Goal: Task Accomplishment & Management: Use online tool/utility

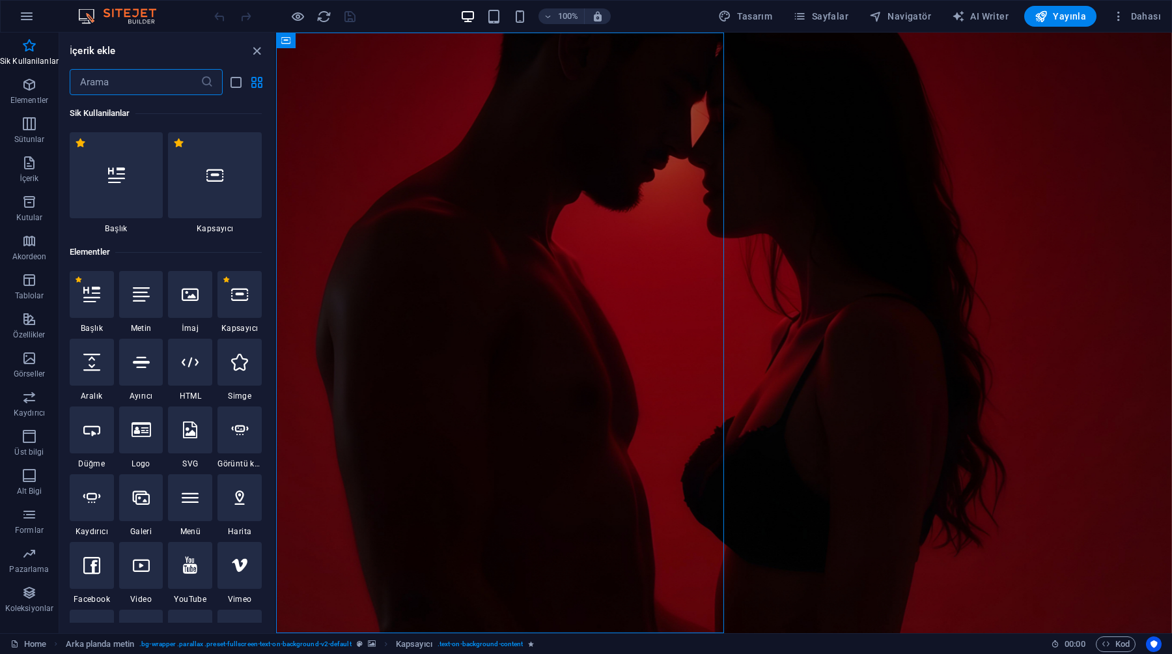
click at [125, 80] on input "text" at bounding box center [135, 82] width 131 height 26
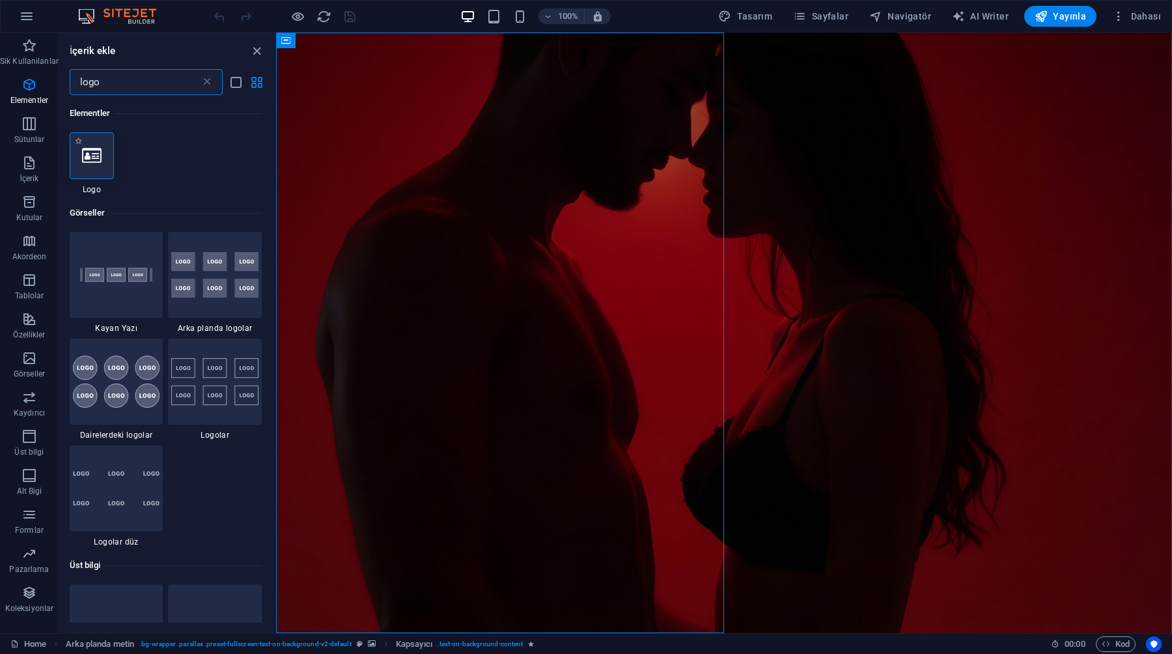
type input "logo"
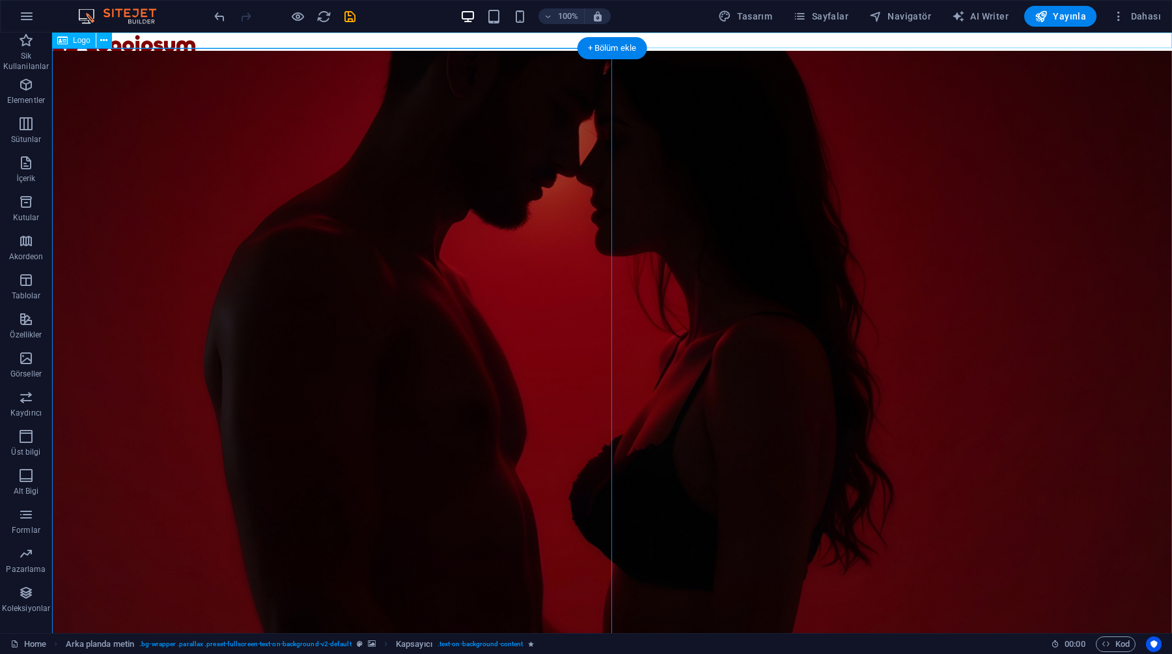
click at [179, 42] on div at bounding box center [612, 46] width 1120 height 26
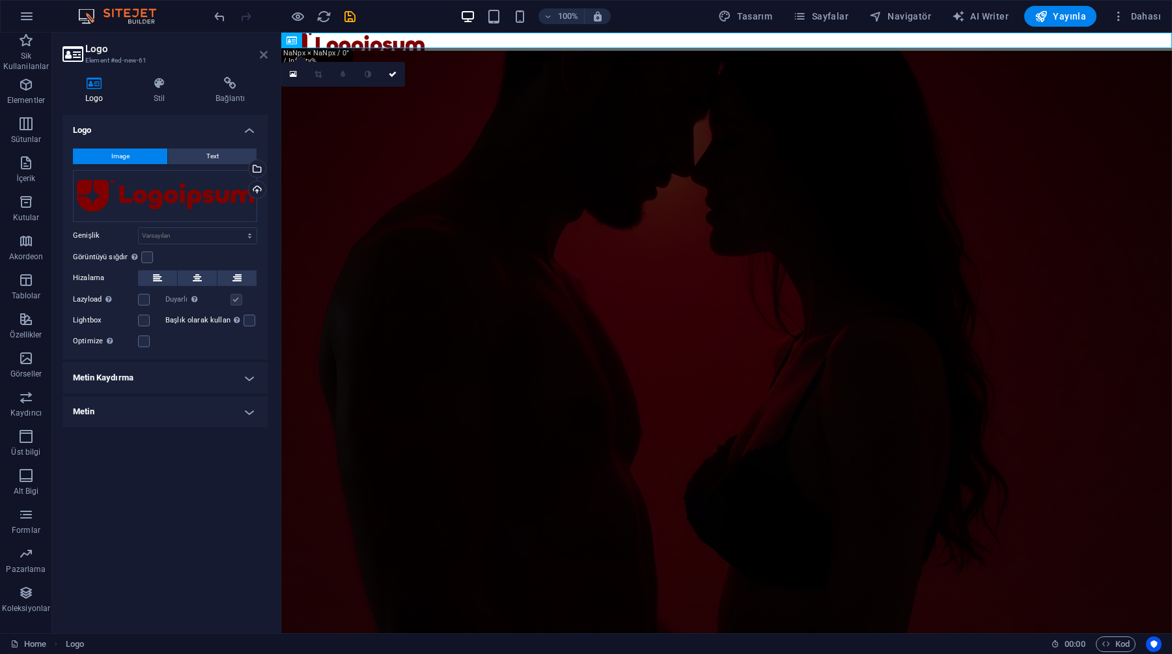
click at [261, 57] on icon at bounding box center [264, 54] width 8 height 10
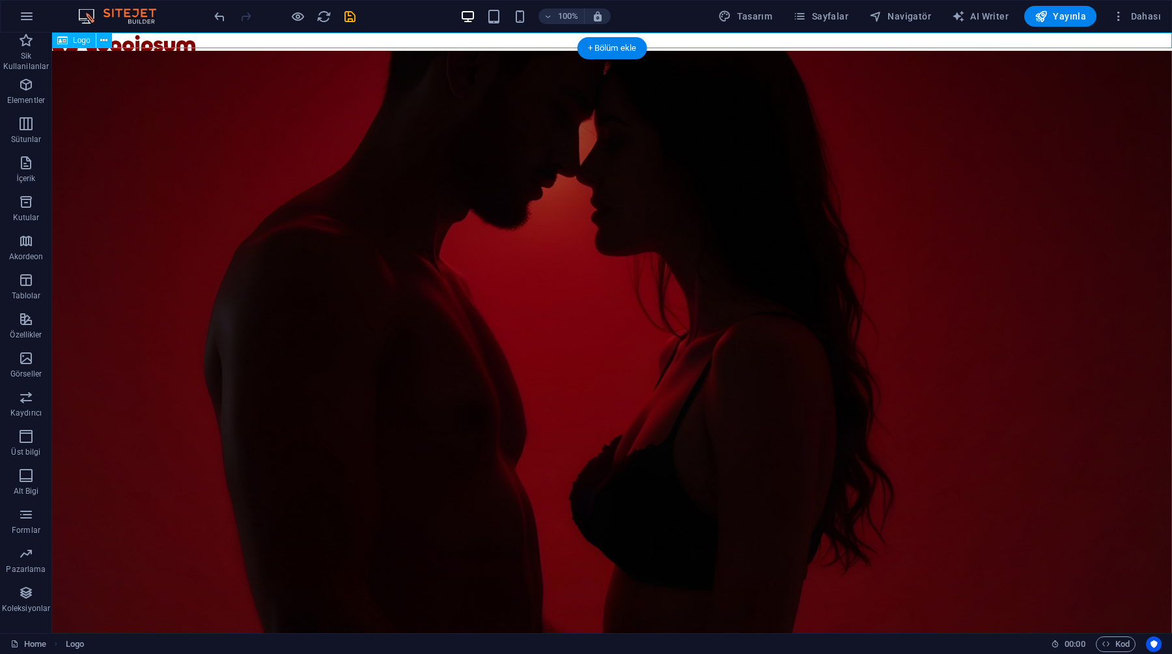
click at [189, 38] on div at bounding box center [612, 46] width 1120 height 26
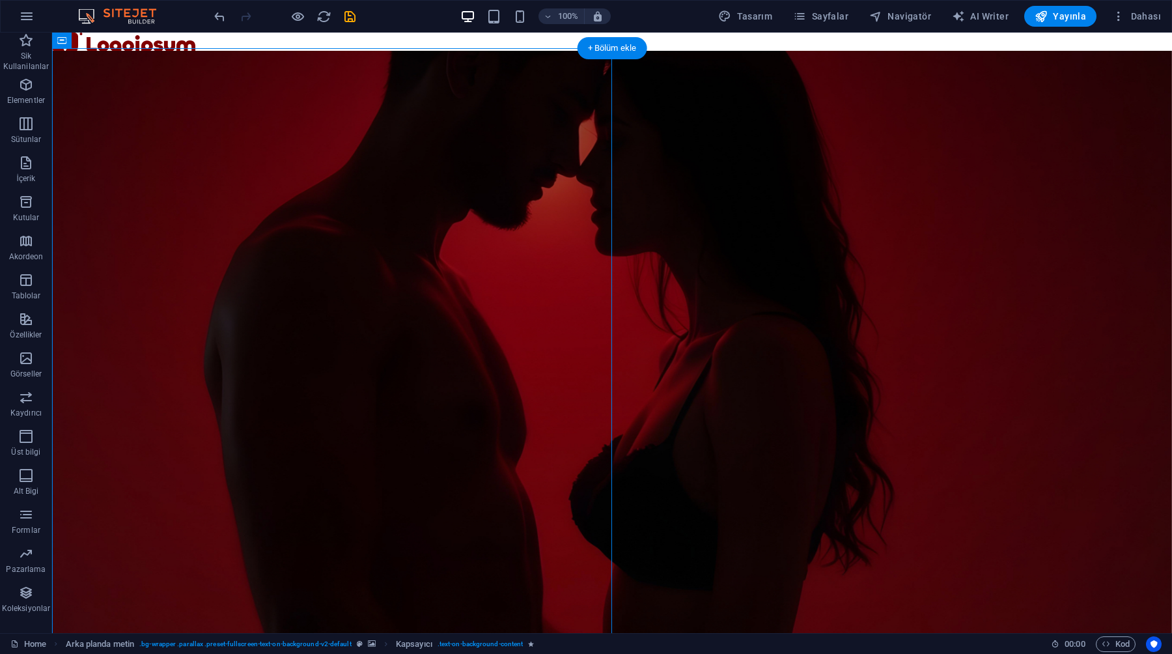
drag, startPoint x: 158, startPoint y: 76, endPoint x: 156, endPoint y: 302, distance: 226.6
click at [108, 39] on button at bounding box center [104, 41] width 16 height 16
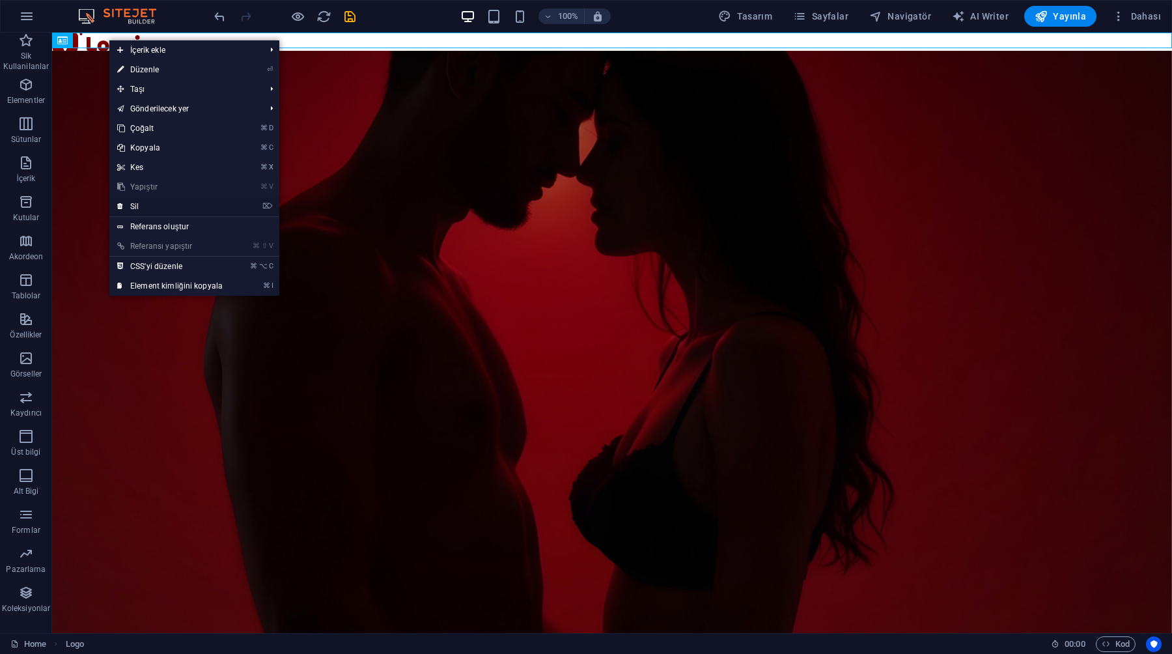
click at [167, 203] on link "⌦ Sil" at bounding box center [169, 207] width 121 height 20
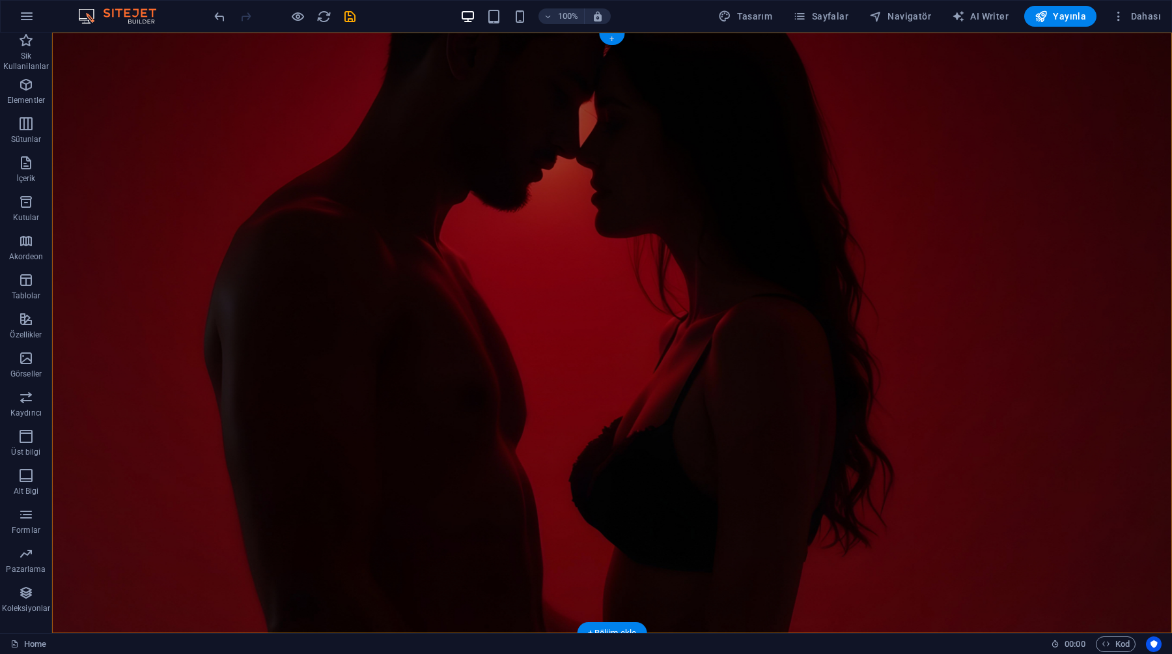
click at [613, 40] on div "+" at bounding box center [611, 39] width 25 height 12
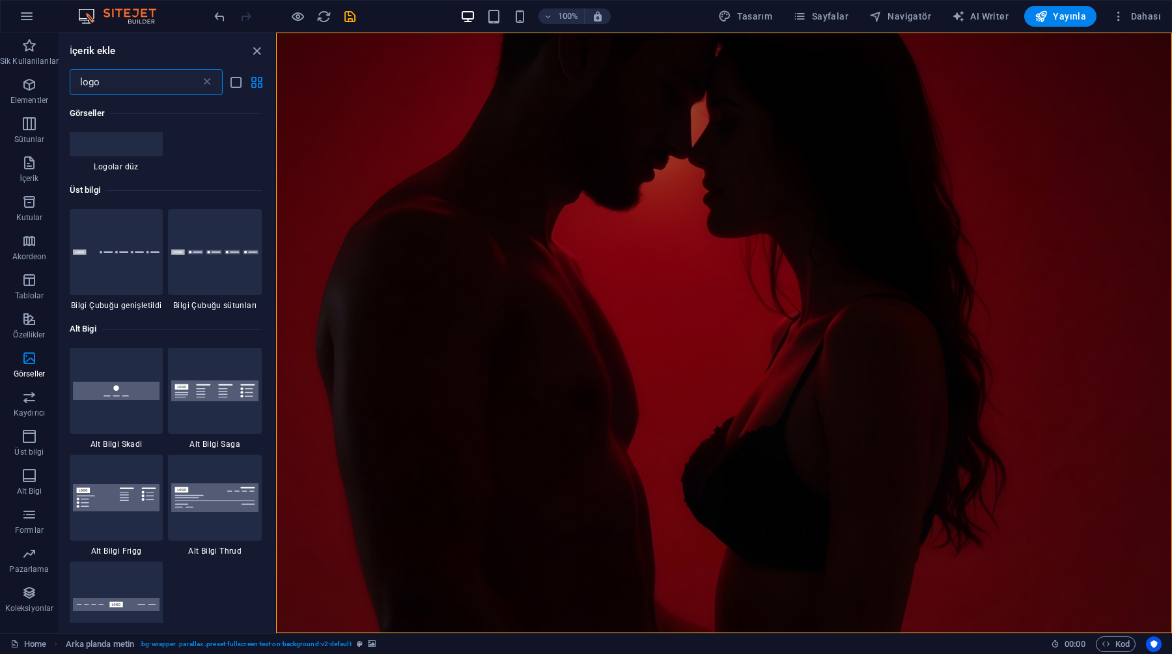
scroll to position [372, 0]
click at [139, 417] on div at bounding box center [117, 393] width 94 height 86
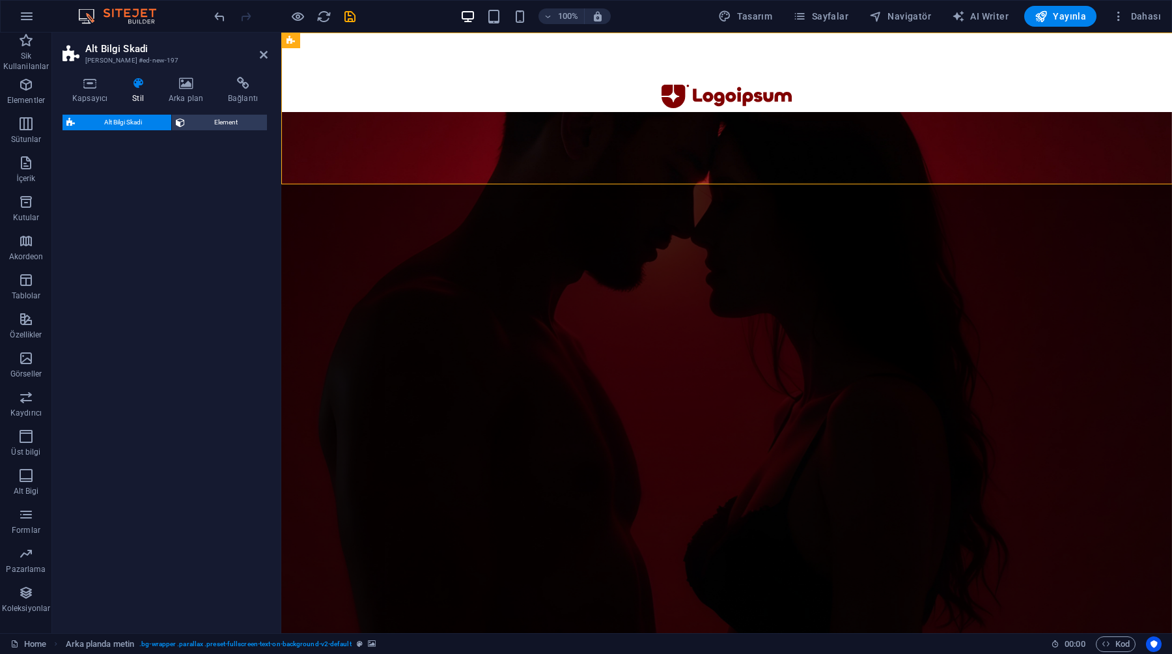
select select "rem"
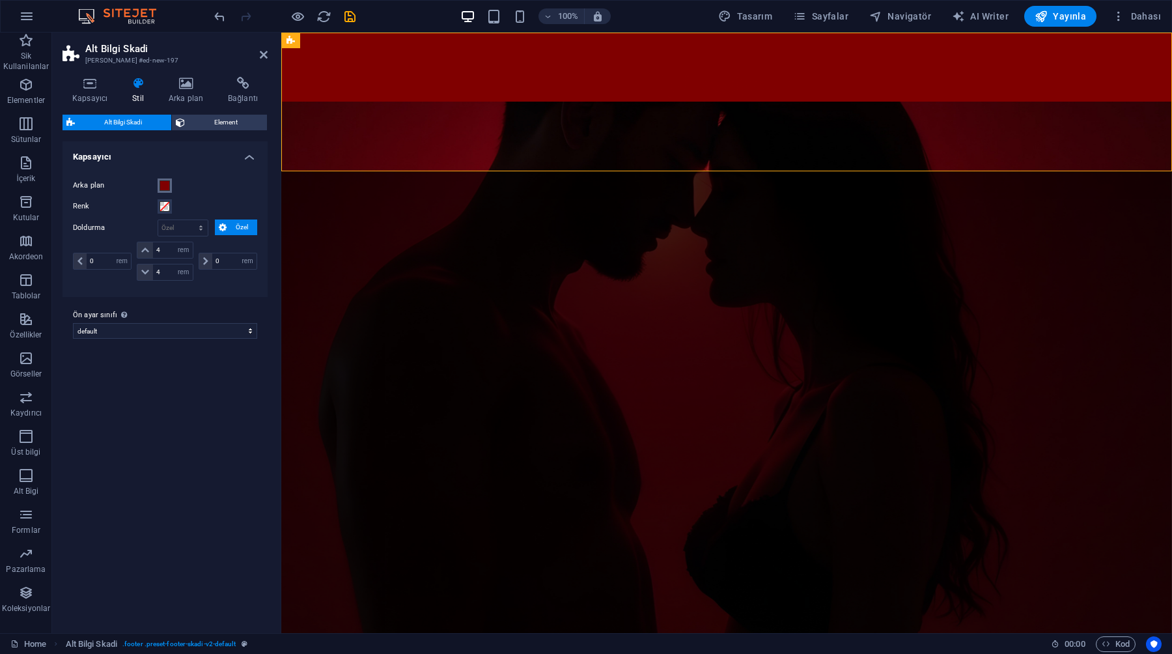
click at [159, 191] on button "Arka plan" at bounding box center [165, 185] width 14 height 14
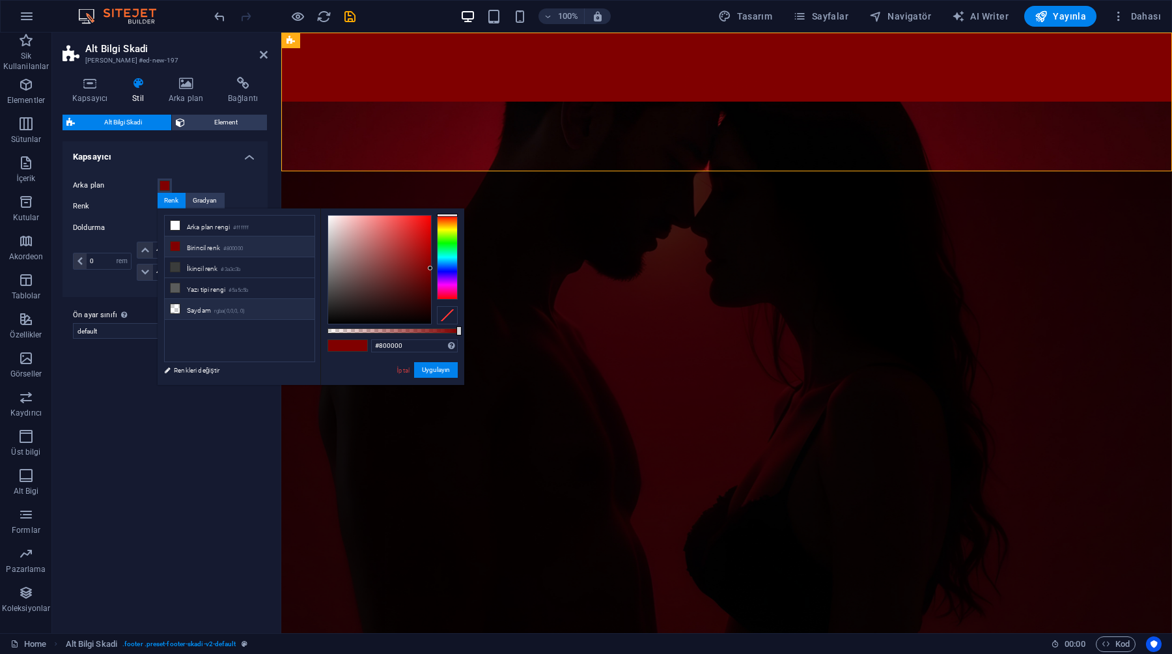
click at [174, 312] on span at bounding box center [175, 308] width 10 height 10
type input "rgba(0, 0, 0, 0)"
click at [431, 372] on button "Uygulayın" at bounding box center [436, 370] width 44 height 16
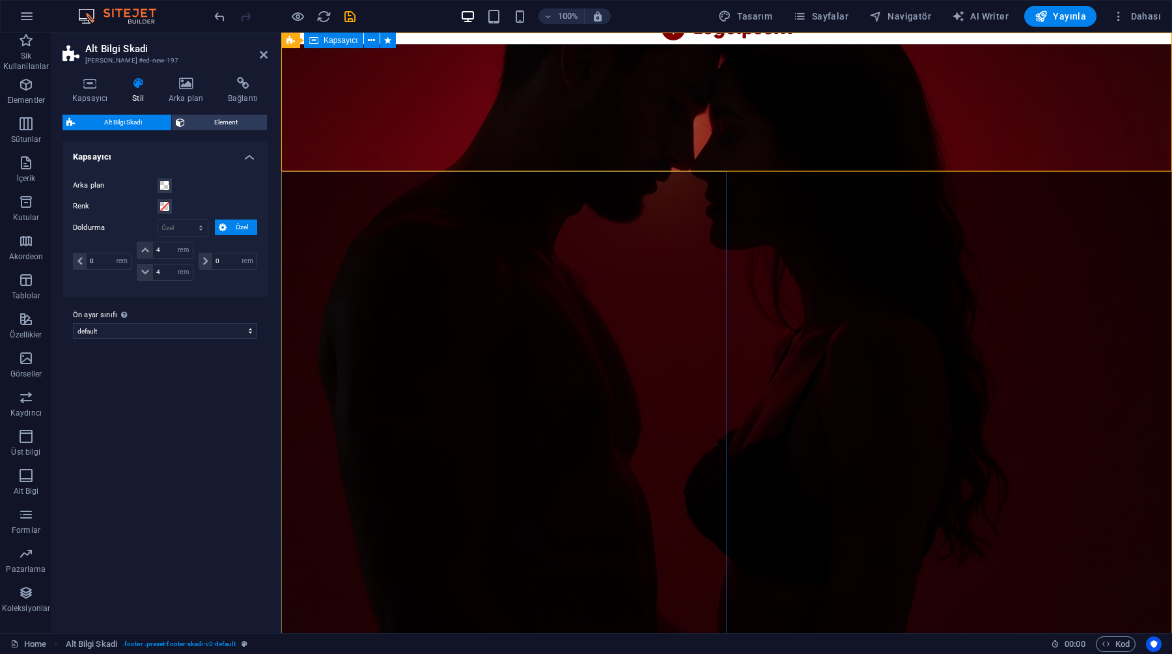
scroll to position [0, 0]
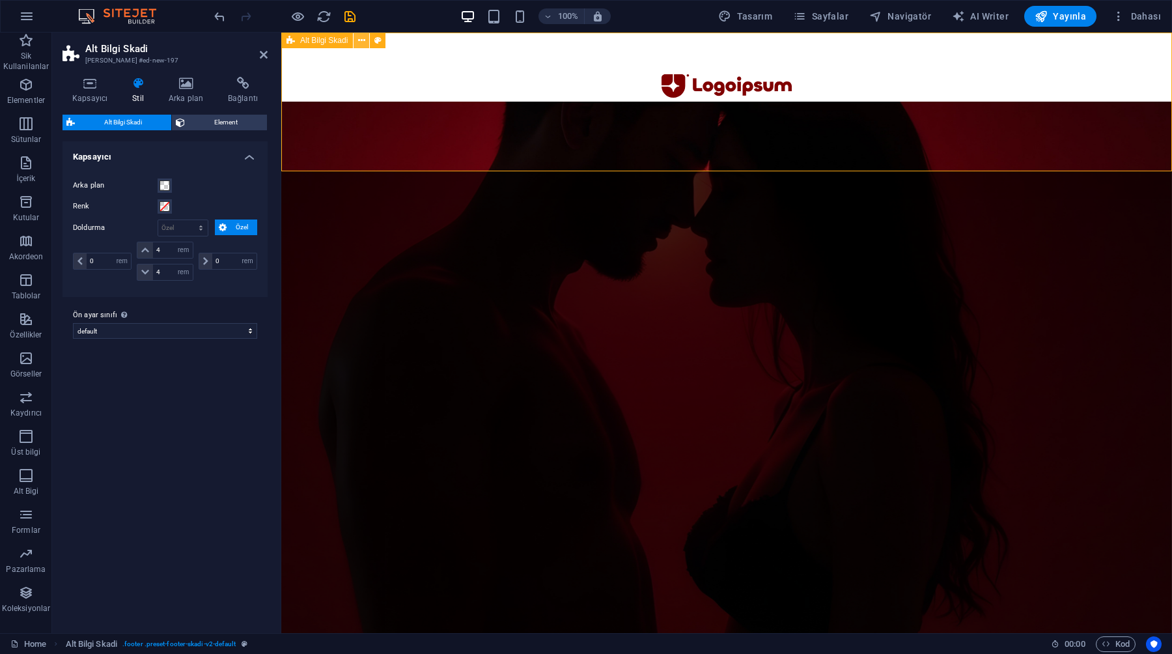
click at [367, 39] on button at bounding box center [362, 41] width 16 height 16
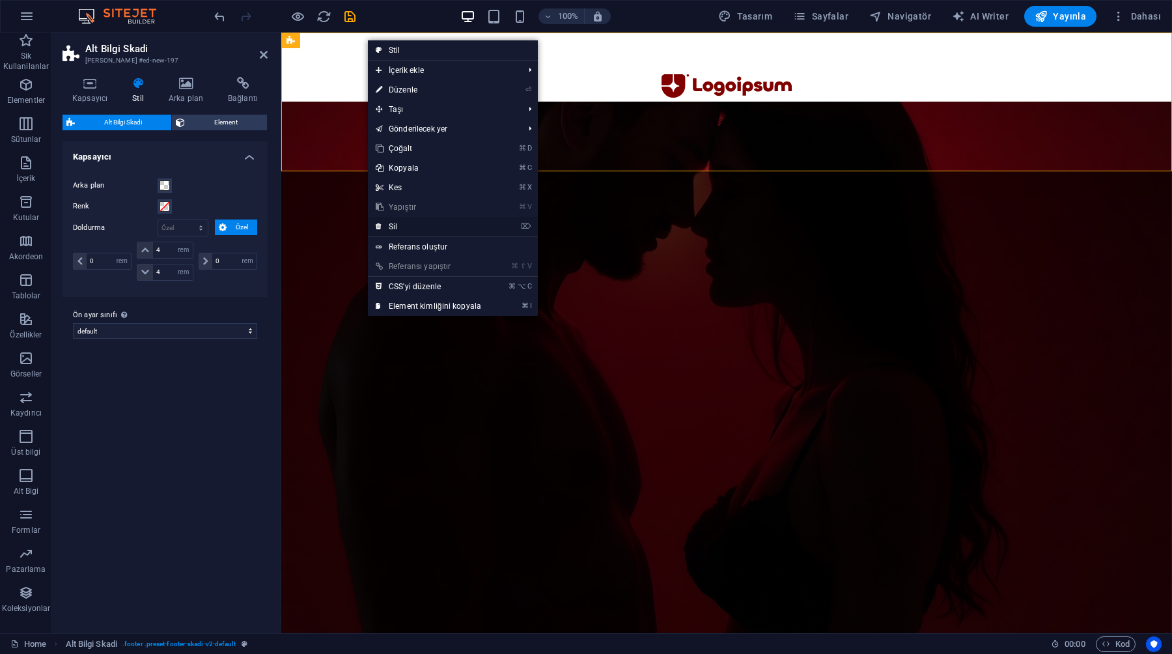
click at [392, 225] on link "⌦ Sil" at bounding box center [428, 227] width 121 height 20
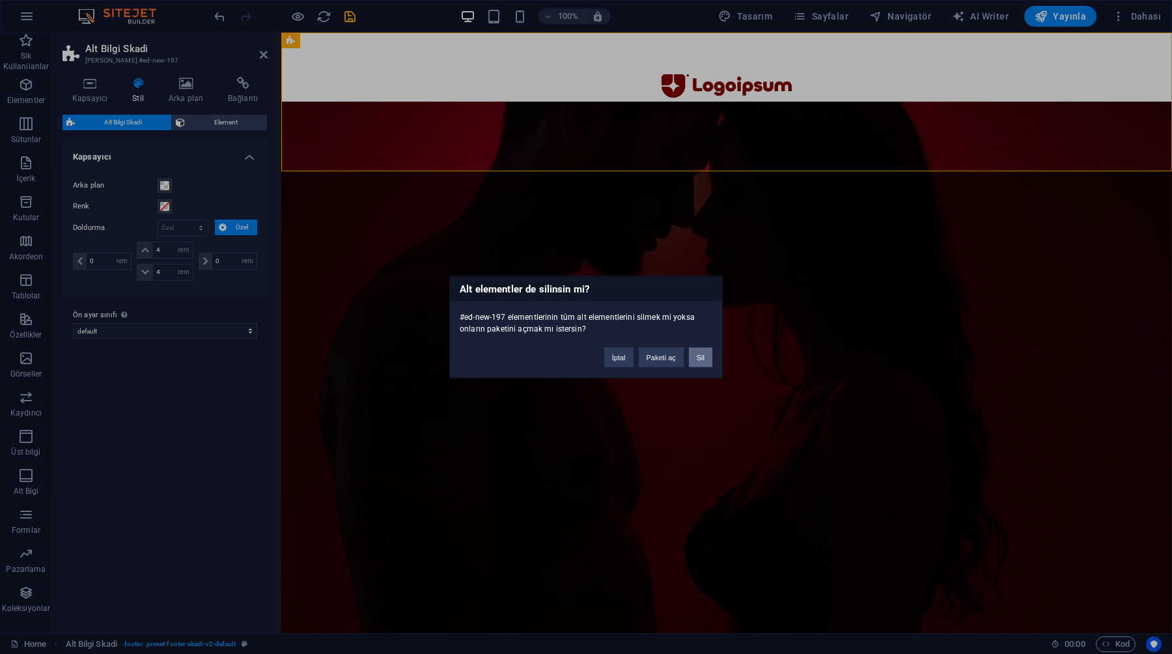
click at [700, 355] on button "Sil" at bounding box center [700, 358] width 23 height 20
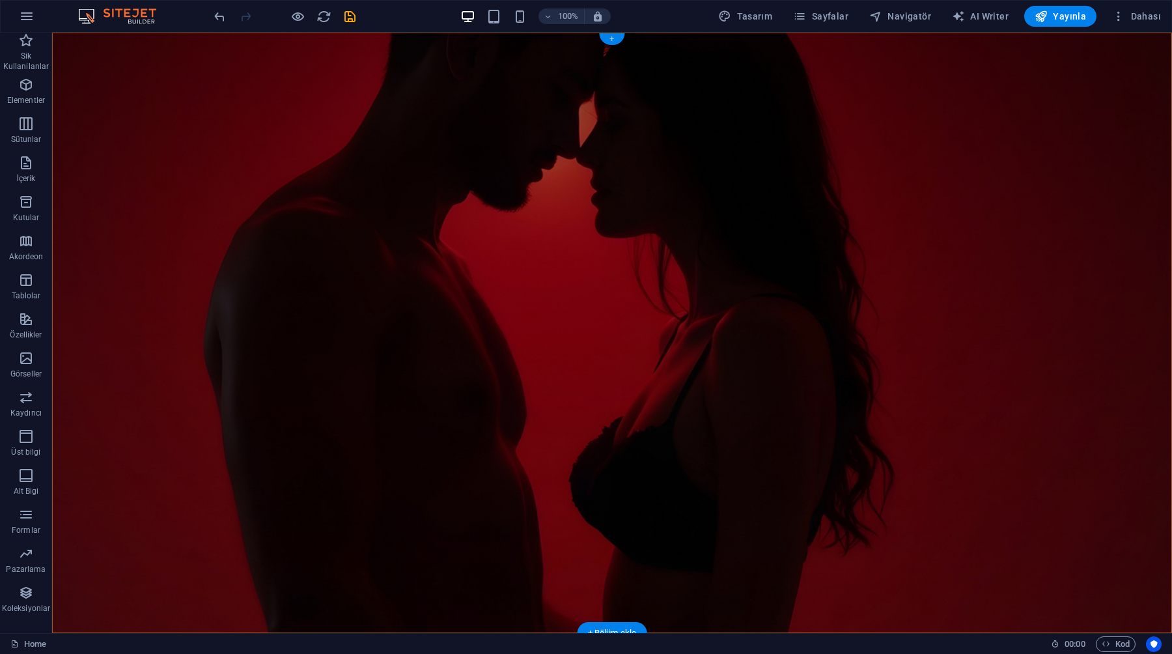
click at [616, 38] on div "+" at bounding box center [611, 39] width 25 height 12
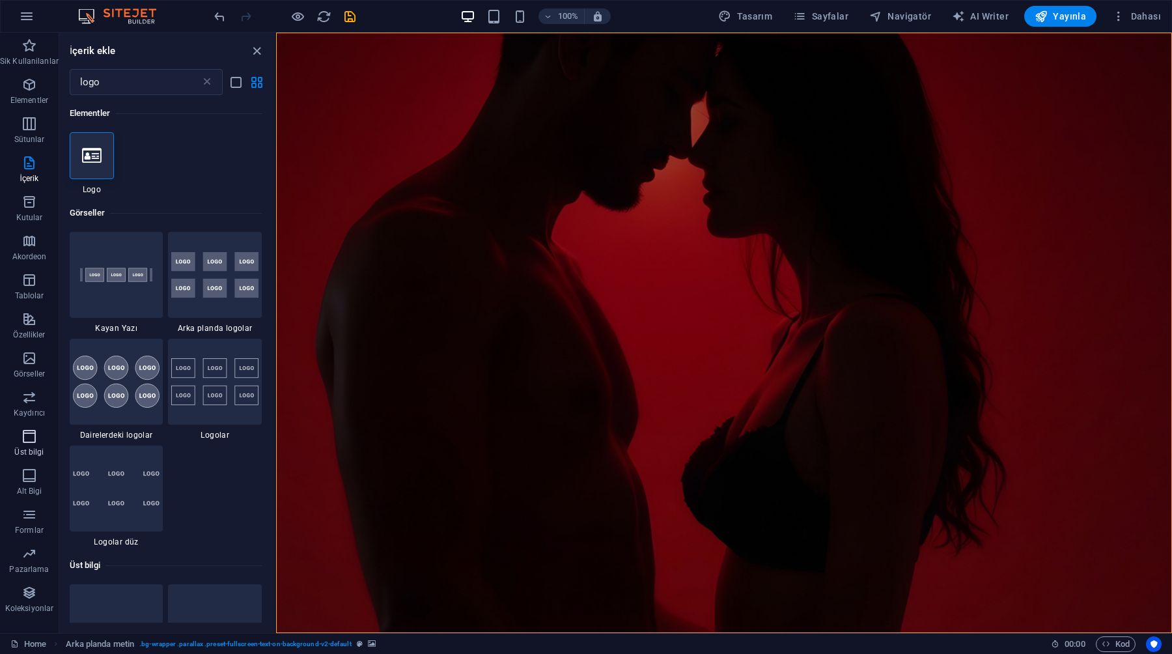
click at [30, 431] on icon "button" at bounding box center [29, 436] width 16 height 16
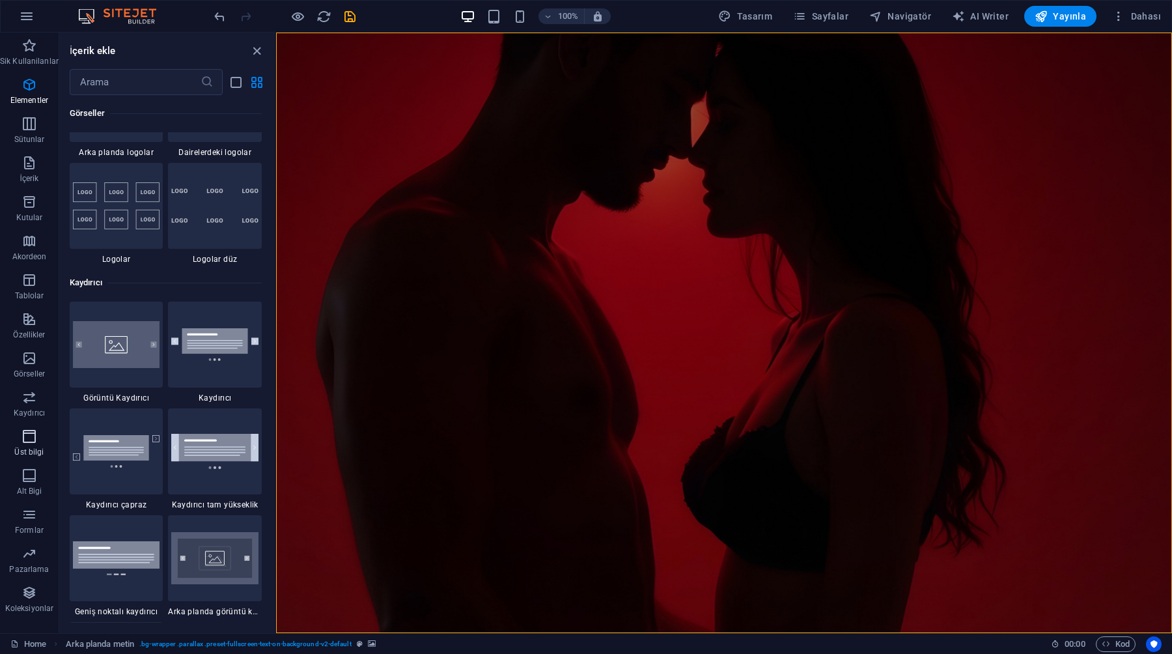
scroll to position [7841, 0]
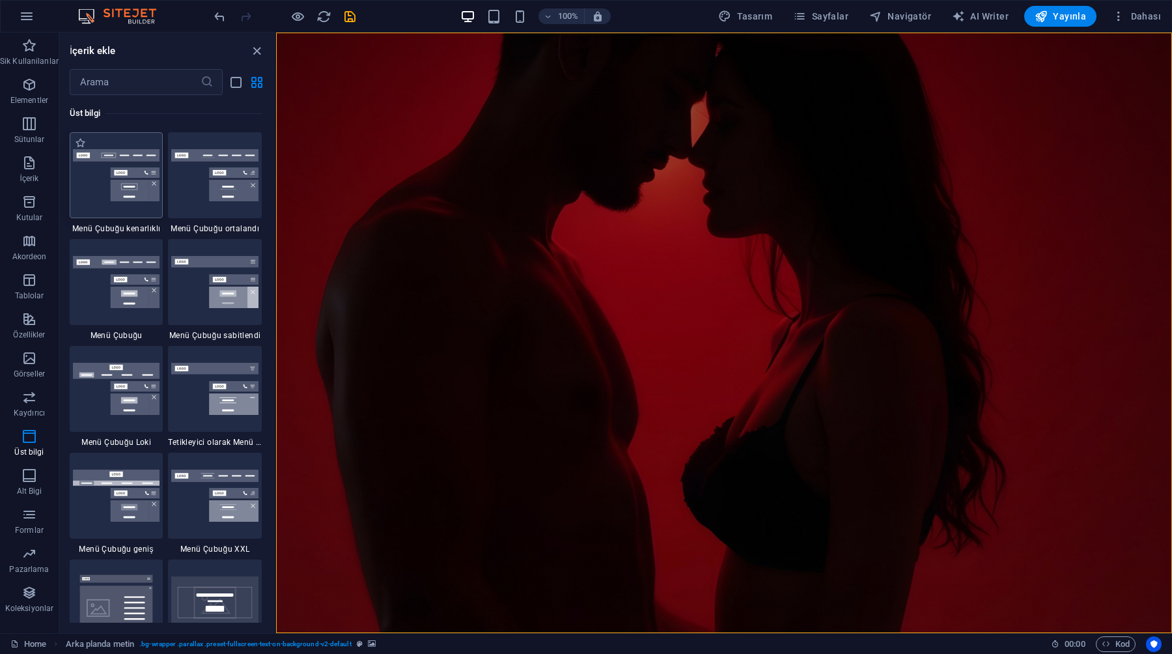
click at [152, 191] on img at bounding box center [116, 175] width 87 height 53
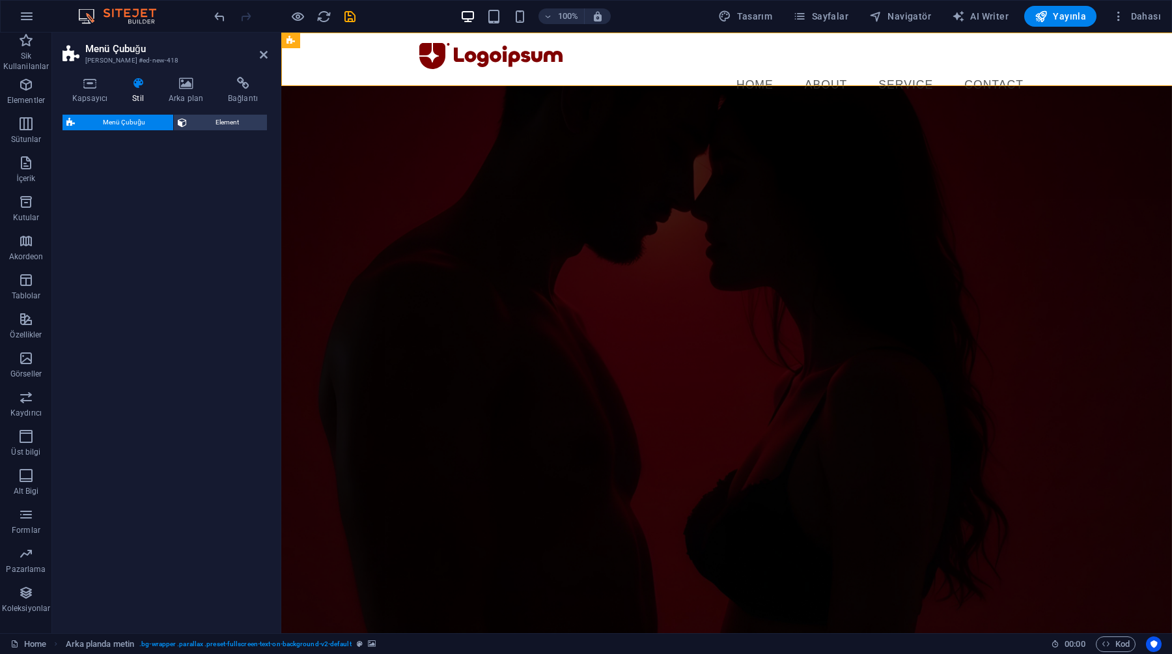
select select "rem"
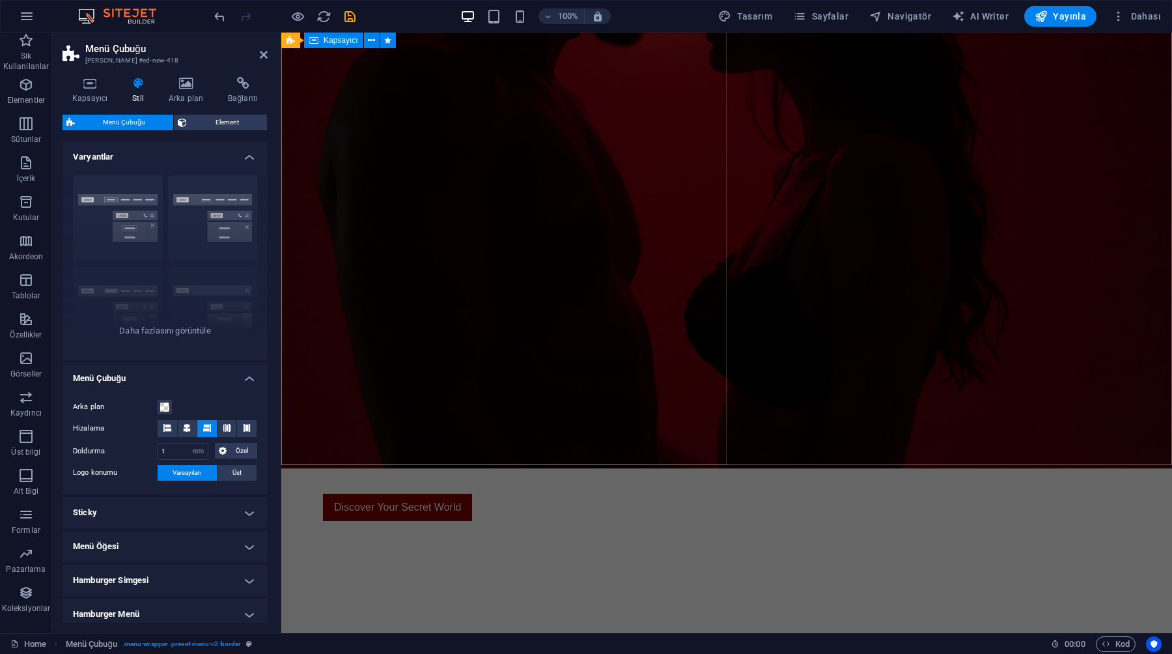
scroll to position [570, 0]
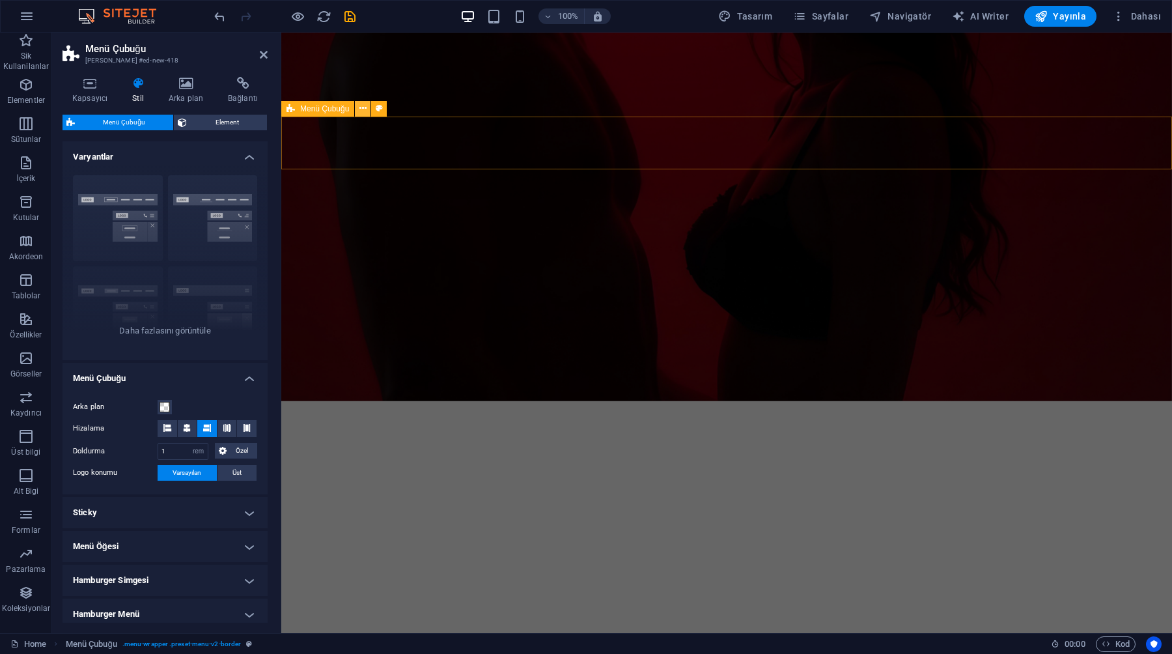
click at [366, 105] on icon at bounding box center [362, 109] width 7 height 14
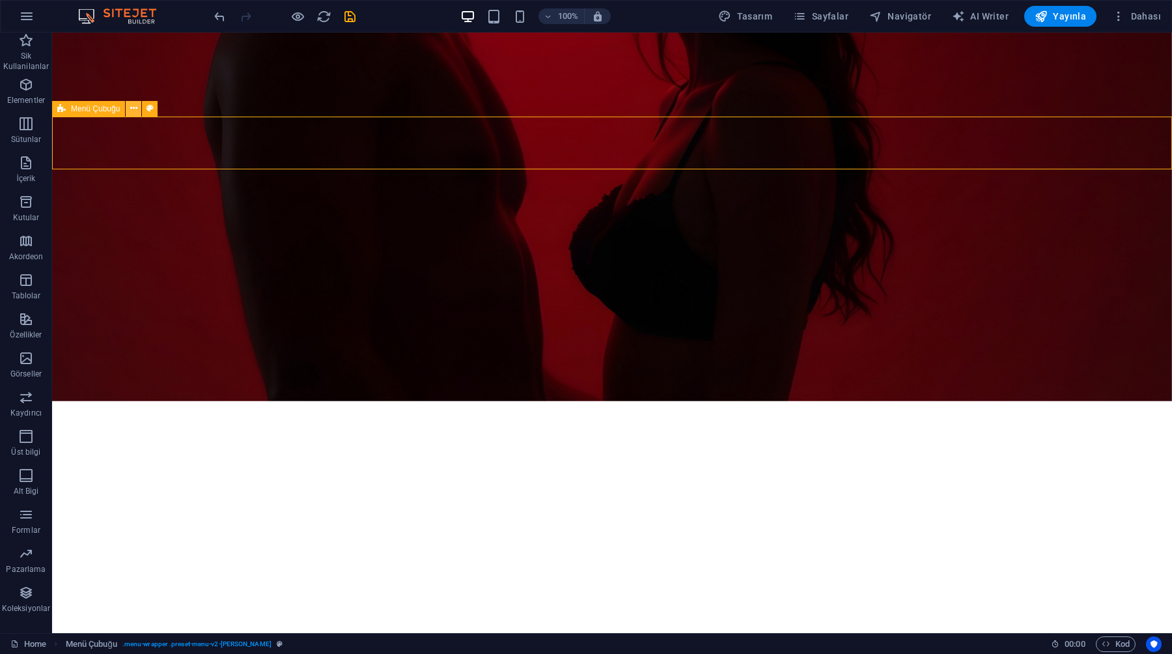
click at [136, 105] on icon at bounding box center [133, 109] width 7 height 14
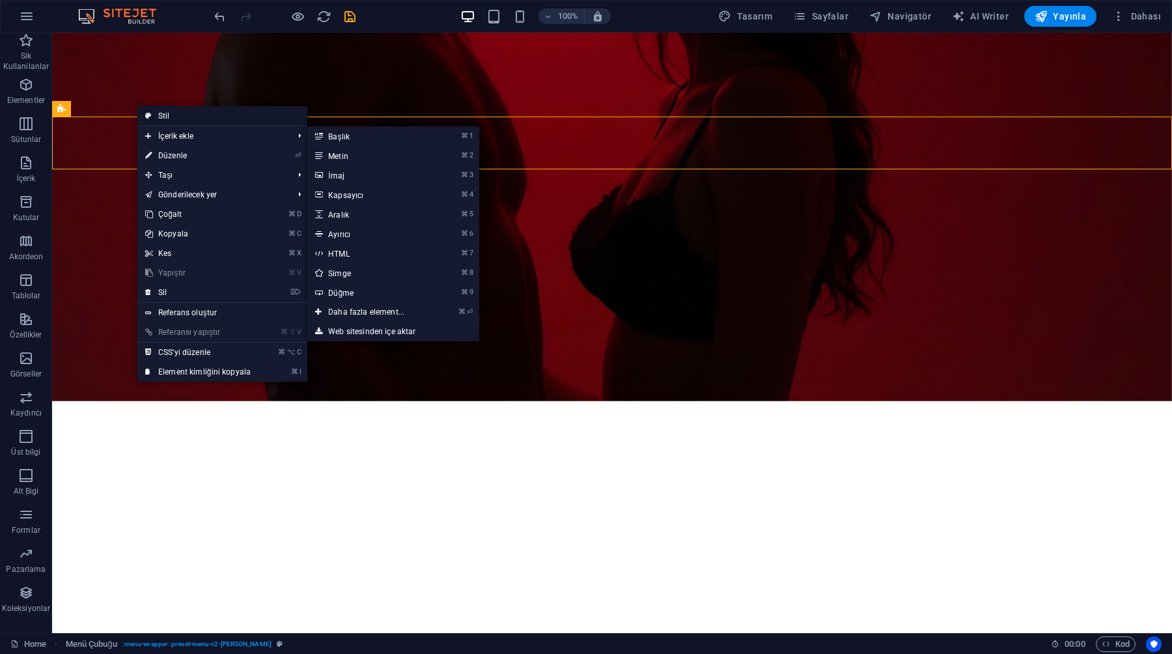
click at [153, 124] on link "Stil" at bounding box center [222, 116] width 170 height 20
select select "rem"
select select "preset-menu-v2-loki"
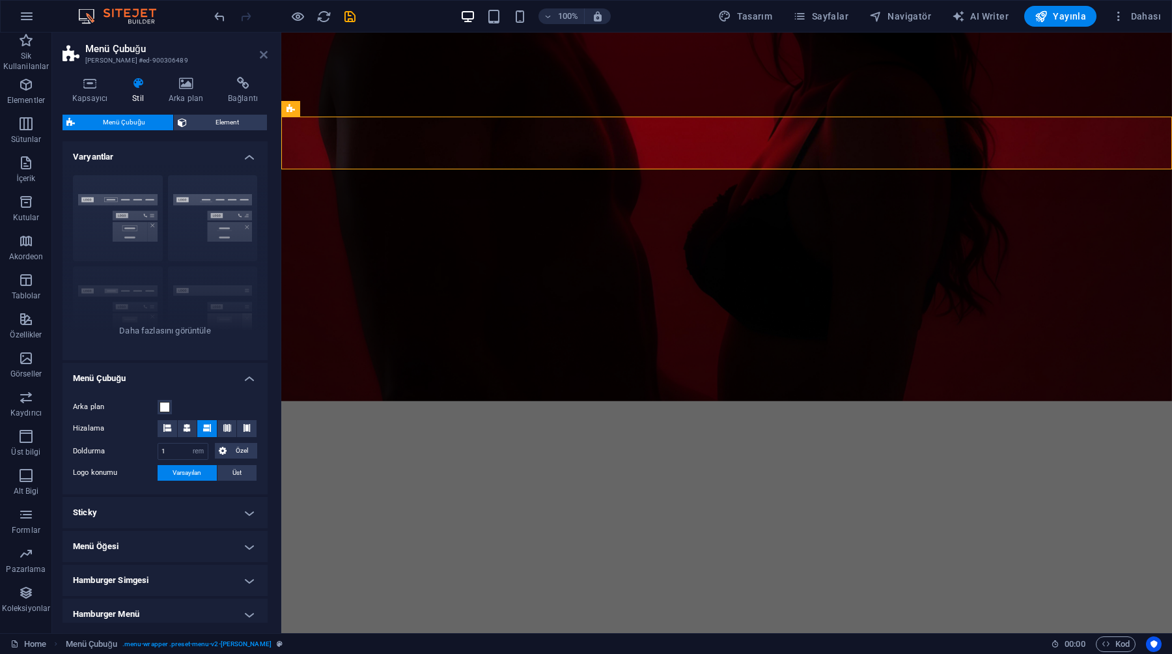
click at [262, 54] on icon at bounding box center [264, 54] width 8 height 10
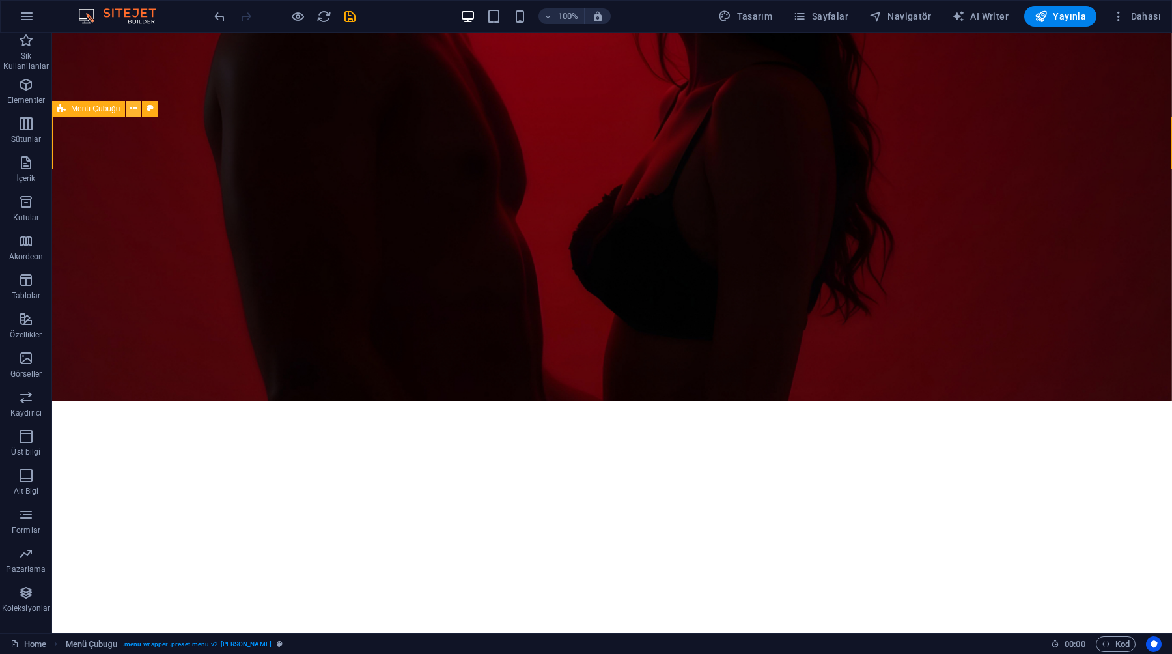
click at [135, 113] on icon at bounding box center [133, 109] width 7 height 14
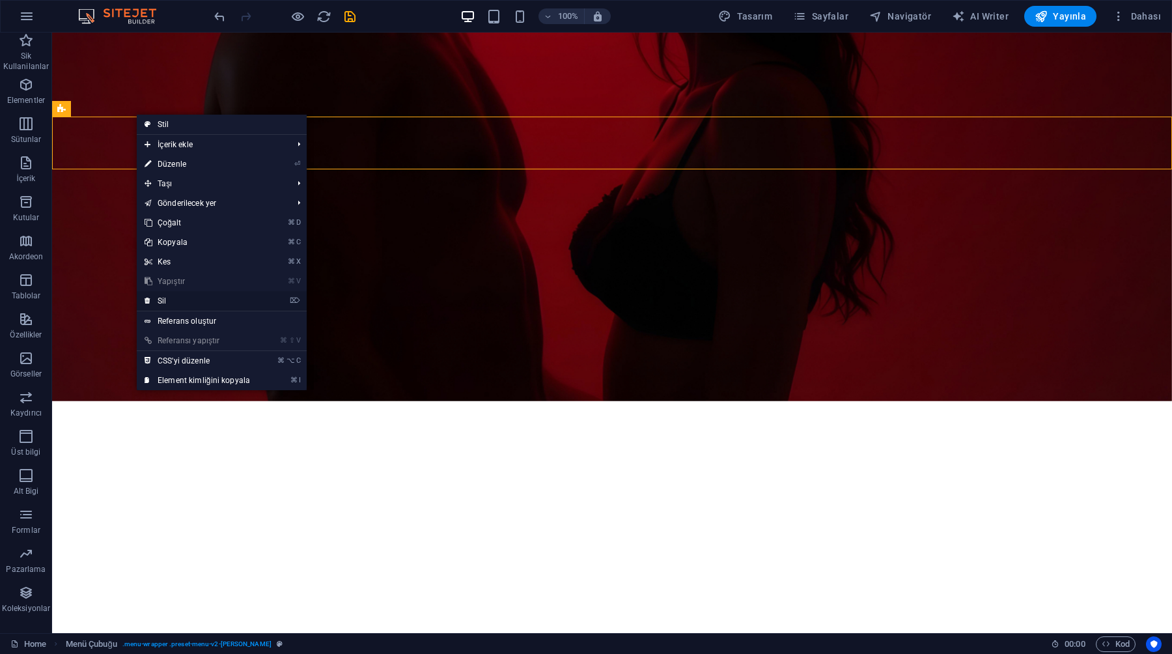
click at [209, 305] on link "⌦ Sil" at bounding box center [197, 301] width 121 height 20
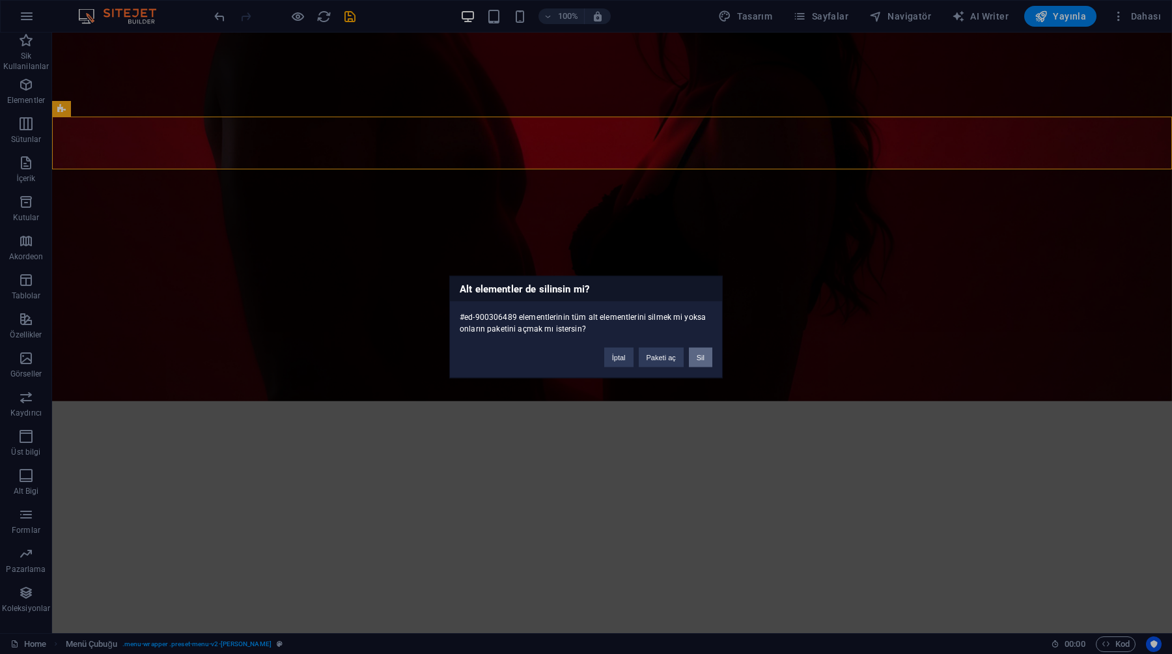
click at [705, 357] on button "Sil" at bounding box center [700, 358] width 23 height 20
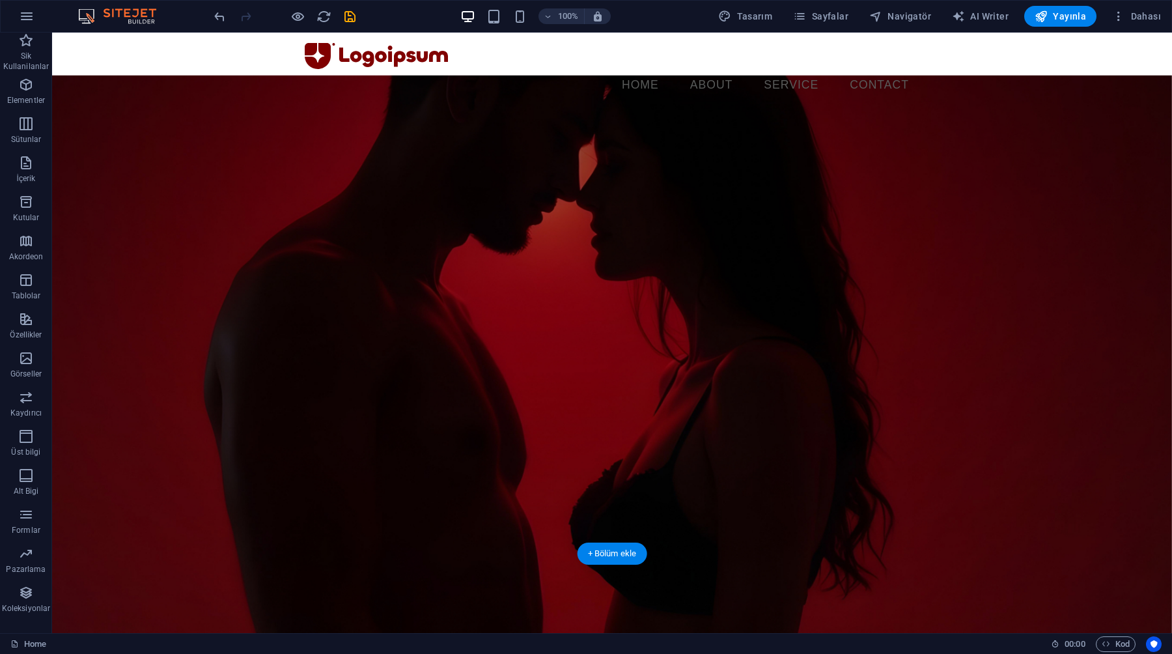
scroll to position [0, 0]
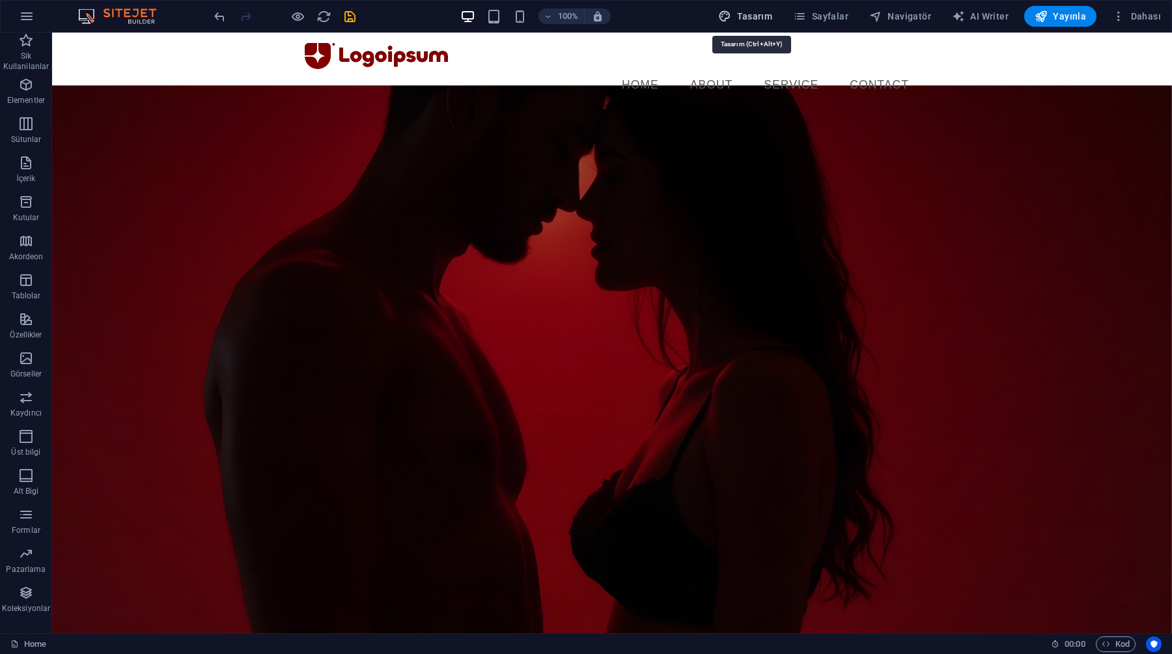
click at [752, 11] on span "Tasarım" at bounding box center [745, 16] width 54 height 13
select select "px"
select select "400"
select select "px"
select select "rem"
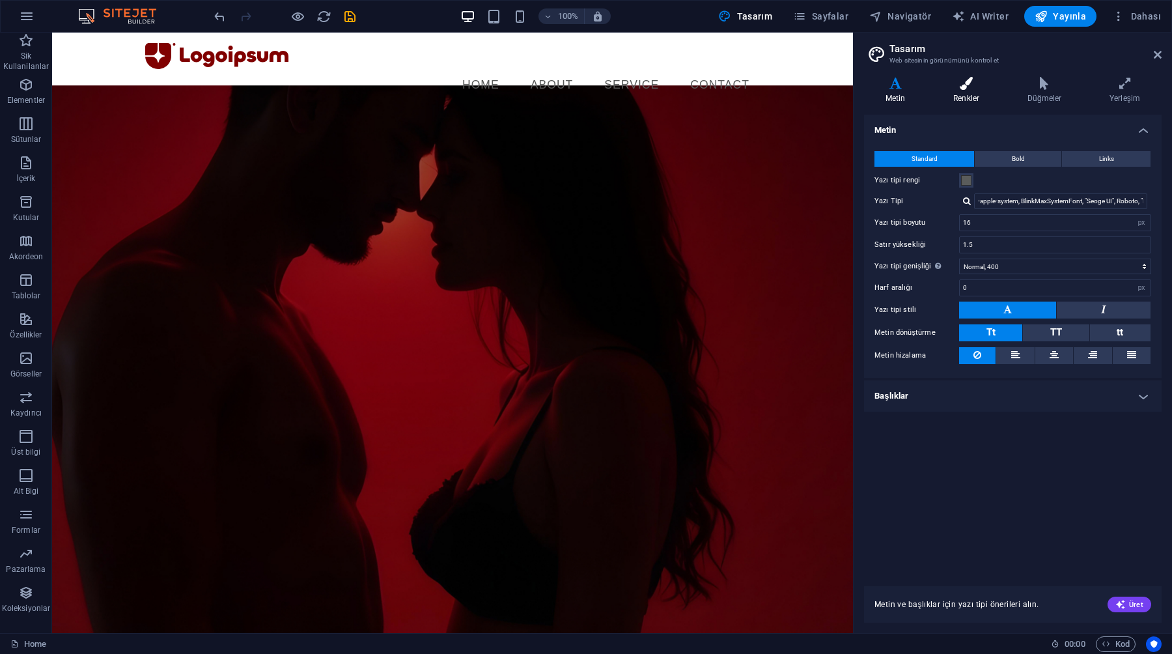
click at [966, 91] on h4 "Renkler" at bounding box center [969, 90] width 74 height 27
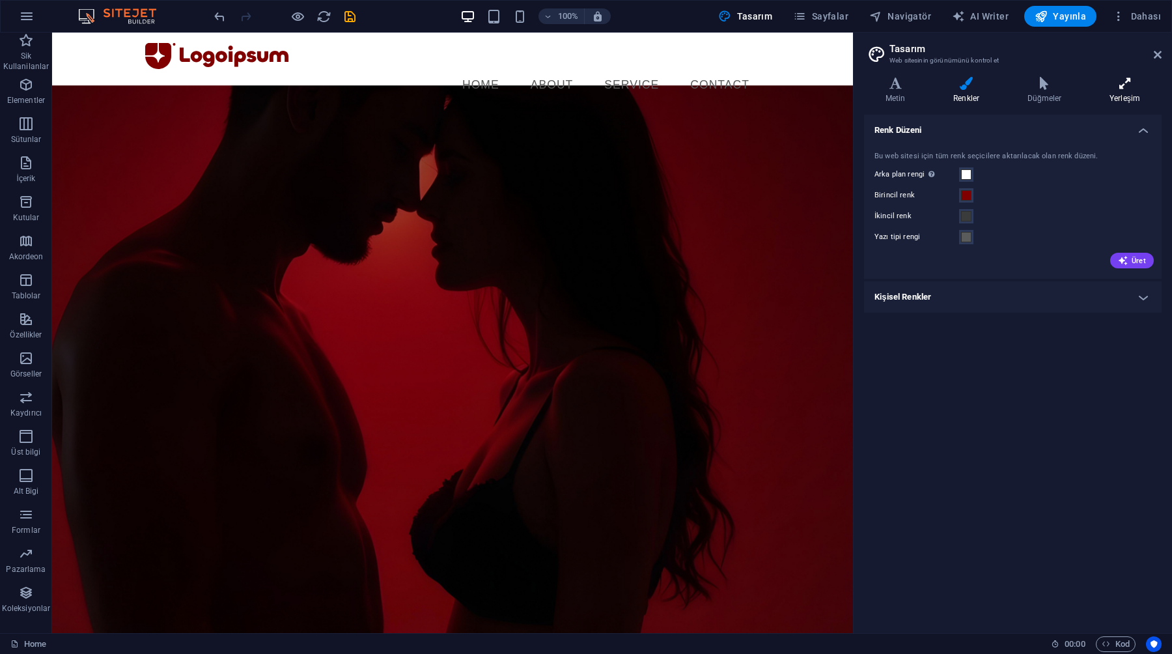
click at [1125, 91] on h4 "Yerleşim" at bounding box center [1125, 90] width 74 height 27
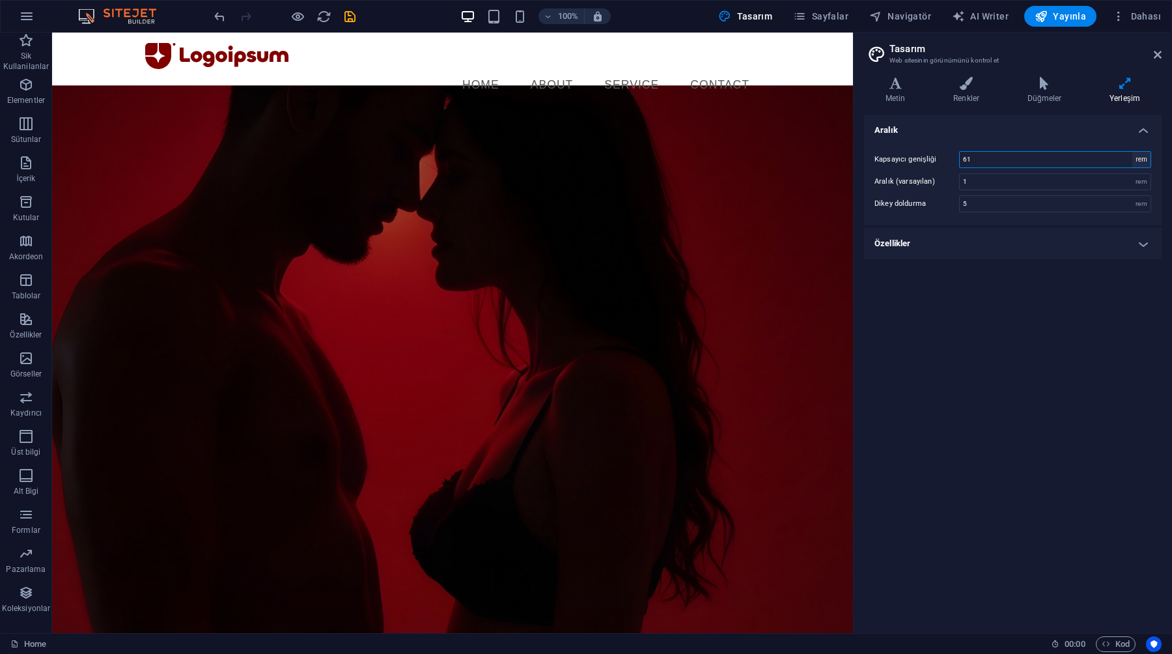
click at [1134, 159] on select "rem px" at bounding box center [1141, 160] width 18 height 16
click at [1077, 235] on h4 "Özellikler" at bounding box center [1013, 243] width 298 height 31
click at [1077, 235] on h4 "Özellikler" at bounding box center [1013, 239] width 298 height 23
click at [1057, 77] on icon at bounding box center [1044, 83] width 77 height 13
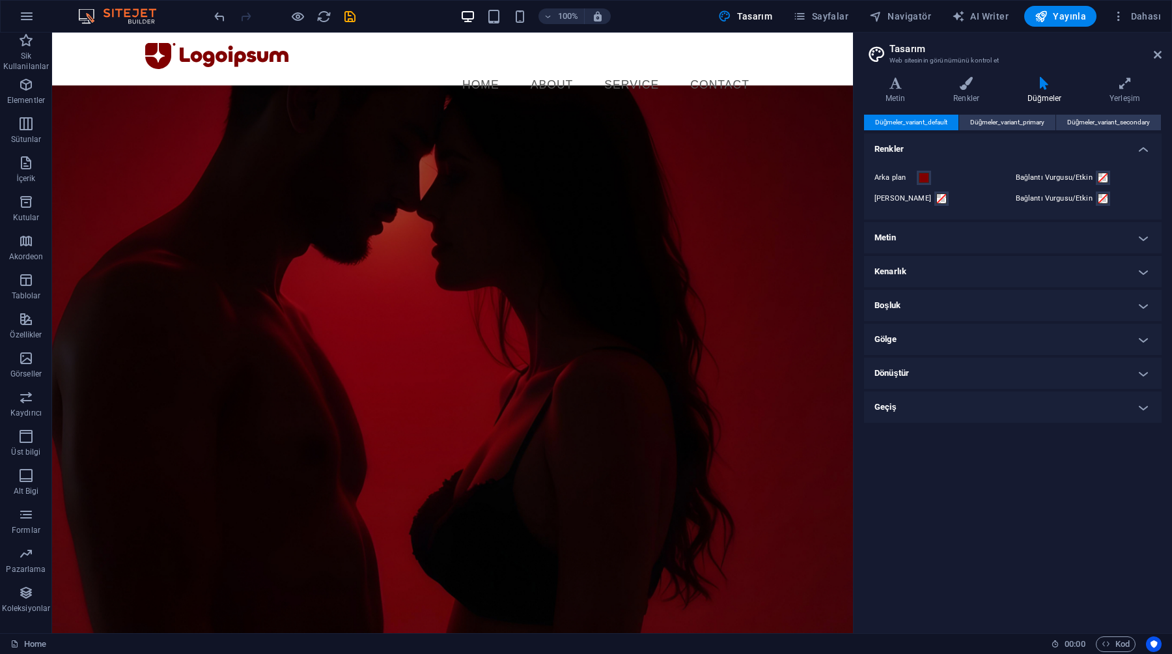
click at [905, 292] on h4 "Boşluk" at bounding box center [1013, 305] width 298 height 31
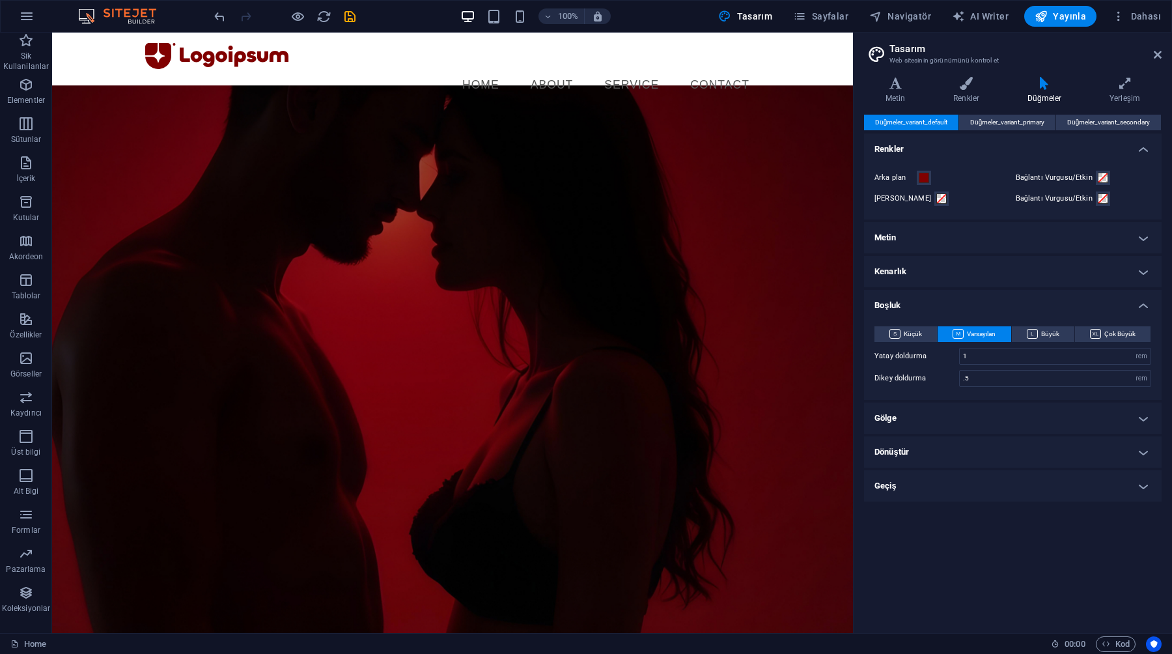
click at [905, 292] on h4 "Boşluk" at bounding box center [1013, 301] width 298 height 23
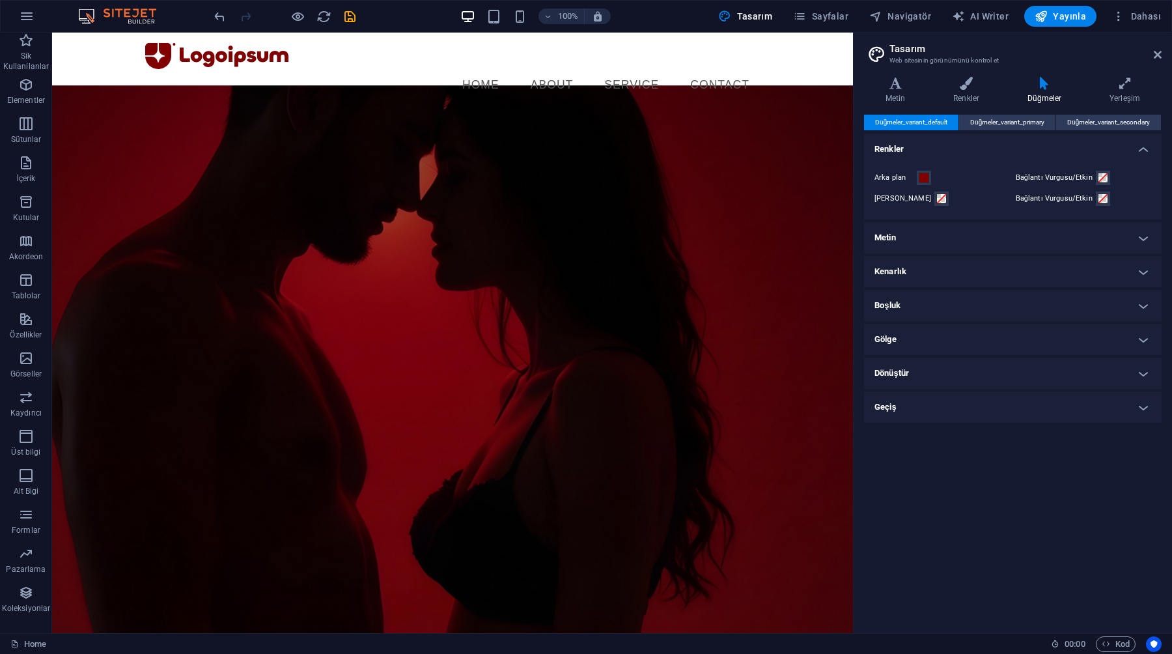
click at [974, 72] on div "Varyantlar Metin Renkler Düğmeler Yerleşim Metin Standard Bold Links Yazı tipi …" at bounding box center [1013, 349] width 318 height 566
click at [968, 83] on icon at bounding box center [966, 83] width 69 height 13
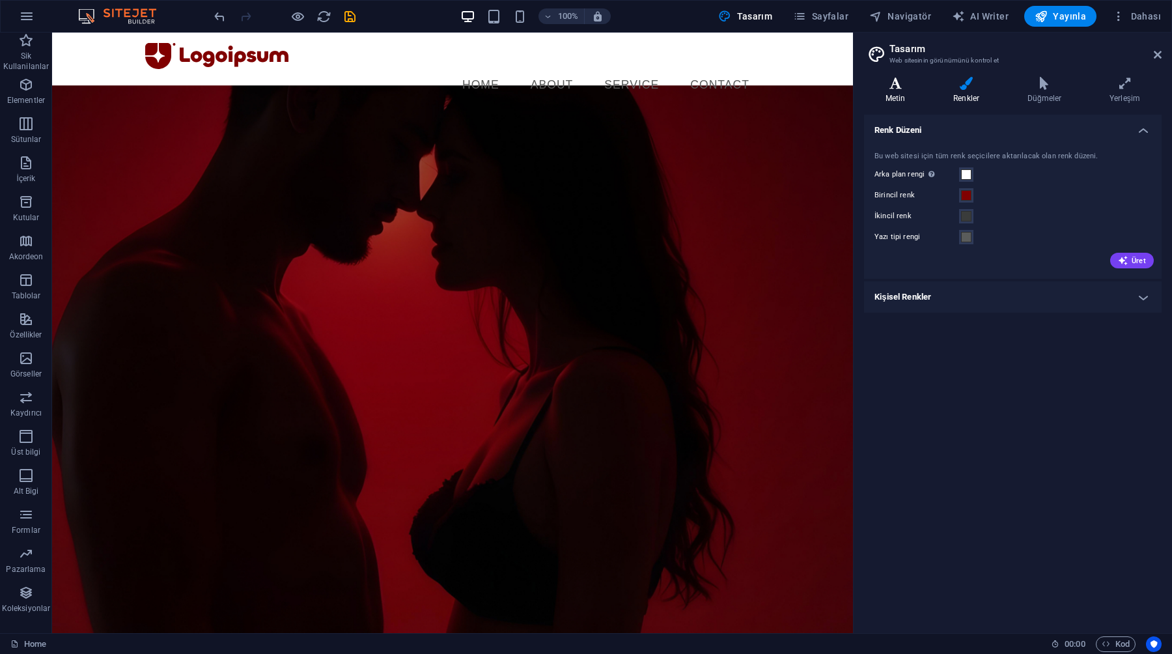
click at [897, 86] on icon at bounding box center [895, 83] width 63 height 13
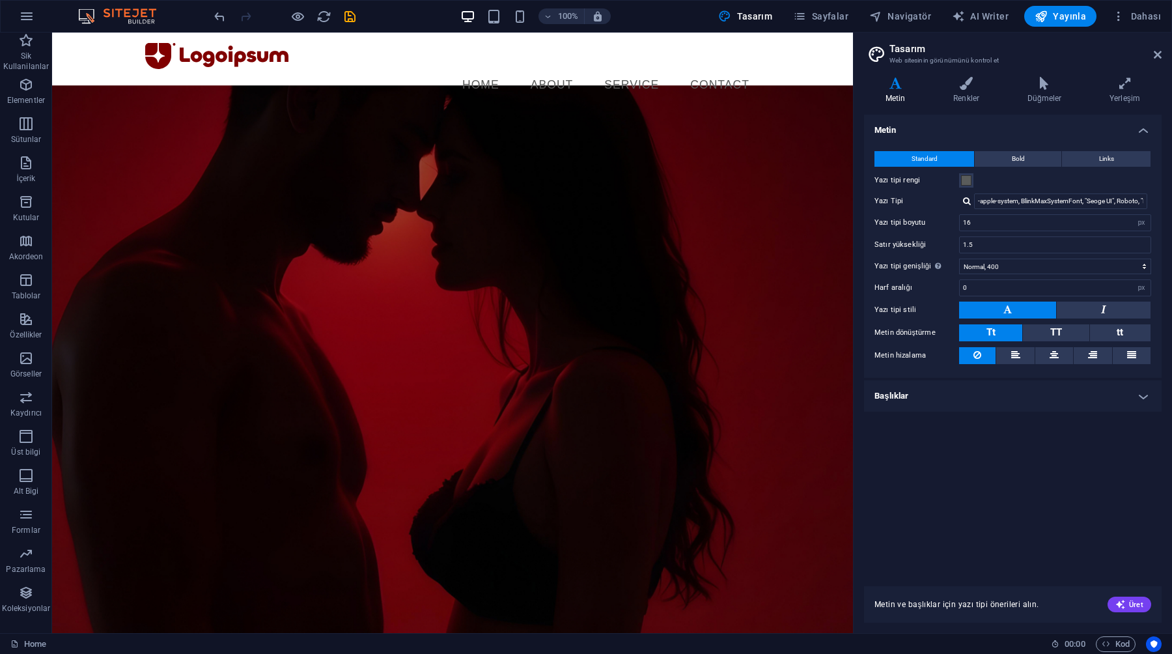
click at [1157, 47] on h2 "Tasarım" at bounding box center [1025, 49] width 272 height 12
click at [1154, 54] on icon at bounding box center [1158, 54] width 8 height 10
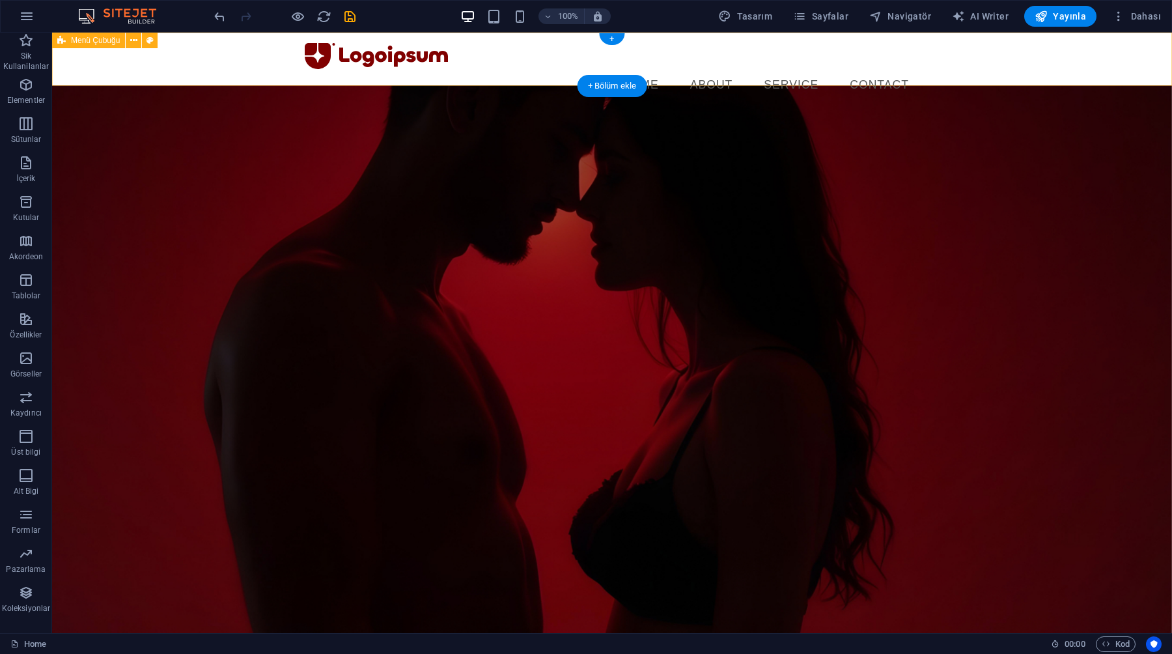
click at [196, 62] on div "Menu Home About Service Contact" at bounding box center [612, 72] width 1120 height 79
click at [134, 45] on icon at bounding box center [133, 41] width 7 height 14
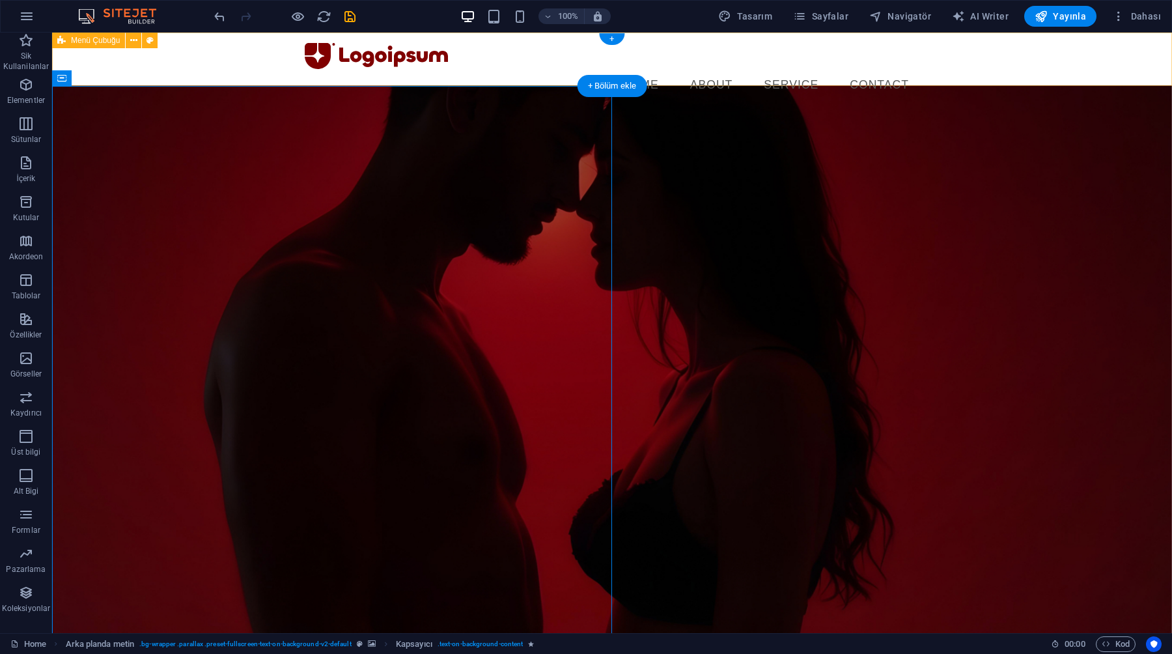
click at [327, 74] on div "Menu Home About Service Contact" at bounding box center [612, 72] width 1120 height 79
click at [236, 61] on div "Menu Home About Service Contact" at bounding box center [612, 72] width 1120 height 79
select select "rem"
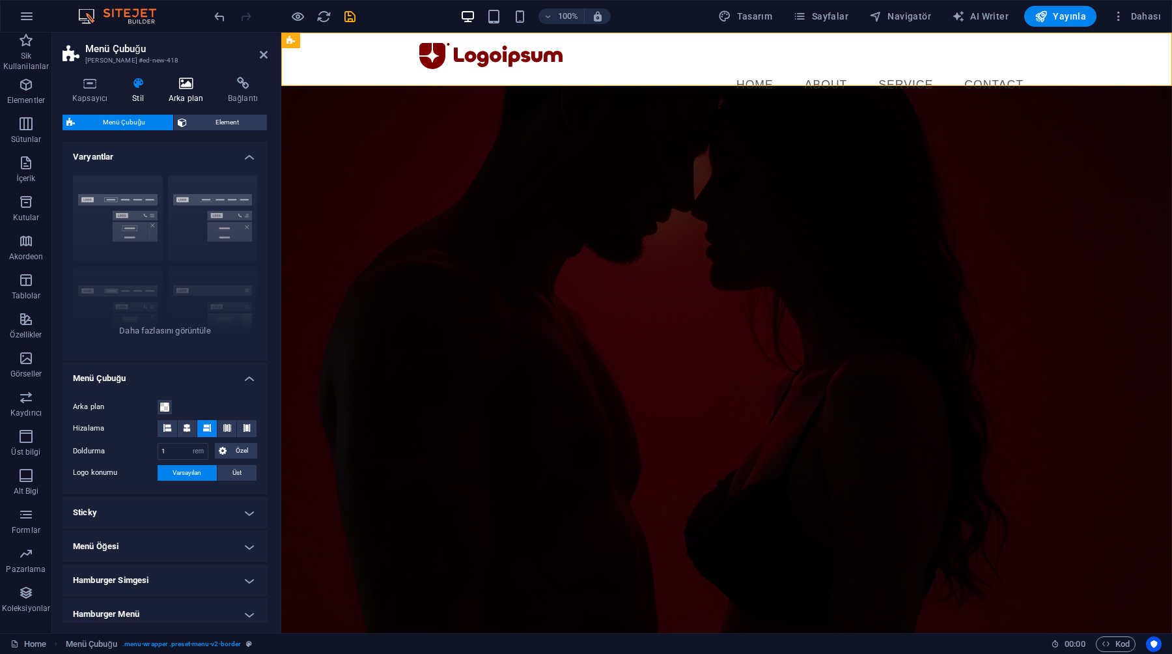
click at [182, 87] on icon at bounding box center [186, 83] width 54 height 13
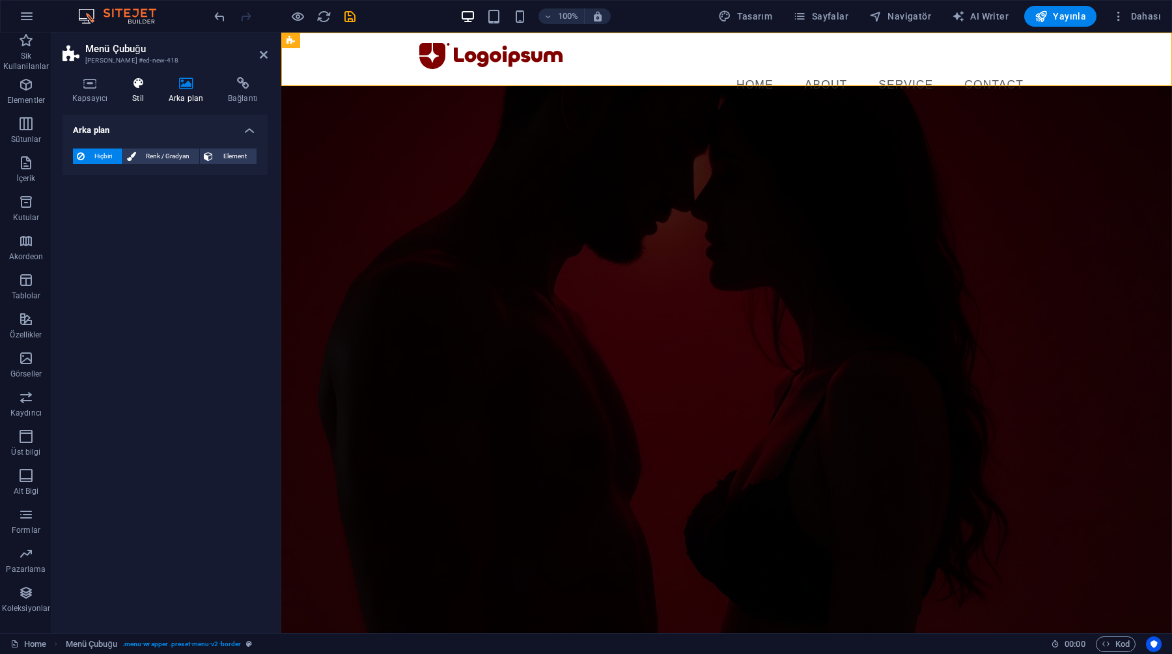
click at [152, 96] on h4 "Stil" at bounding box center [140, 90] width 36 height 27
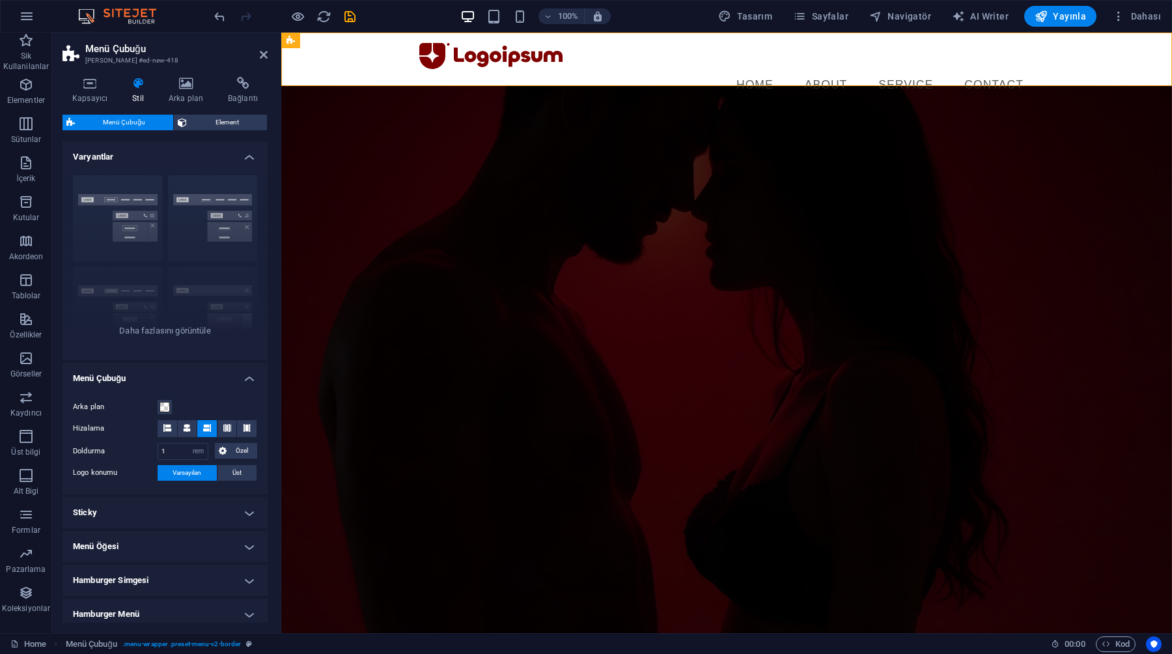
click at [256, 56] on header "Menü Çubuğu Ön ayar #ed-new-418" at bounding box center [165, 50] width 205 height 34
click at [260, 56] on icon at bounding box center [264, 54] width 8 height 10
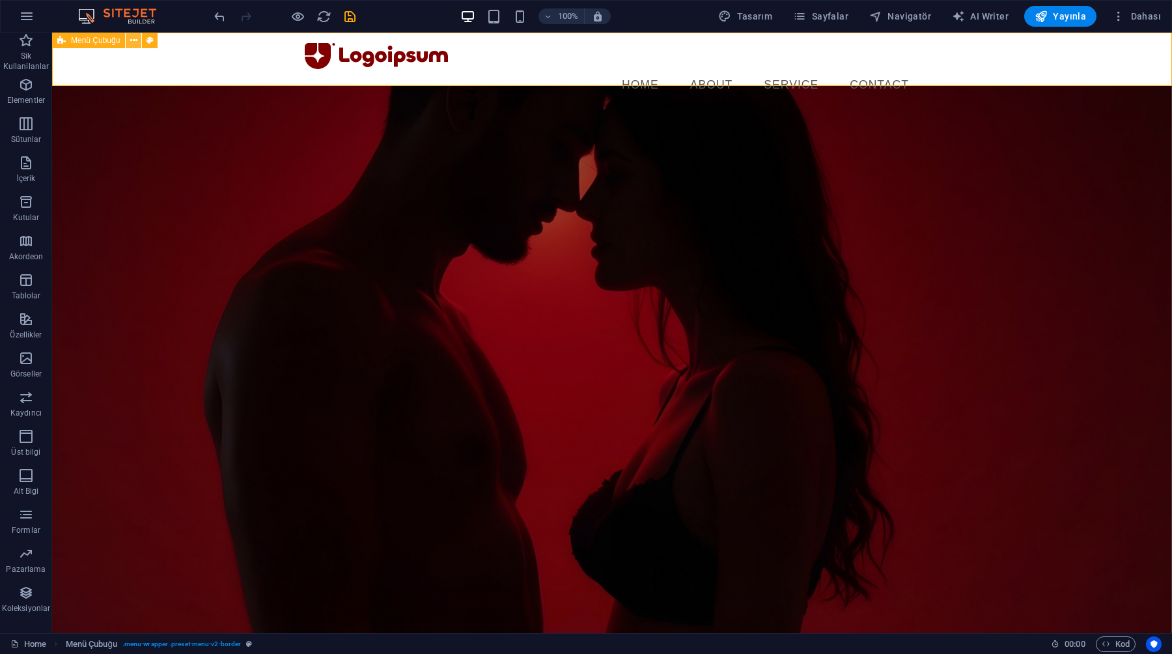
click at [135, 41] on icon at bounding box center [133, 41] width 7 height 14
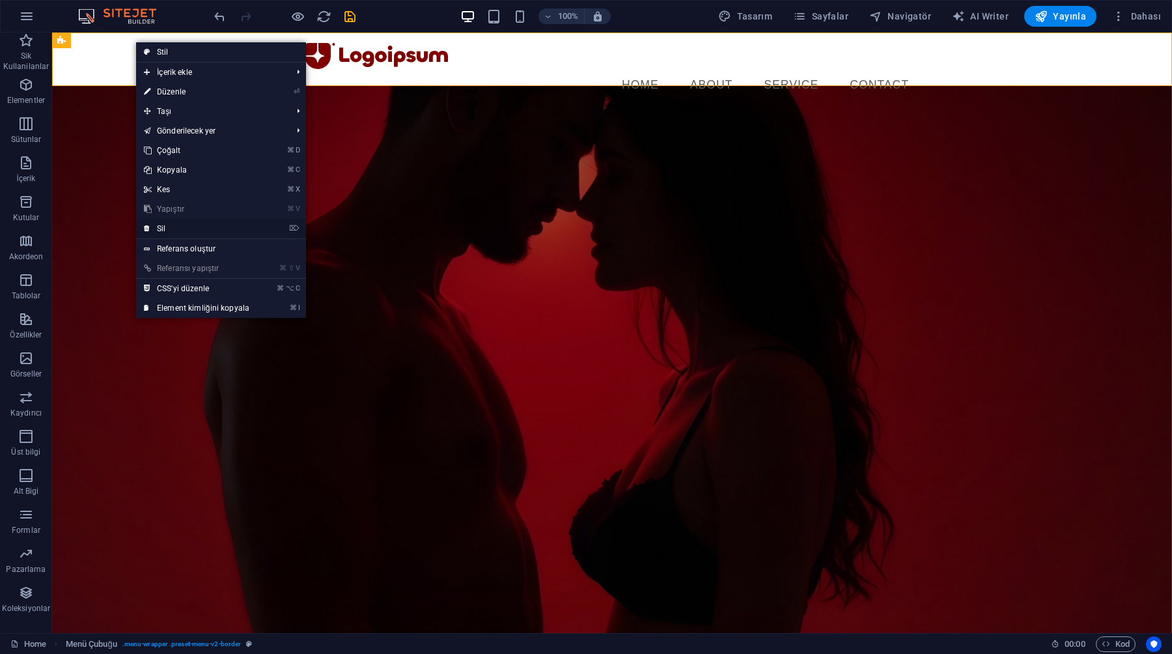
click at [187, 229] on link "⌦ Sil" at bounding box center [196, 229] width 121 height 20
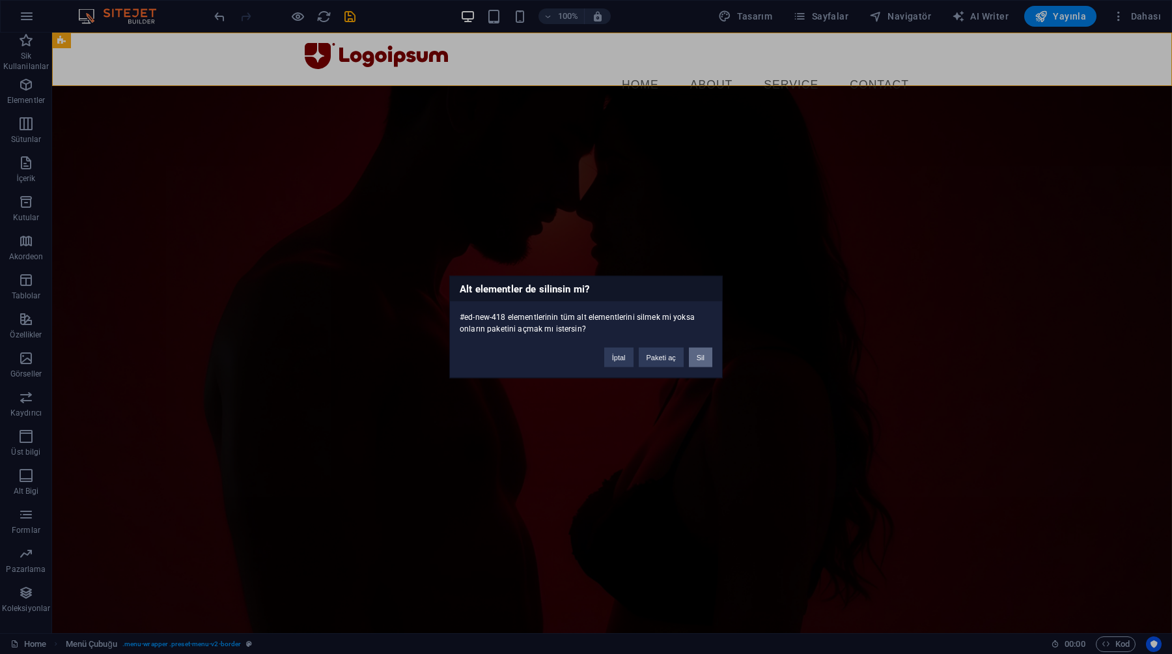
click at [701, 361] on button "Sil" at bounding box center [700, 358] width 23 height 20
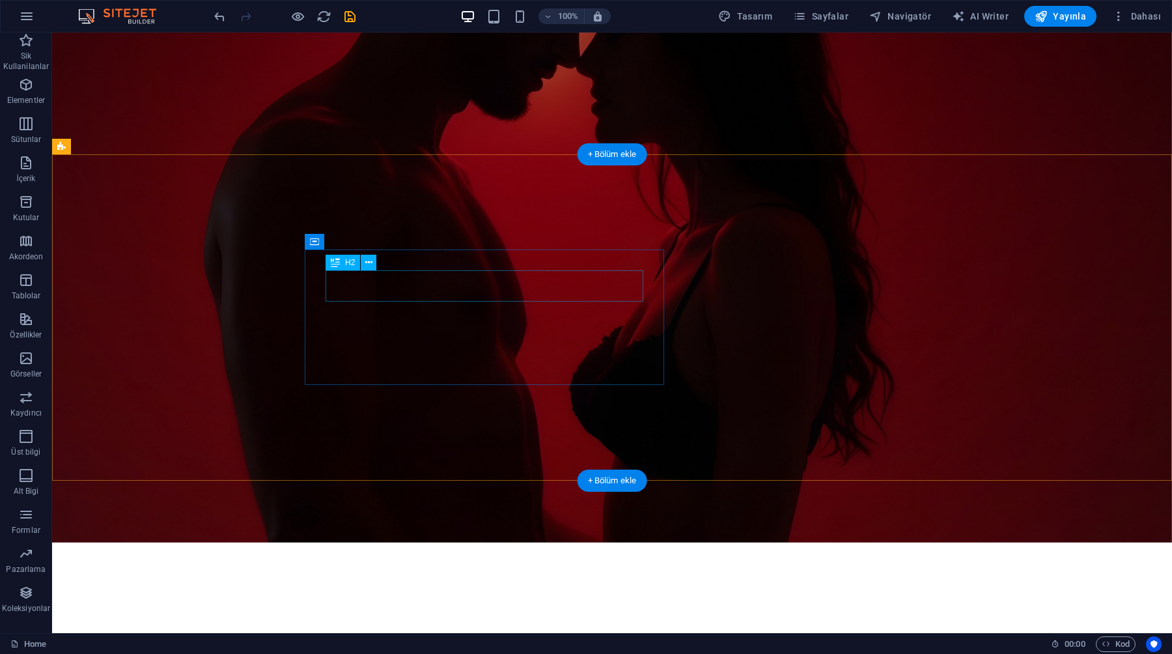
scroll to position [272, 0]
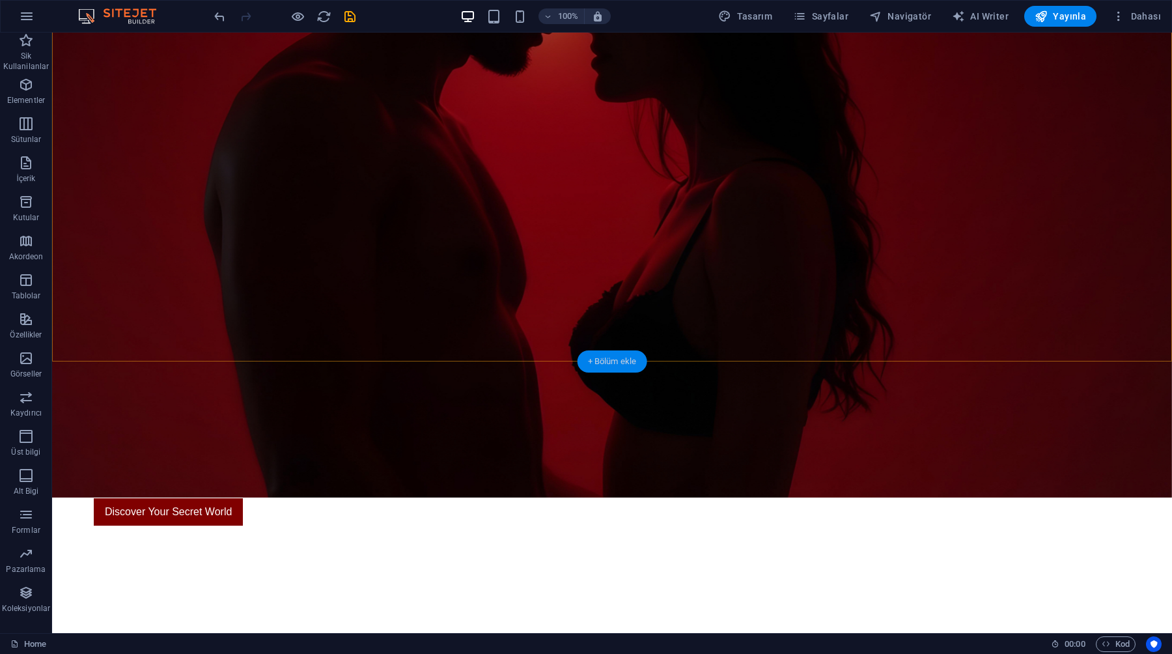
click at [616, 360] on div "+ Bölüm ekle" at bounding box center [613, 361] width 70 height 22
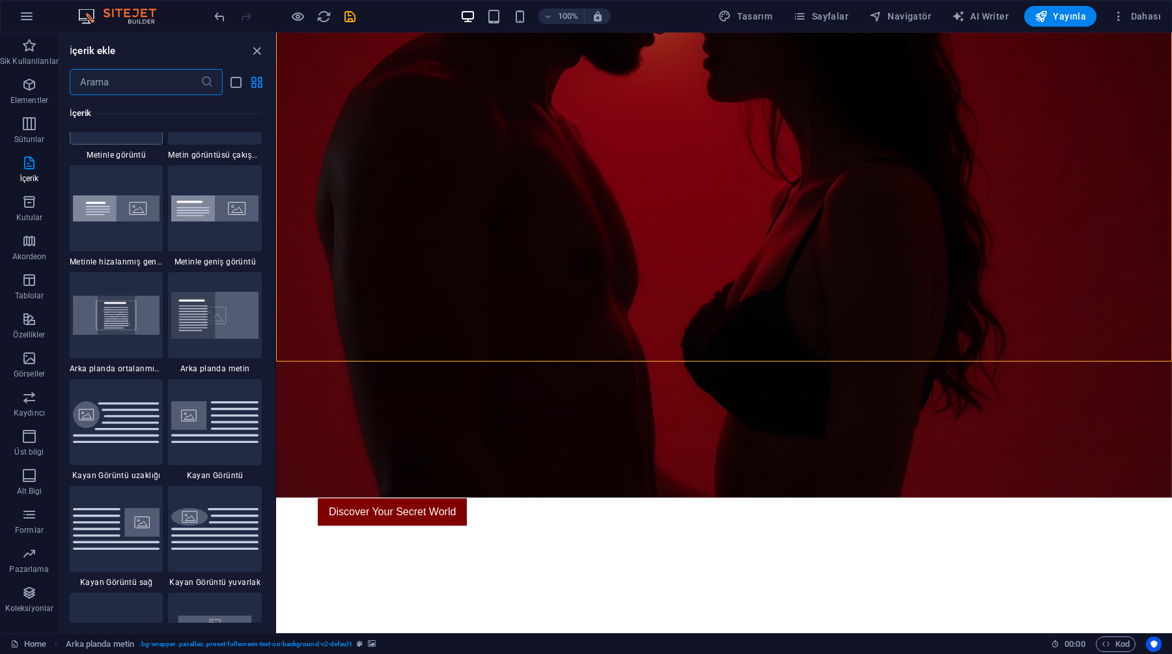
scroll to position [2603, 0]
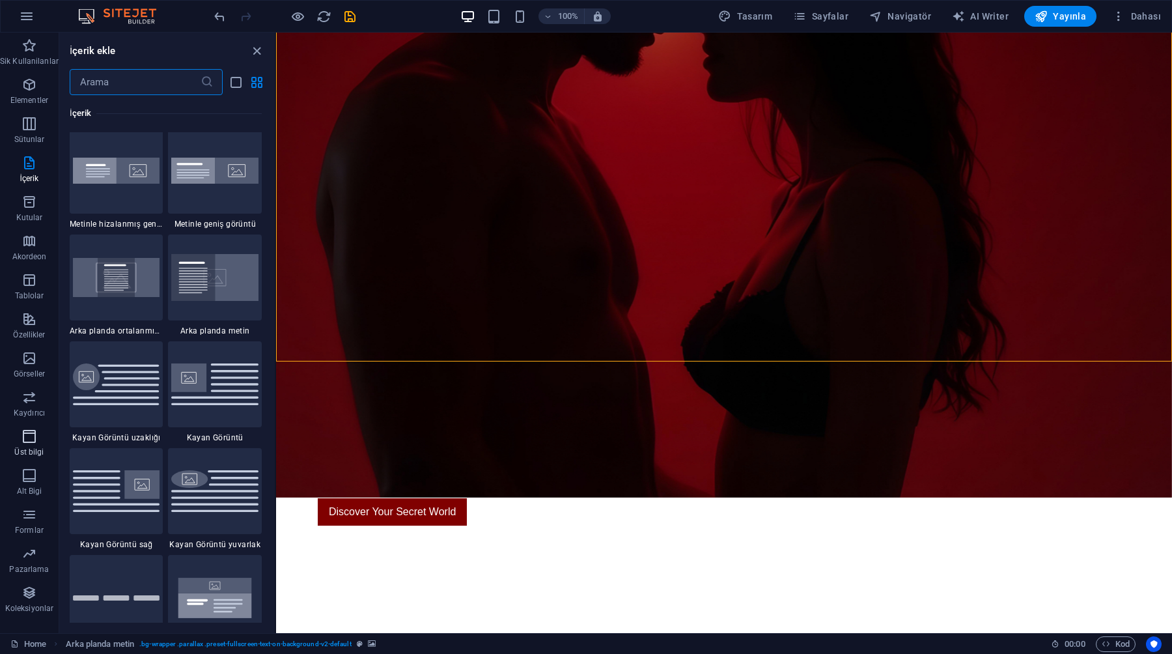
click at [36, 438] on span "Üst bilgi" at bounding box center [29, 443] width 59 height 31
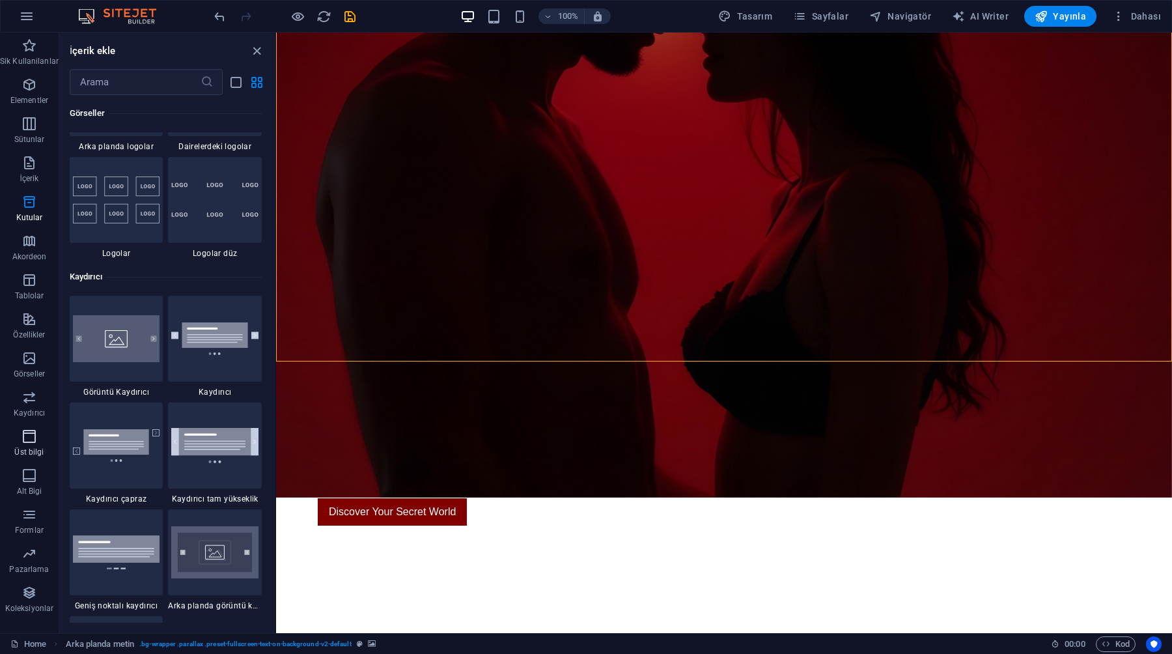
scroll to position [7841, 0]
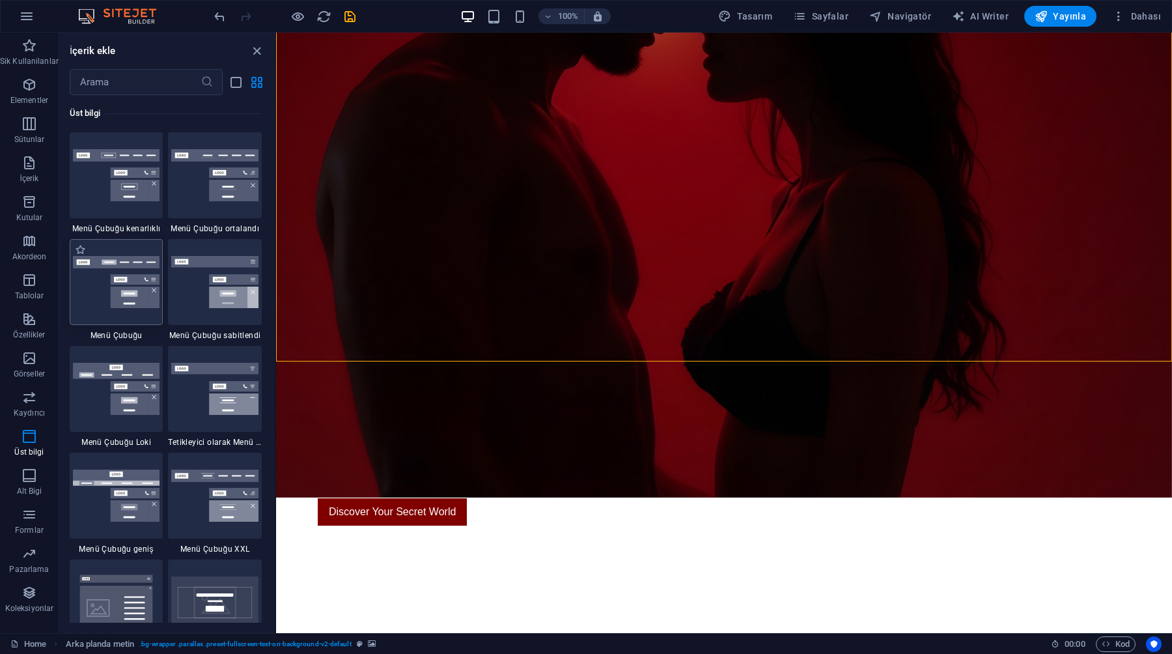
click at [125, 290] on img at bounding box center [116, 282] width 87 height 53
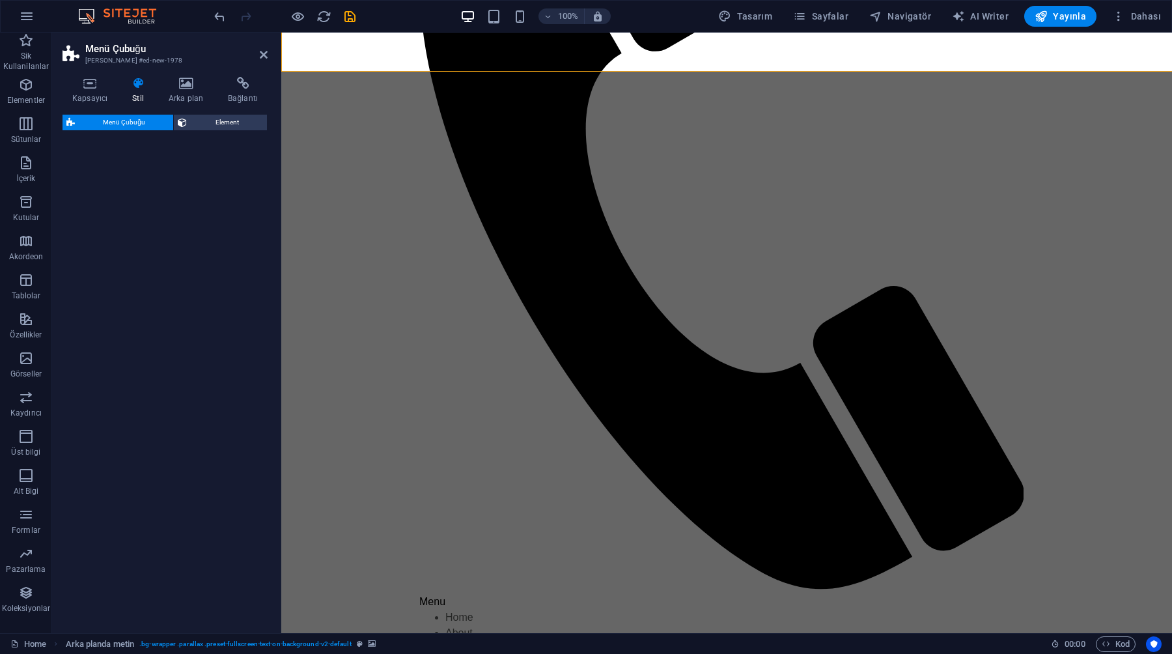
select select "rem"
select select "preset-menu-v2-default"
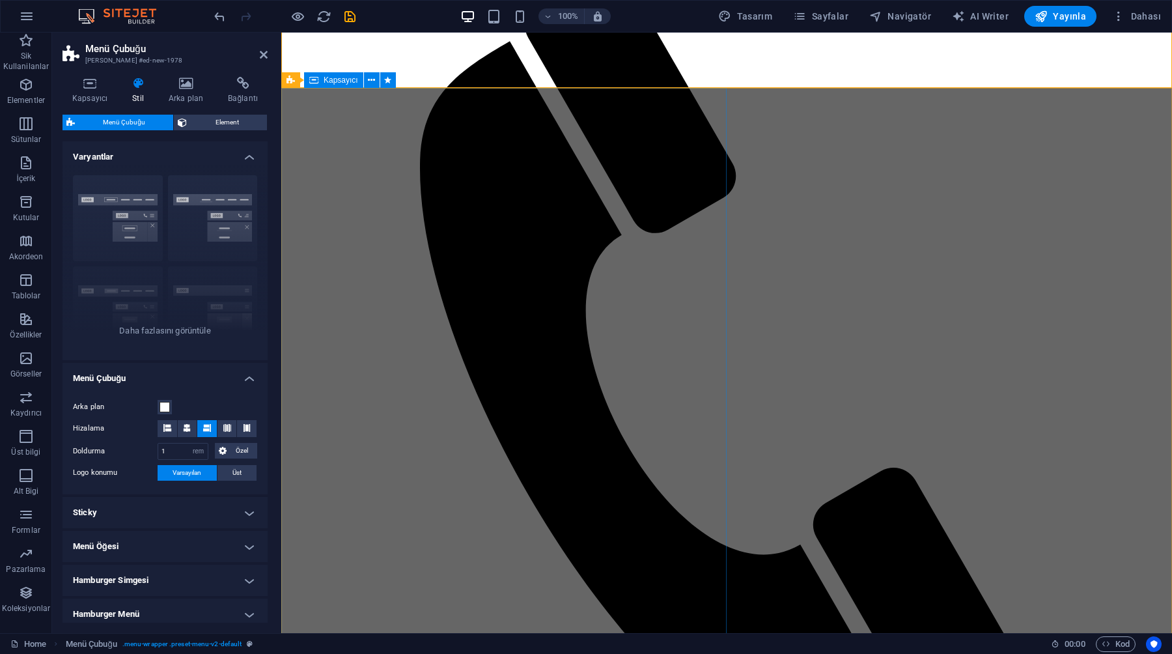
scroll to position [0, 0]
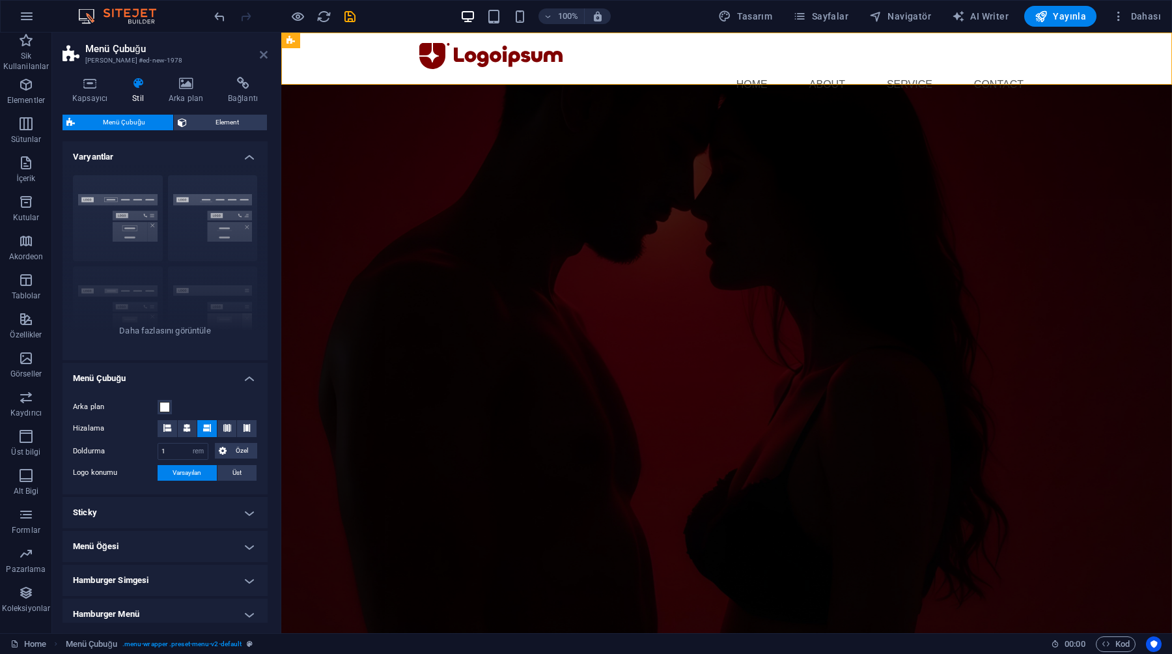
click at [260, 55] on icon at bounding box center [264, 54] width 8 height 10
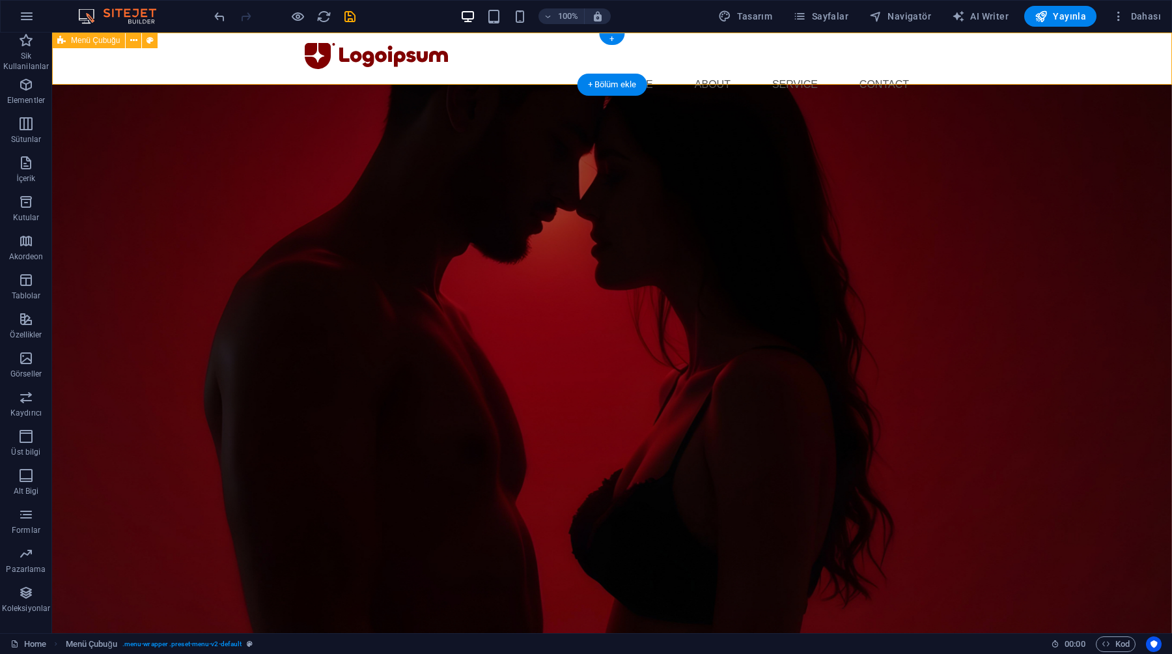
click at [224, 64] on div "Menu Home About Service Contact" at bounding box center [612, 72] width 1120 height 78
select select "rem"
select select "preset-menu-v2-default"
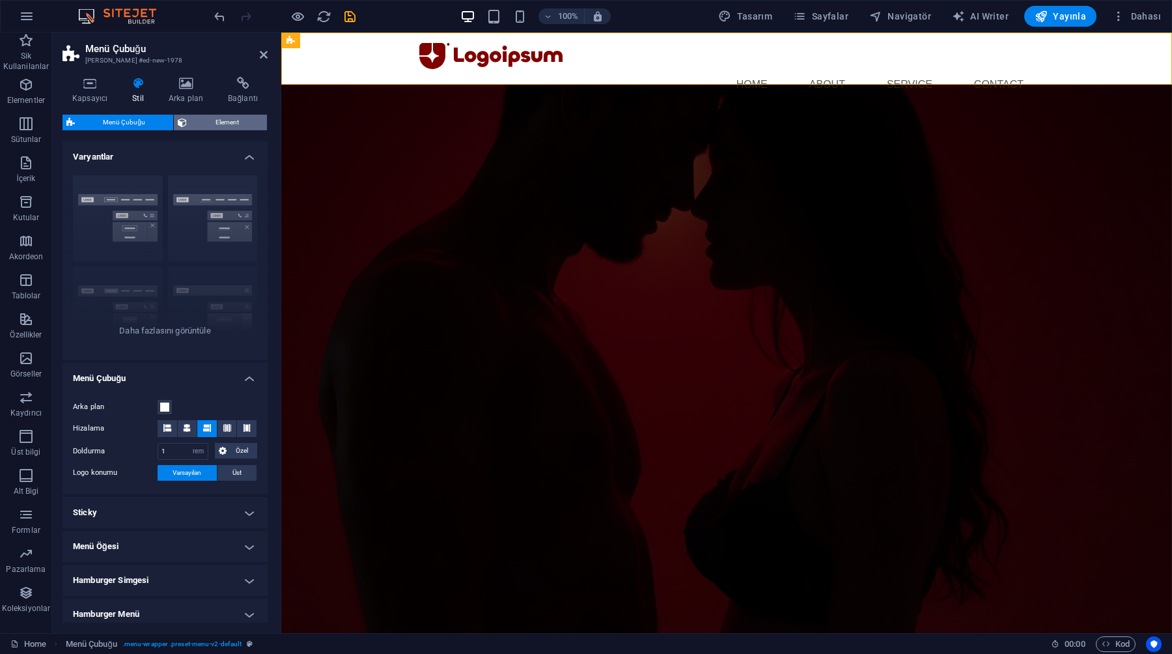
click at [186, 123] on button "Element" at bounding box center [220, 123] width 93 height 16
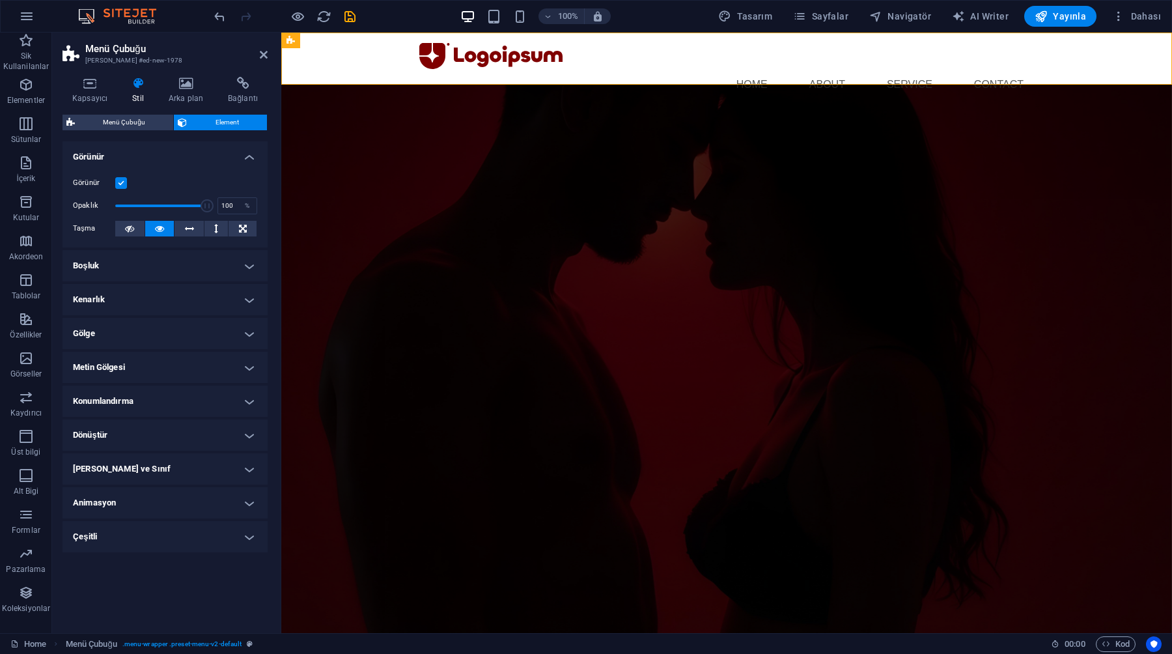
click at [122, 402] on h4 "Konumlandırma" at bounding box center [165, 400] width 205 height 31
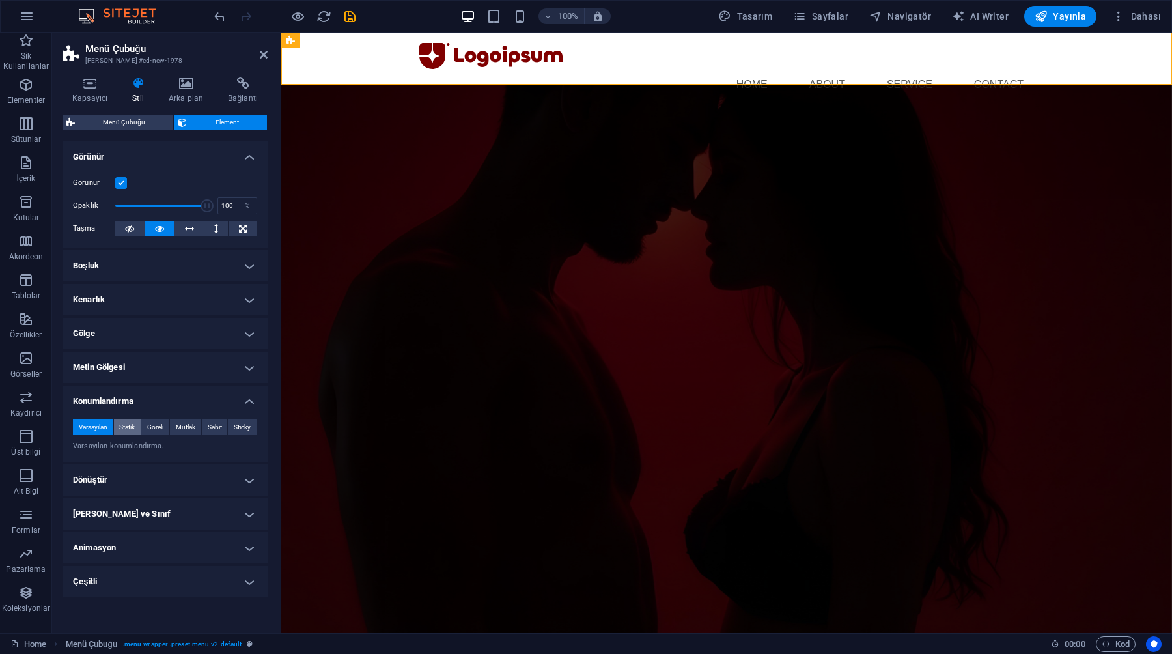
click at [122, 421] on span "Statik" at bounding box center [127, 427] width 16 height 16
click at [152, 427] on span "Göreli" at bounding box center [155, 427] width 16 height 16
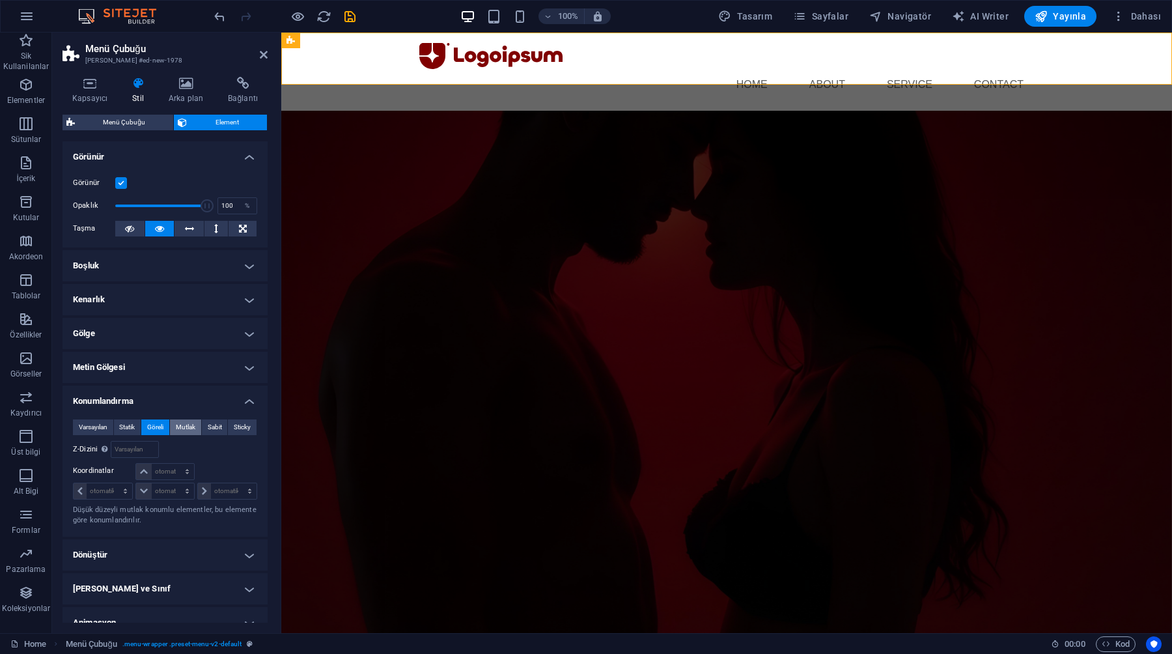
click at [183, 425] on span "Mutlak" at bounding box center [186, 427] width 20 height 16
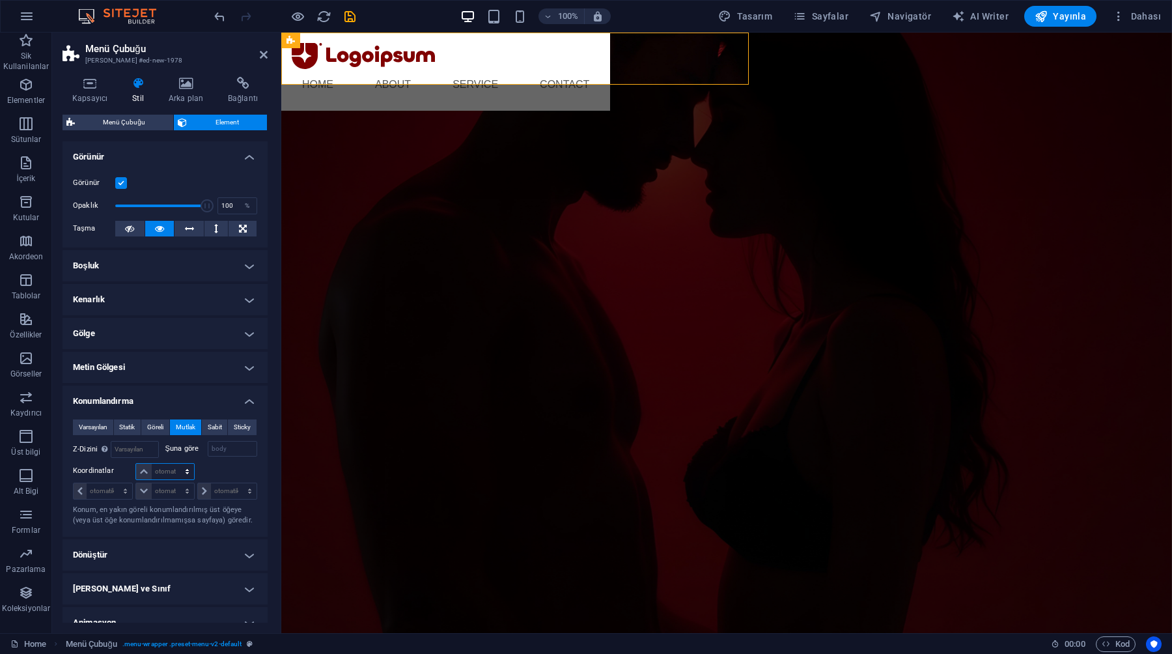
click at [169, 468] on select "otomatik px rem % em" at bounding box center [164, 472] width 57 height 16
click at [184, 91] on h4 "Arka plan" at bounding box center [188, 90] width 59 height 27
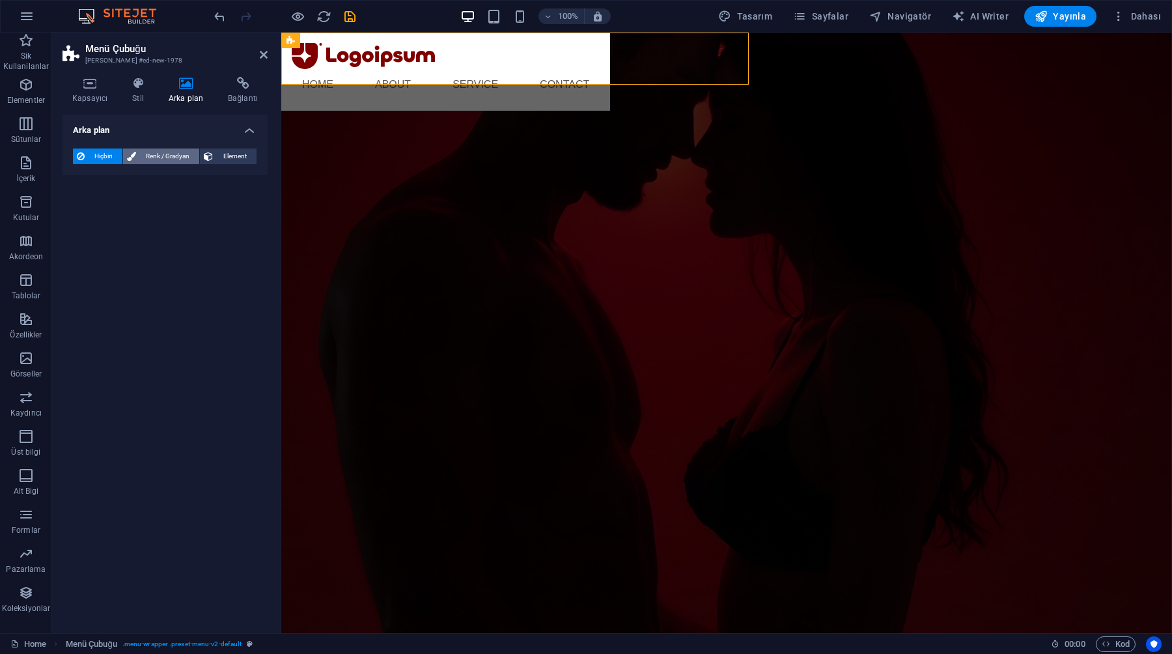
click at [143, 159] on span "Renk / Gradyan" at bounding box center [168, 156] width 56 height 16
click at [79, 210] on span at bounding box center [81, 208] width 14 height 14
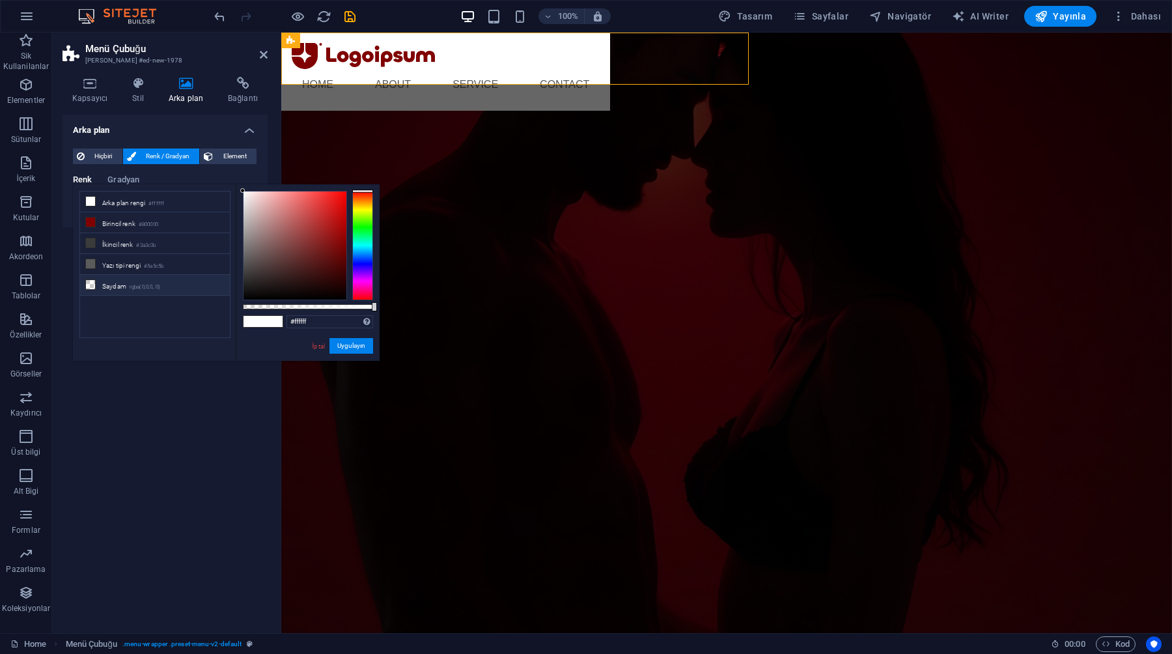
click at [99, 290] on li "Saydam rgba(0,0,0,.0)" at bounding box center [155, 285] width 150 height 21
type input "rgba(0, 0, 0, 0)"
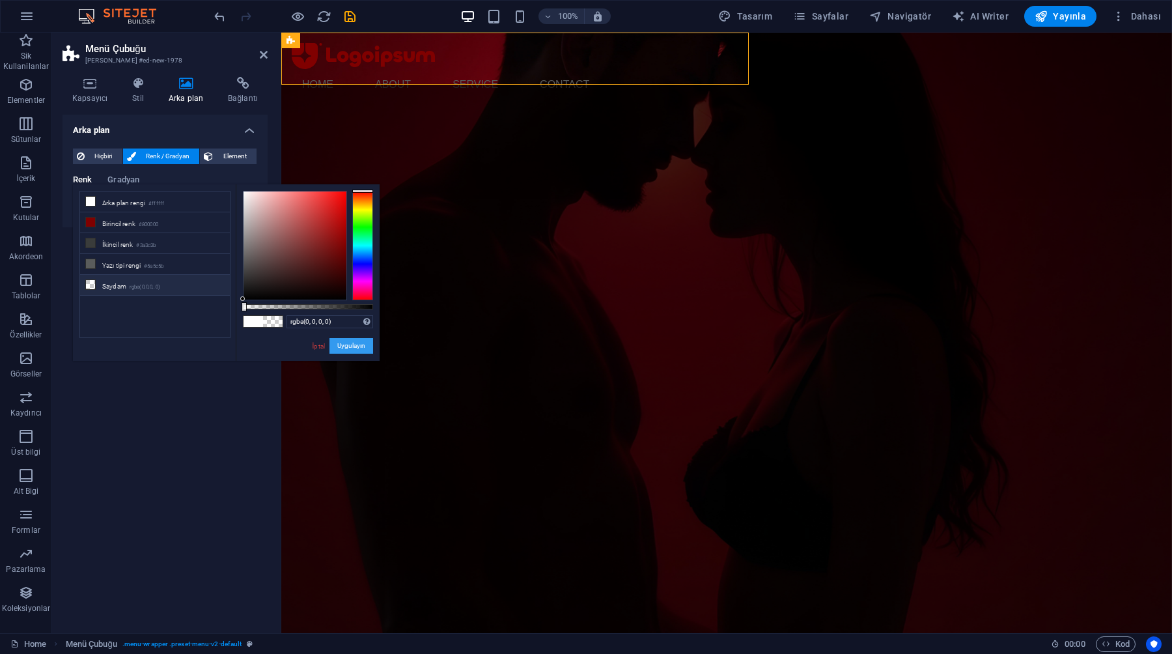
click at [352, 346] on button "Uygulayın" at bounding box center [351, 346] width 44 height 16
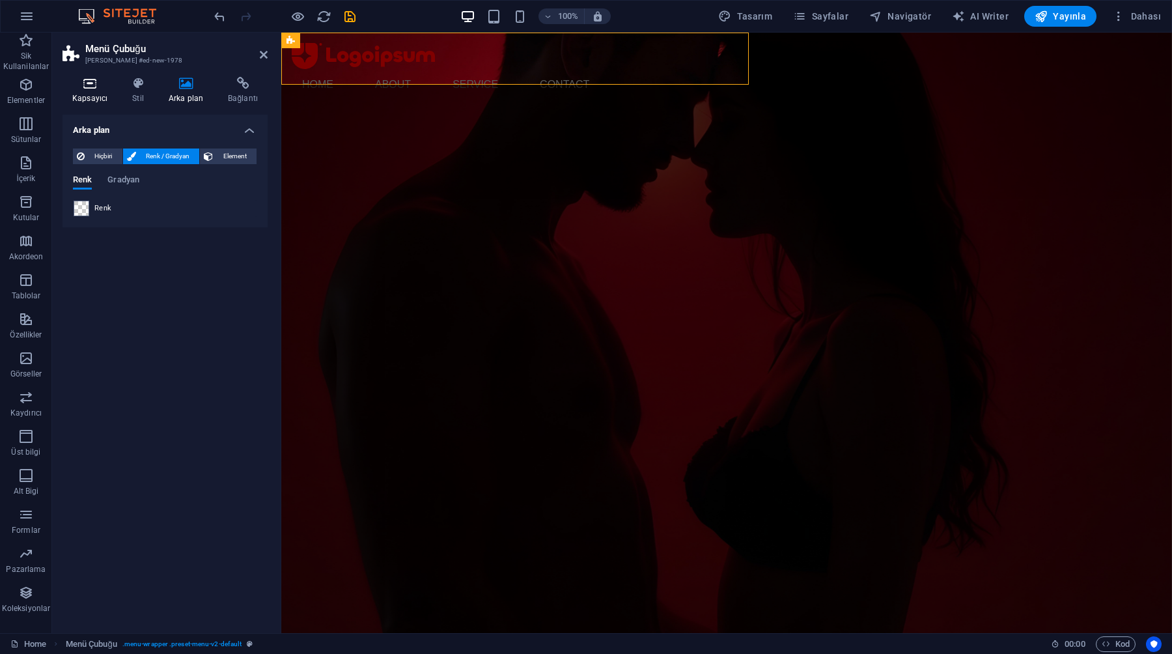
click at [99, 96] on h4 "Kapsayıcı" at bounding box center [93, 90] width 60 height 27
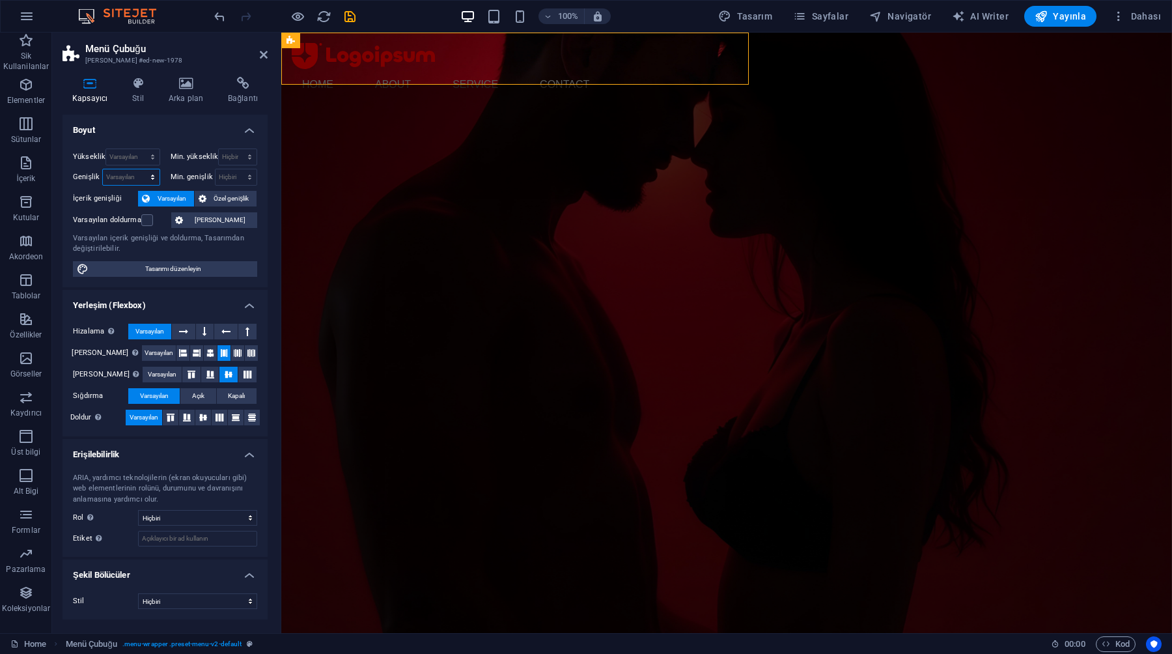
click at [149, 176] on select "Varsayılan px rem % em vh vw" at bounding box center [131, 177] width 57 height 16
select select "vh"
click at [141, 169] on select "Varsayılan px rem % em vh vw" at bounding box center [131, 177] width 57 height 16
type input "77.9"
click at [151, 173] on select "Varsayılan px rem % em vh vw" at bounding box center [150, 177] width 18 height 16
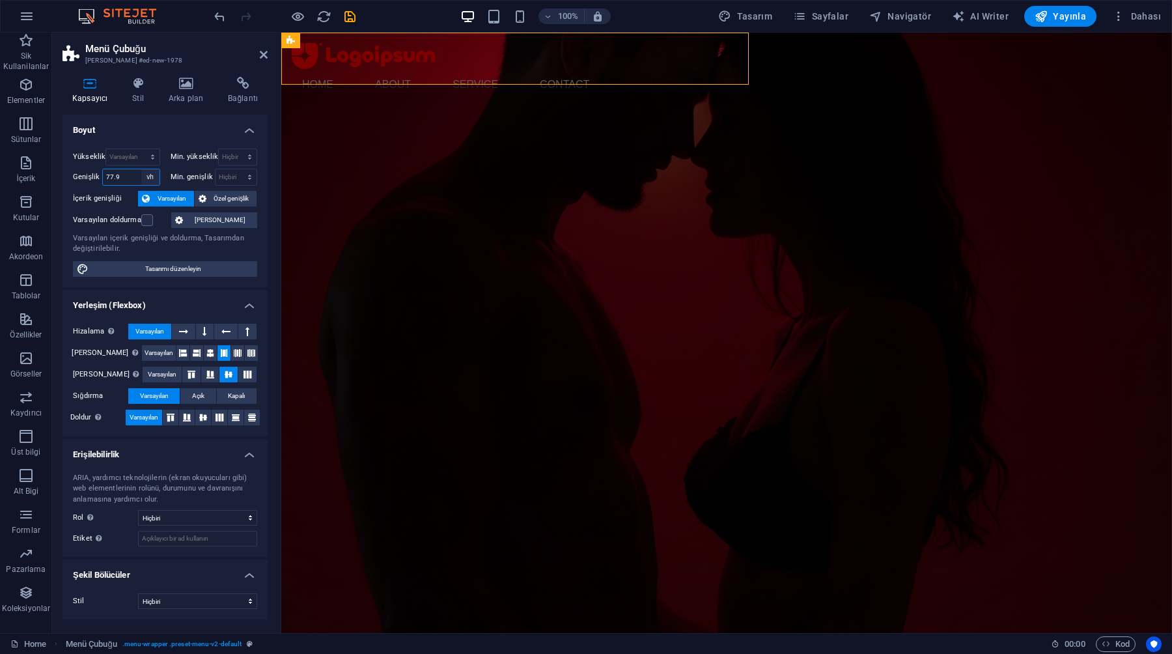
select select "rem"
click at [141, 169] on select "Varsayılan px rem % em vh vw" at bounding box center [150, 177] width 18 height 16
type input "44.875"
click at [147, 173] on select "Varsayılan px rem % em vh vw" at bounding box center [150, 177] width 18 height 16
select select "%"
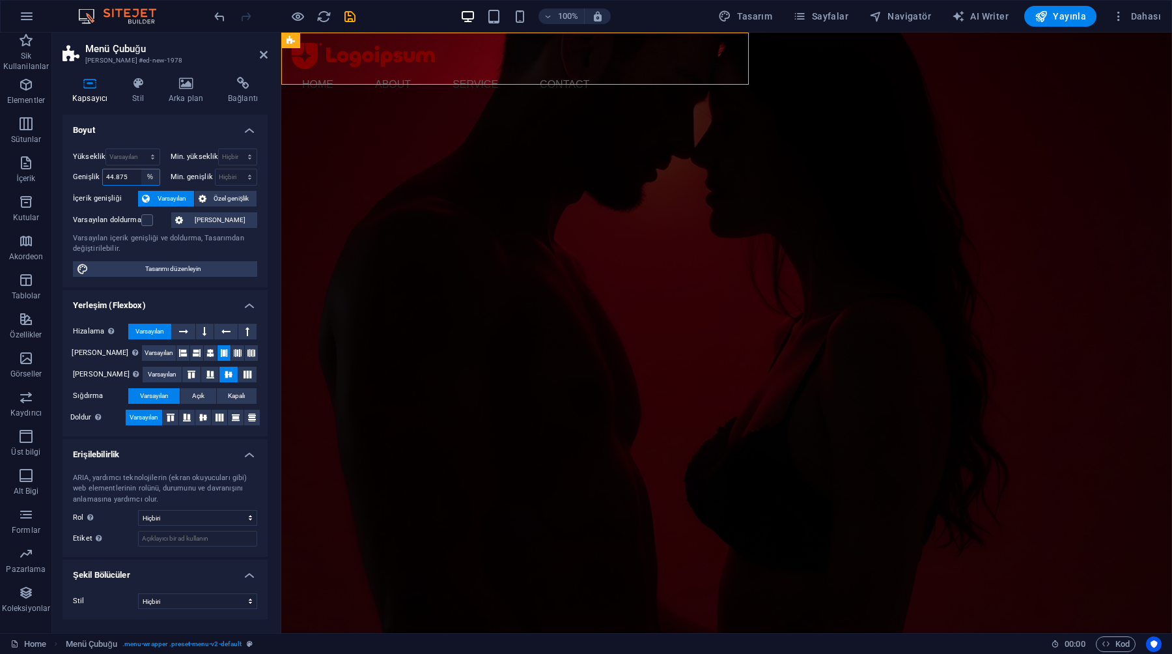
click at [141, 169] on select "Varsayılan px rem % em vh vw" at bounding box center [150, 177] width 18 height 16
type input "100"
click at [80, 189] on div "Yükseklik Varsayılan px rem % vh vw Min. yükseklik Hiçbiri px rem % vh vw Geniş…" at bounding box center [165, 212] width 205 height 149
click at [226, 202] on span "Özel genişlik" at bounding box center [231, 199] width 43 height 16
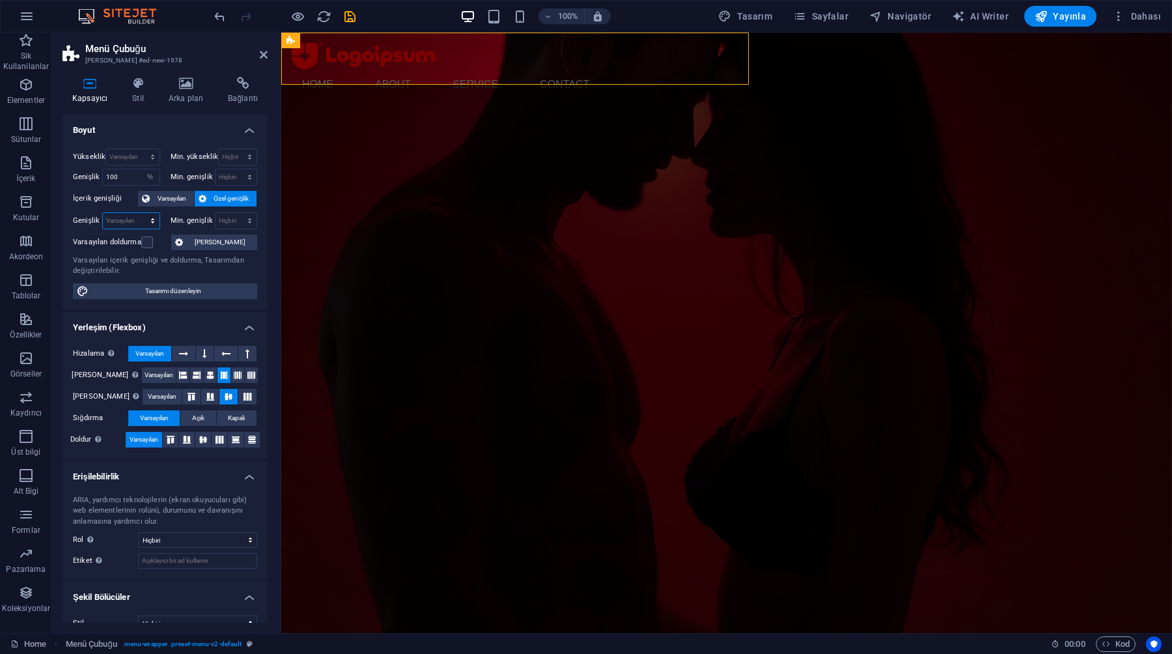
click at [137, 218] on select "Varsayılan px rem % em vh vw" at bounding box center [131, 221] width 57 height 16
select select "%"
click at [139, 213] on select "Varsayılan px rem % em vh vw" at bounding box center [131, 221] width 57 height 16
type input "100"
click at [77, 217] on label "Genişlik" at bounding box center [87, 220] width 29 height 7
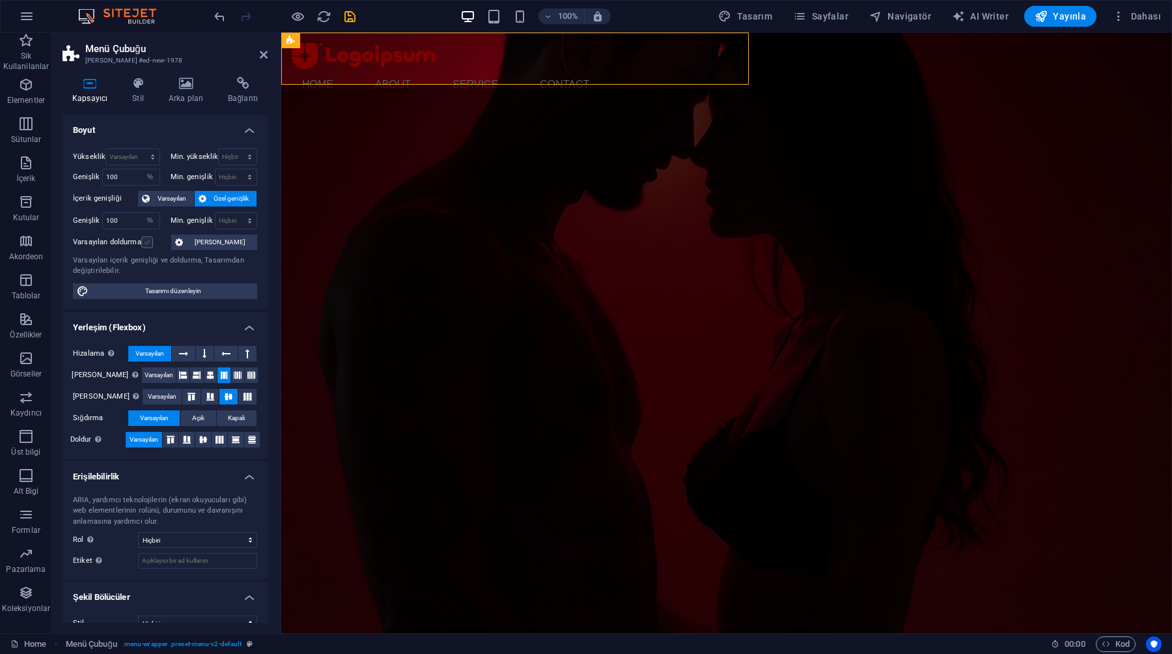
click at [145, 245] on label at bounding box center [147, 242] width 12 height 12
click at [0, 0] on input "Varsayılan doldurma" at bounding box center [0, 0] width 0 height 0
click at [145, 245] on label at bounding box center [147, 242] width 12 height 12
click at [0, 0] on input "Varsayılan doldurma" at bounding box center [0, 0] width 0 height 0
click at [151, 196] on button "Varsayılan" at bounding box center [166, 199] width 56 height 16
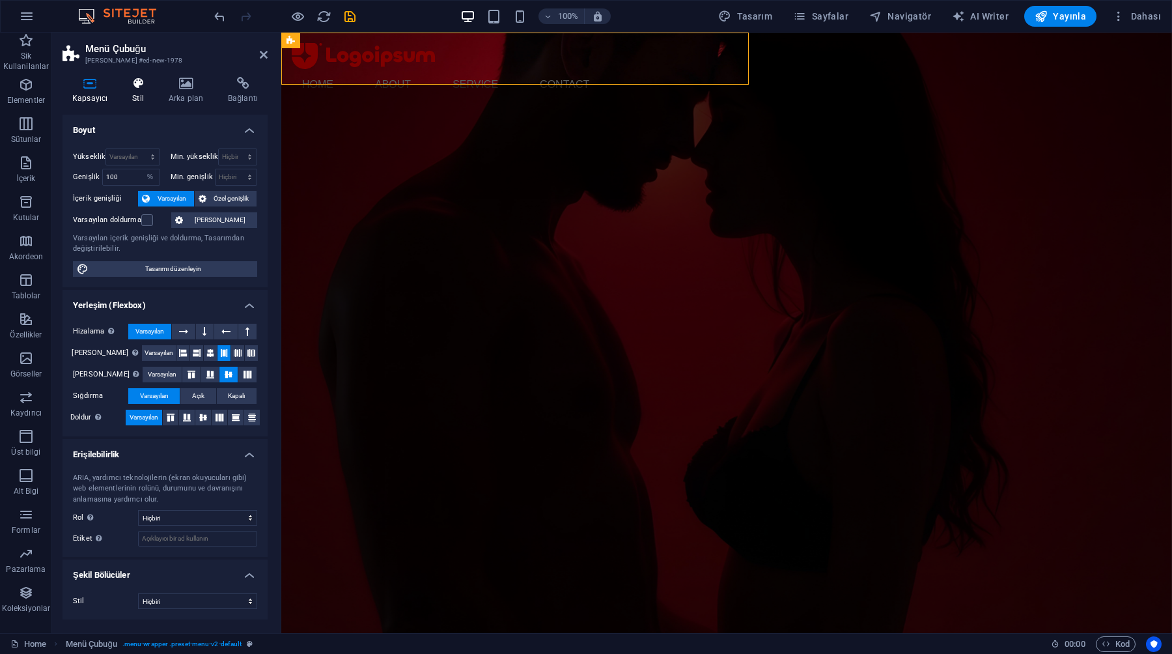
click at [147, 98] on h4 "Stil" at bounding box center [140, 90] width 36 height 27
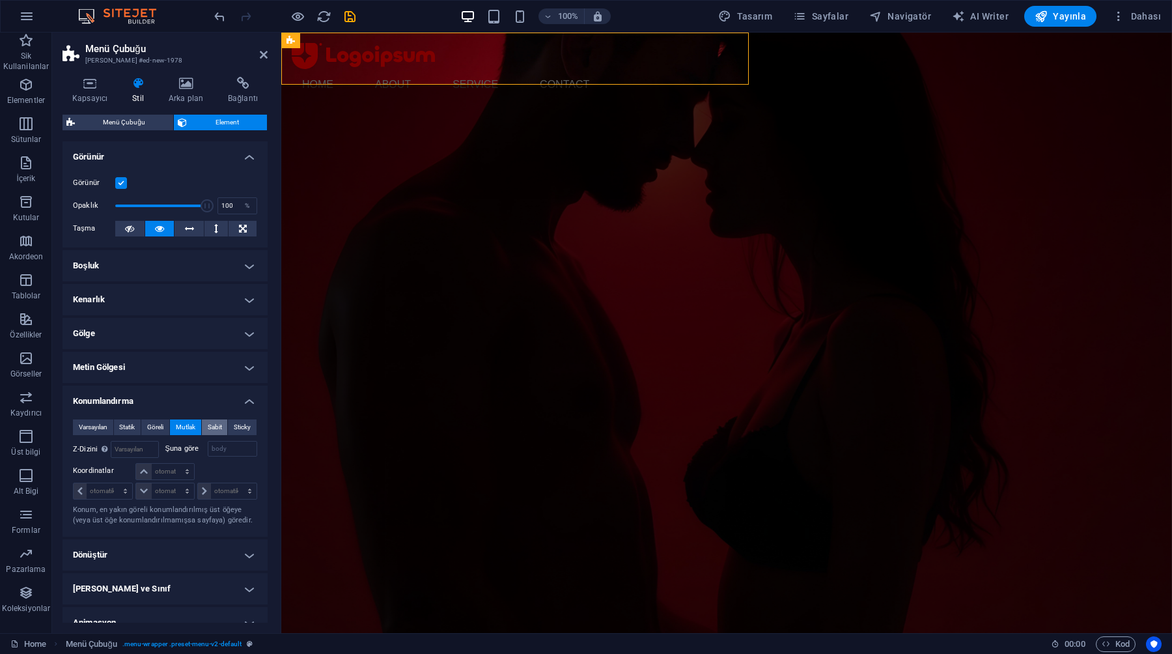
click at [208, 428] on span "Sabit" at bounding box center [215, 427] width 14 height 16
click at [236, 429] on span "Sticky" at bounding box center [242, 427] width 17 height 16
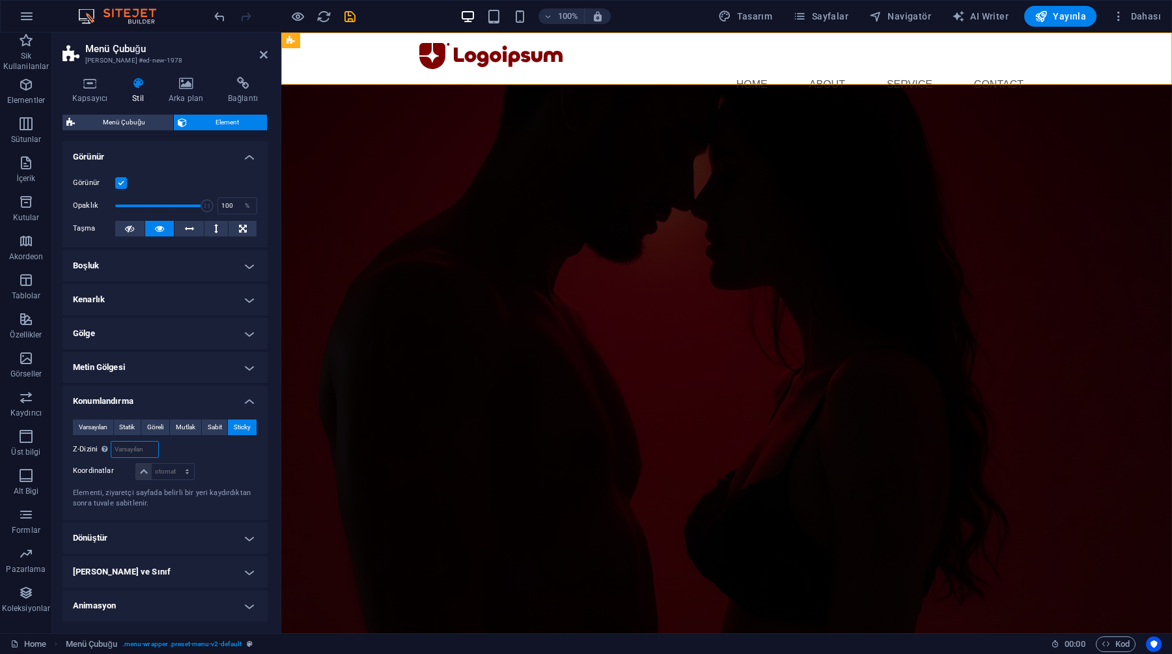
click at [134, 451] on input "number" at bounding box center [134, 449] width 46 height 16
type input "2"
click at [205, 454] on div "Şuna göre body" at bounding box center [211, 449] width 92 height 17
click at [170, 471] on select "otomatik px rem % em" at bounding box center [164, 472] width 57 height 16
select select "px"
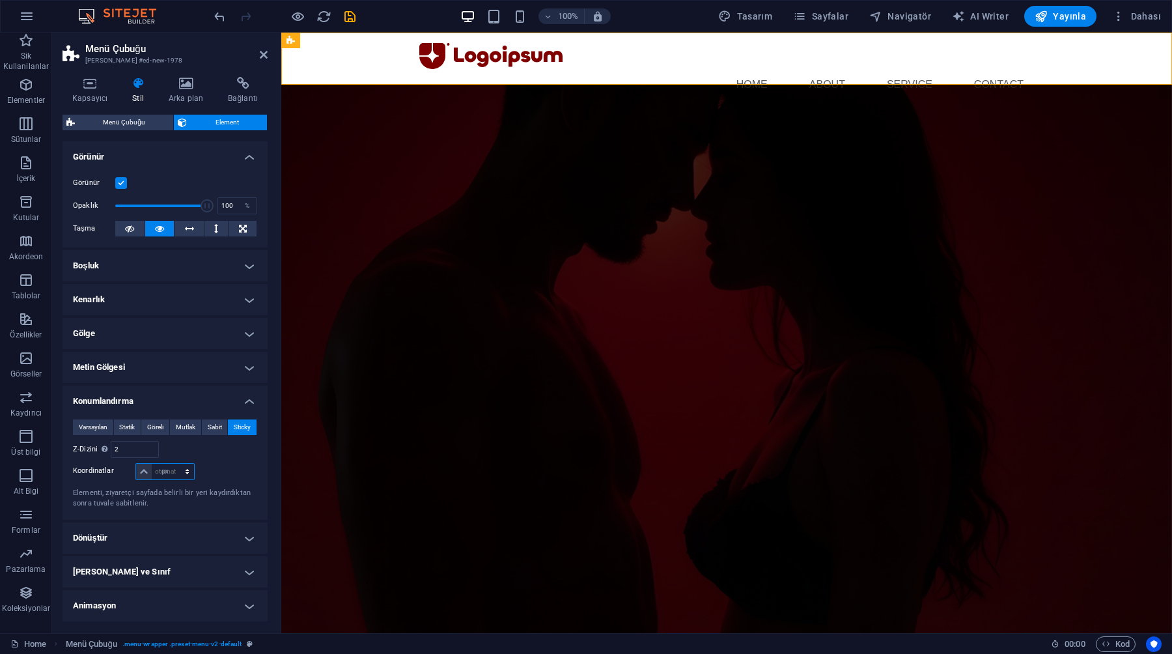
click at [174, 464] on select "otomatik px rem % em" at bounding box center [164, 472] width 57 height 16
type input "0"
click at [210, 467] on div at bounding box center [226, 472] width 61 height 18
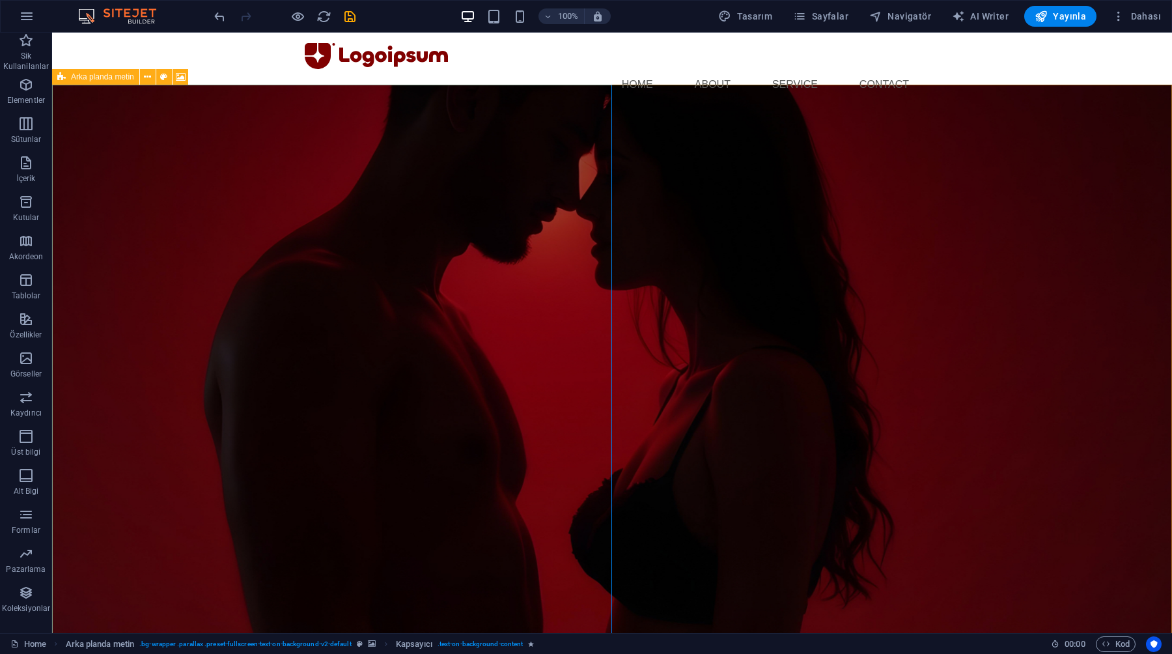
click at [64, 70] on icon at bounding box center [61, 77] width 8 height 16
click at [68, 81] on div "Arka planda metin" at bounding box center [95, 77] width 87 height 16
select select "%"
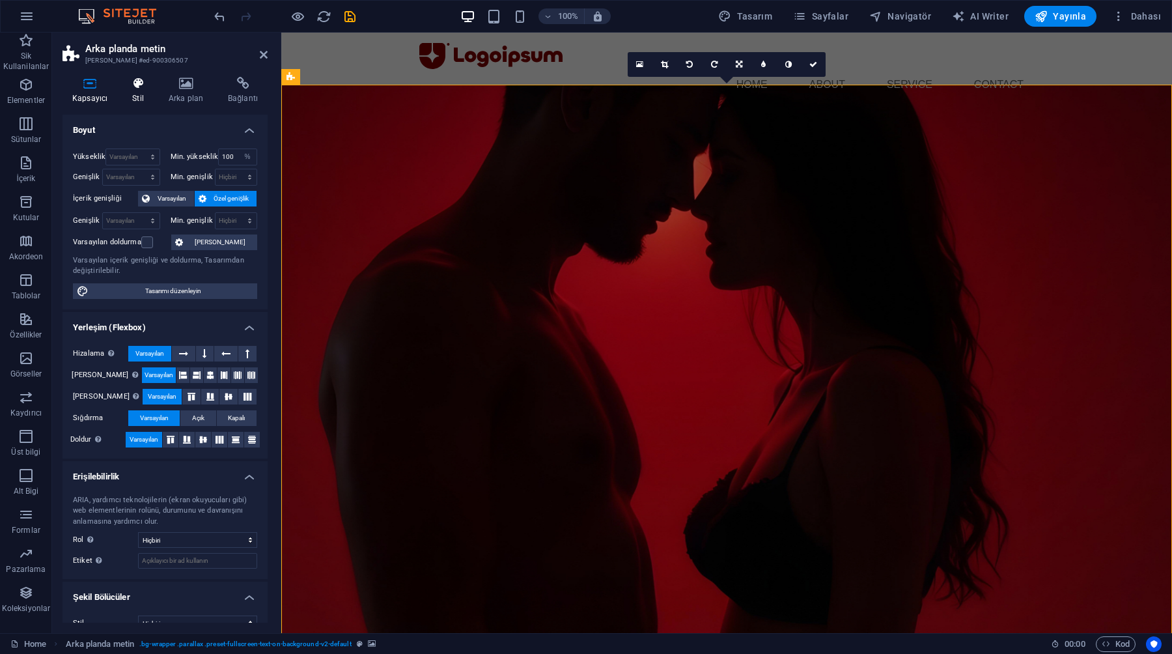
click at [149, 92] on h4 "Stil" at bounding box center [140, 90] width 36 height 27
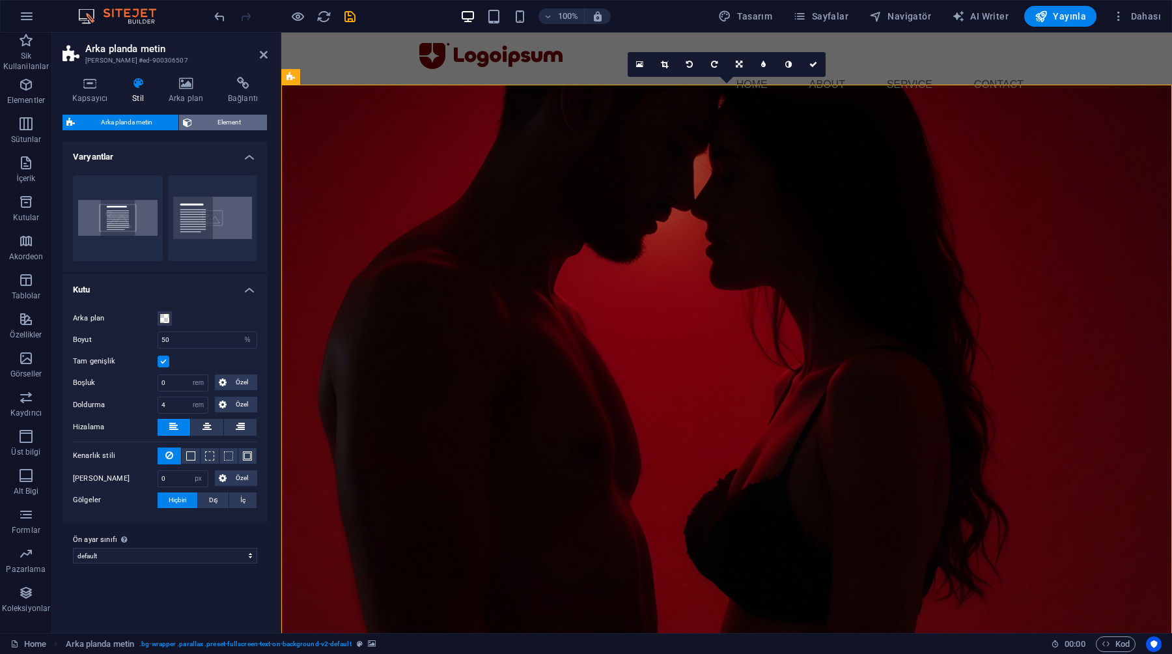
click at [225, 119] on span "Element" at bounding box center [230, 123] width 68 height 16
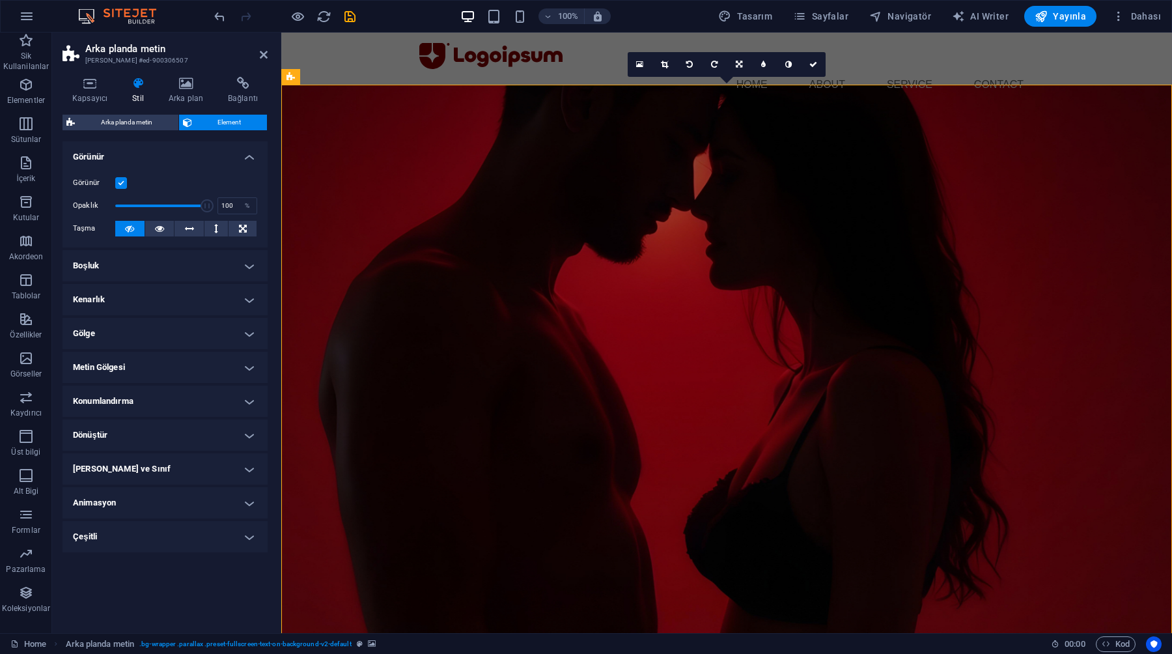
click at [169, 402] on h4 "Konumlandırma" at bounding box center [165, 400] width 205 height 31
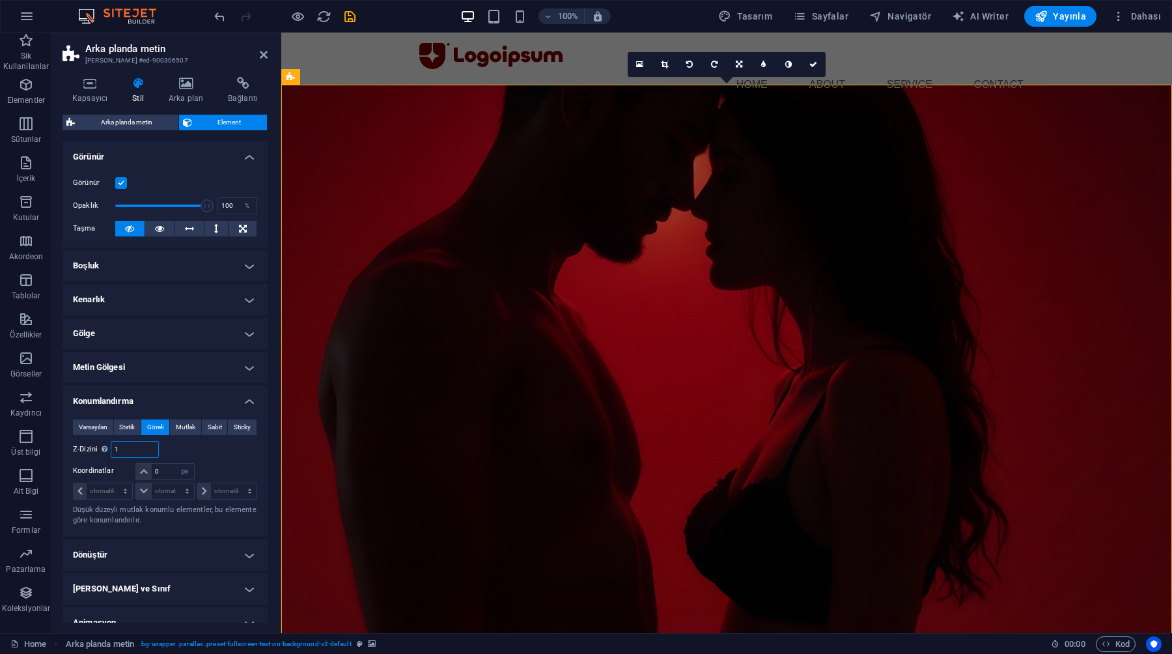
click at [136, 445] on input "1" at bounding box center [134, 449] width 46 height 16
type input "0"
click at [179, 469] on select "otomatik px rem % em" at bounding box center [185, 472] width 18 height 16
click at [143, 449] on input "0" at bounding box center [134, 449] width 46 height 16
type input "1"
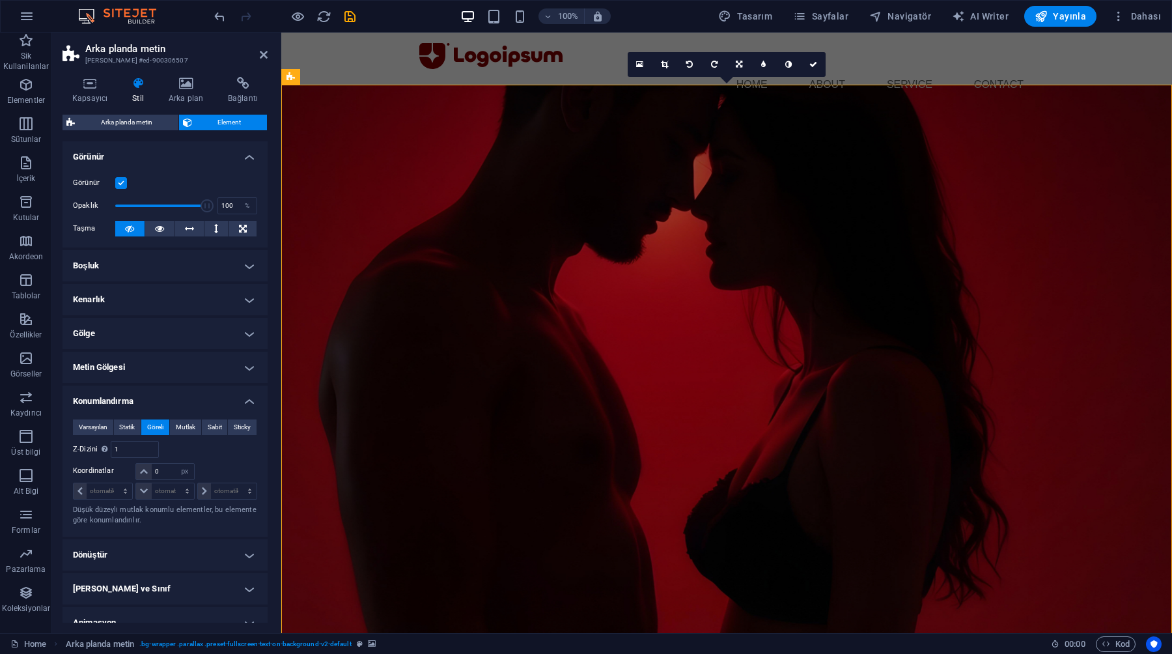
click at [214, 453] on div "Şuna göre body" at bounding box center [211, 449] width 92 height 17
click at [398, 53] on div "Menu Home About Service Contact" at bounding box center [726, 72] width 891 height 78
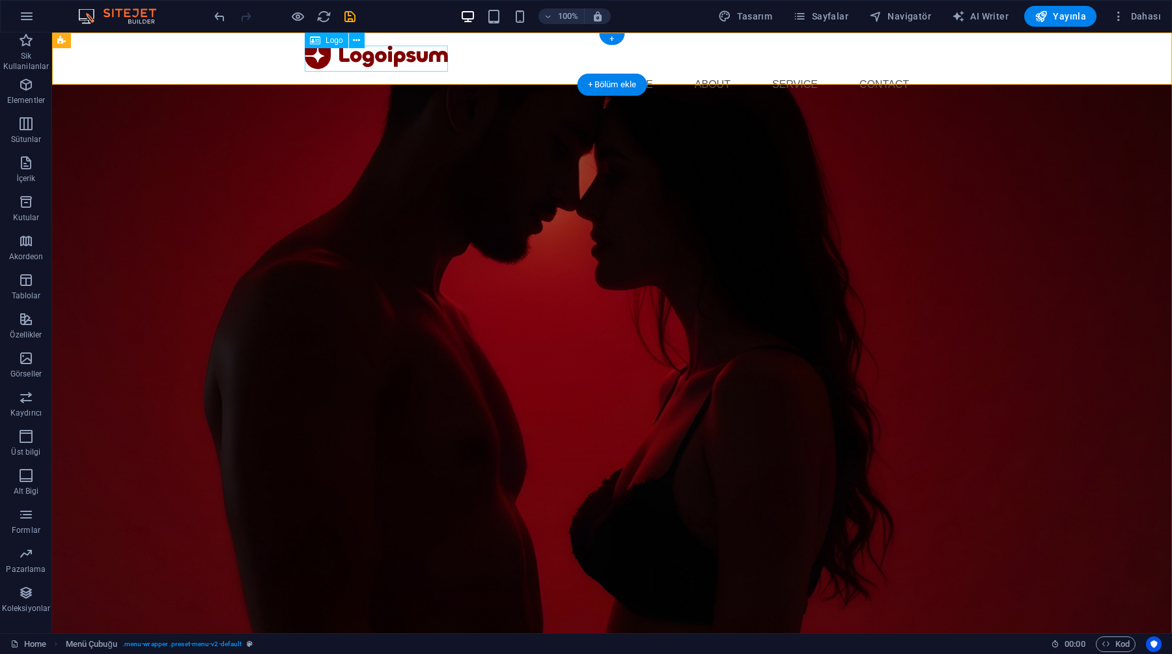
click at [398, 53] on div at bounding box center [612, 56] width 615 height 26
click at [203, 63] on div "Menu Home About Service Contact" at bounding box center [612, 72] width 1120 height 78
select select "px"
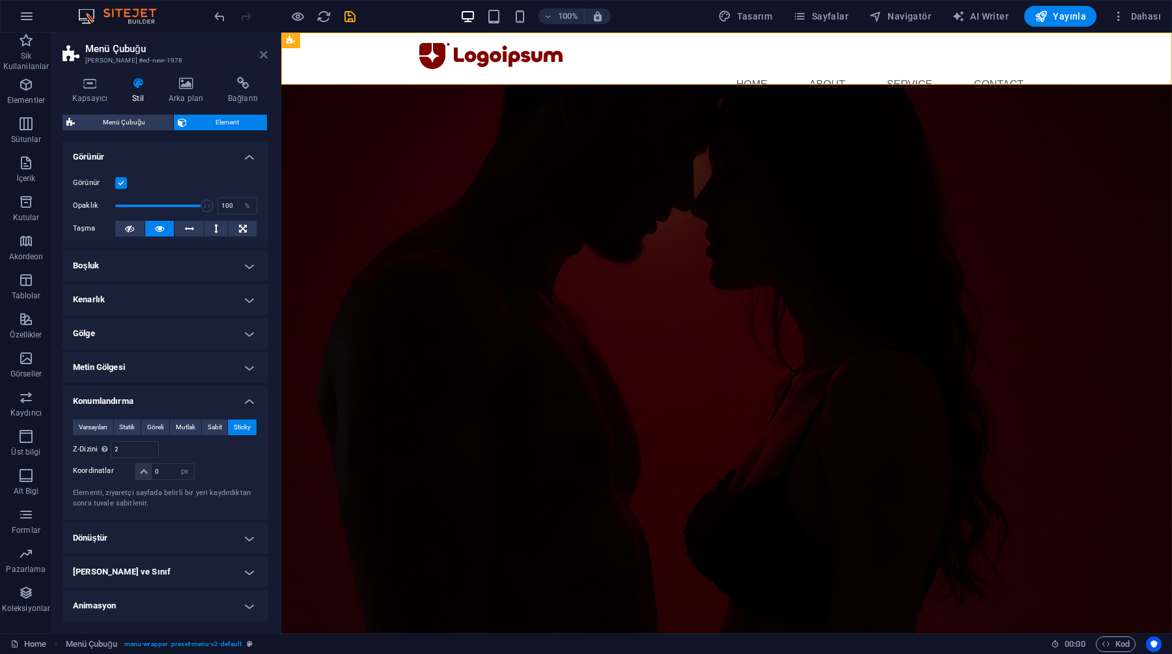
click at [260, 54] on icon at bounding box center [264, 54] width 8 height 10
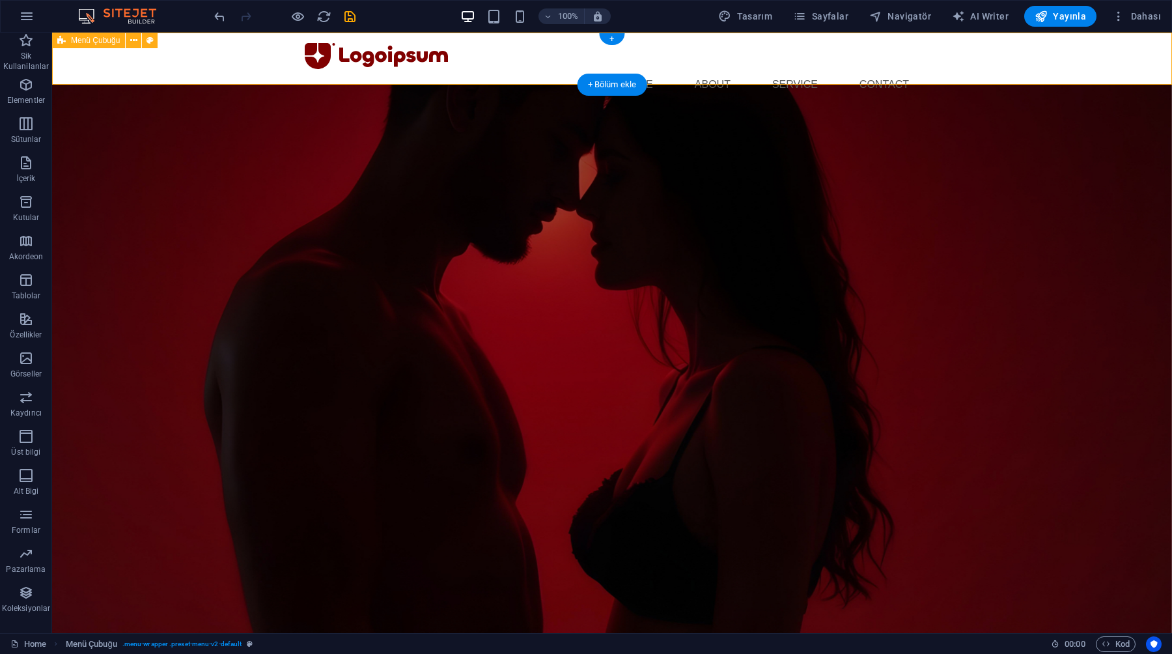
click at [252, 72] on div "Menu Home About Service Contact" at bounding box center [612, 72] width 1120 height 78
click at [258, 79] on div "Menu Home About Service Contact" at bounding box center [612, 72] width 1120 height 78
select select "px"
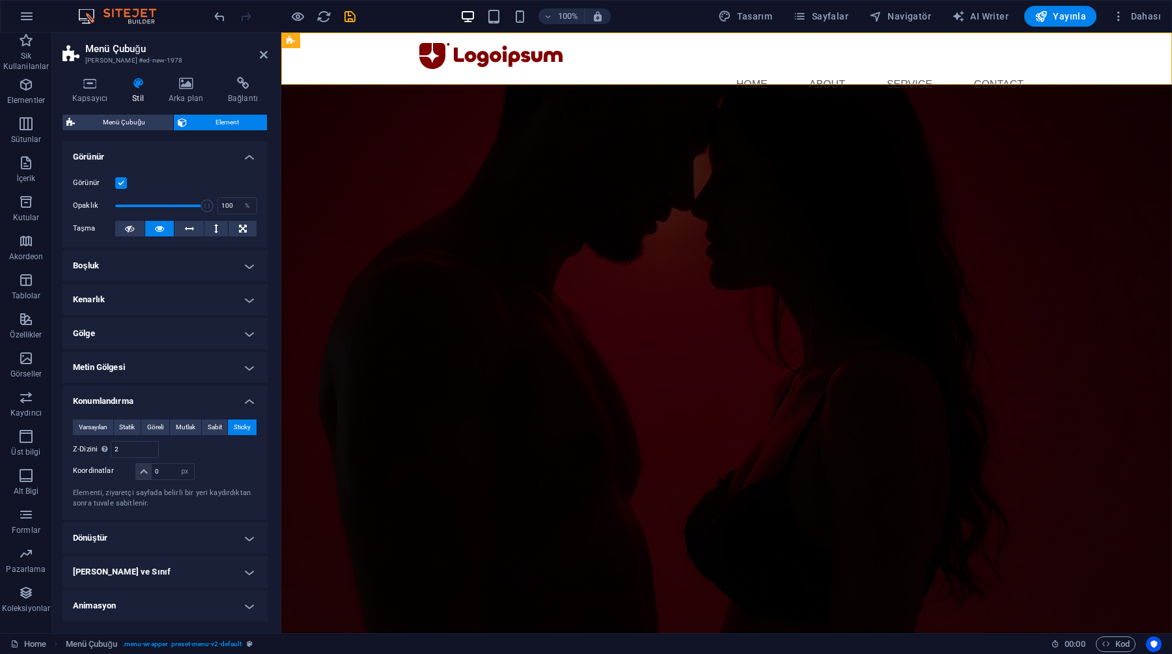
click at [122, 184] on label at bounding box center [121, 183] width 12 height 12
click at [0, 0] on input "Görünür" at bounding box center [0, 0] width 0 height 0
click at [122, 184] on label at bounding box center [121, 183] width 12 height 12
click at [0, 0] on input "Görünür" at bounding box center [0, 0] width 0 height 0
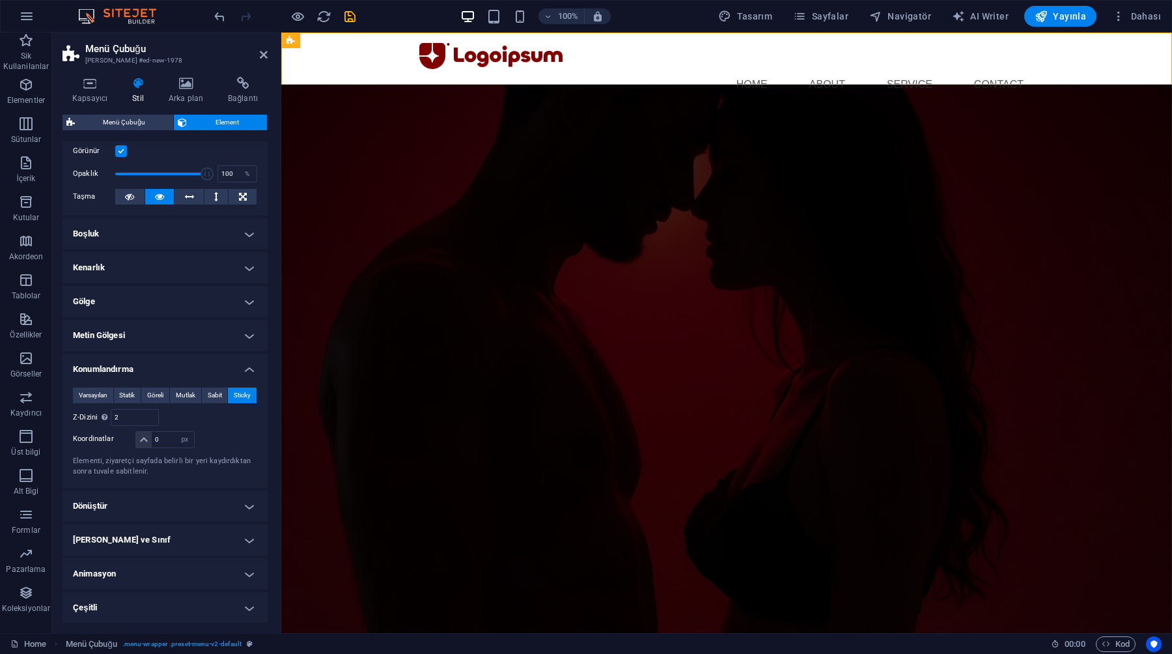
scroll to position [32, 0]
click at [165, 226] on h4 "Boşluk" at bounding box center [165, 233] width 205 height 31
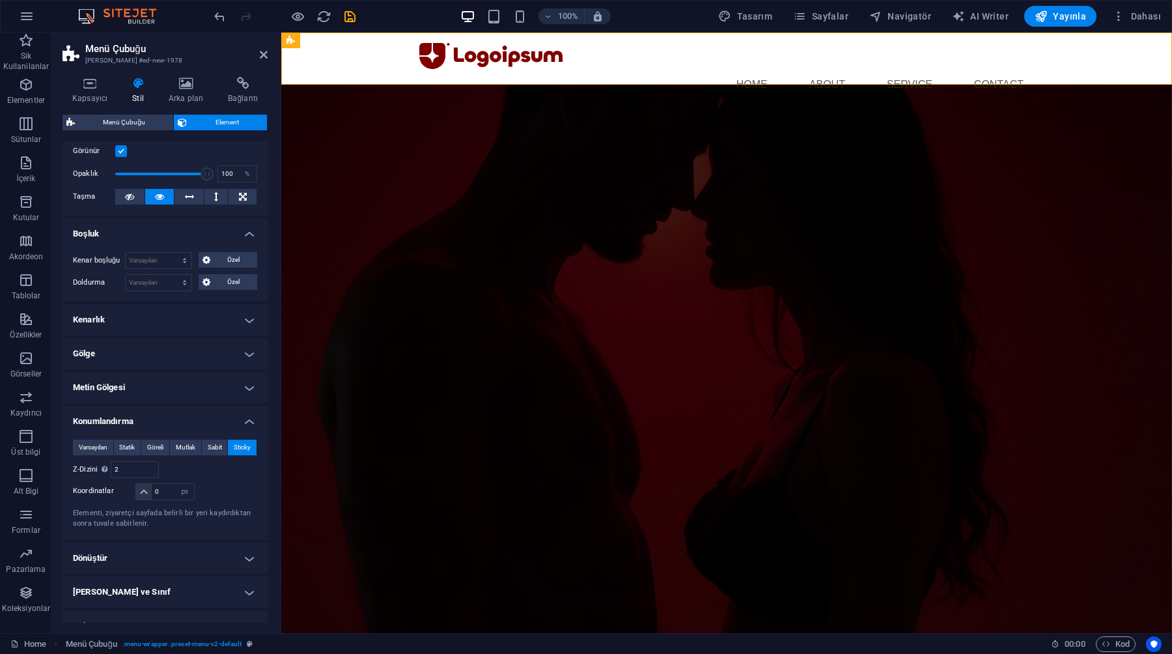
click at [165, 226] on h4 "Boşluk" at bounding box center [165, 229] width 205 height 23
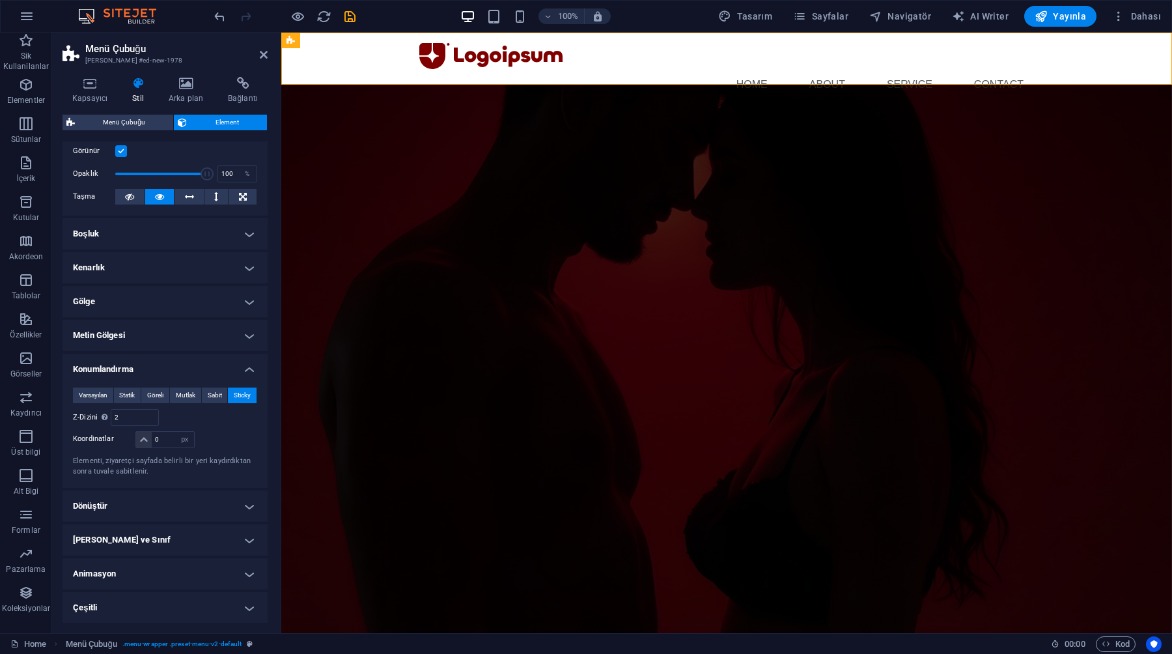
click at [169, 269] on h4 "Kenarlık" at bounding box center [165, 267] width 205 height 31
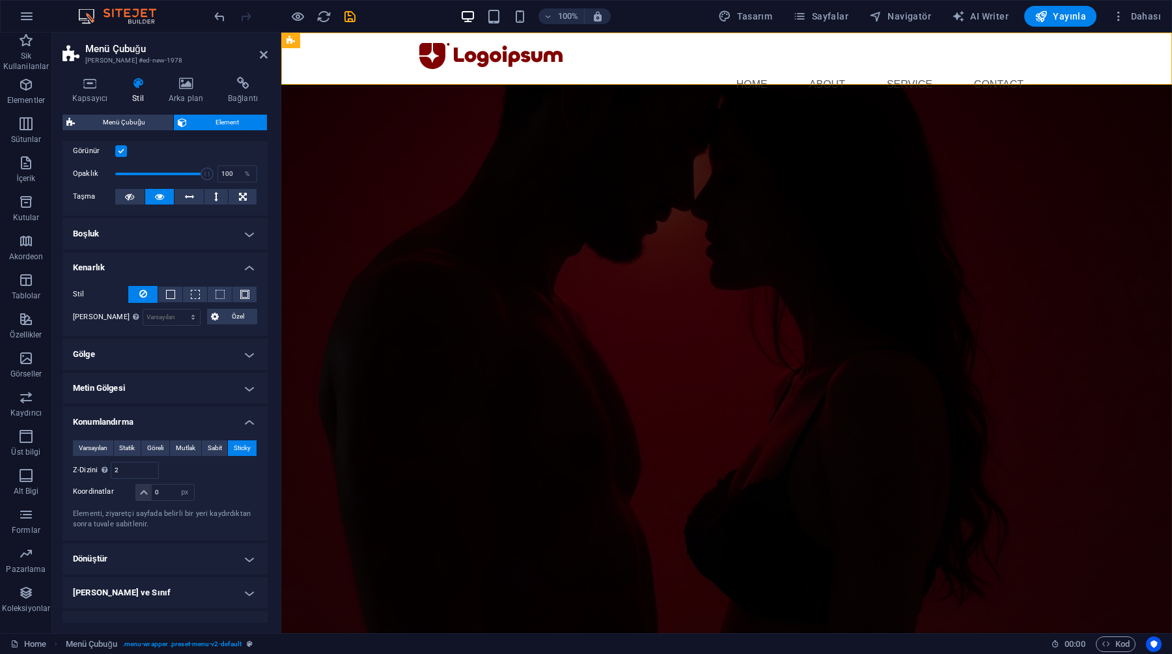
click at [159, 229] on h4 "Boşluk" at bounding box center [165, 233] width 205 height 31
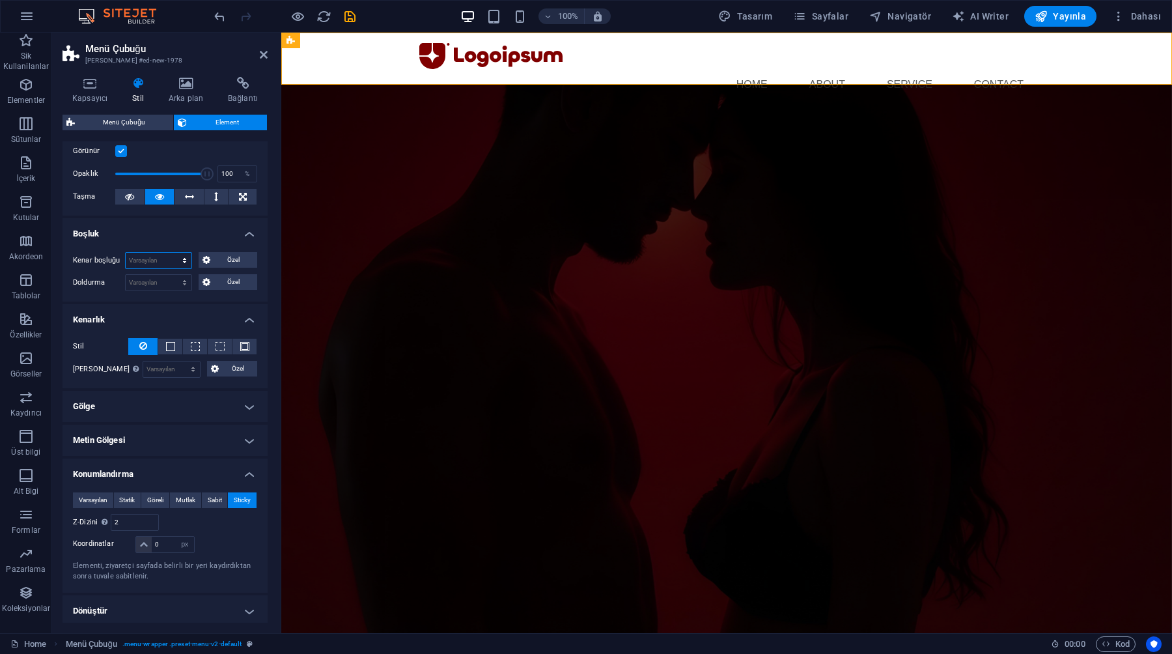
click at [149, 255] on select "Varsayılan otomatik px % rem vw vh Özel" at bounding box center [159, 261] width 66 height 16
select select "px"
click at [171, 253] on select "Varsayılan otomatik px % rem vw vh Özel" at bounding box center [159, 261] width 66 height 16
click at [173, 249] on div "Kenar boşluğu 100 Varsayılan otomatik px % rem vw vh Özel Özel 100 otomatik px …" at bounding box center [165, 272] width 205 height 60
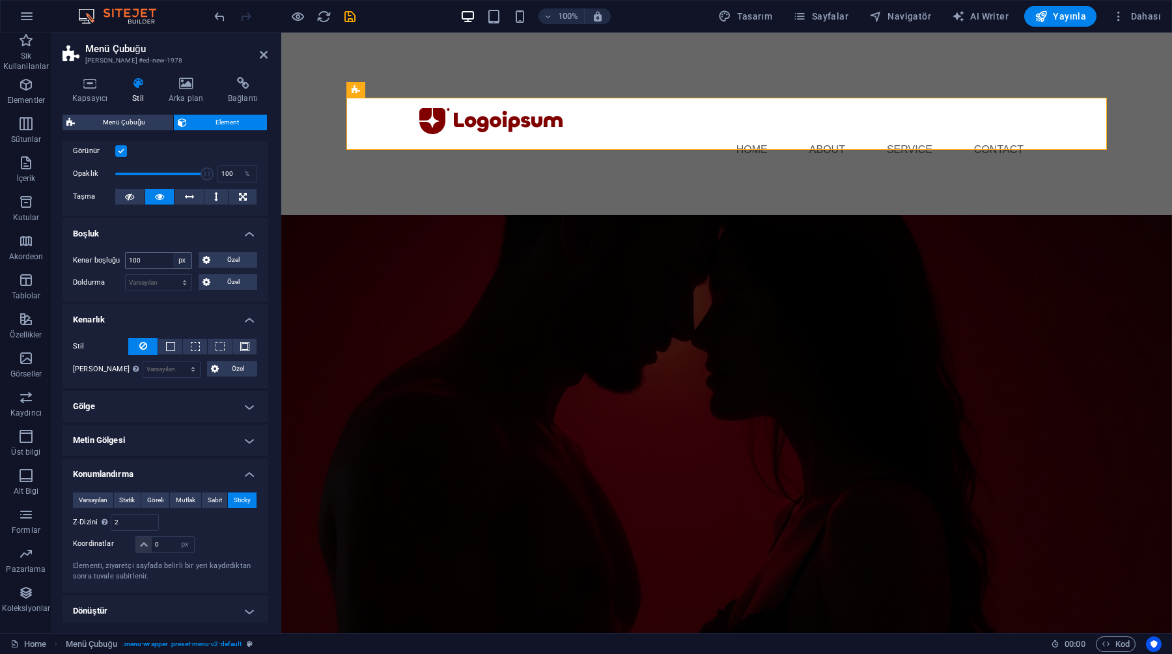
type input "0"
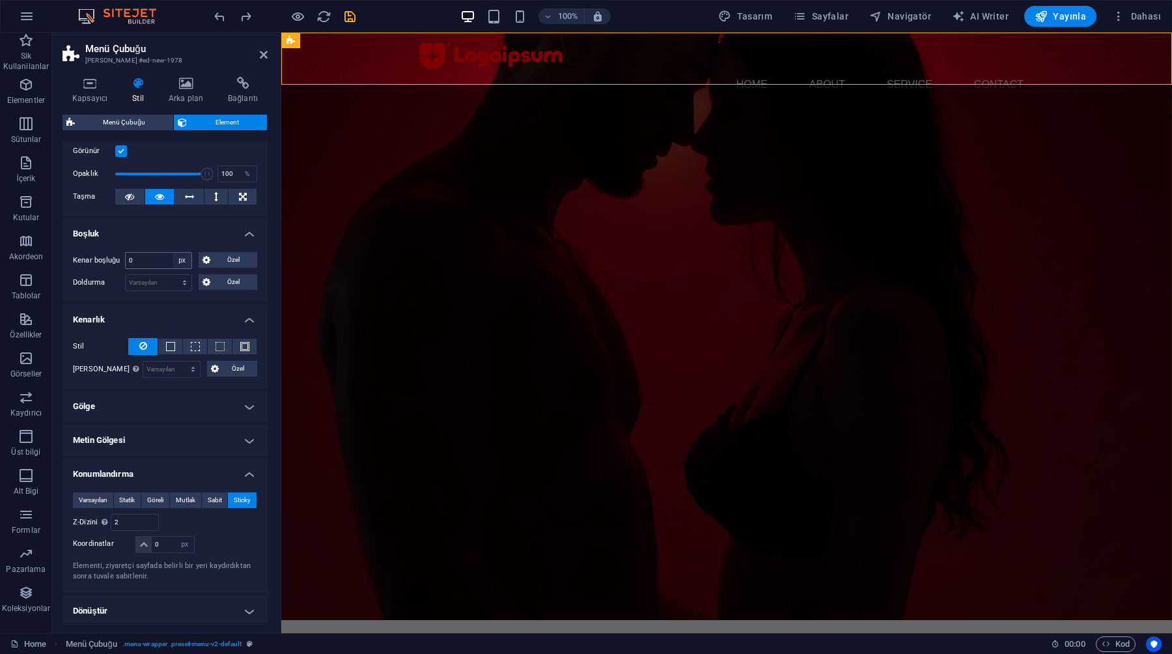
click at [200, 236] on h4 "Boşluk" at bounding box center [165, 229] width 205 height 23
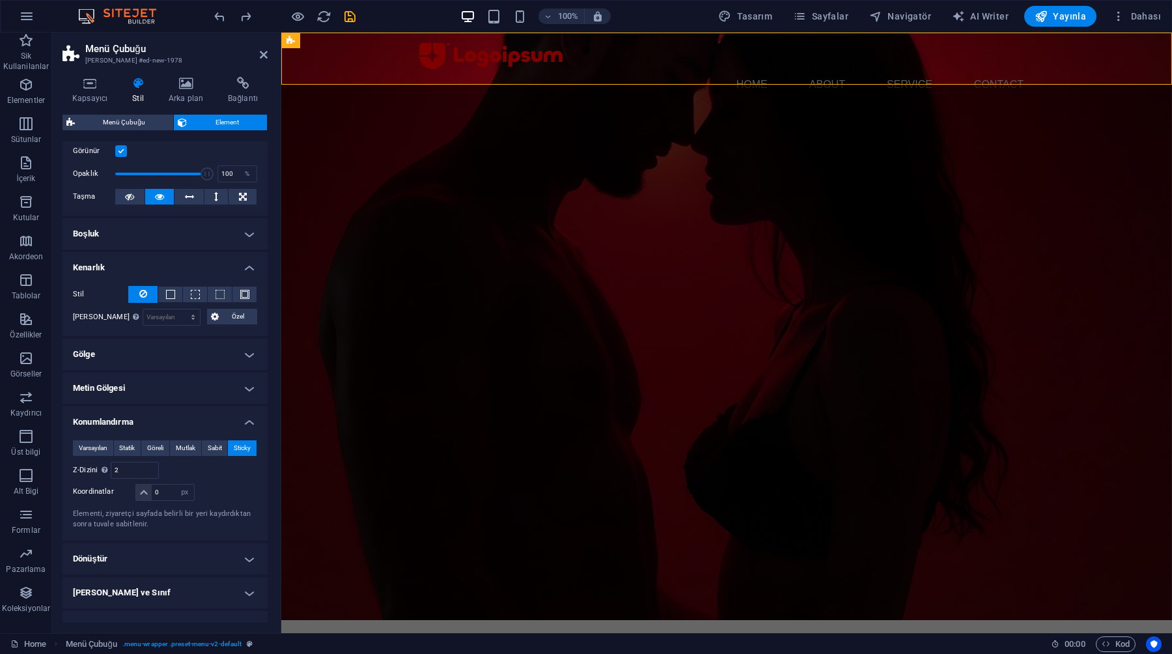
drag, startPoint x: 149, startPoint y: 256, endPoint x: 195, endPoint y: 257, distance: 46.2
click at [195, 257] on h4 "Kenarlık" at bounding box center [165, 263] width 205 height 23
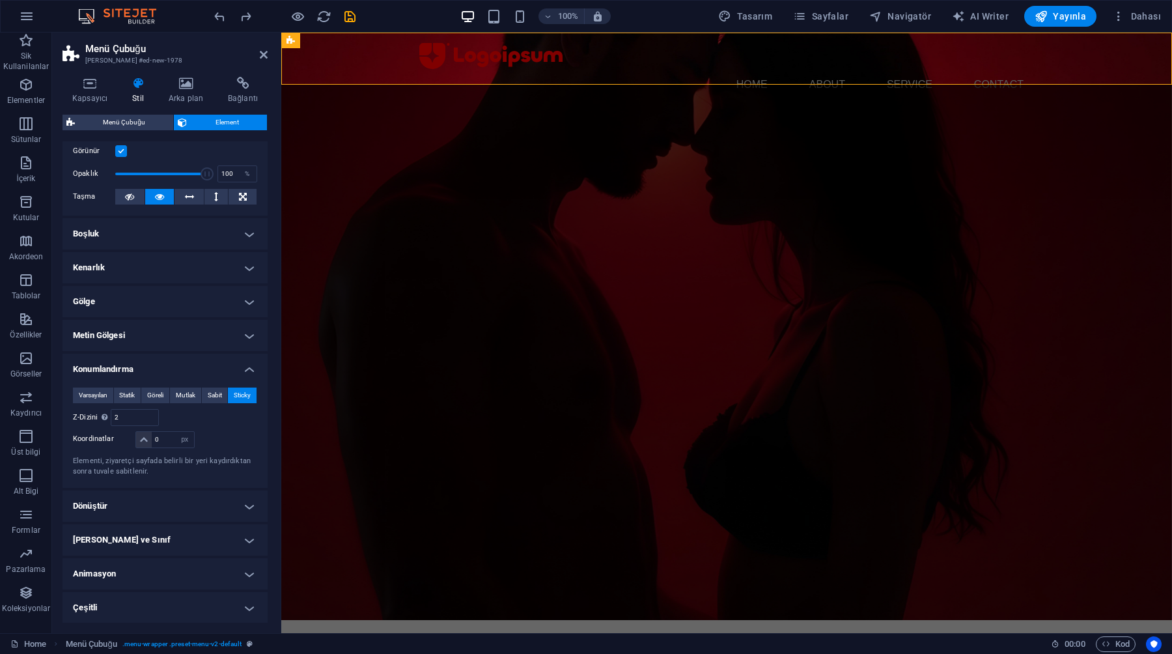
click at [118, 390] on button "Statik" at bounding box center [127, 395] width 27 height 16
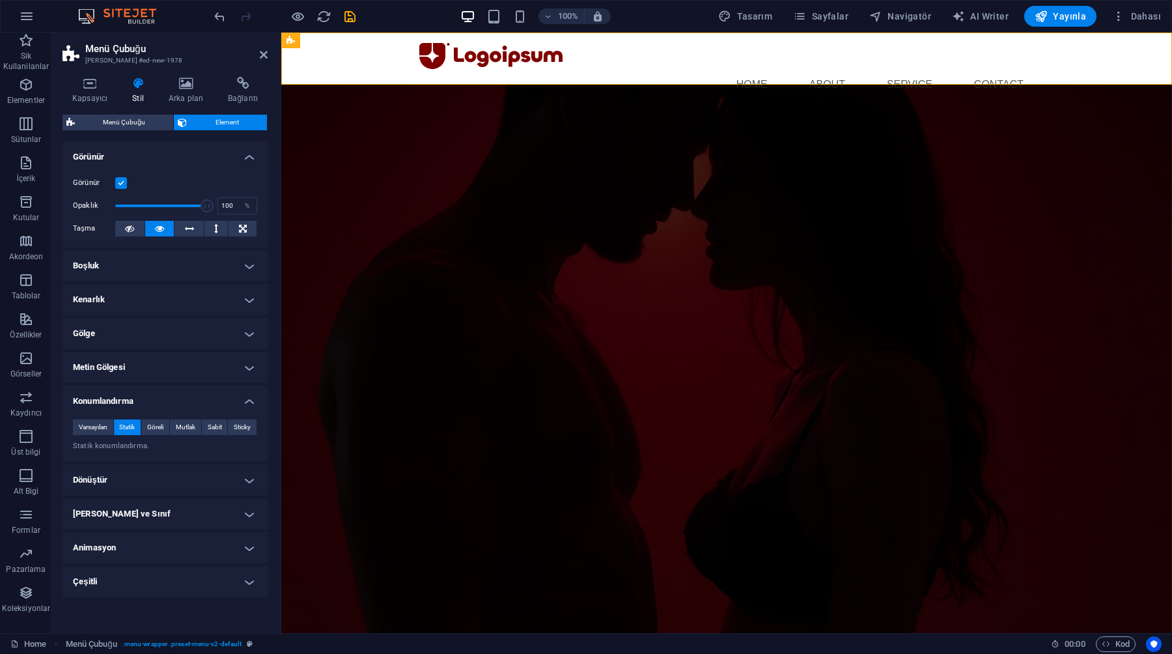
scroll to position [0, 0]
click at [156, 426] on span "Göreli" at bounding box center [155, 427] width 16 height 16
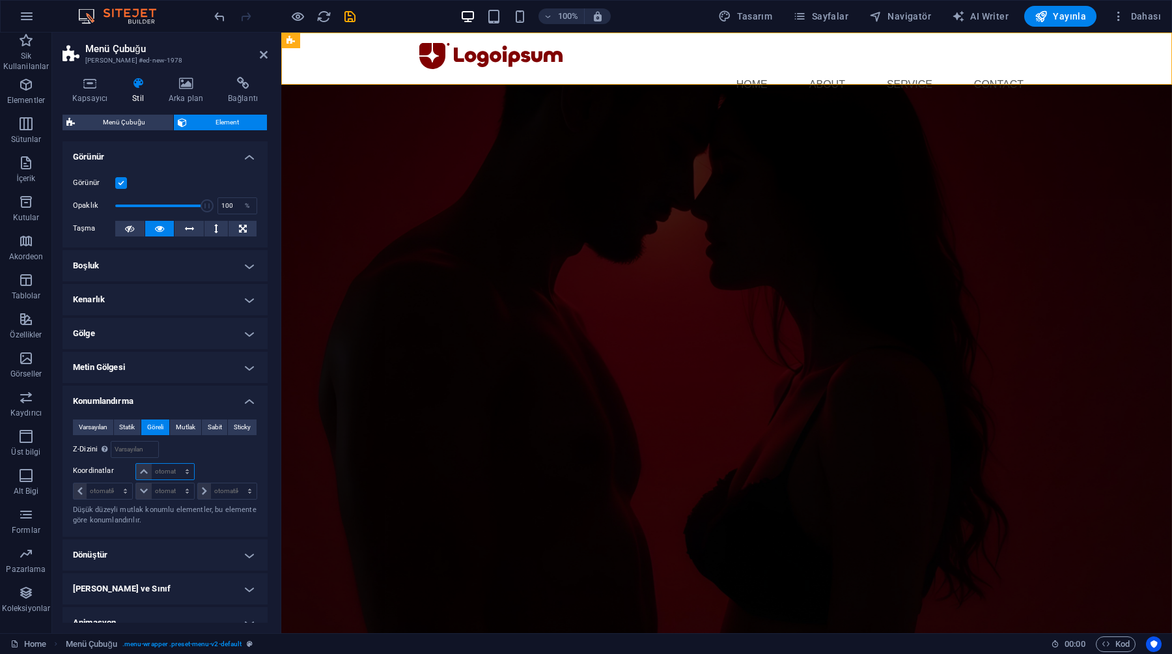
click at [163, 467] on select "otomatik px rem % em" at bounding box center [164, 472] width 57 height 16
select select "rem"
click at [174, 464] on select "otomatik px rem % em" at bounding box center [164, 472] width 57 height 16
type input "0"
click at [167, 475] on input "0" at bounding box center [173, 472] width 42 height 16
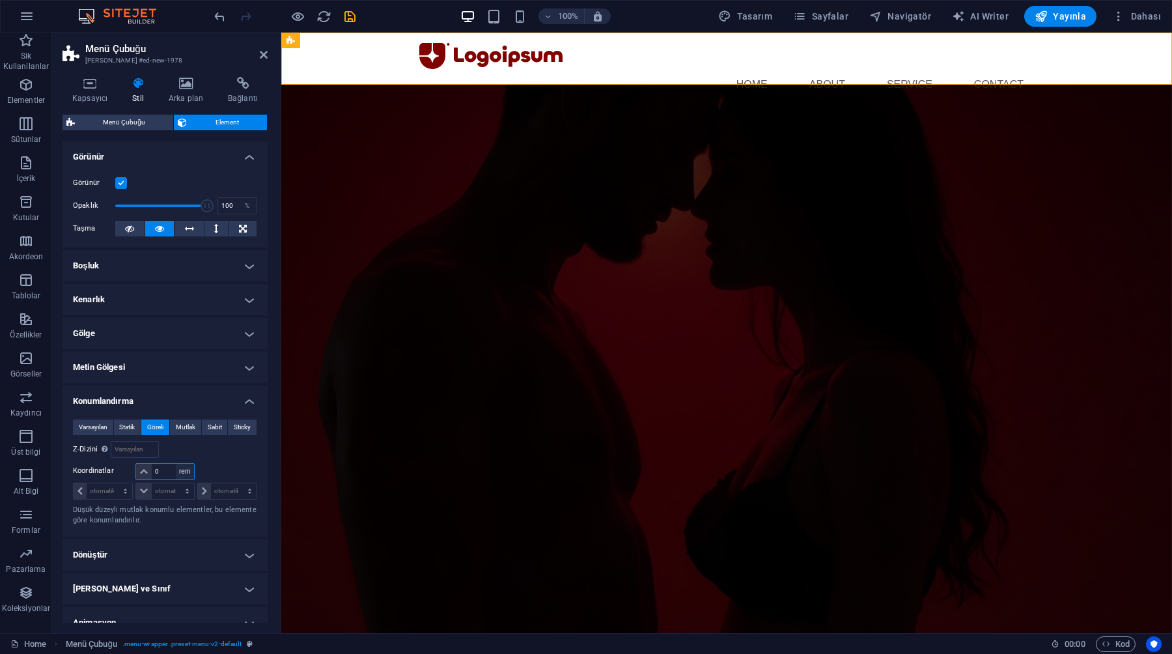
click at [181, 473] on select "otomatik px rem % em" at bounding box center [185, 472] width 18 height 16
select select "px"
click at [176, 464] on select "otomatik px rem % em" at bounding box center [185, 472] width 18 height 16
click at [200, 447] on div "Şuna göre body" at bounding box center [211, 449] width 92 height 17
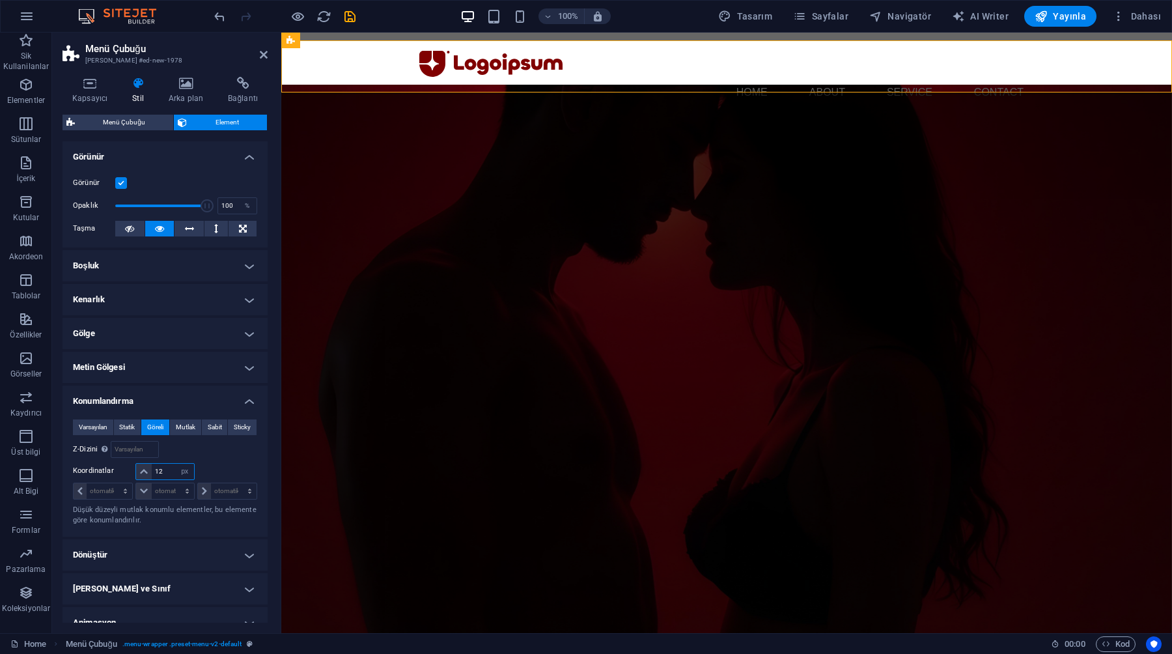
click at [171, 471] on input "12" at bounding box center [173, 472] width 42 height 16
type input "1"
click at [171, 454] on div "Şuna göre body" at bounding box center [211, 449] width 92 height 17
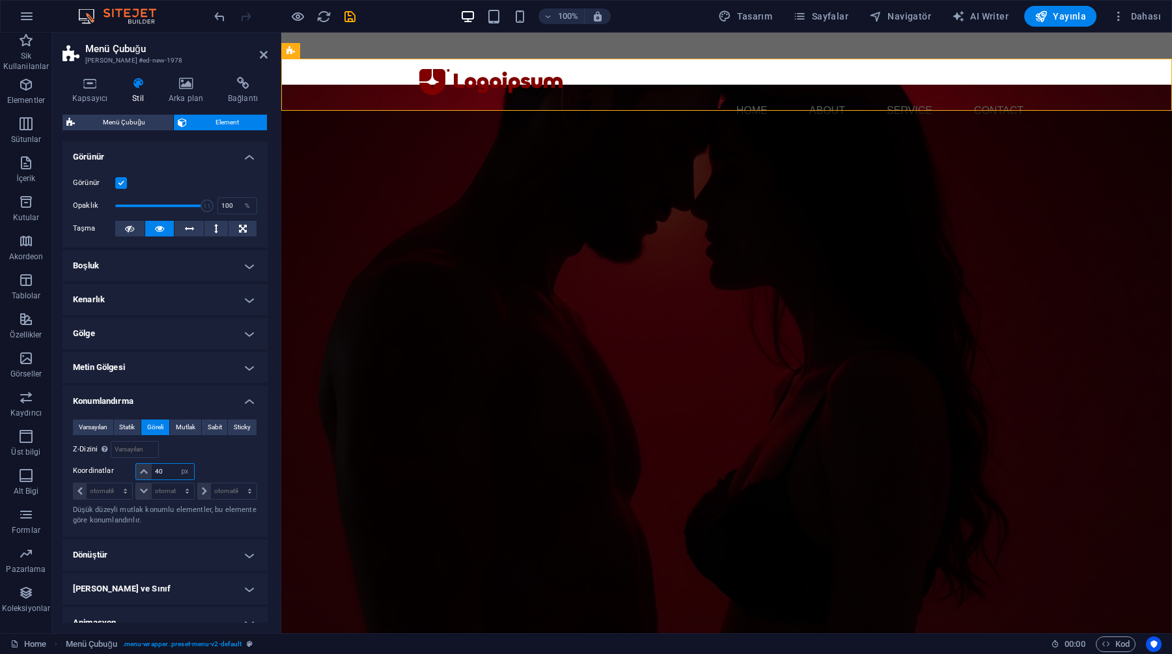
click at [167, 473] on input "40" at bounding box center [173, 472] width 42 height 16
click at [178, 448] on div "Şuna göre body" at bounding box center [211, 449] width 92 height 17
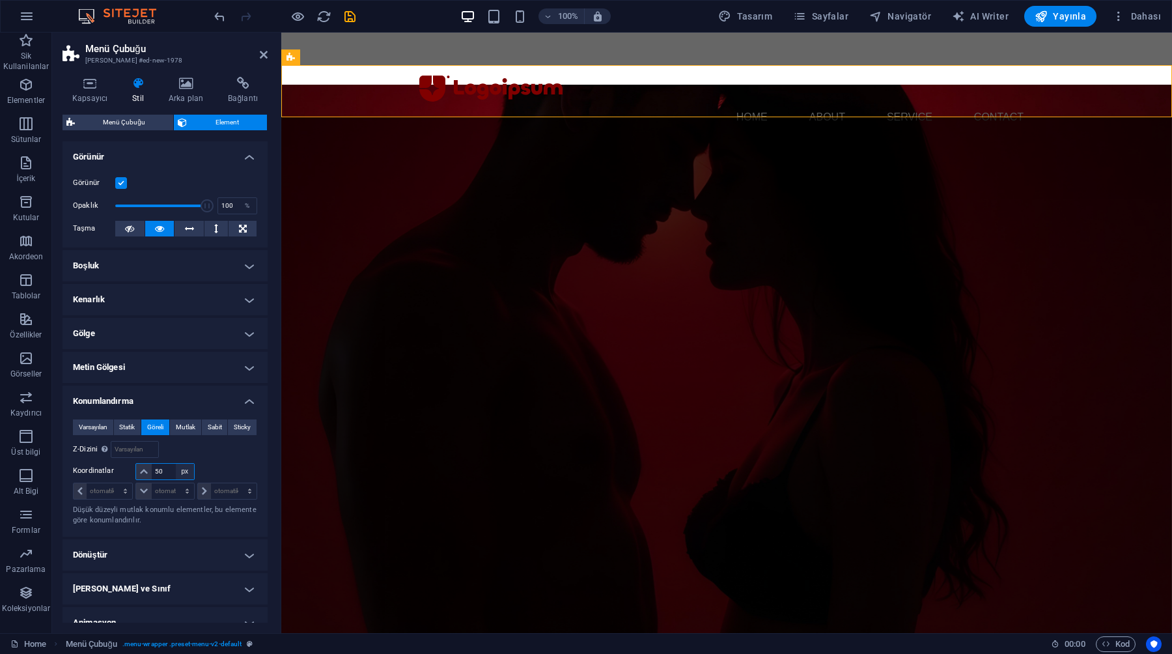
click at [176, 466] on select "otomatik px rem % em" at bounding box center [185, 472] width 18 height 16
click at [156, 476] on input "50" at bounding box center [173, 472] width 42 height 16
click at [163, 476] on input "50" at bounding box center [173, 472] width 42 height 16
click at [190, 446] on div "Şuna göre body" at bounding box center [211, 449] width 92 height 17
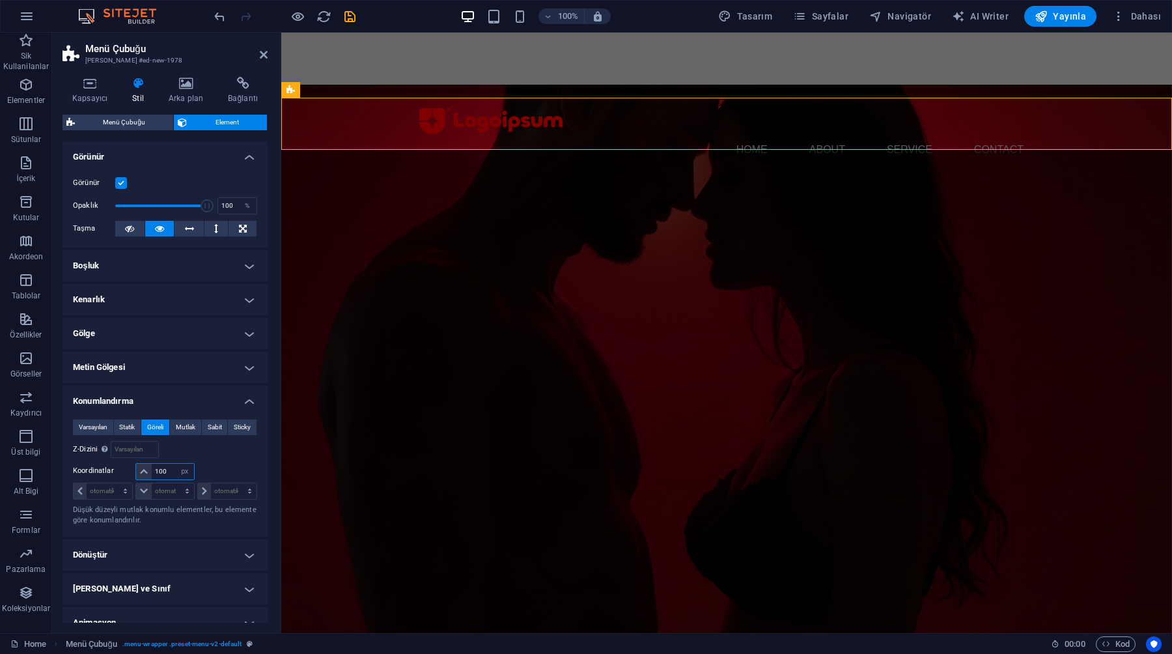
click at [166, 477] on input "100" at bounding box center [173, 472] width 42 height 16
click at [175, 447] on div "Şuna göre body" at bounding box center [211, 449] width 92 height 17
click at [164, 474] on input "98" at bounding box center [173, 472] width 42 height 16
type input "9"
click at [169, 455] on div "Şuna göre body" at bounding box center [211, 449] width 92 height 17
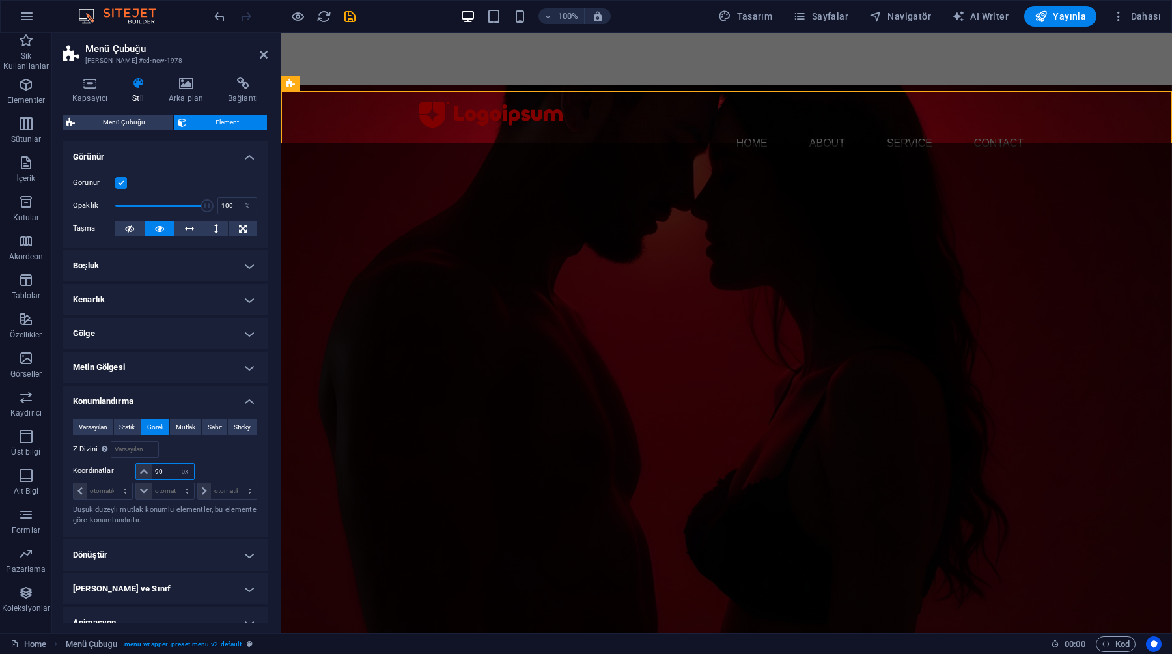
click at [168, 478] on input "90" at bounding box center [173, 472] width 42 height 16
type input "80"
click at [170, 461] on div "Varsayılan Statik Göreli Mutlak Sabit Sticky Z-Dizini Element sırasını arkadan …" at bounding box center [165, 472] width 184 height 107
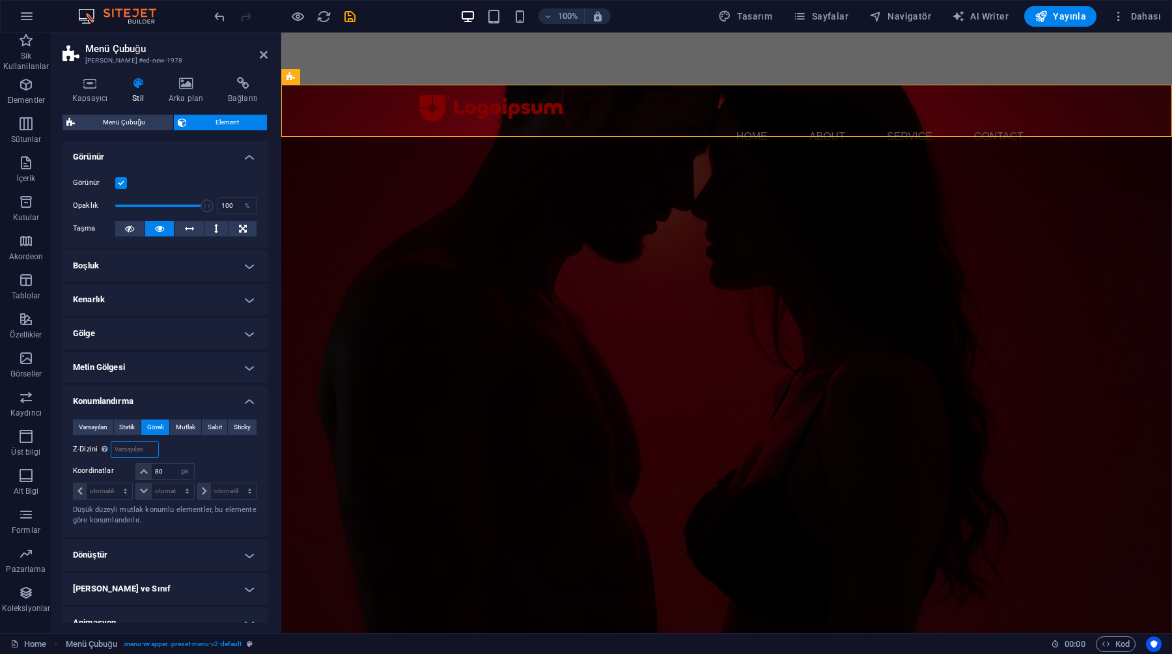
click at [129, 452] on input "number" at bounding box center [134, 449] width 46 height 16
click at [162, 447] on div "Z-Dizini Element sırasını arkadan öne doğru ayarlar. Değer ne kadar yüksek olur…" at bounding box center [119, 449] width 92 height 17
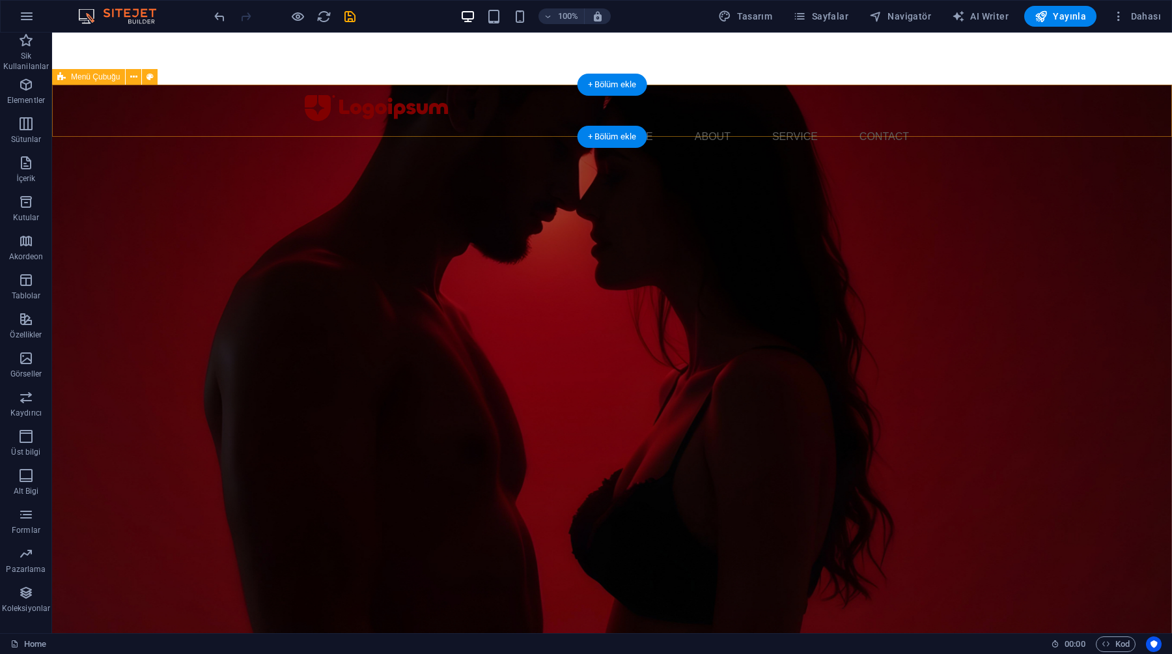
click at [417, 124] on div "Menu Home About Service Contact" at bounding box center [612, 124] width 1120 height 78
click at [132, 79] on icon at bounding box center [133, 77] width 7 height 14
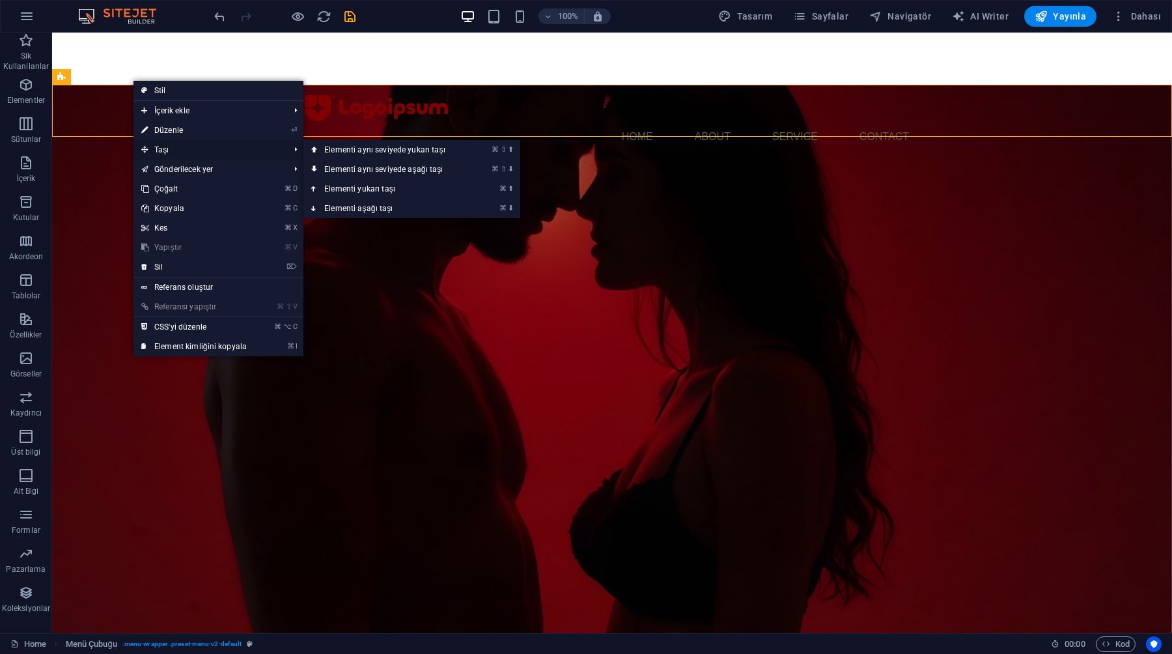
click at [160, 151] on span "Taşı" at bounding box center [208, 150] width 150 height 20
click at [351, 154] on link "⌘ ⇧ ⬆ Elementi aynı seviyede yukarı taşı" at bounding box center [387, 150] width 168 height 20
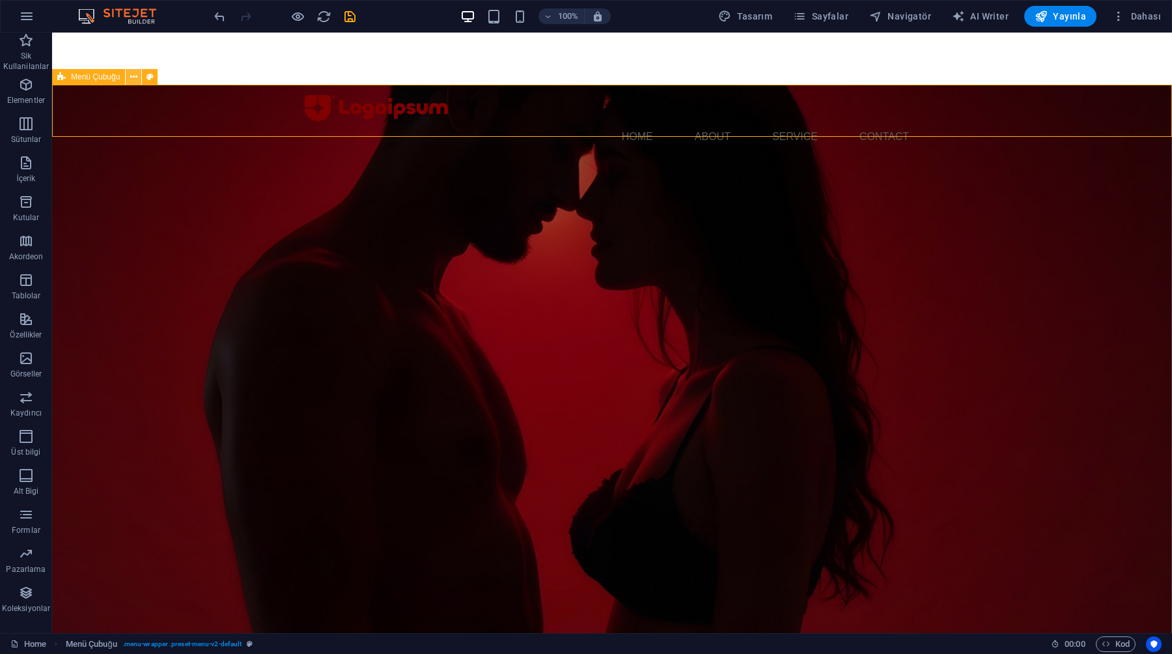
click at [135, 79] on icon at bounding box center [133, 77] width 7 height 14
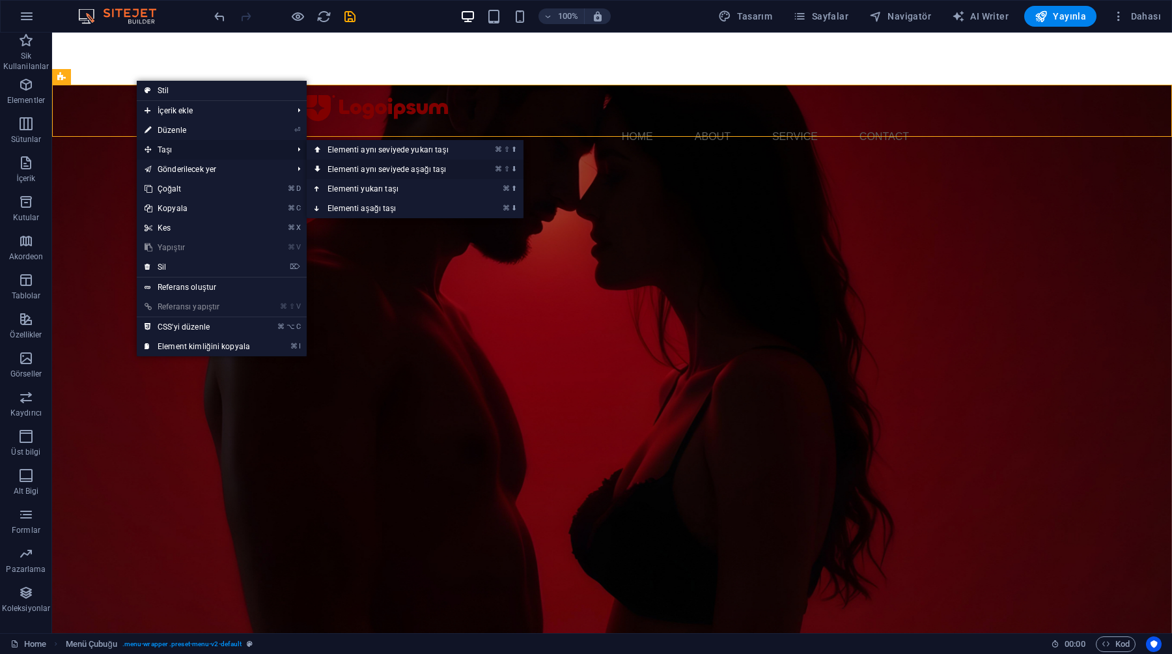
click at [364, 173] on link "⌘ ⇧ ⬇ Elementi aynı seviyede aşağı taşı" at bounding box center [391, 170] width 168 height 20
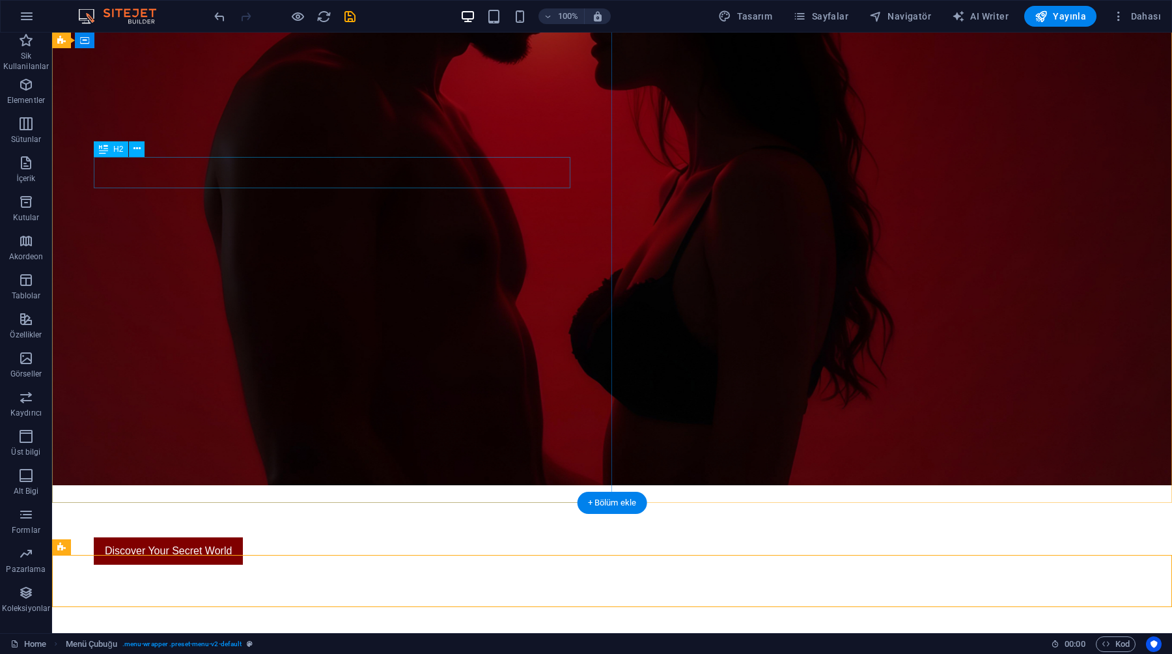
scroll to position [378, 0]
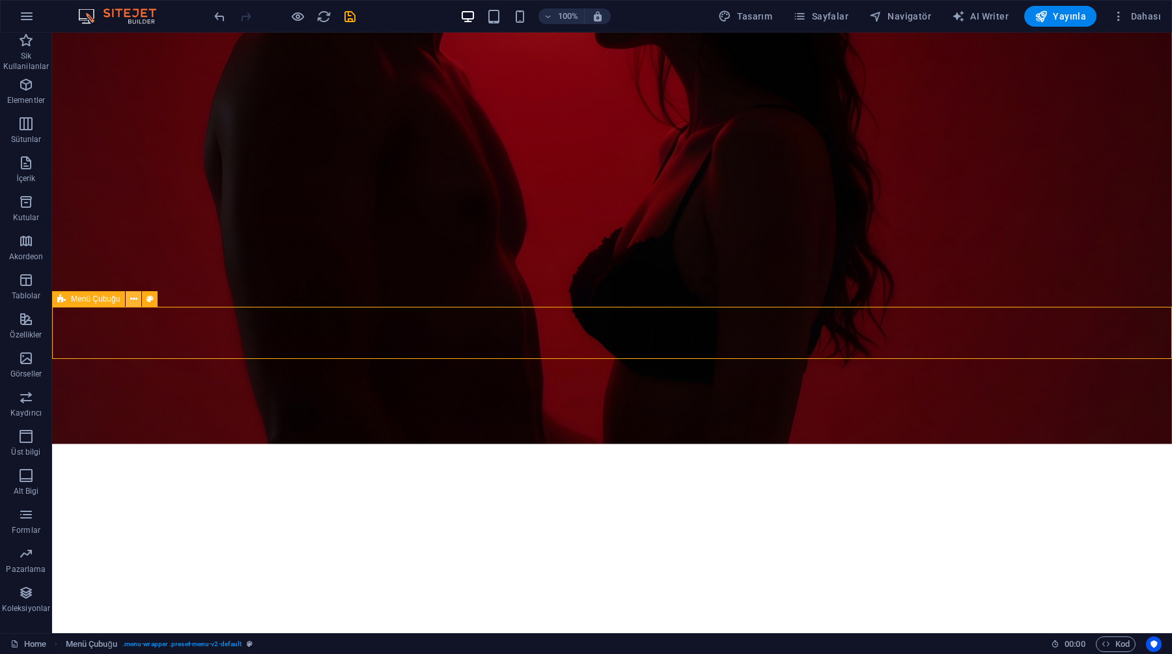
click at [136, 301] on icon at bounding box center [133, 299] width 7 height 14
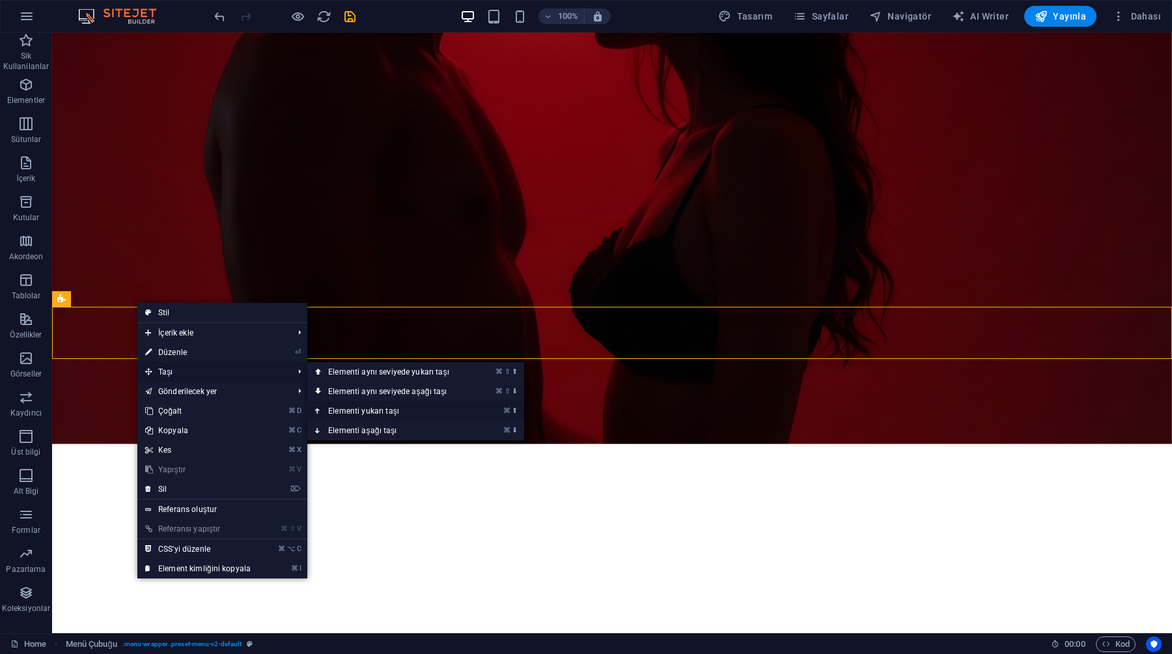
click at [340, 410] on link "⌘ ⬆ Elementi yukarı taşı" at bounding box center [391, 411] width 168 height 20
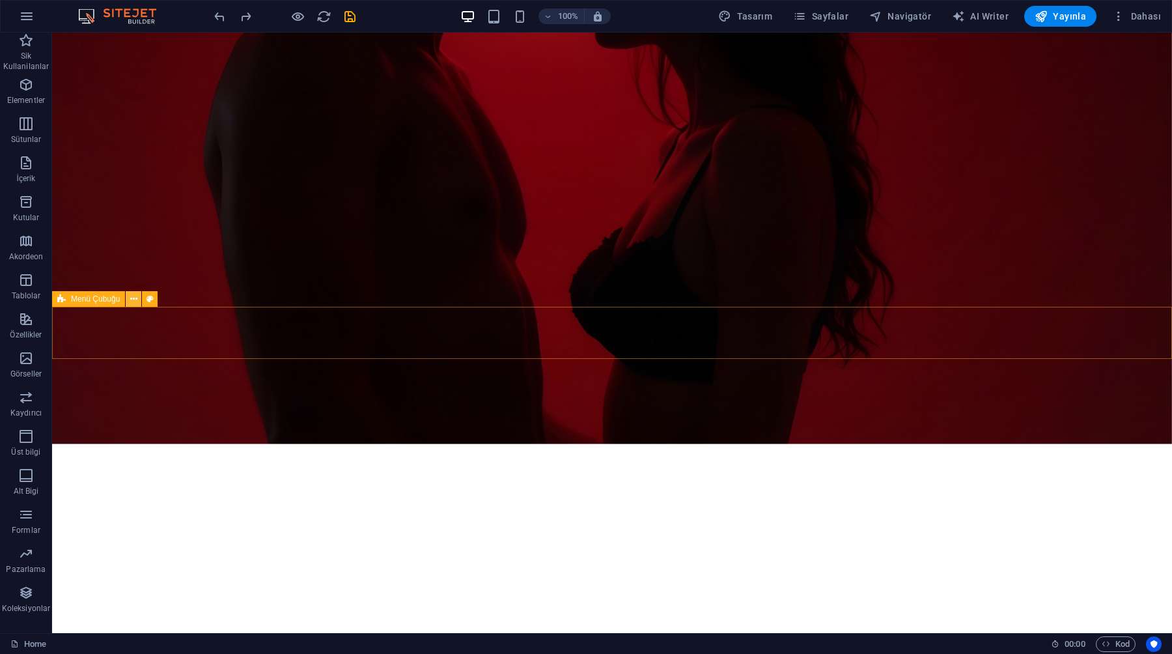
click at [139, 298] on button at bounding box center [134, 299] width 16 height 16
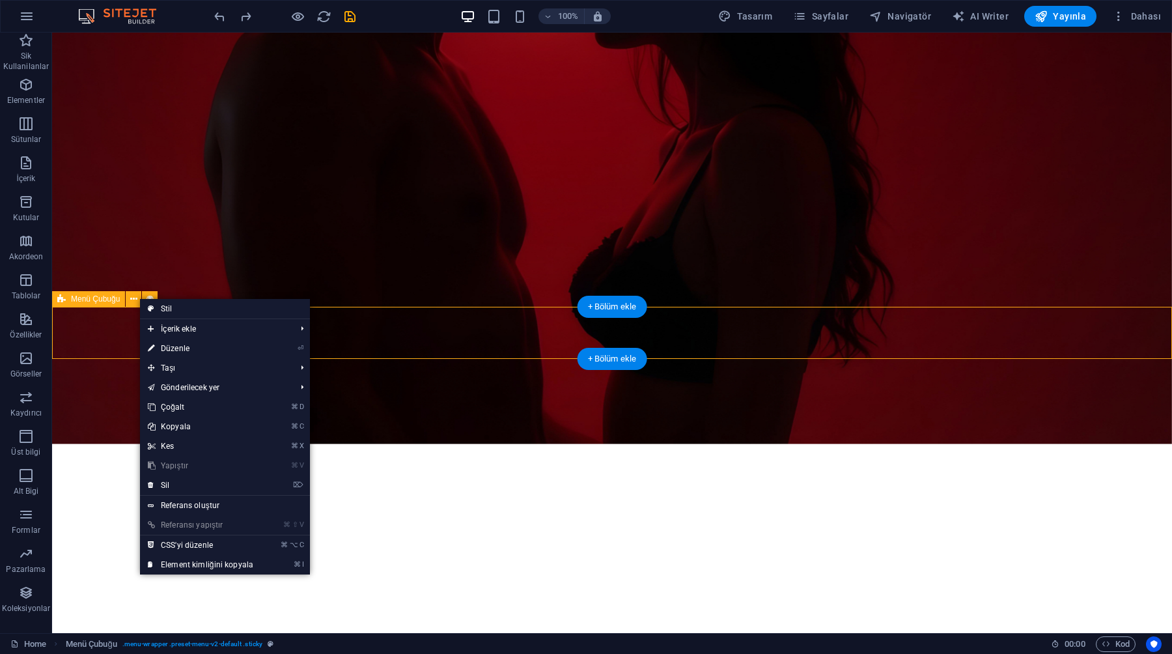
select select "px"
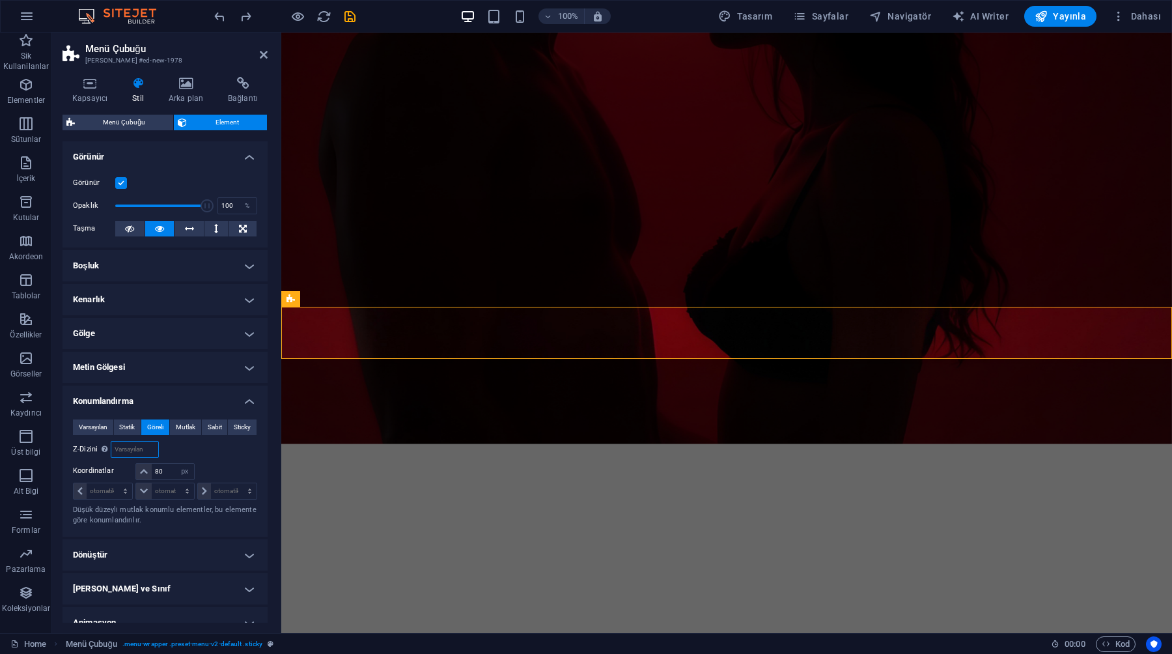
click at [135, 449] on input "number" at bounding box center [134, 449] width 46 height 16
type input "2"
click at [179, 447] on div "Şuna göre body" at bounding box center [211, 449] width 92 height 17
click at [262, 54] on icon at bounding box center [264, 54] width 8 height 10
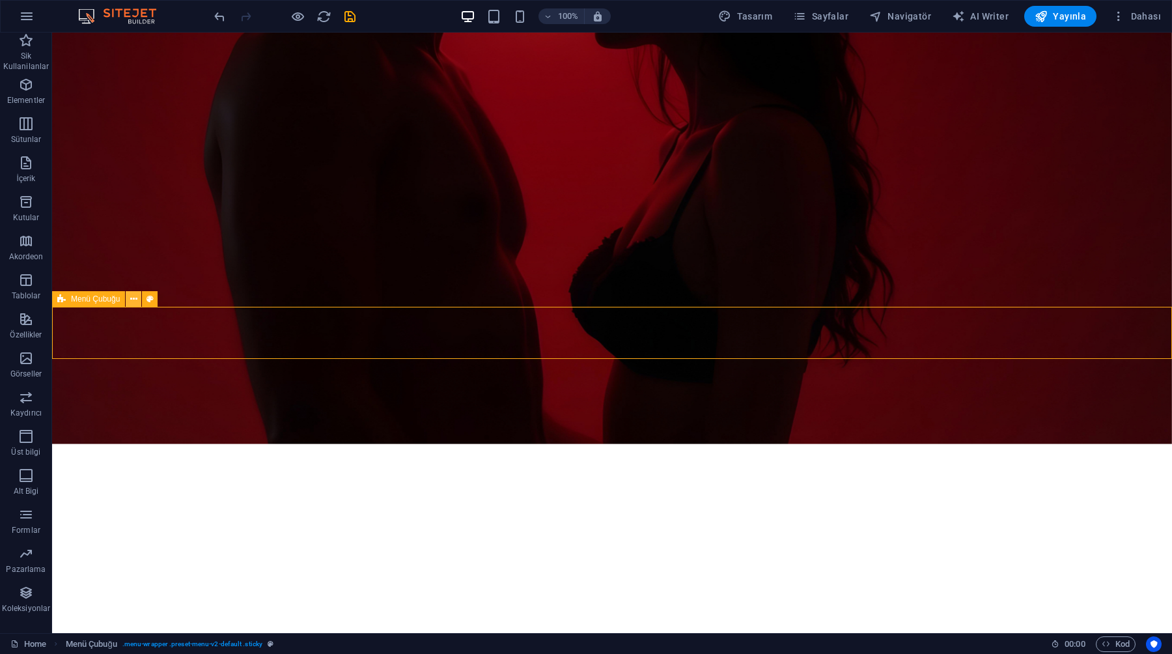
click at [135, 301] on icon at bounding box center [133, 299] width 7 height 14
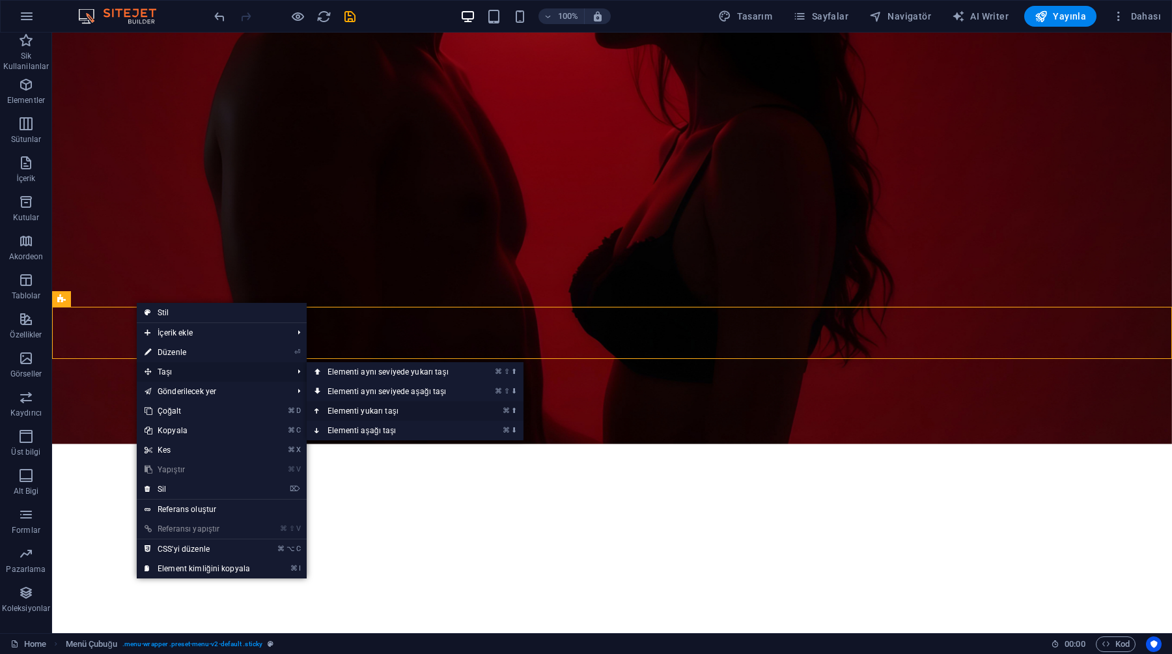
click at [344, 408] on link "⌘ ⬆ Elementi yukarı taşı" at bounding box center [391, 411] width 168 height 20
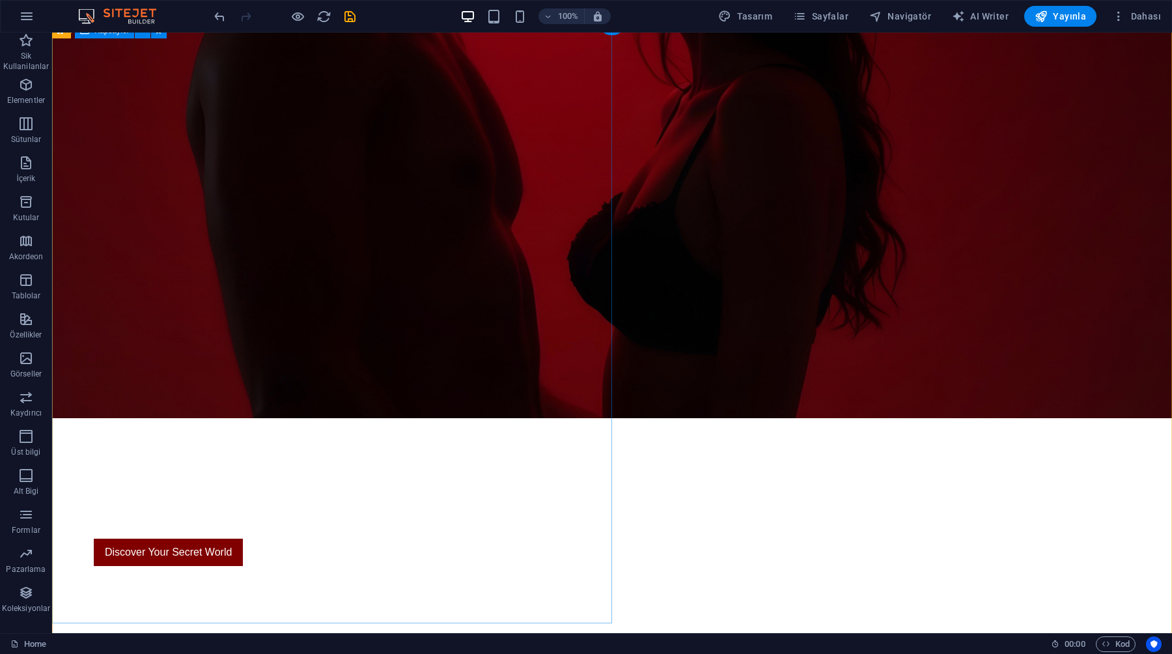
scroll to position [405, 0]
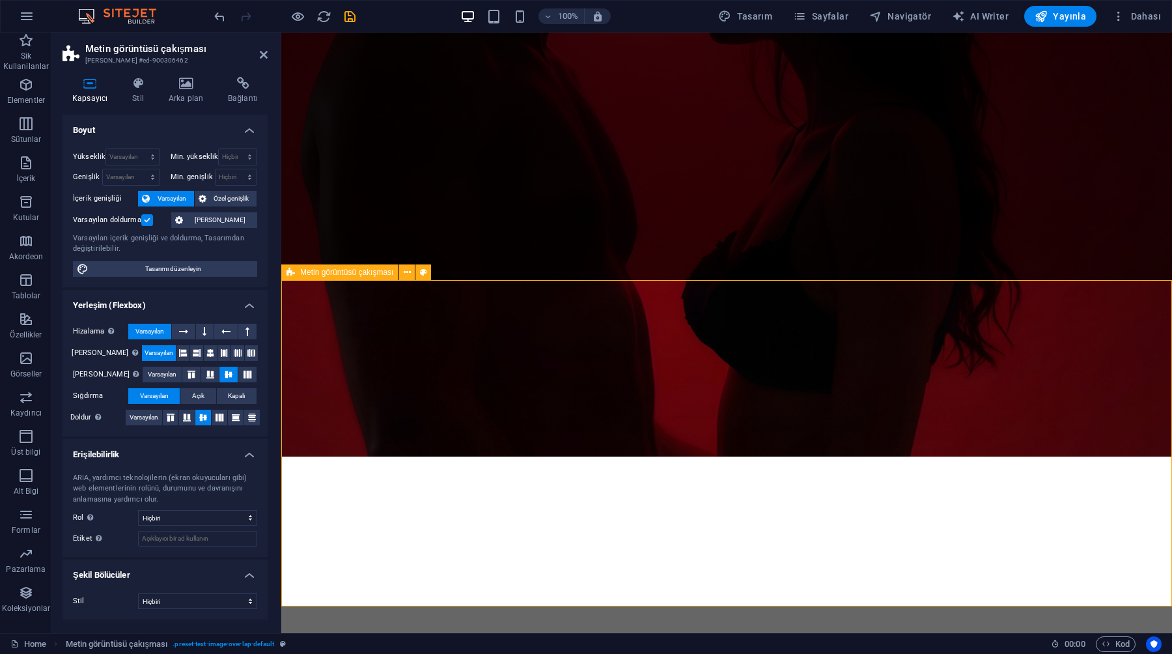
click at [263, 54] on icon at bounding box center [264, 54] width 8 height 10
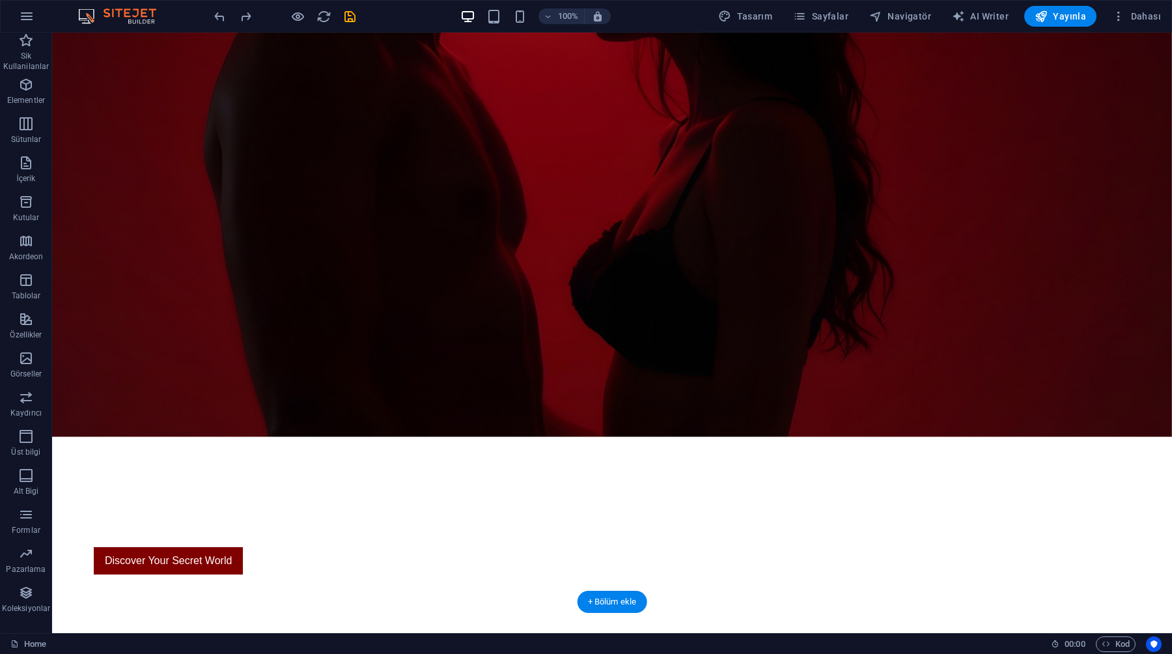
scroll to position [378, 0]
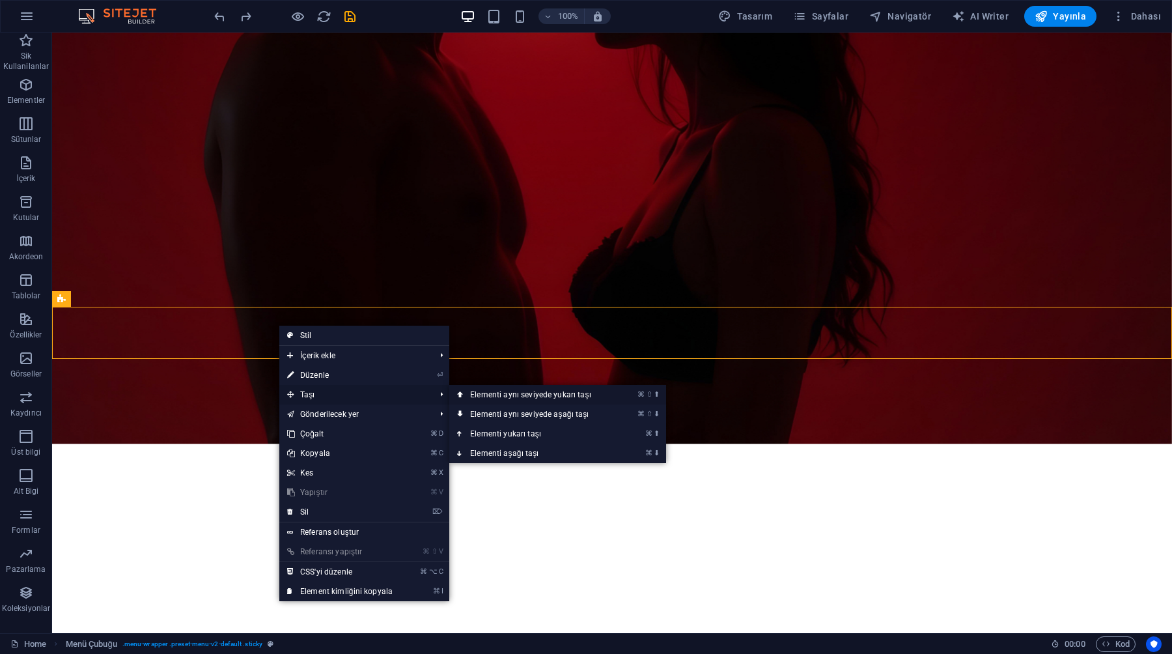
click at [524, 395] on link "⌘ ⇧ ⬆ Elementi aynı seviyede yukarı taşı" at bounding box center [533, 395] width 168 height 20
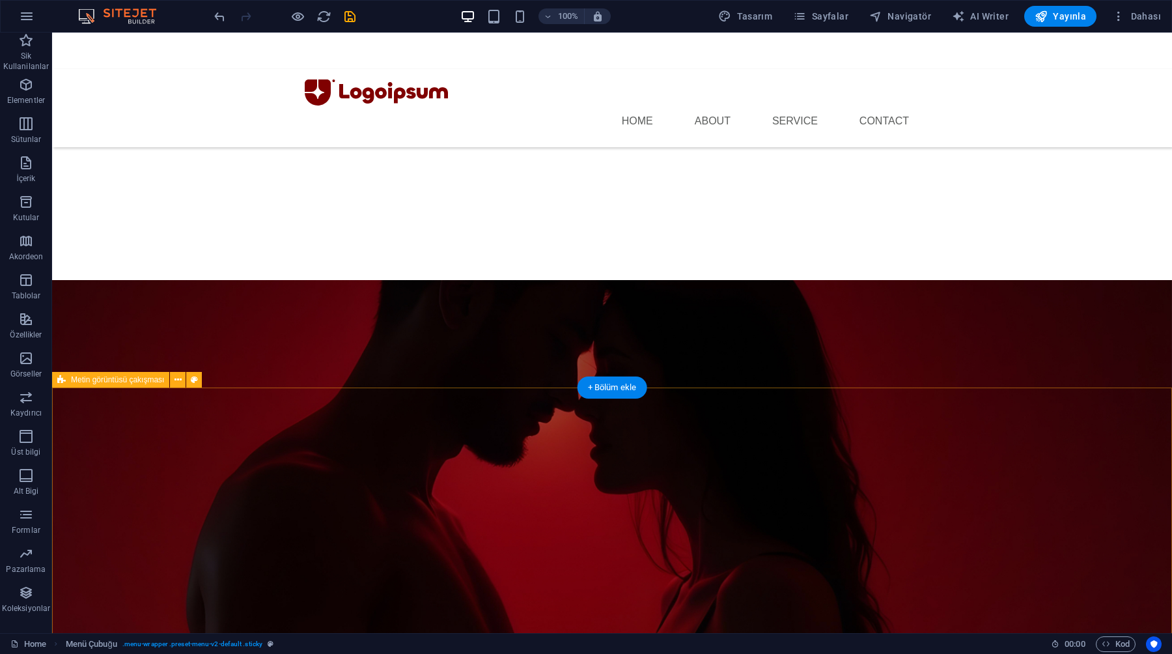
scroll to position [0, 0]
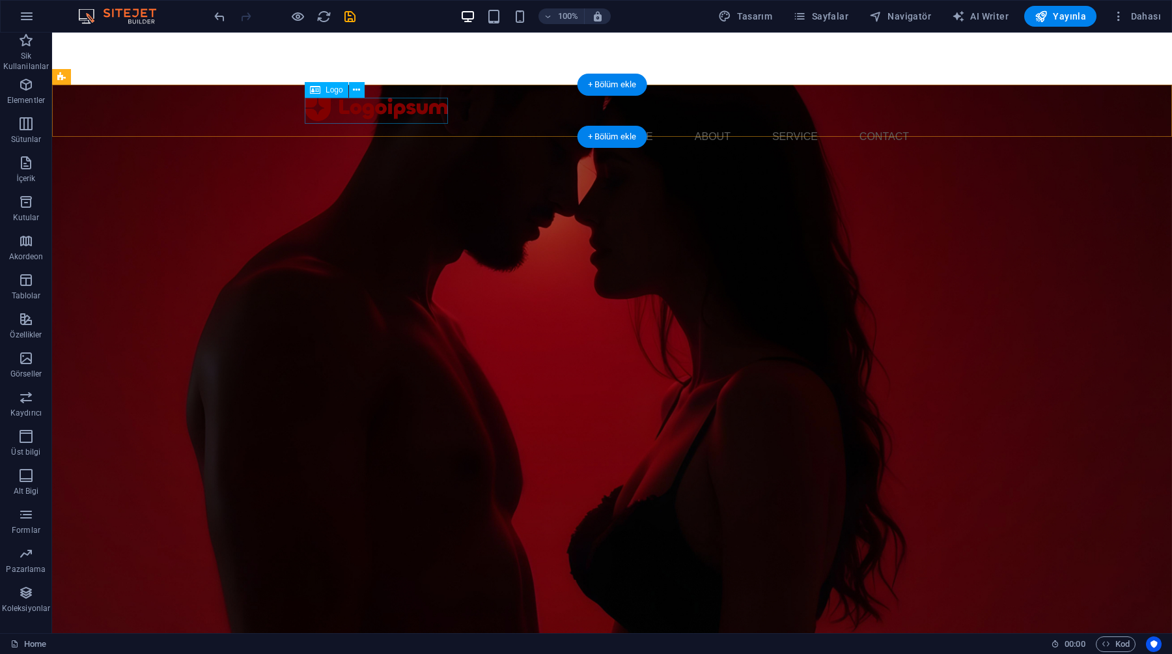
click at [309, 108] on div at bounding box center [612, 108] width 615 height 26
click at [249, 119] on div "Menu Home About Service Contact" at bounding box center [612, 124] width 1120 height 78
select select "px"
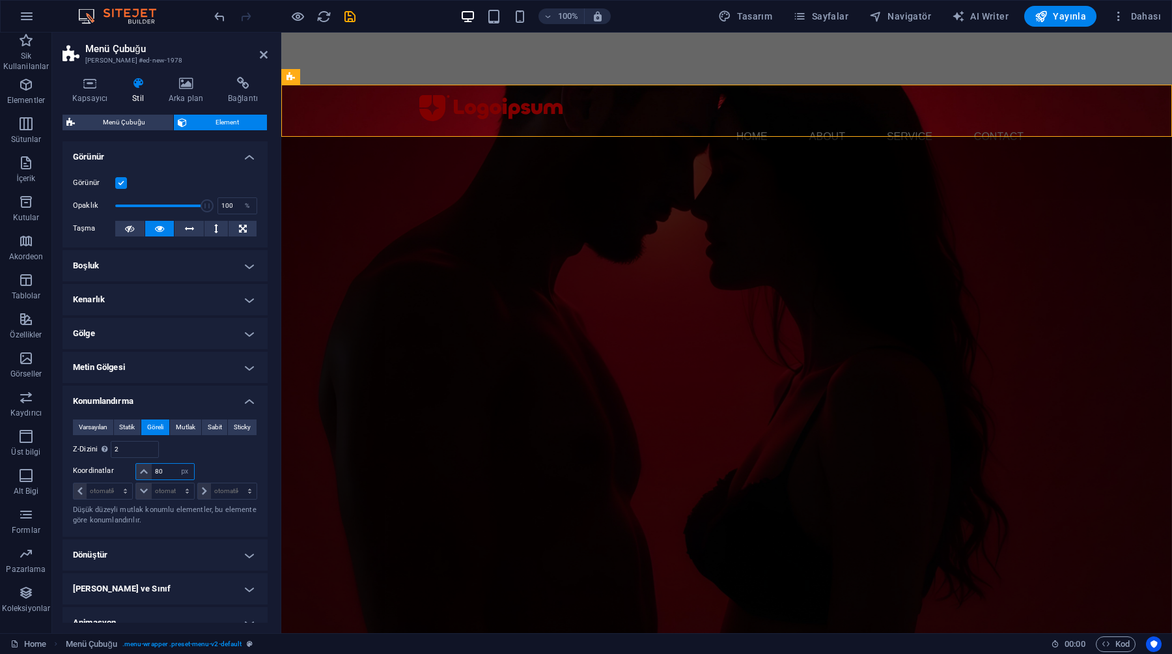
click at [169, 471] on input "80" at bounding box center [173, 472] width 42 height 16
type input "0"
click at [196, 451] on div "Şuna göre body" at bounding box center [211, 449] width 92 height 17
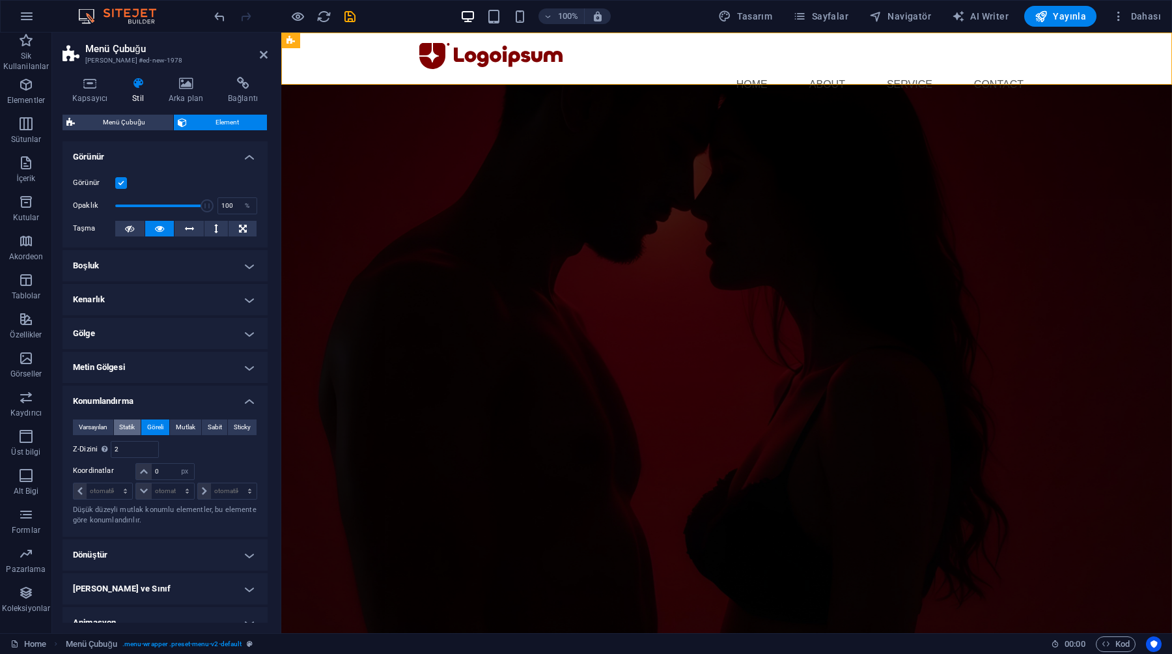
click at [130, 426] on span "Statik" at bounding box center [127, 427] width 16 height 16
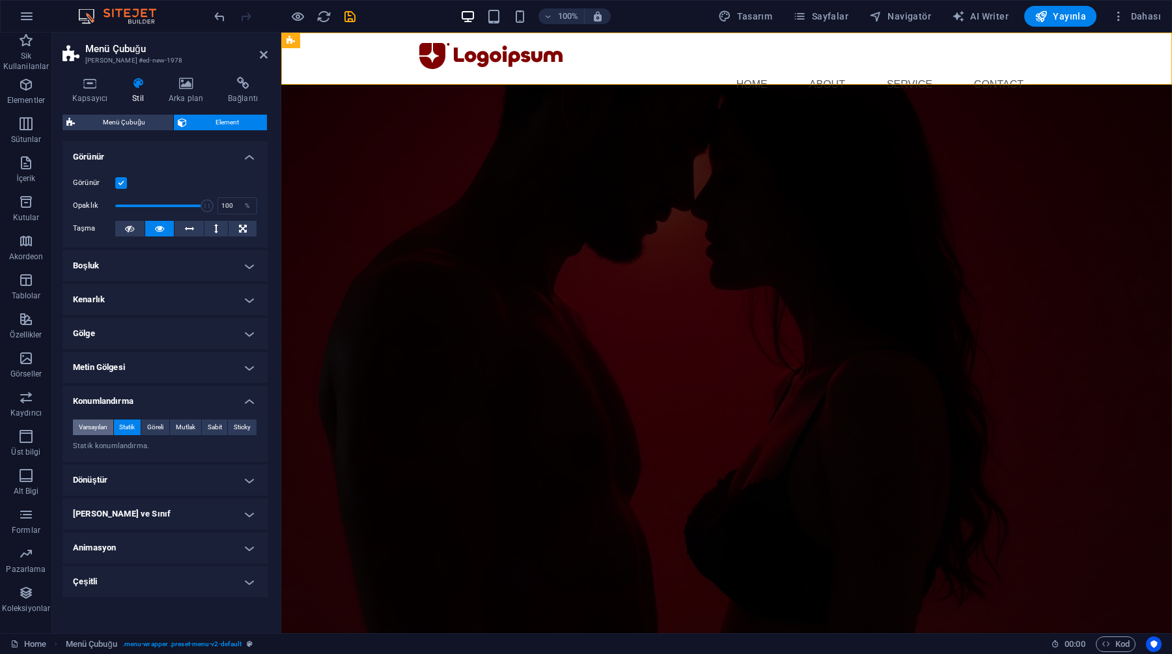
click at [81, 423] on span "Varsayılan" at bounding box center [93, 427] width 29 height 16
click at [137, 427] on button "Statik" at bounding box center [127, 427] width 27 height 16
click at [158, 425] on span "Göreli" at bounding box center [155, 427] width 16 height 16
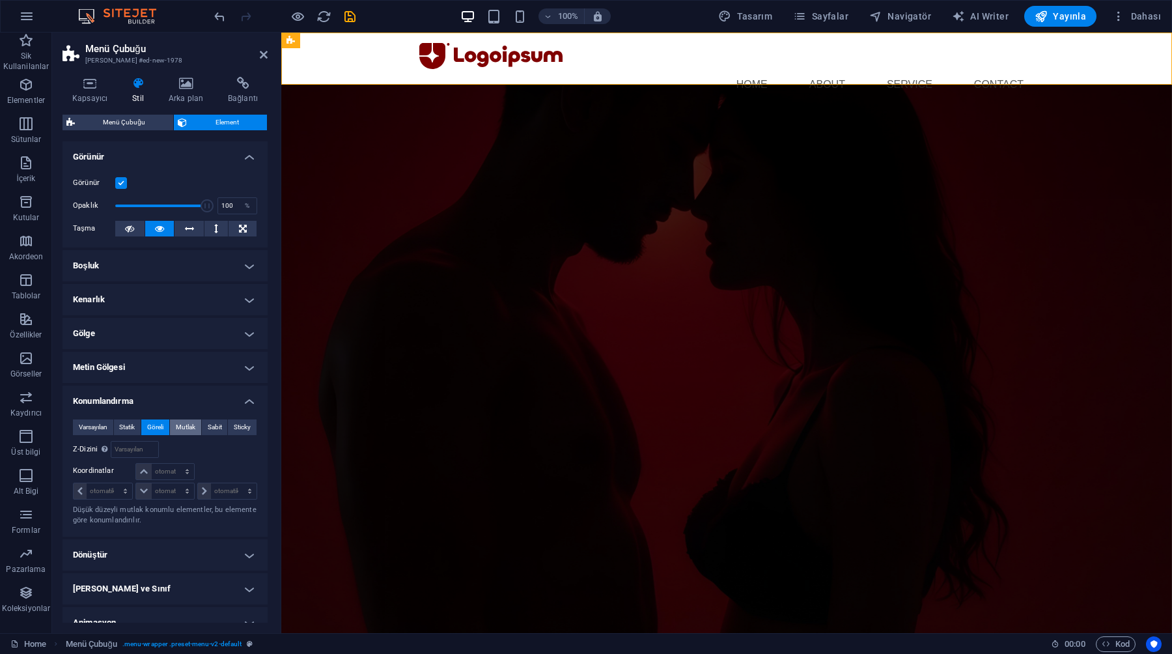
click at [177, 425] on span "Mutlak" at bounding box center [186, 427] width 20 height 16
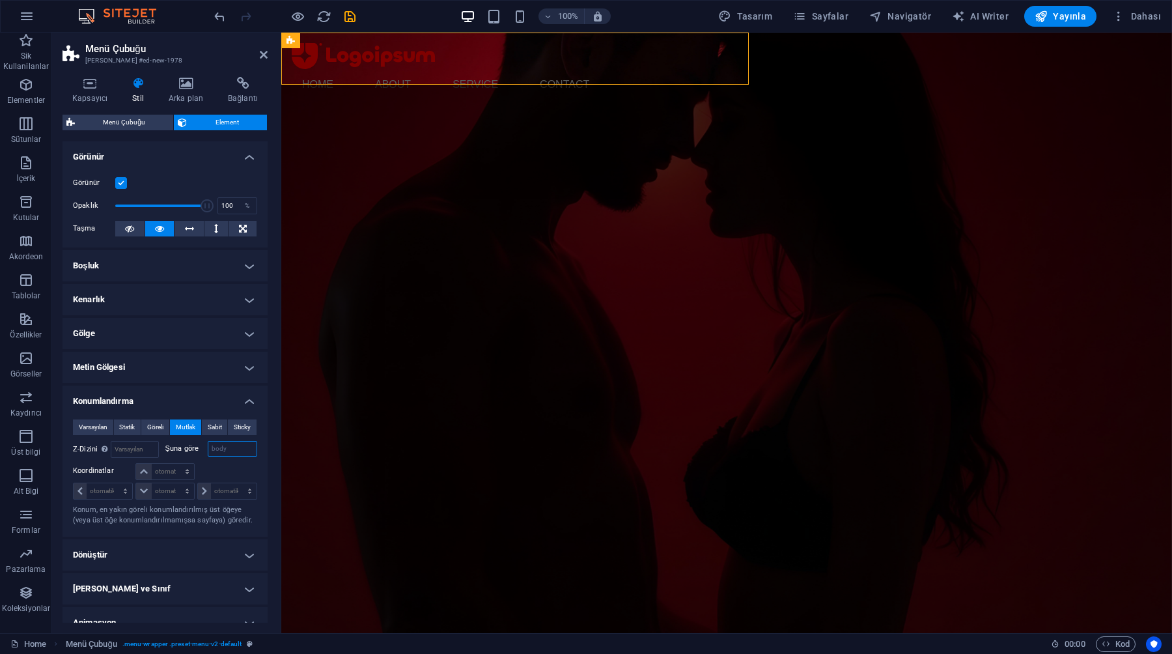
click at [225, 445] on input "body" at bounding box center [233, 449] width 50 height 16
click at [229, 447] on input "body" at bounding box center [233, 449] width 50 height 16
click at [189, 447] on label "Şuna göre" at bounding box center [186, 449] width 42 height 16
click at [208, 447] on input "body" at bounding box center [233, 449] width 50 height 16
click at [137, 447] on input "number" at bounding box center [134, 449] width 46 height 16
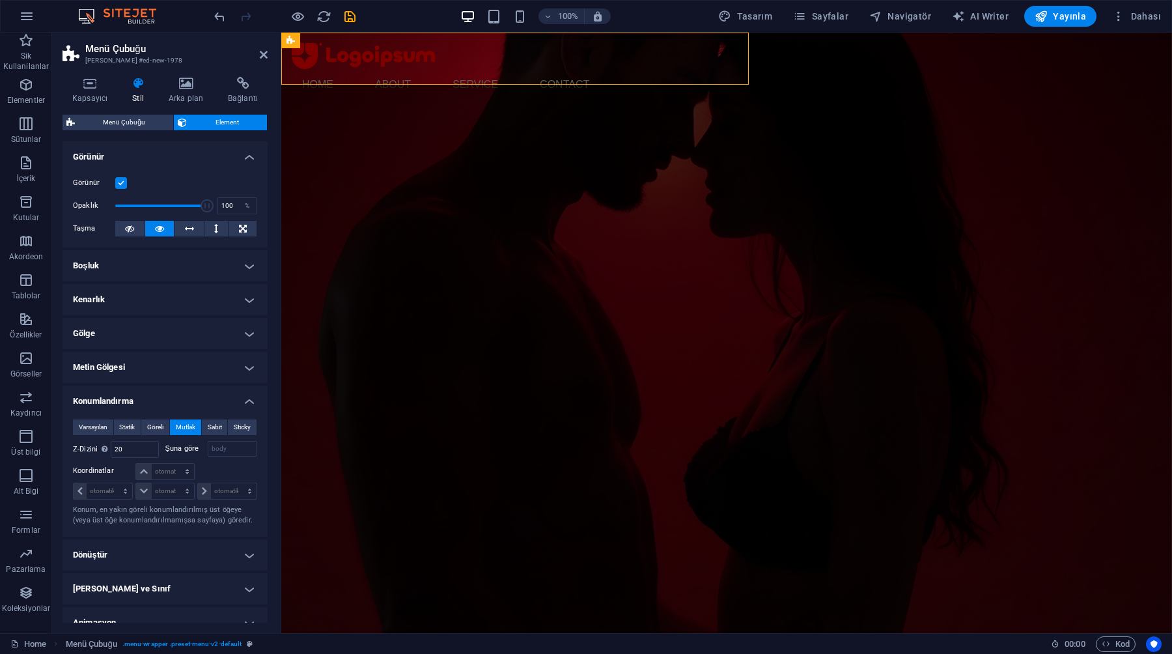
click at [92, 459] on div "Varsayılan Statik Göreli Mutlak Sabit Sticky Z-Dizini Element sırasını arkadan …" at bounding box center [165, 472] width 184 height 107
click at [119, 449] on input "20" at bounding box center [134, 449] width 46 height 16
click at [126, 450] on input "20" at bounding box center [134, 449] width 46 height 16
type input "2"
click at [102, 460] on div "Varsayılan Statik Göreli Mutlak Sabit Sticky Z-Dizini Element sırasını arkadan …" at bounding box center [165, 472] width 184 height 107
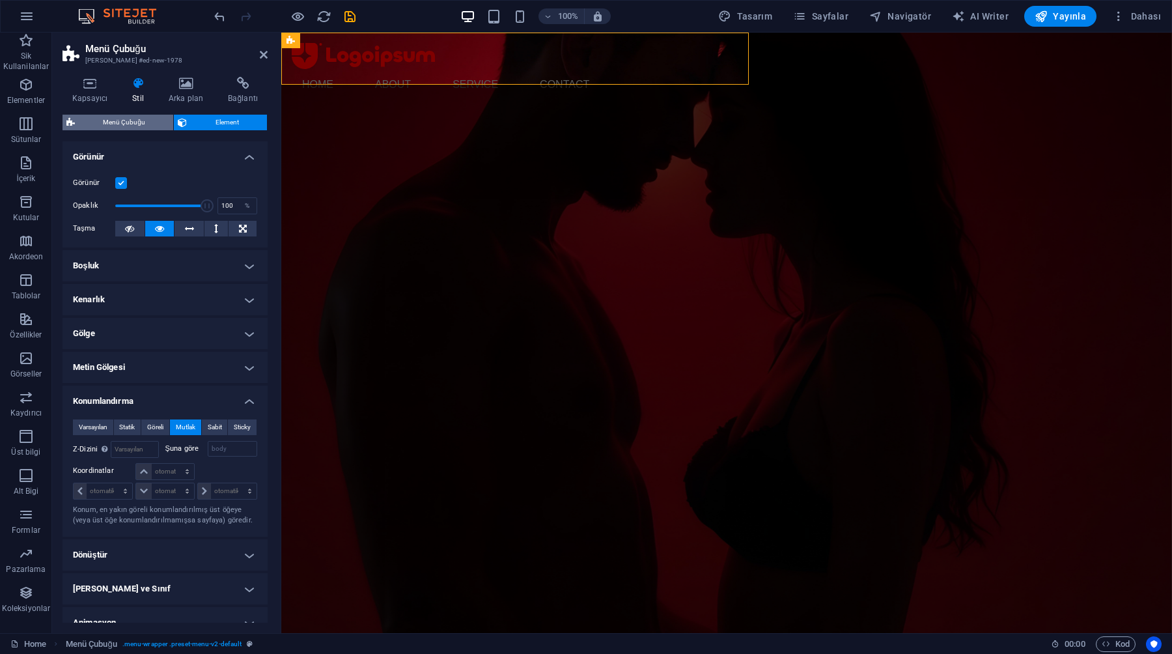
click at [119, 115] on span "Menü Çubuğu" at bounding box center [124, 123] width 91 height 16
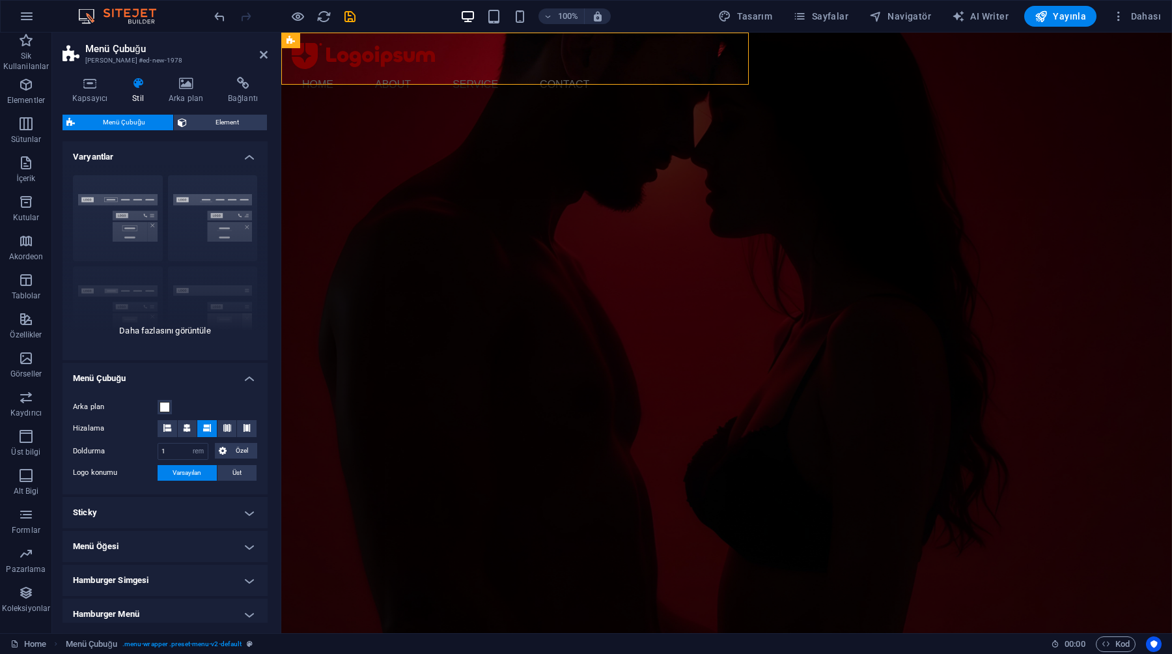
click at [137, 335] on div "Kenarlık Ortalandı Varsayılan Sabit Loki Tetikleyici Geniş XXL" at bounding box center [165, 262] width 205 height 195
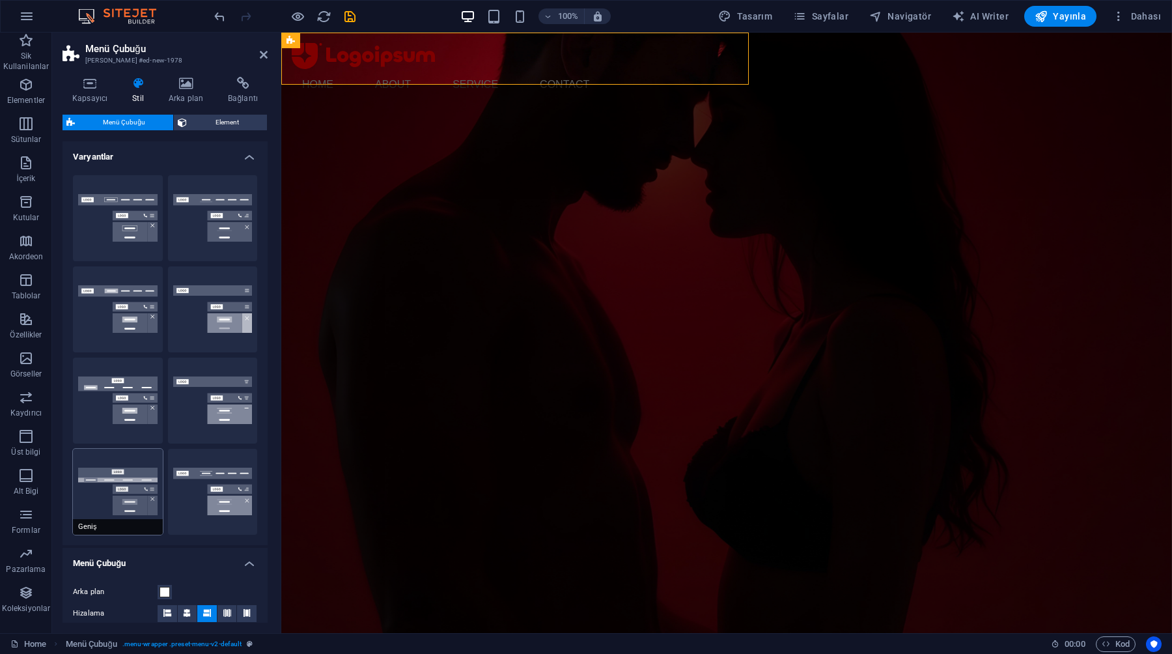
click at [117, 480] on button "Geniş" at bounding box center [118, 492] width 90 height 86
type input "0"
type input "2"
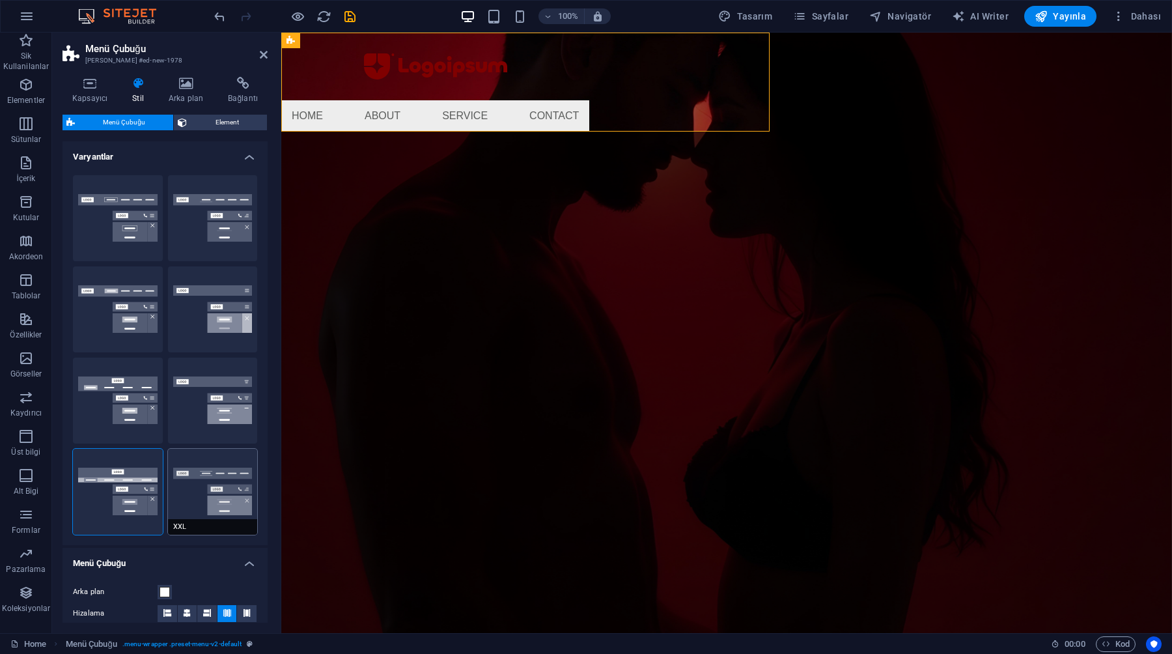
click at [184, 450] on button "XXL" at bounding box center [213, 492] width 90 height 86
type input "1"
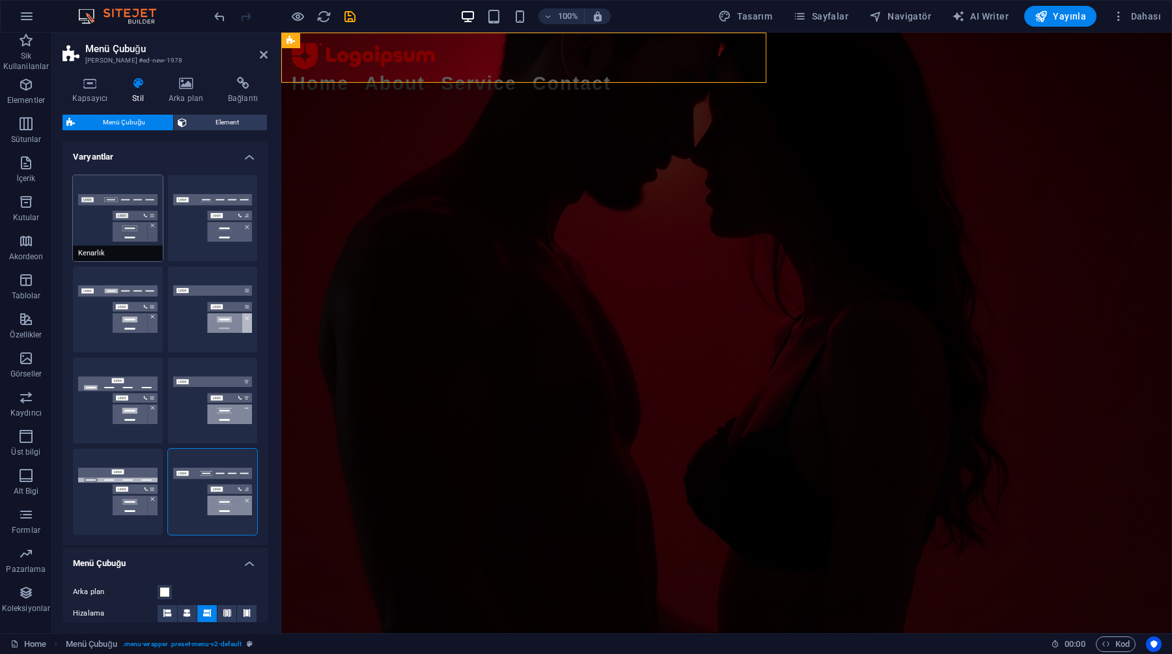
click at [132, 234] on button "Kenarlık" at bounding box center [118, 218] width 90 height 86
click at [198, 206] on button "Ortalandı" at bounding box center [213, 218] width 90 height 86
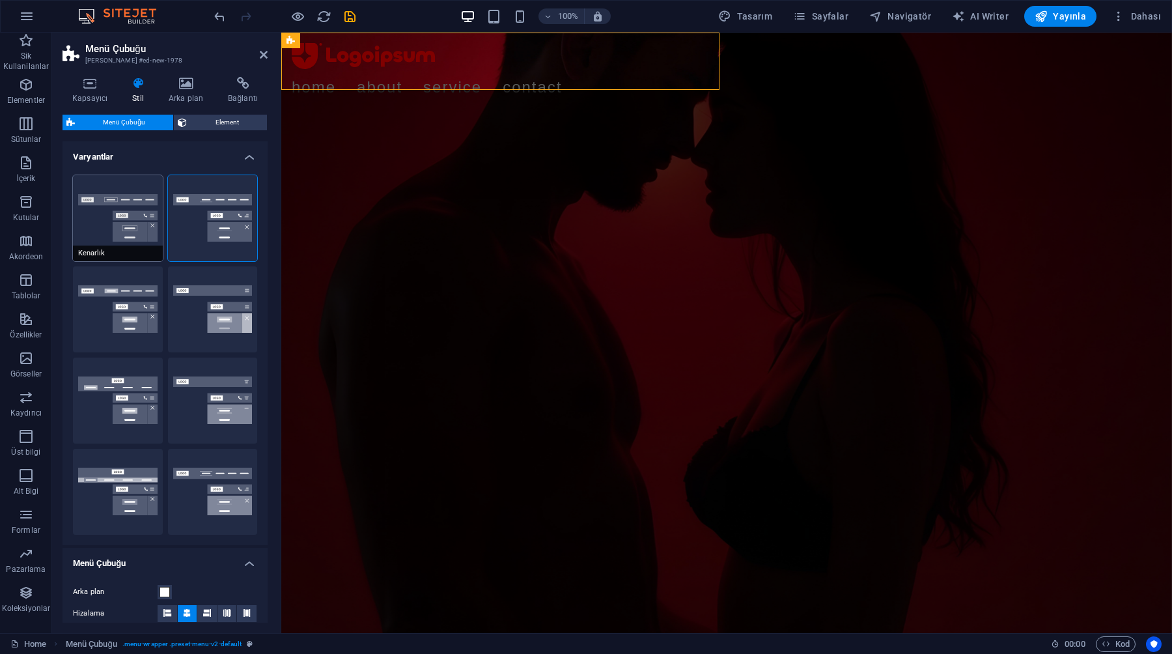
click at [122, 205] on button "Kenarlık" at bounding box center [118, 218] width 90 height 86
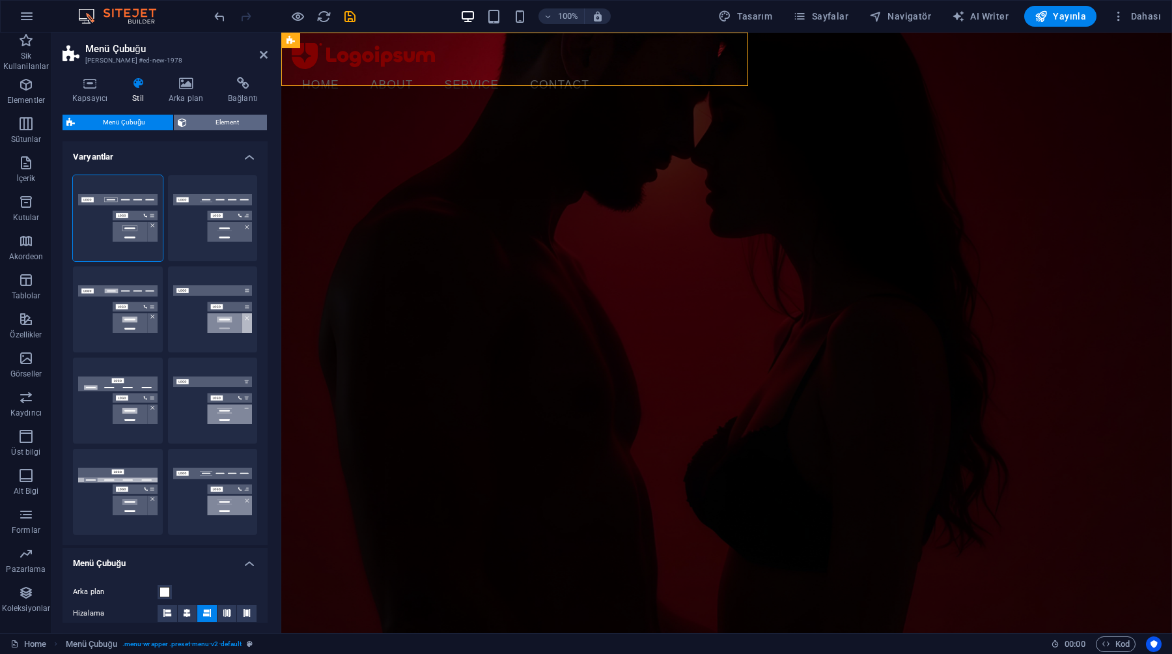
click at [205, 124] on span "Element" at bounding box center [227, 123] width 72 height 16
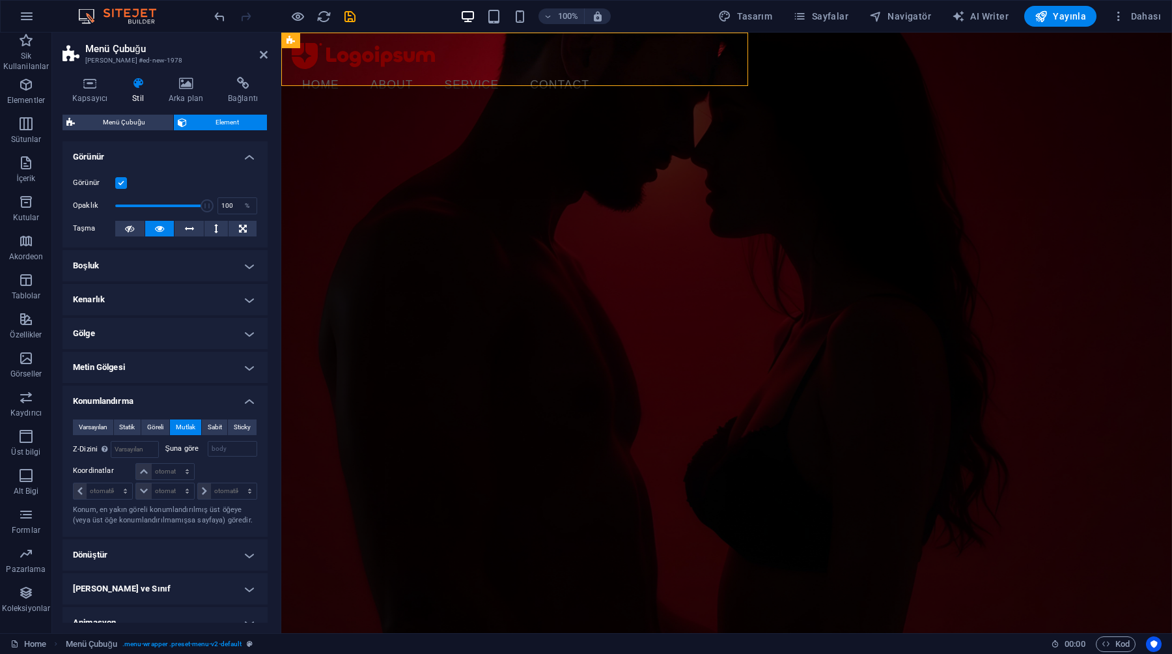
click at [194, 74] on div "Kapsayıcı Stil Arka plan Bağlantı Boyut Yükseklik Varsayılan px rem % vh vw Min…" at bounding box center [165, 349] width 226 height 566
click at [238, 87] on icon at bounding box center [242, 83] width 49 height 13
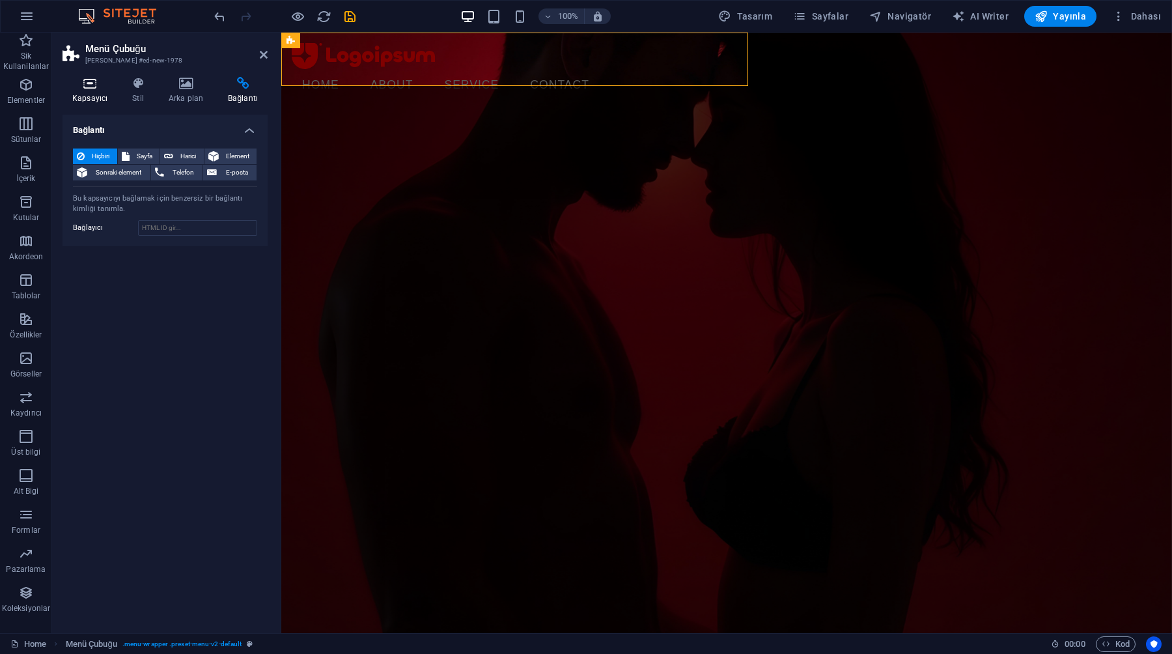
click at [89, 96] on h4 "Kapsayıcı" at bounding box center [93, 90] width 60 height 27
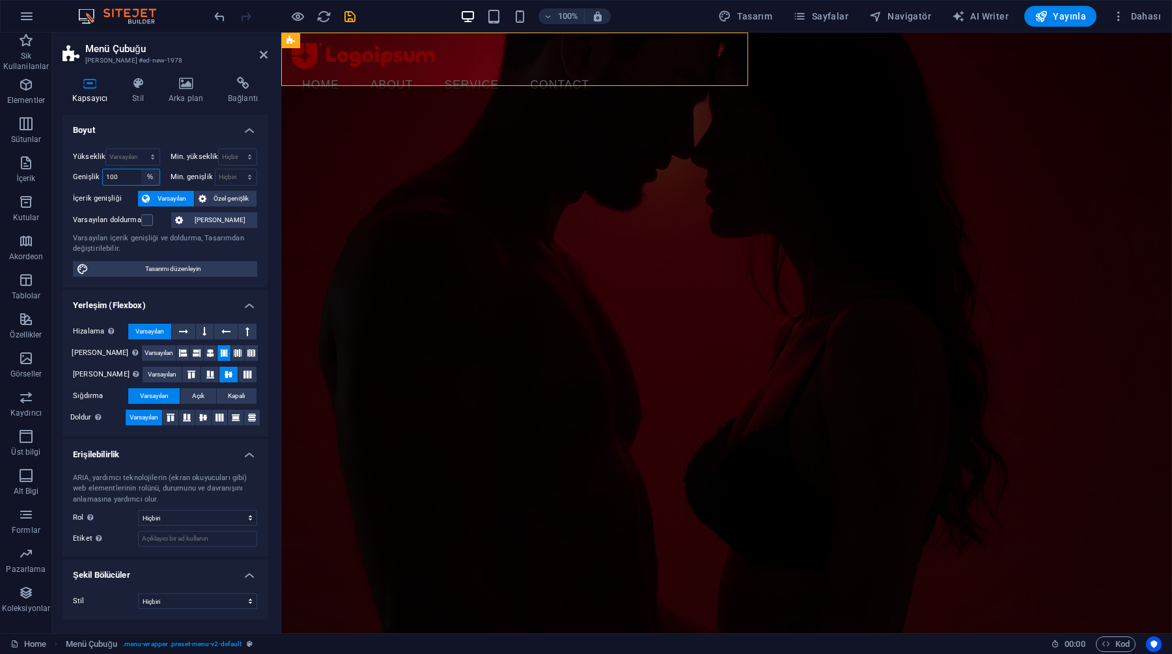
click at [152, 177] on select "Varsayılan px rem % em vh vw" at bounding box center [150, 177] width 18 height 16
select select "default"
click at [141, 169] on select "Varsayılan px rem % em vh vw" at bounding box center [150, 177] width 18 height 16
select select "DISABLED_OPTION_VALUE"
click at [152, 138] on div "Yükseklik Varsayılan px rem % vh vw Min. yükseklik Hiçbiri px rem % vh vw Geniş…" at bounding box center [165, 212] width 205 height 149
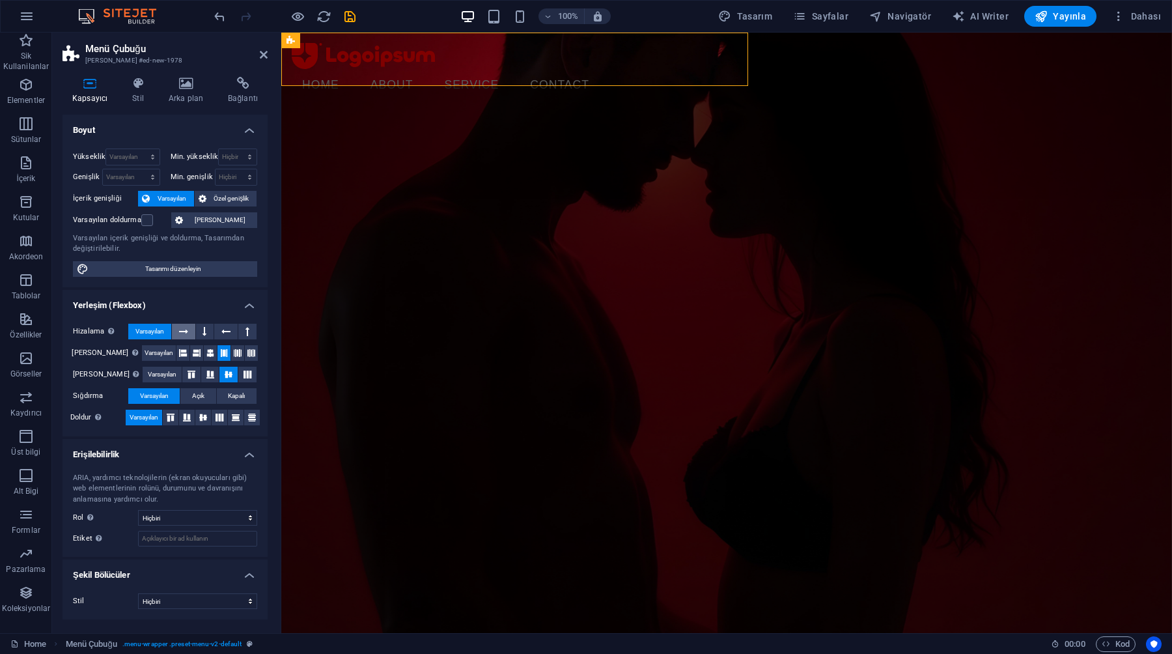
click at [183, 328] on icon at bounding box center [183, 332] width 9 height 16
click at [162, 333] on span "Varsayılan" at bounding box center [149, 332] width 29 height 16
click at [244, 331] on button at bounding box center [247, 332] width 18 height 16
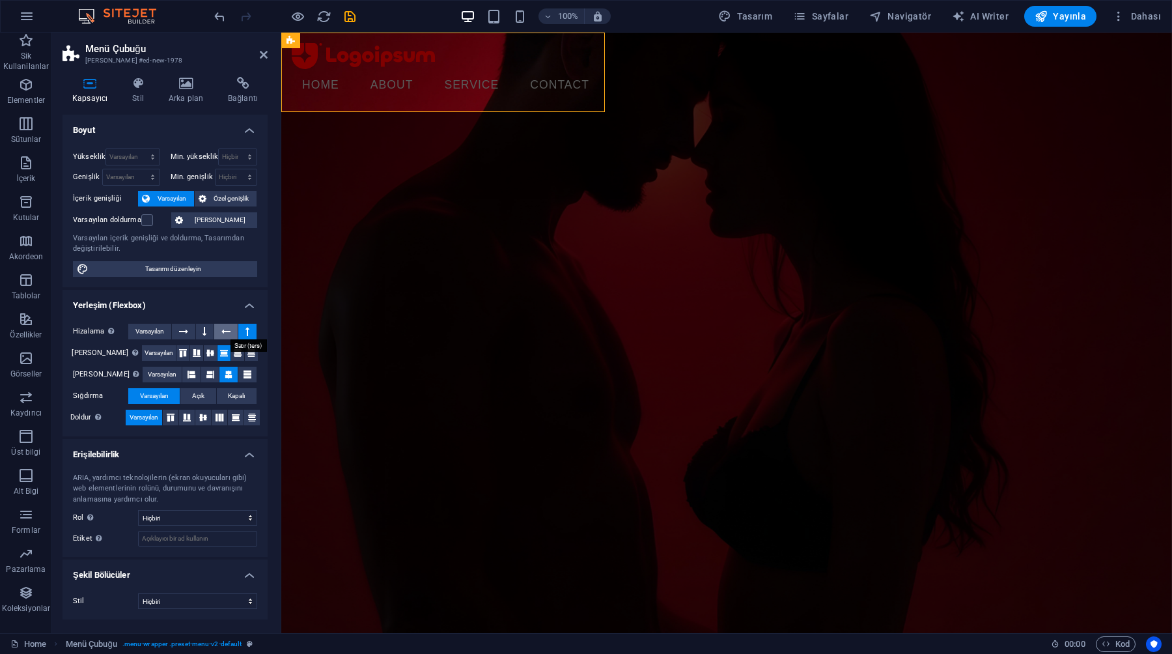
click at [231, 331] on icon at bounding box center [225, 332] width 9 height 16
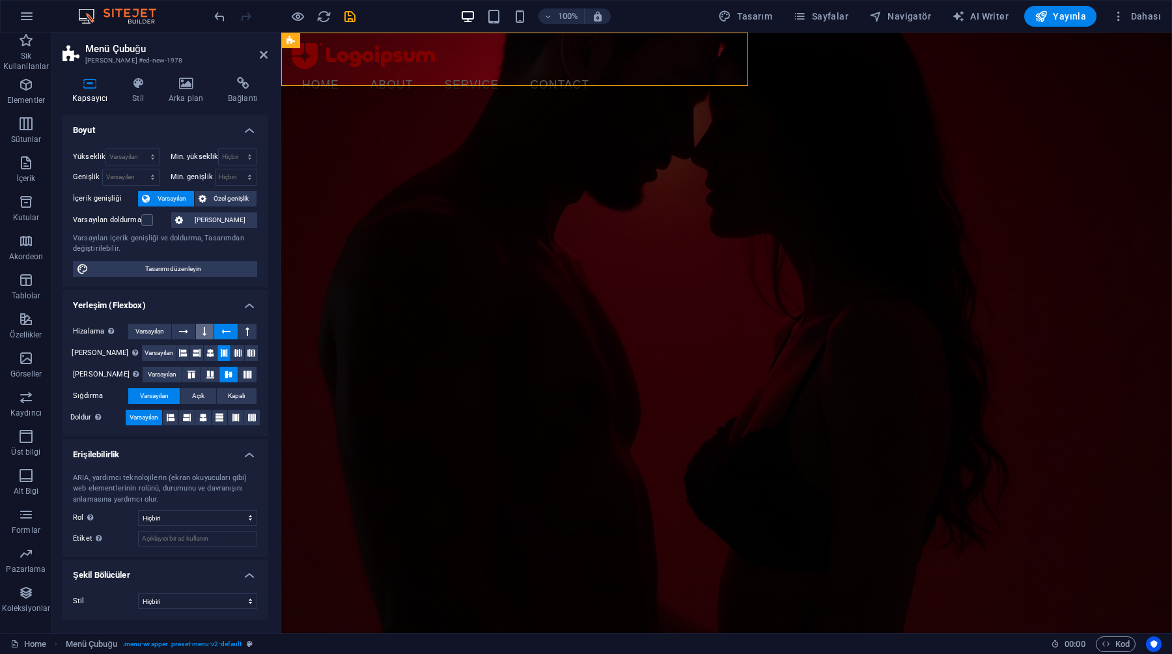
click at [201, 331] on button at bounding box center [205, 332] width 18 height 16
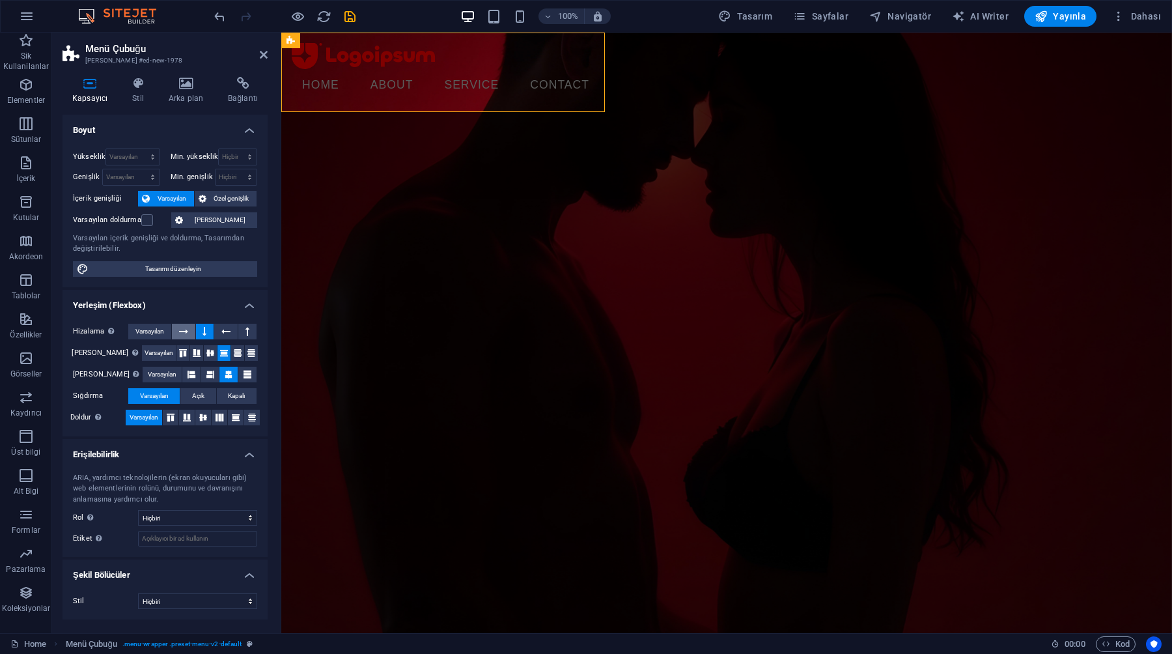
click at [178, 330] on button at bounding box center [183, 332] width 23 height 16
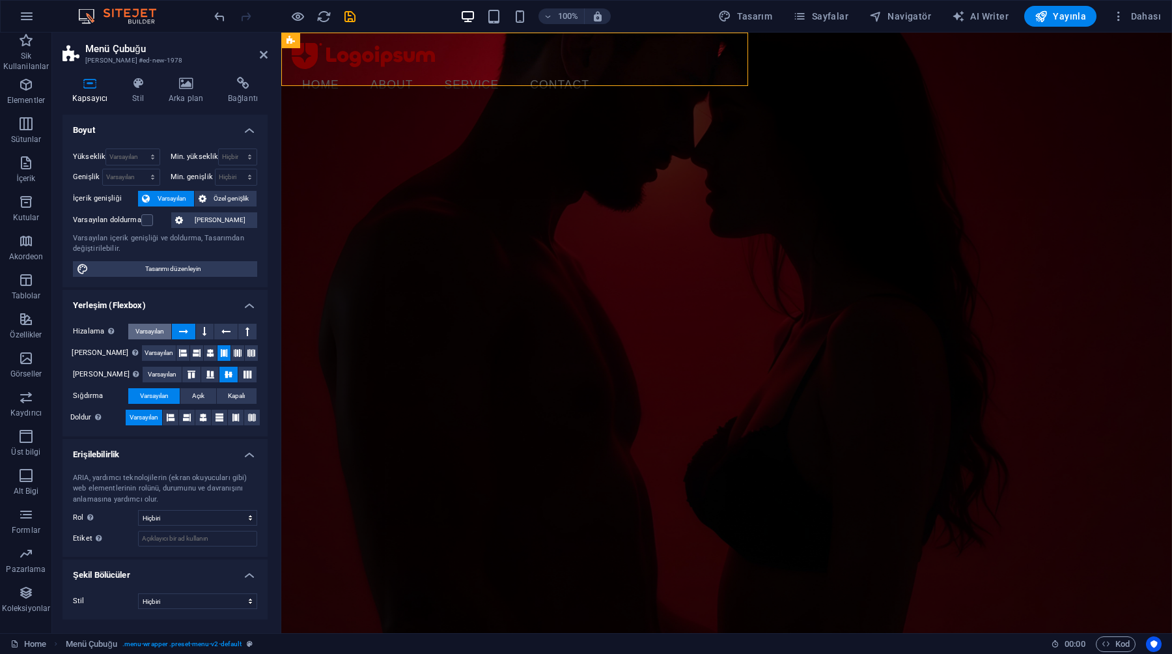
click at [154, 329] on span "Varsayılan" at bounding box center [149, 332] width 29 height 16
click at [145, 350] on span "Varsayılan" at bounding box center [159, 353] width 29 height 16
click at [148, 375] on span "Varsayılan" at bounding box center [162, 375] width 29 height 16
click at [203, 376] on icon at bounding box center [211, 374] width 16 height 8
click at [219, 376] on button at bounding box center [228, 375] width 18 height 16
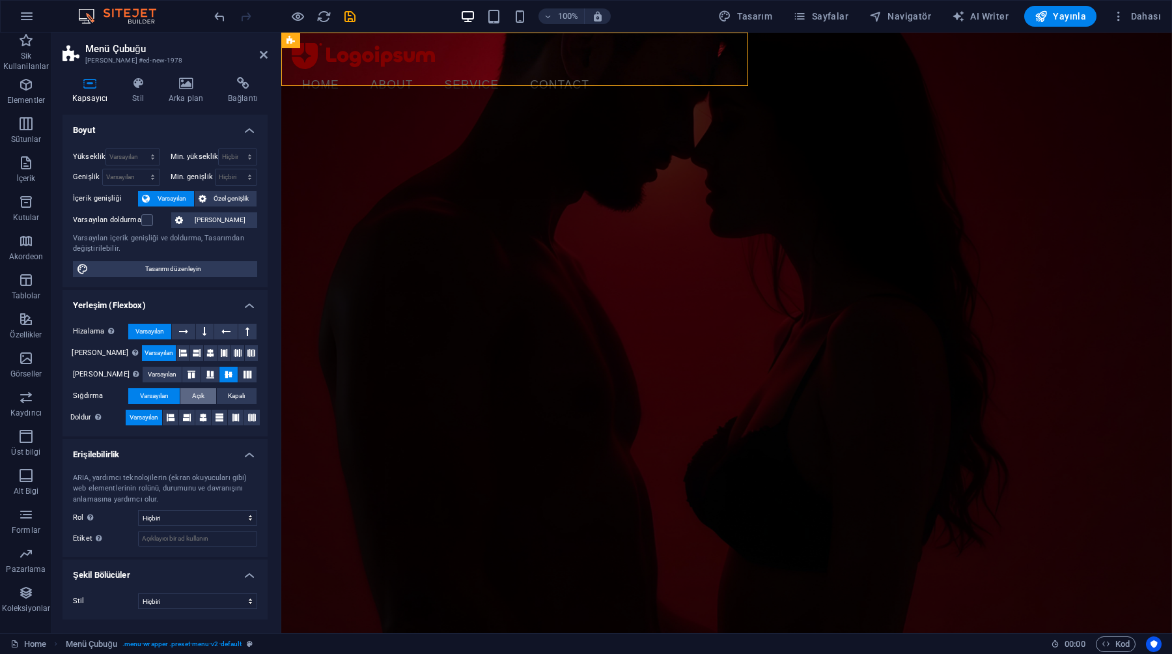
click at [196, 400] on span "Açık" at bounding box center [198, 396] width 12 height 16
click at [144, 397] on span "Varsayılan" at bounding box center [154, 396] width 29 height 16
click at [139, 451] on h4 "Erişilebilirlik" at bounding box center [165, 450] width 205 height 23
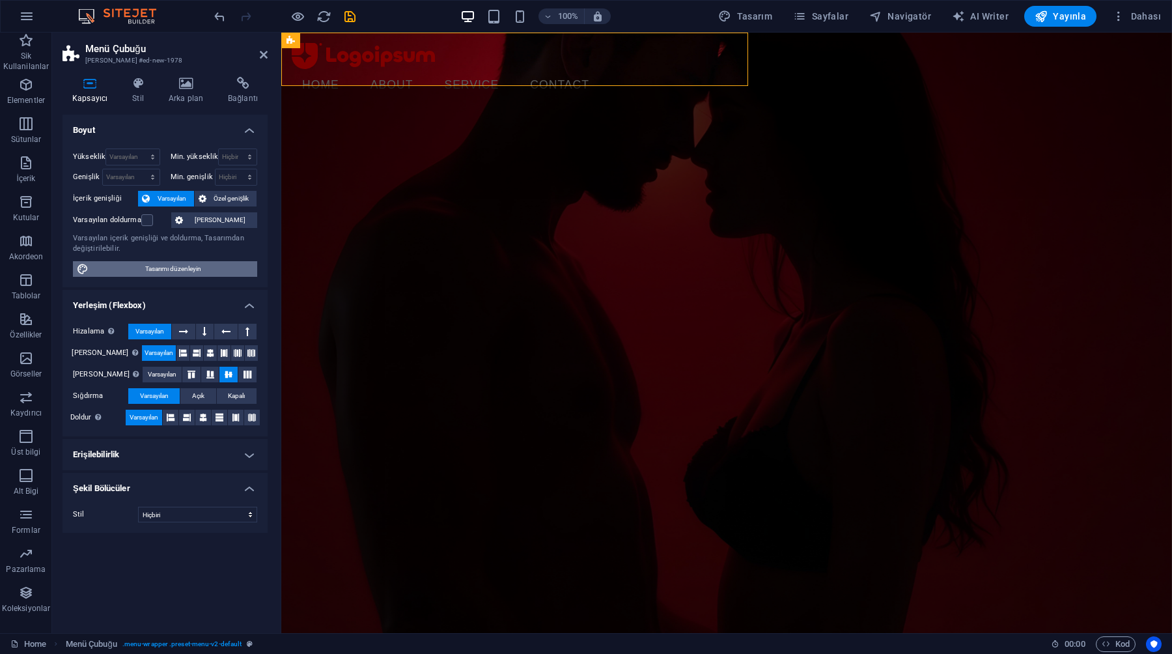
click at [139, 273] on span "Tasarımı düzenleyin" at bounding box center [172, 269] width 161 height 16
select select "rem"
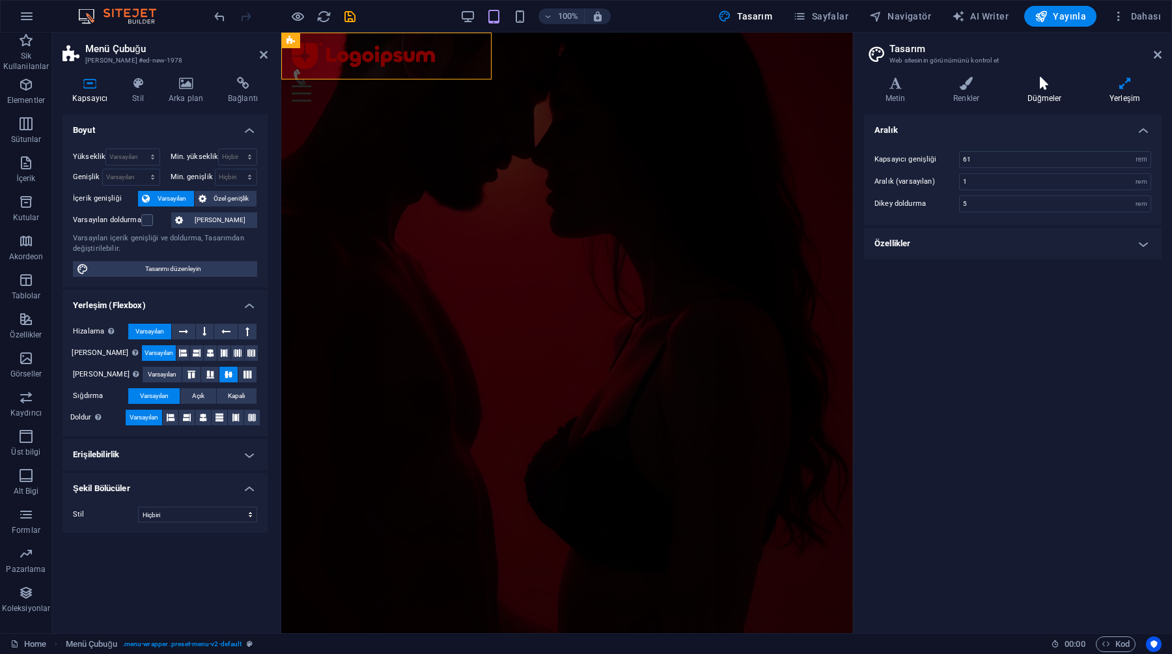
click at [1042, 89] on icon at bounding box center [1044, 83] width 77 height 13
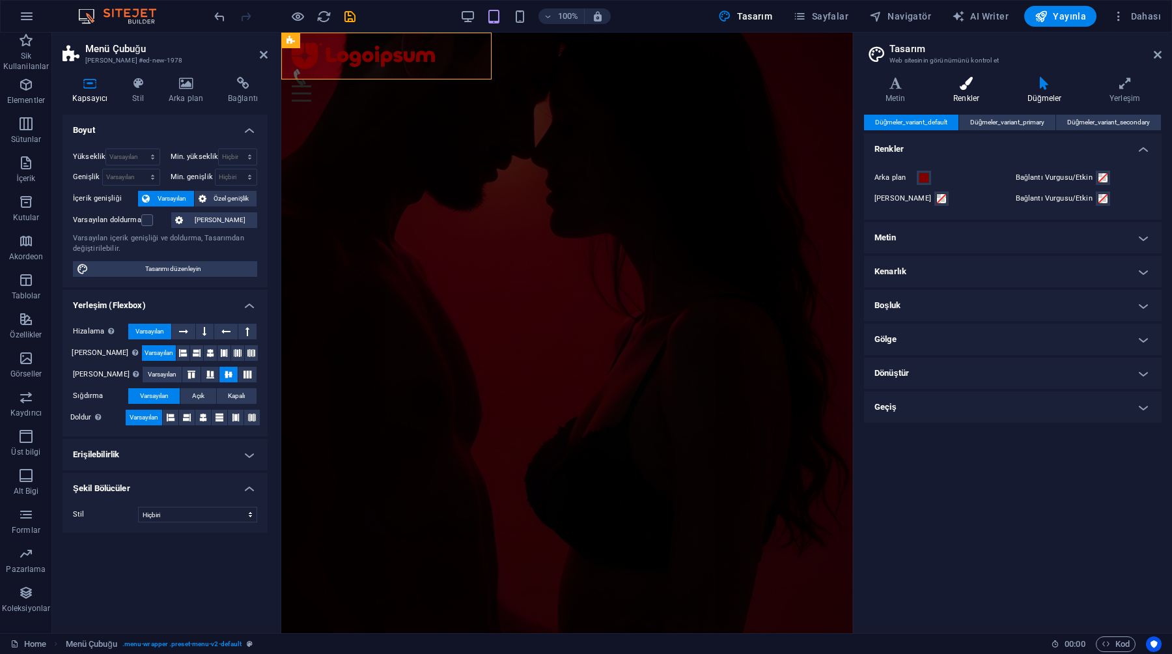
click at [964, 95] on h4 "Renkler" at bounding box center [969, 90] width 74 height 27
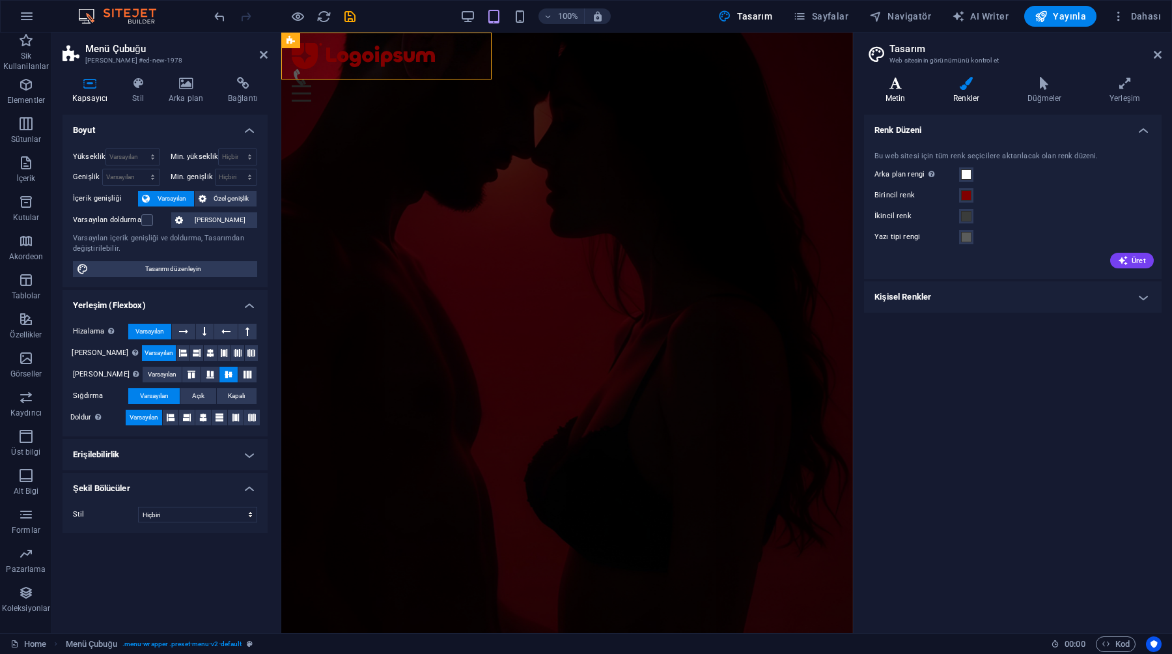
click at [912, 94] on h4 "Metin" at bounding box center [898, 90] width 68 height 27
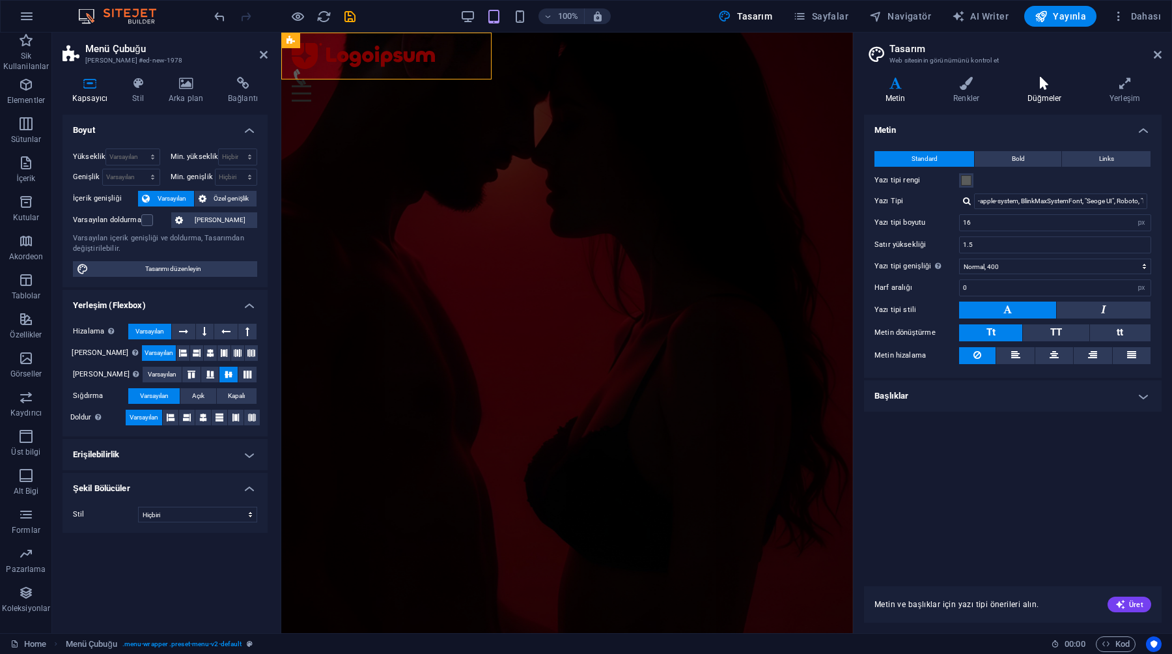
click at [1081, 91] on h4 "Düğmeler" at bounding box center [1047, 90] width 82 height 27
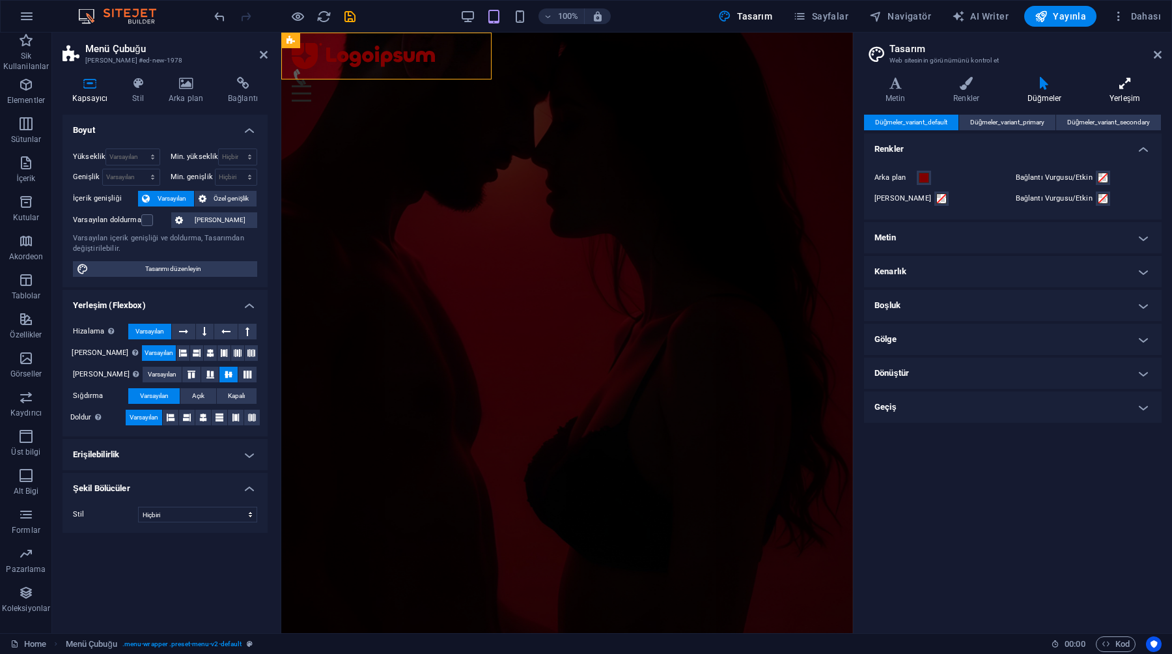
click at [1123, 91] on h4 "Yerleşim" at bounding box center [1125, 90] width 74 height 27
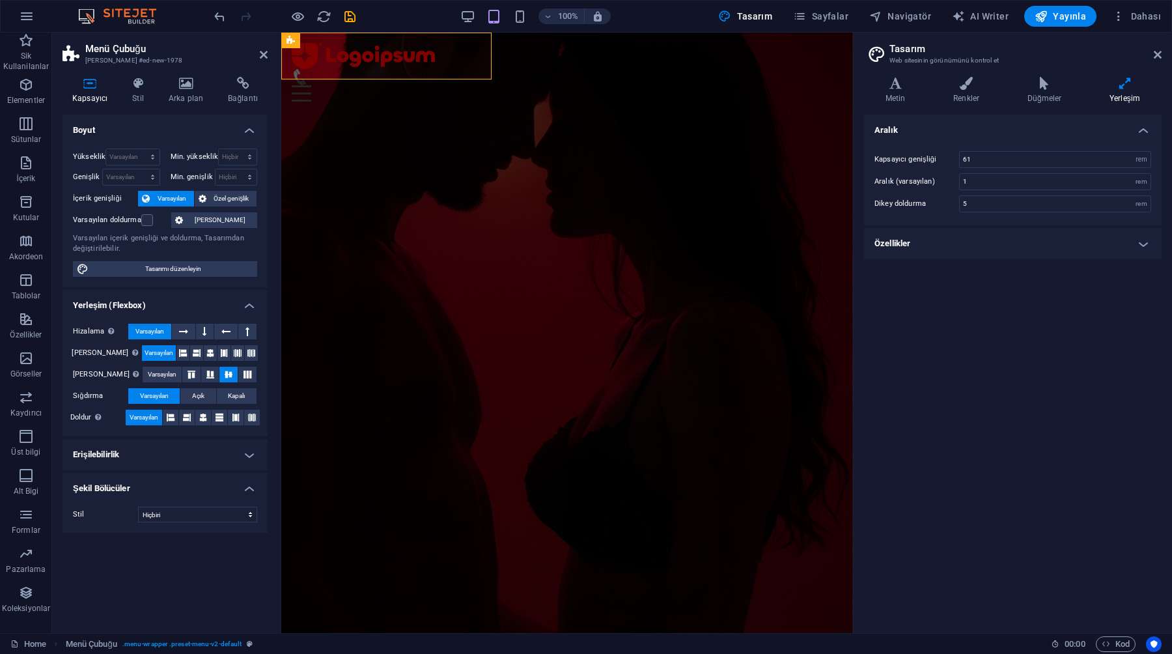
click at [969, 244] on h4 "Özellikler" at bounding box center [1013, 243] width 298 height 31
click at [1155, 57] on icon at bounding box center [1158, 54] width 8 height 10
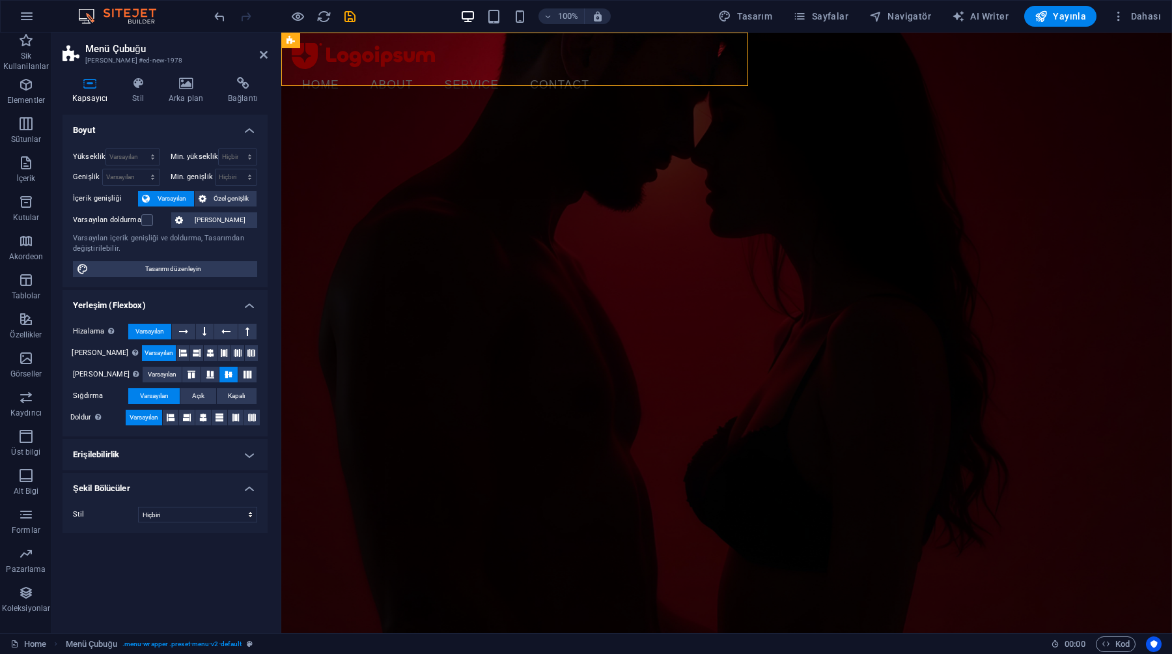
click at [255, 49] on h2 "Menü Çubuğu" at bounding box center [176, 49] width 182 height 12
click at [257, 52] on h2 "Menü Çubuğu" at bounding box center [176, 49] width 182 height 12
click at [264, 53] on icon at bounding box center [264, 54] width 8 height 10
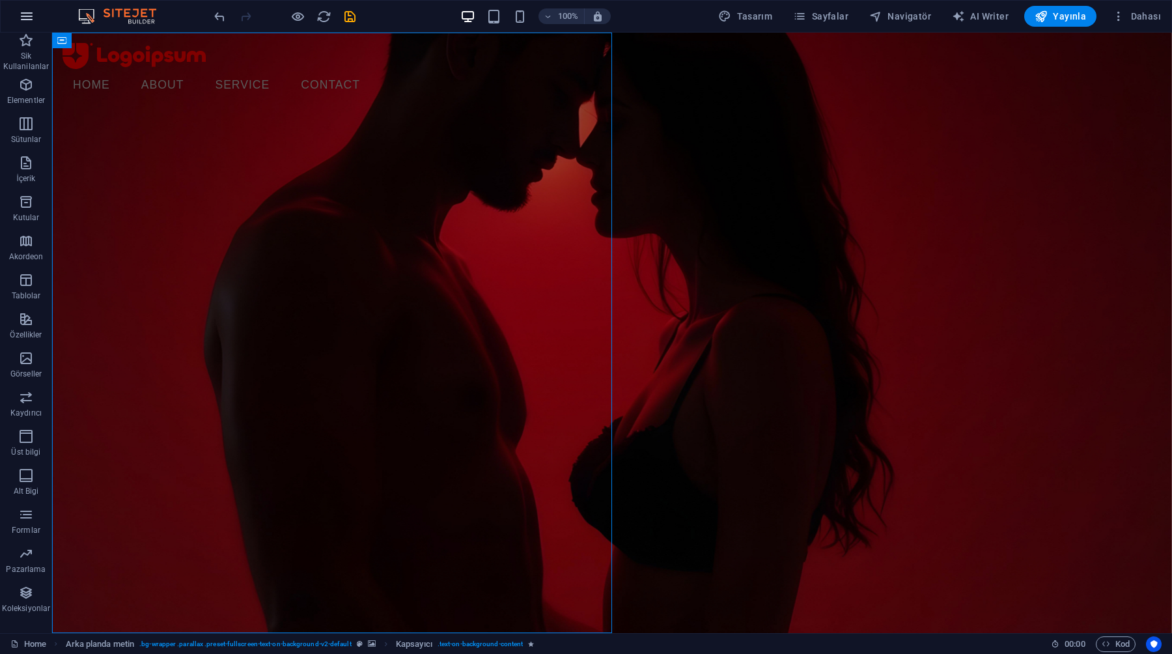
click at [17, 14] on button "button" at bounding box center [26, 16] width 31 height 31
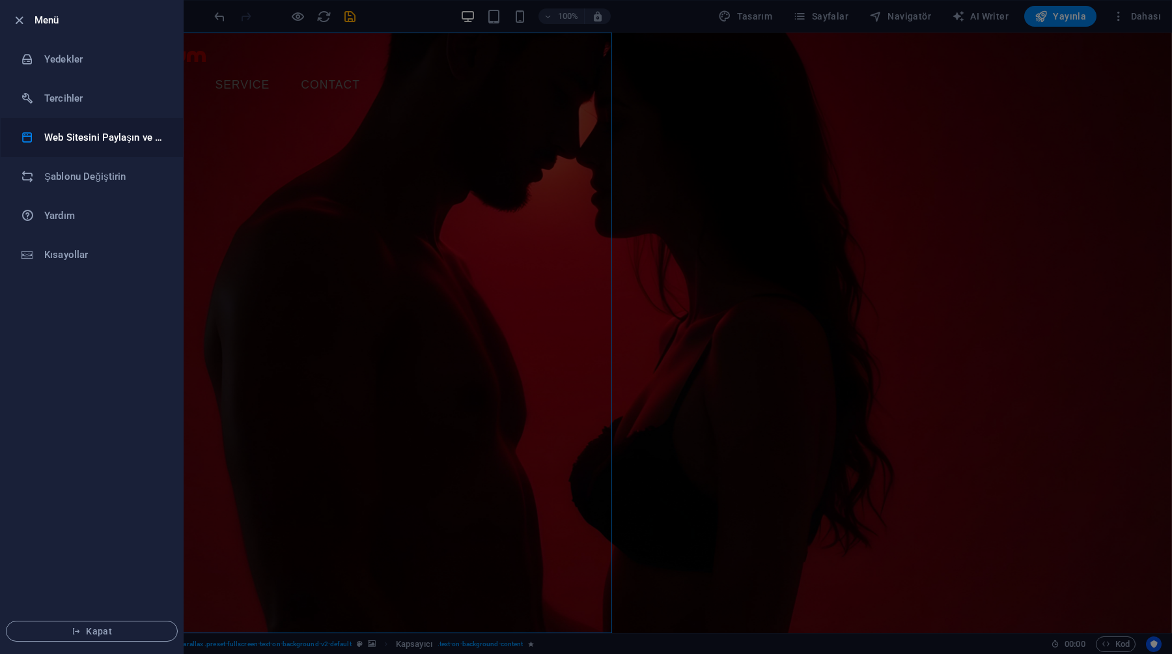
click at [23, 132] on icon at bounding box center [27, 137] width 13 height 13
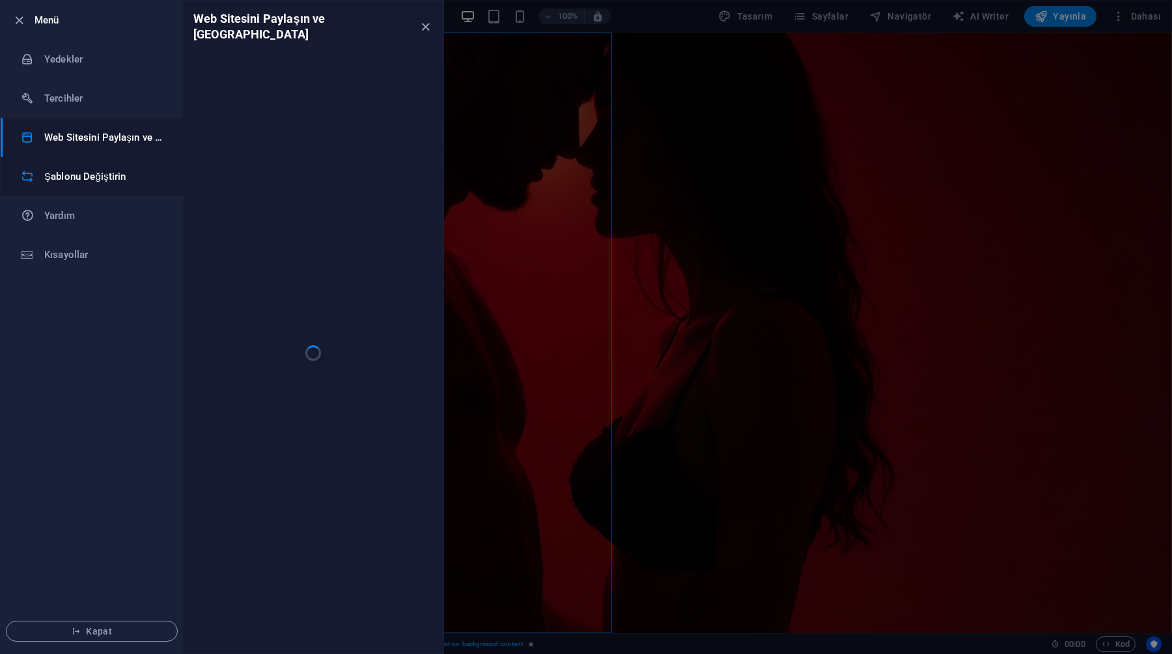
click at [31, 169] on li "Şablonu Değiştirin" at bounding box center [92, 176] width 182 height 39
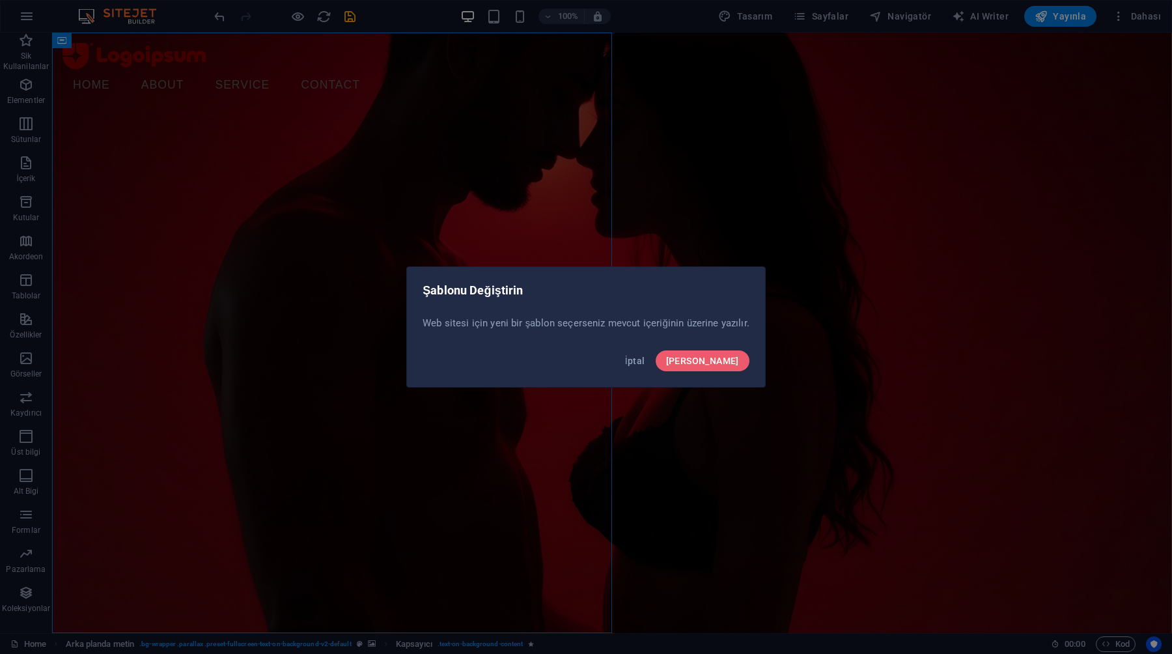
click at [734, 371] on div "İptal Onayla" at bounding box center [586, 364] width 358 height 44
click at [724, 358] on span "Onayla" at bounding box center [702, 361] width 73 height 10
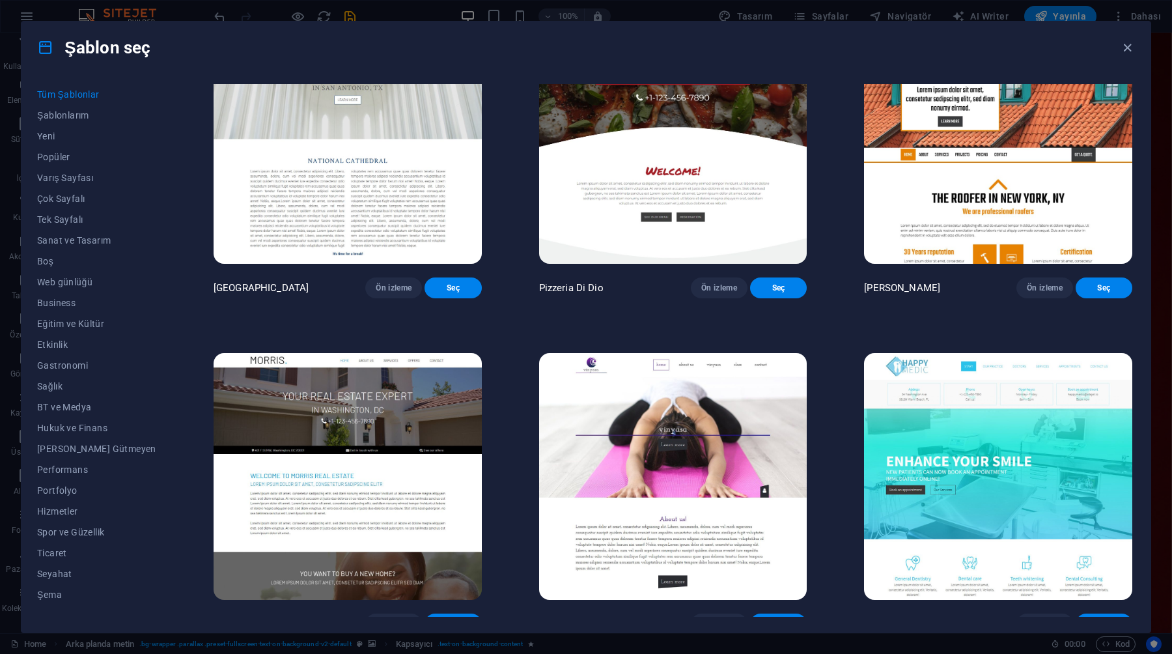
scroll to position [6793, 0]
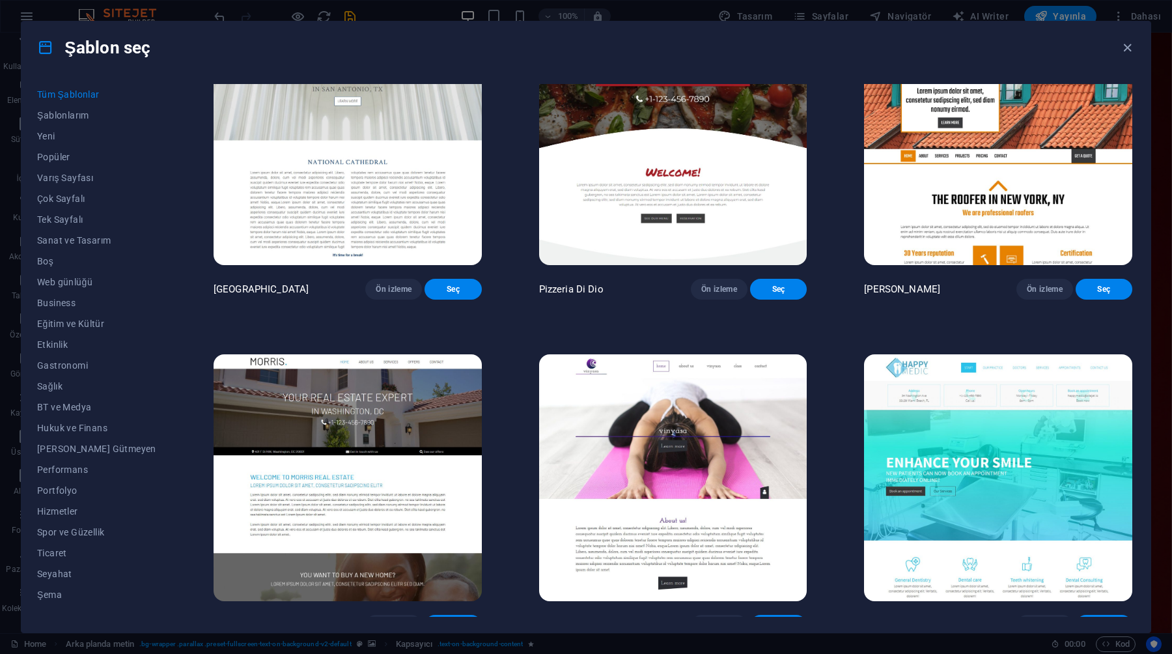
click at [582, 238] on img at bounding box center [673, 141] width 268 height 247
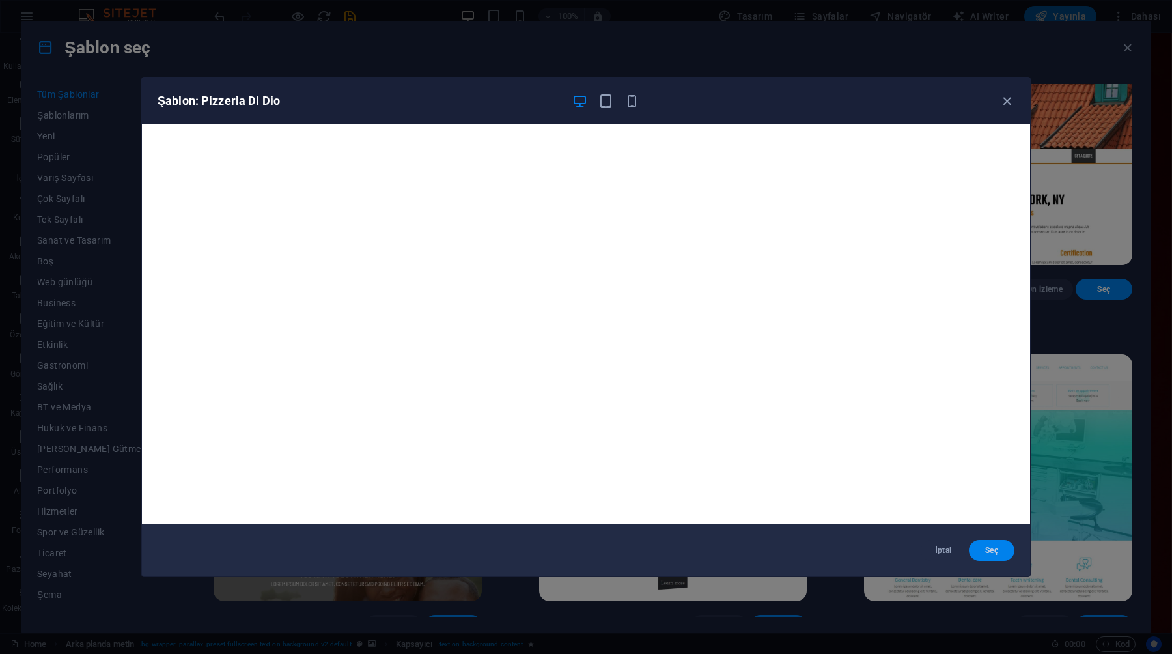
click at [993, 548] on span "Seç" at bounding box center [991, 550] width 25 height 10
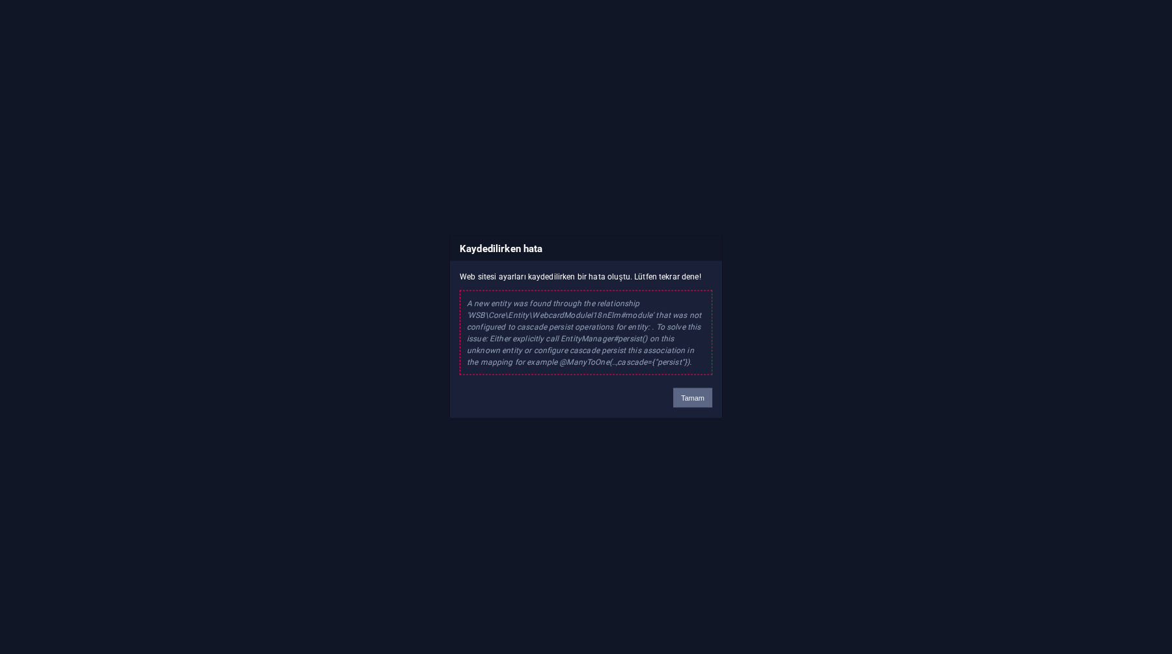
click at [688, 400] on body "yurtbul.tr Home Sik Kullanilanlar Elementler Sütunlar İçerik Kutular Akordeon T…" at bounding box center [586, 327] width 1172 height 654
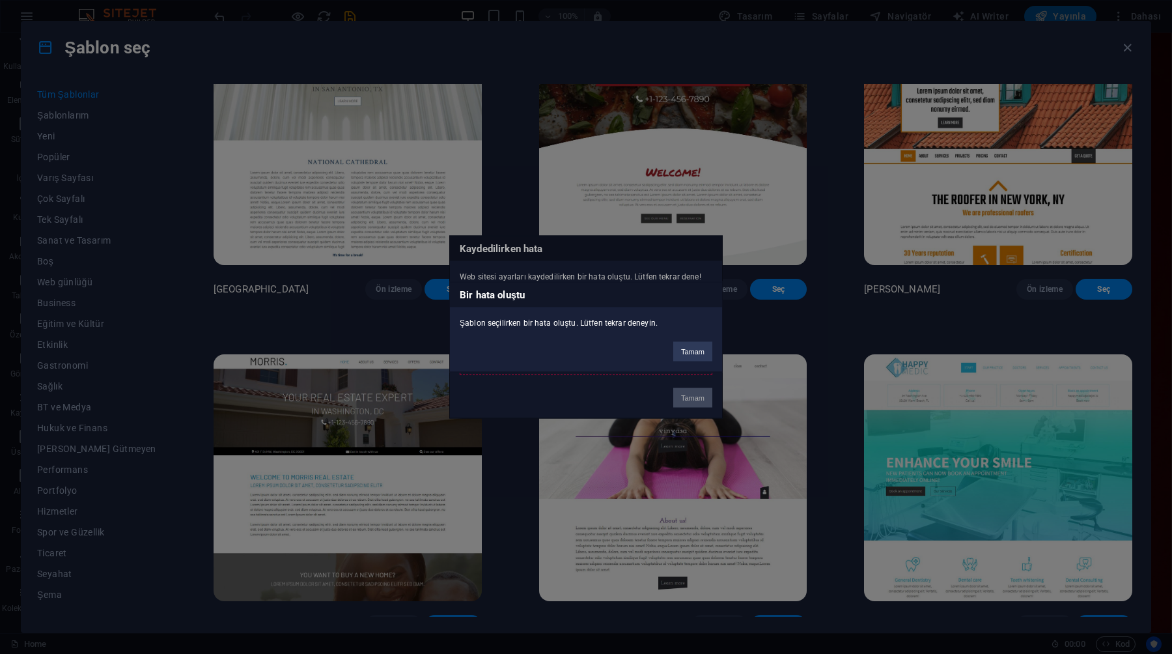
click at [688, 400] on div "Bir hata oluştu Şablon seçilirken bir hata oluştu. Lütfen tekrar deneyin. Tamam" at bounding box center [586, 327] width 1172 height 654
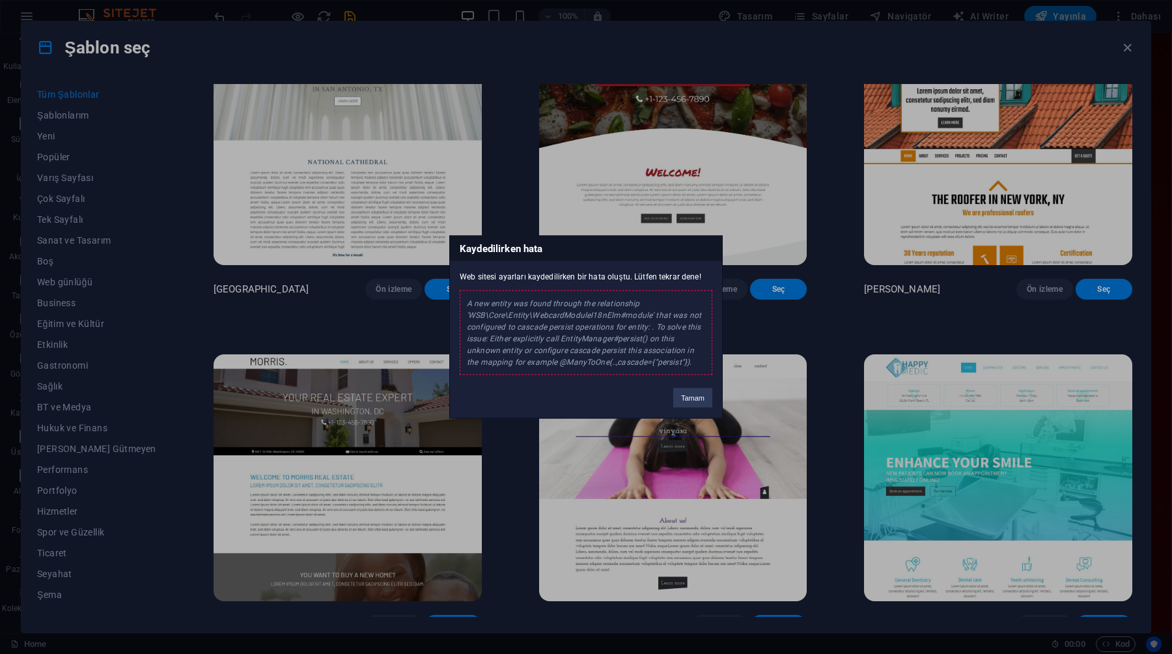
click at [662, 400] on div "Kaydedilirken hata Web sitesi ayarları kaydedilirken bir hata oluştu. Lütfen te…" at bounding box center [585, 327] width 273 height 183
click at [678, 261] on div "Web sitesi ayarları kaydedilirken bir hata oluştu. Lütfen tekrar dene! A new en…" at bounding box center [586, 318] width 272 height 114
click at [689, 396] on button "Tamam" at bounding box center [692, 398] width 39 height 20
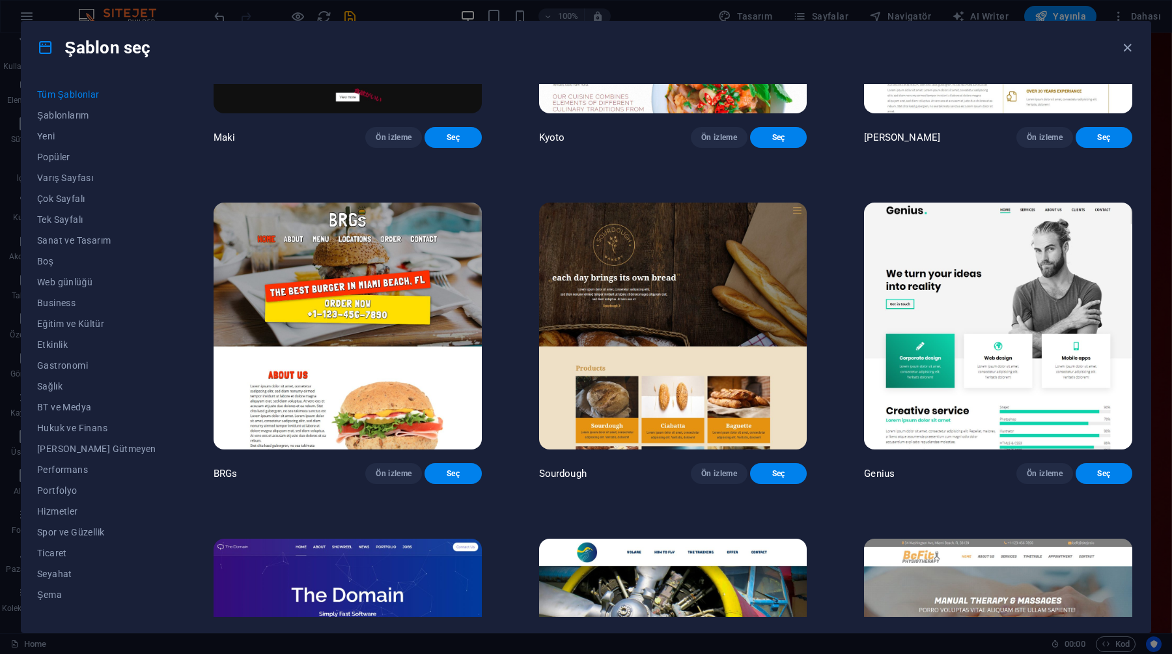
scroll to position [7530, 0]
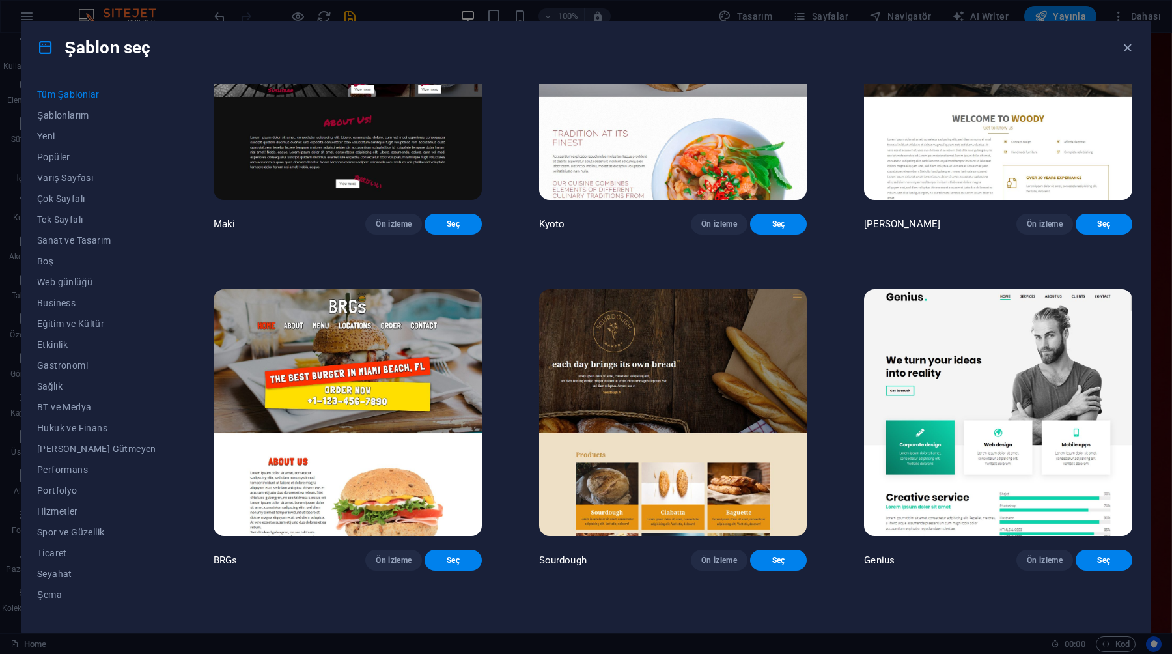
click at [972, 199] on img at bounding box center [998, 75] width 268 height 247
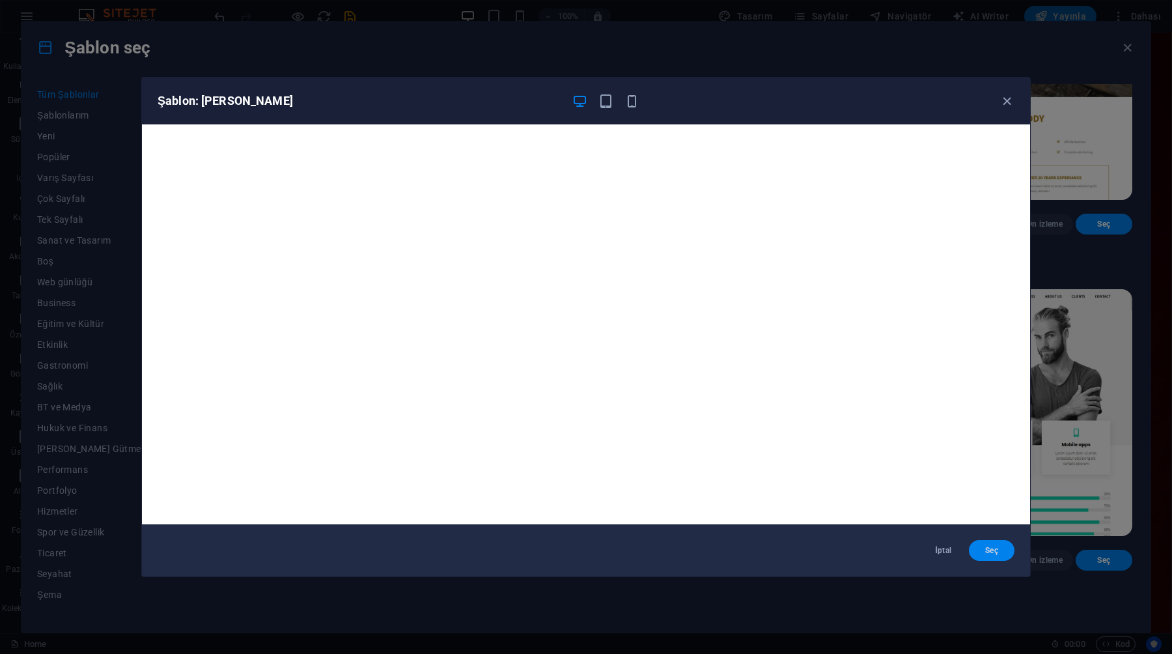
click at [982, 552] on span "Seç" at bounding box center [991, 550] width 25 height 10
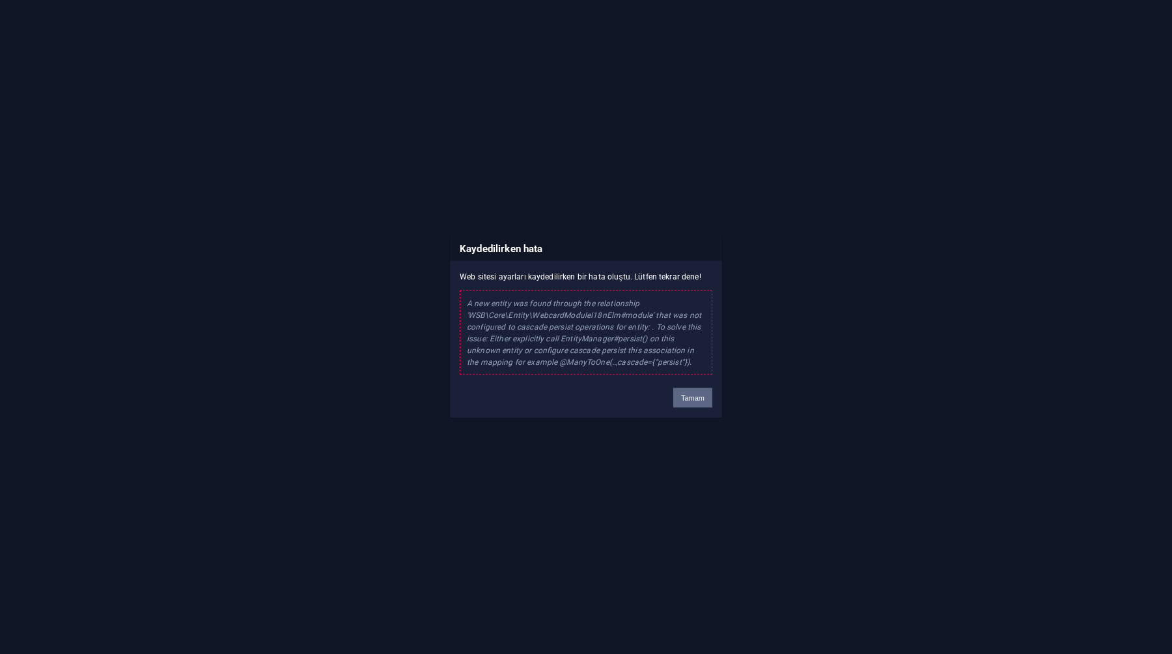
click at [674, 395] on button "Tamam" at bounding box center [692, 398] width 39 height 20
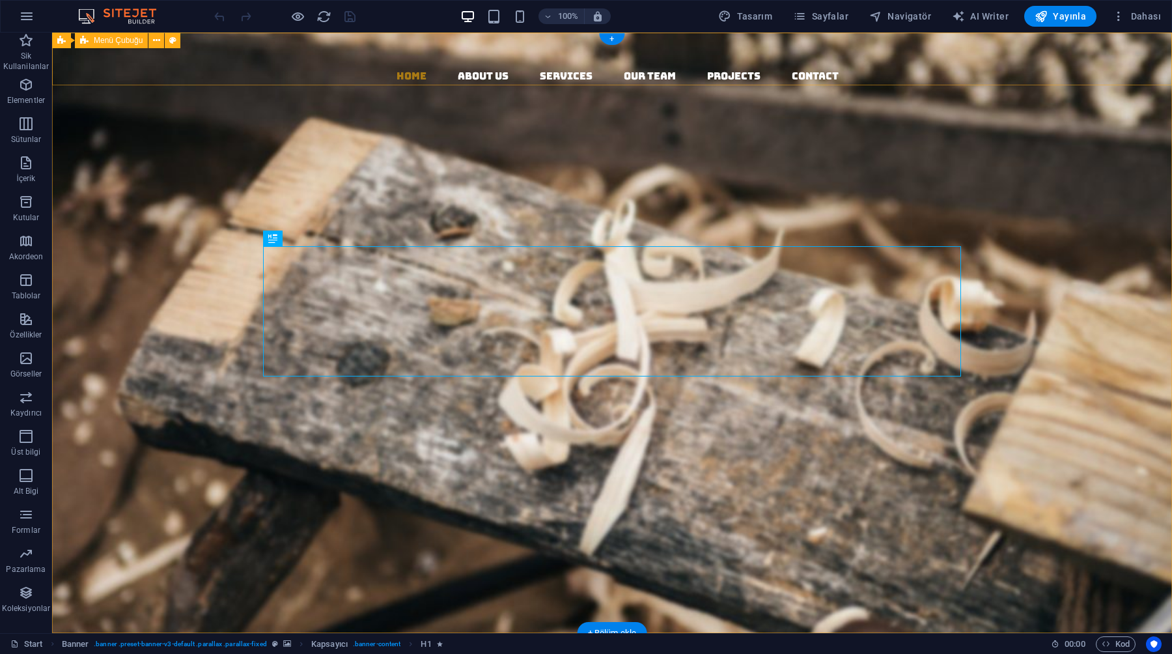
click at [294, 80] on div "Home About us Services Our Team Projects Contact" at bounding box center [612, 137] width 1120 height 209
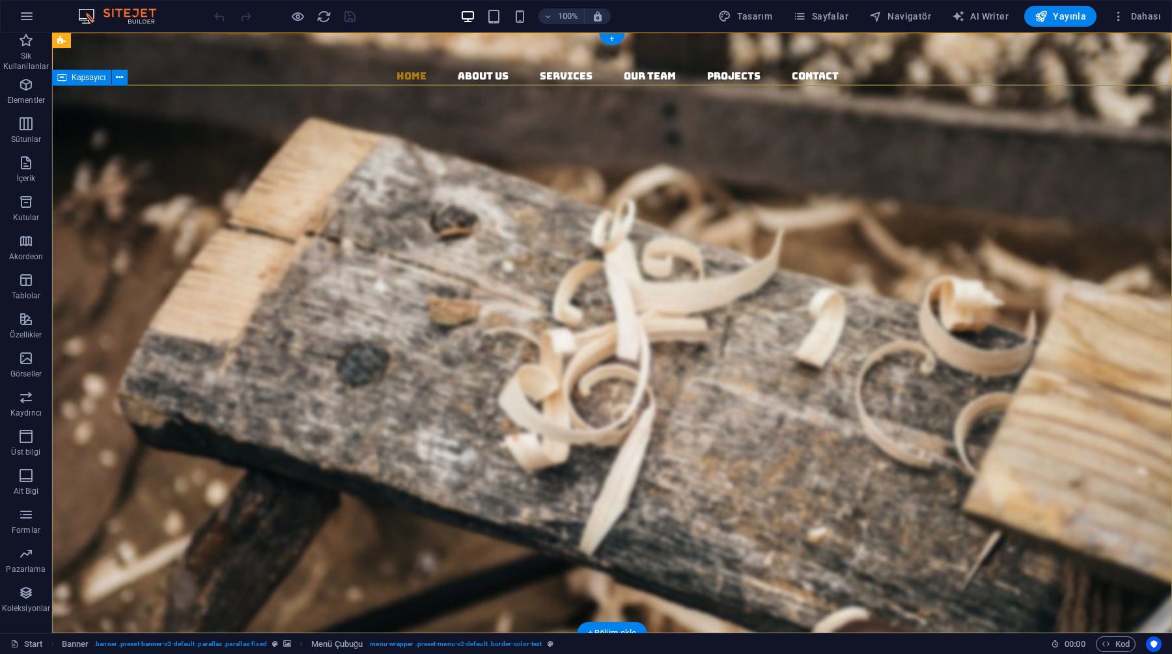
click at [282, 242] on div "Woodworks ­ made with Passion Lorem ipsum dolor sit amet, consectetuer adipisci…" at bounding box center [612, 425] width 1120 height 366
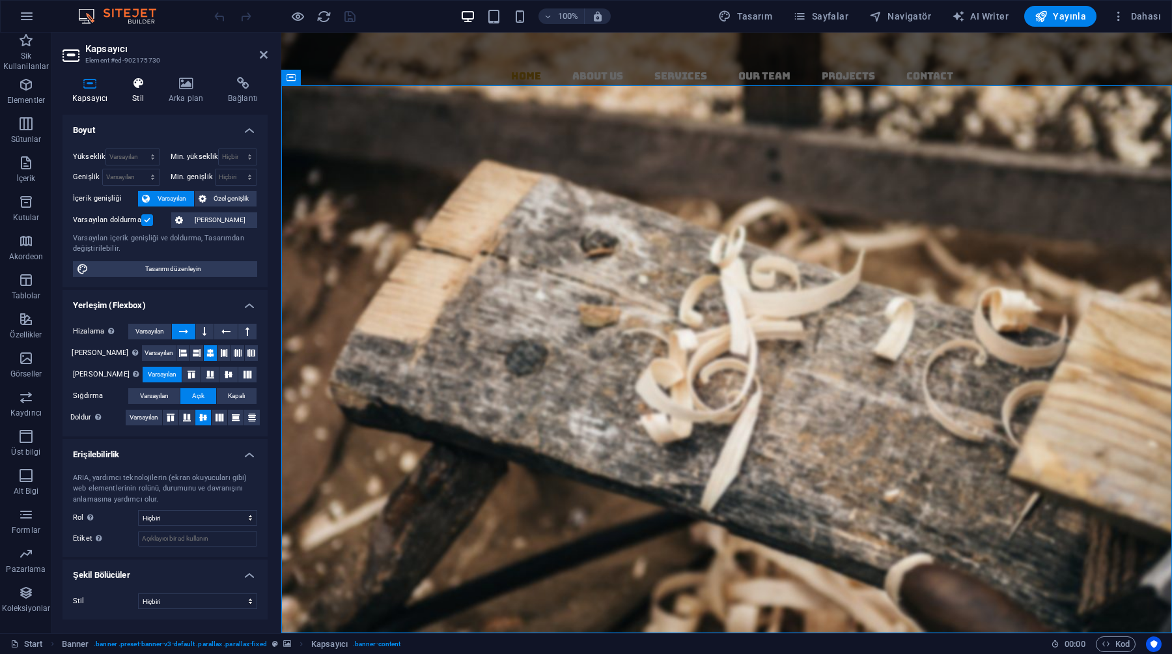
click at [137, 87] on icon at bounding box center [137, 83] width 31 height 13
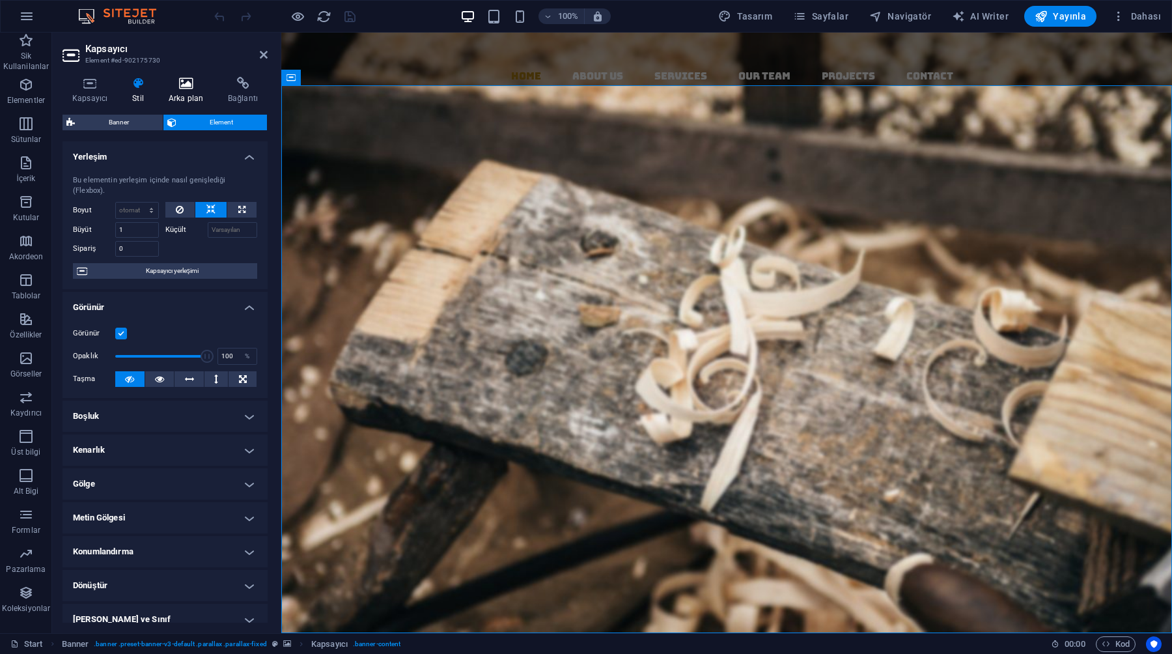
click at [185, 92] on h4 "Arka plan" at bounding box center [188, 90] width 59 height 27
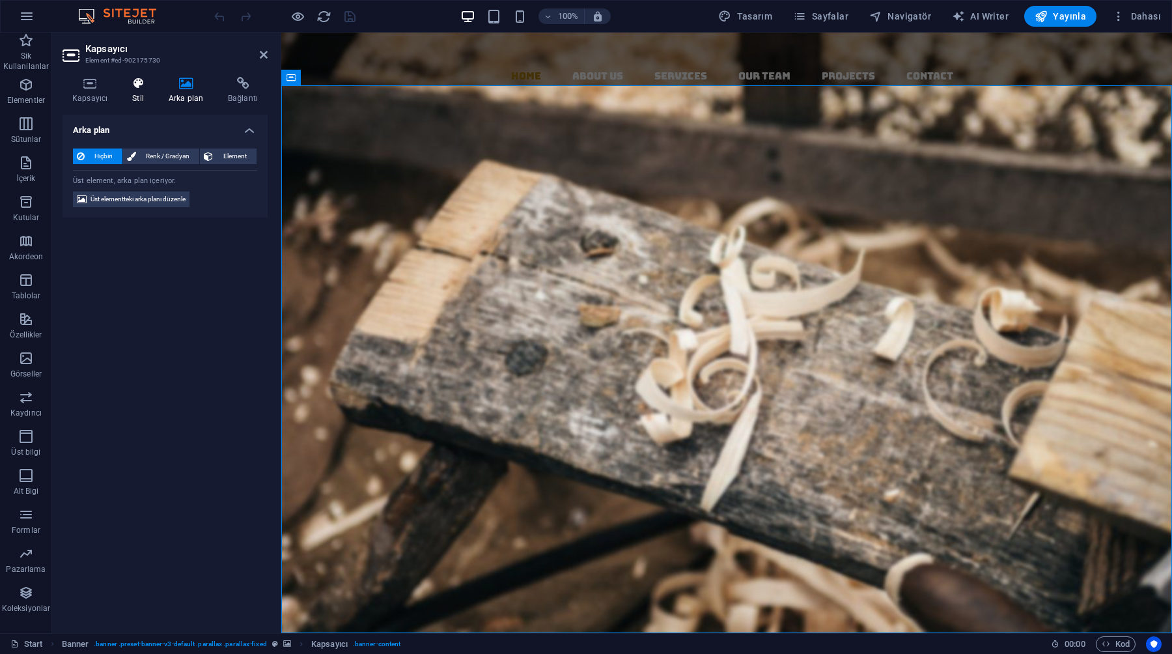
click at [136, 92] on h4 "Stil" at bounding box center [140, 90] width 36 height 27
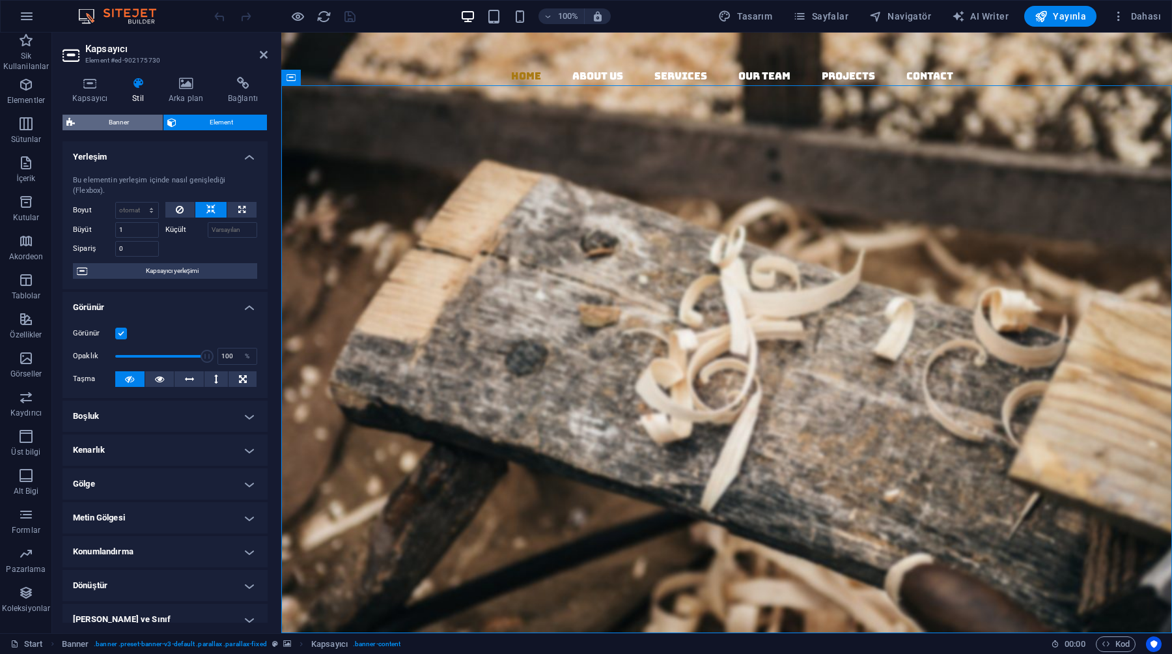
click at [127, 126] on span "Banner" at bounding box center [119, 123] width 80 height 16
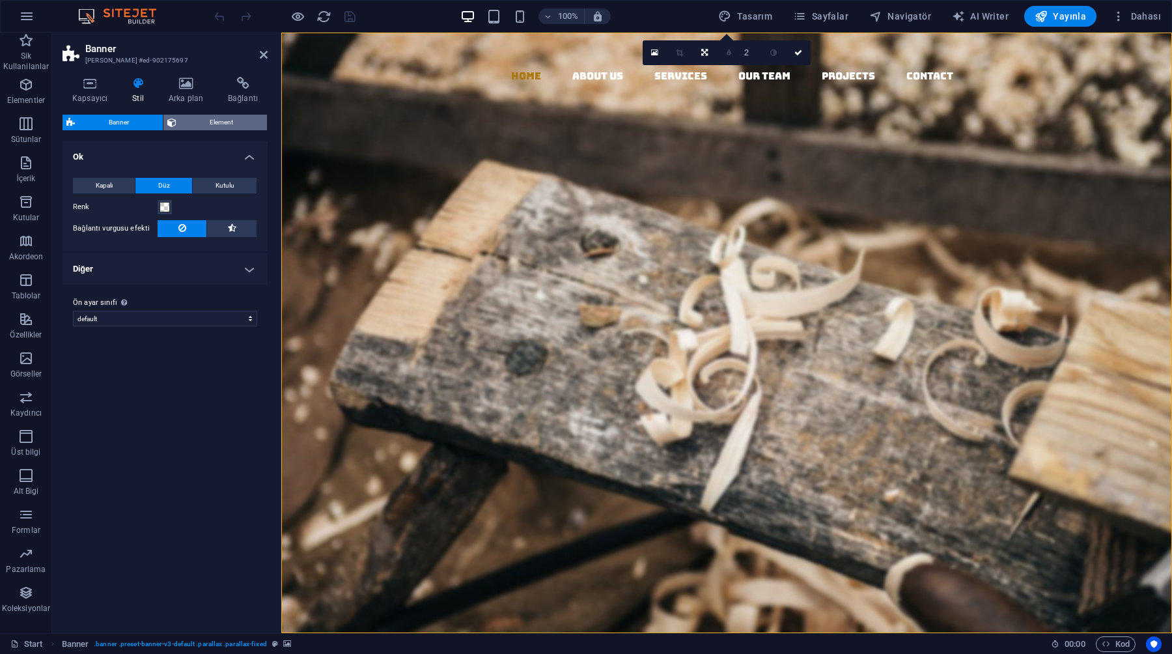
click at [186, 121] on span "Element" at bounding box center [221, 123] width 83 height 16
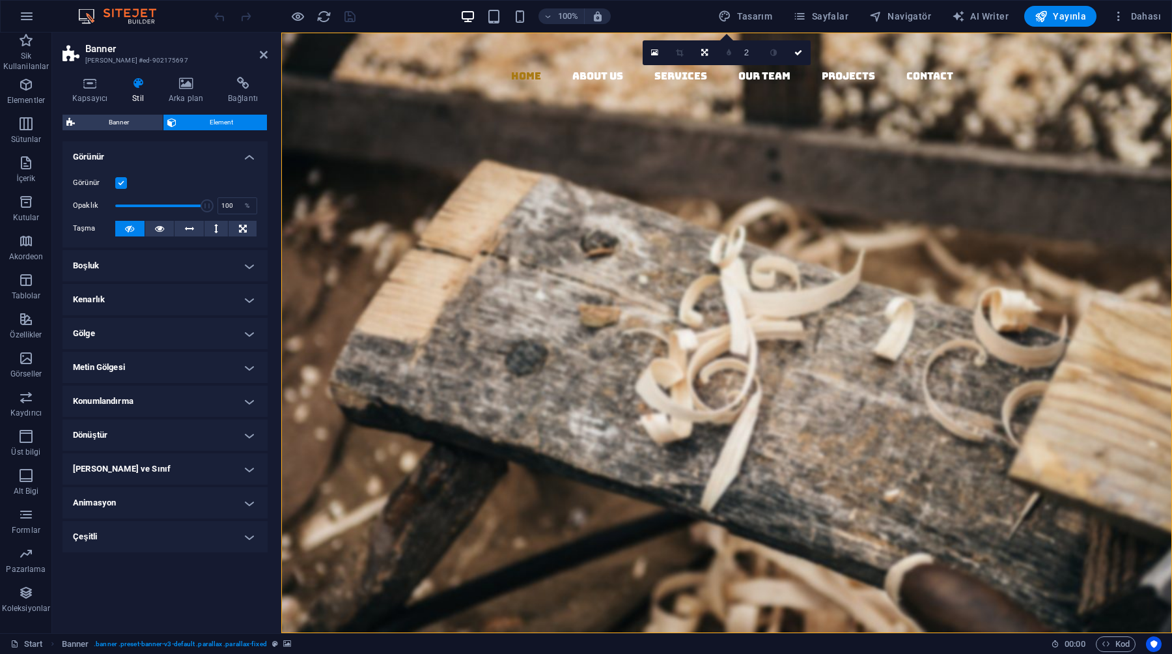
click at [258, 58] on header "Banner Ön ayar #ed-902175697" at bounding box center [165, 50] width 205 height 34
click at [260, 57] on icon at bounding box center [264, 54] width 8 height 10
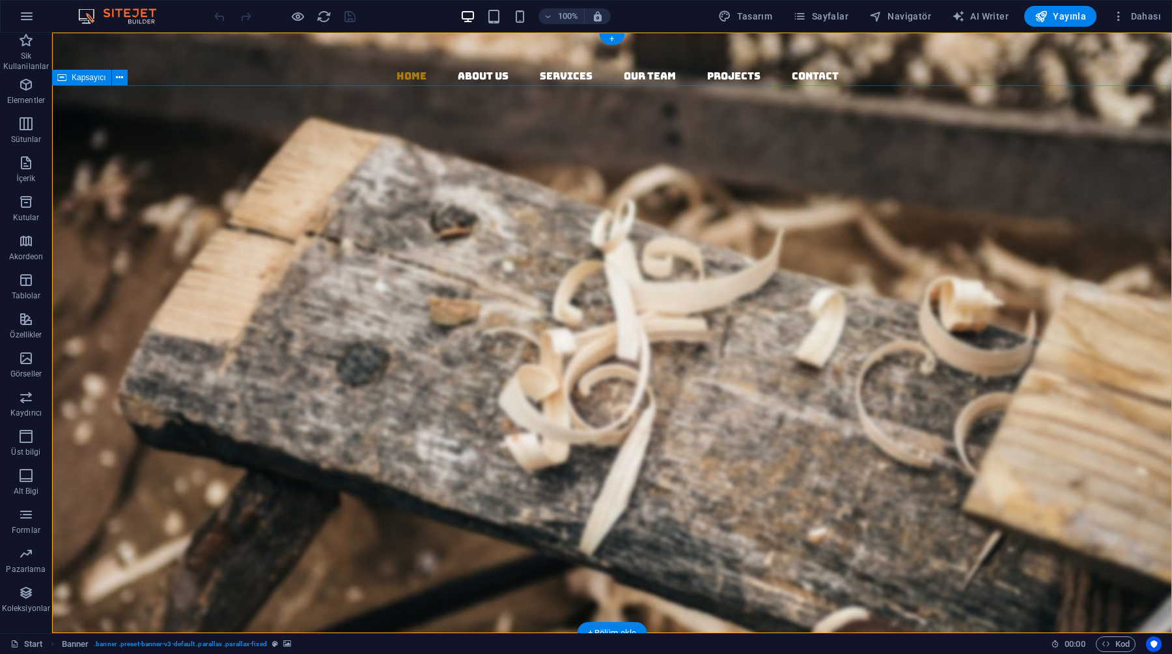
click at [259, 242] on div "Woodworks ­ made with Passion Lorem ipsum dolor sit amet, consectetuer adipisci…" at bounding box center [612, 425] width 1120 height 366
click at [259, 74] on div "Home About us Services Our Team Projects Contact" at bounding box center [612, 137] width 1120 height 209
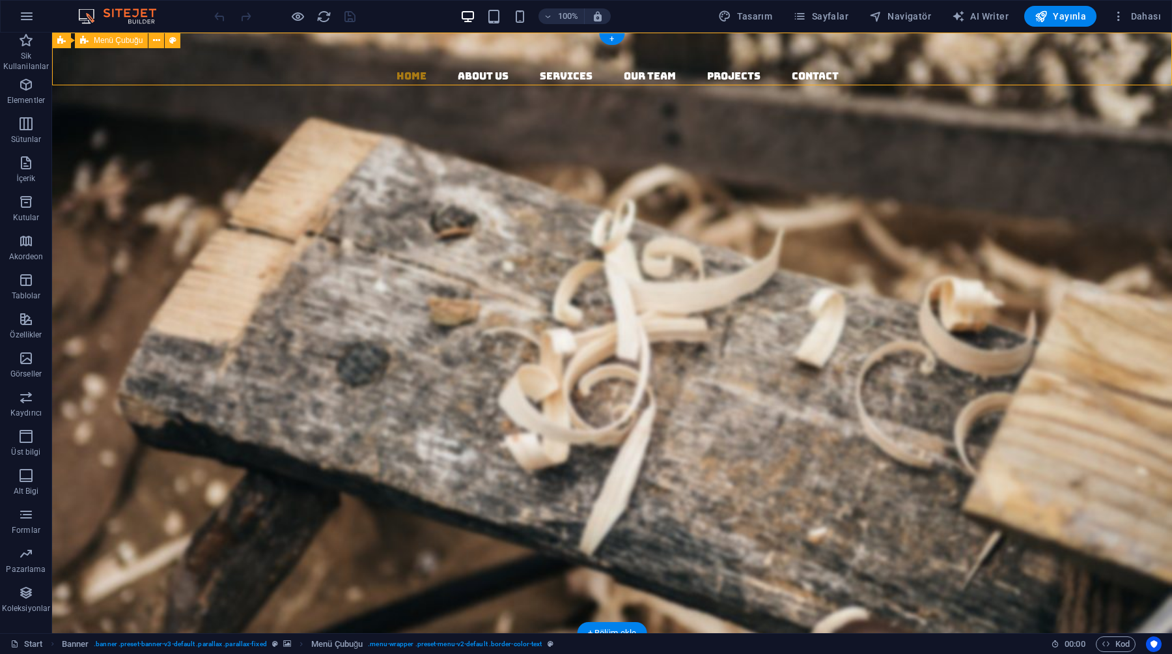
click at [259, 74] on div "Home About us Services Our Team Projects Contact" at bounding box center [612, 137] width 1120 height 209
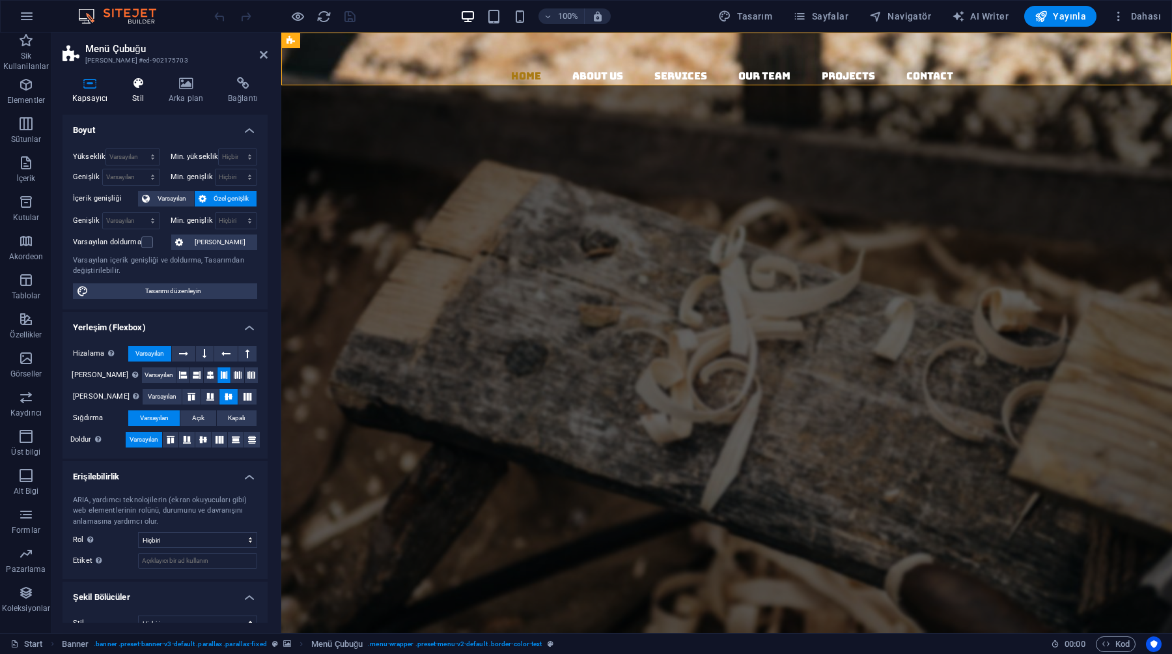
click at [154, 94] on h4 "Stil" at bounding box center [140, 90] width 36 height 27
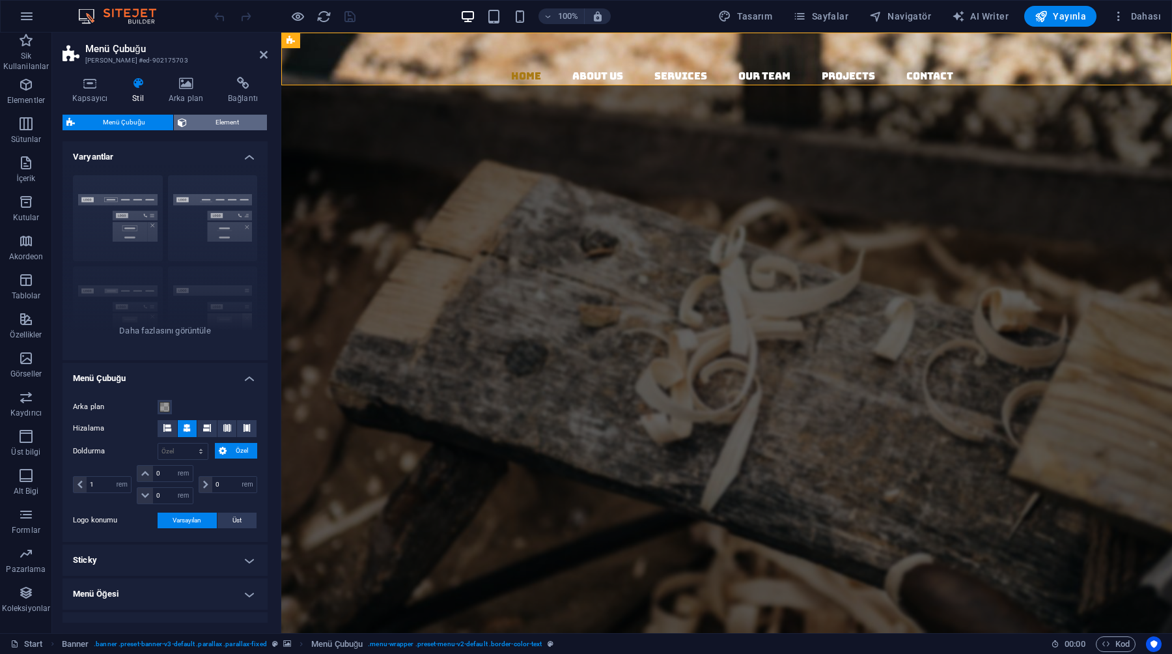
click at [204, 124] on span "Element" at bounding box center [227, 123] width 72 height 16
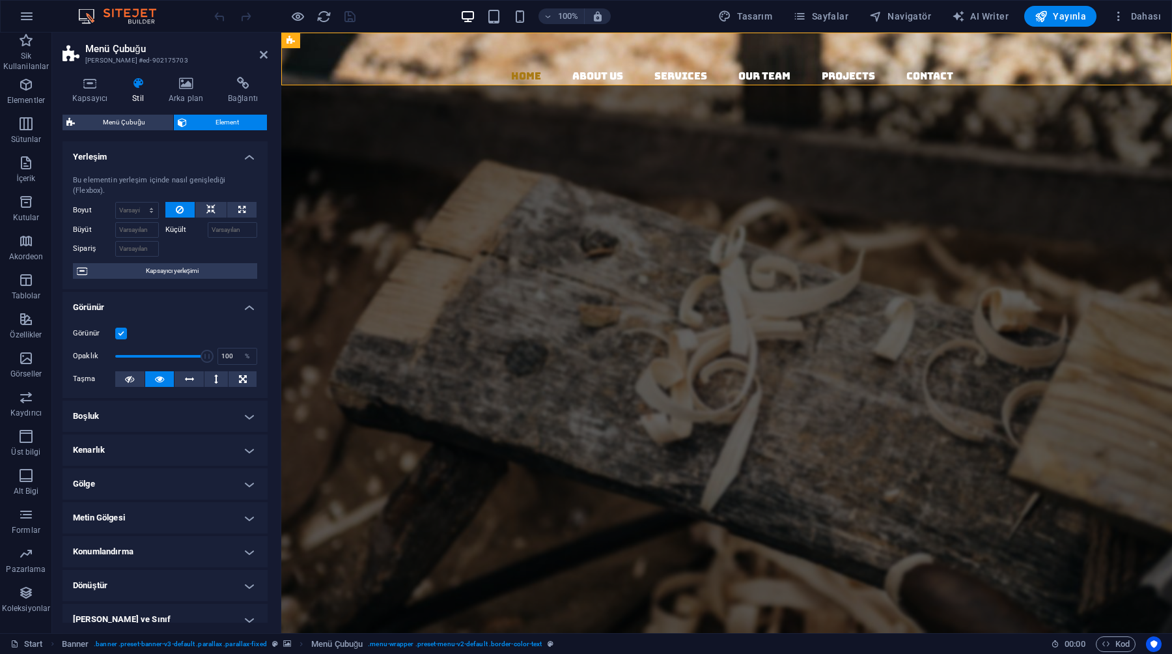
scroll to position [79, 0]
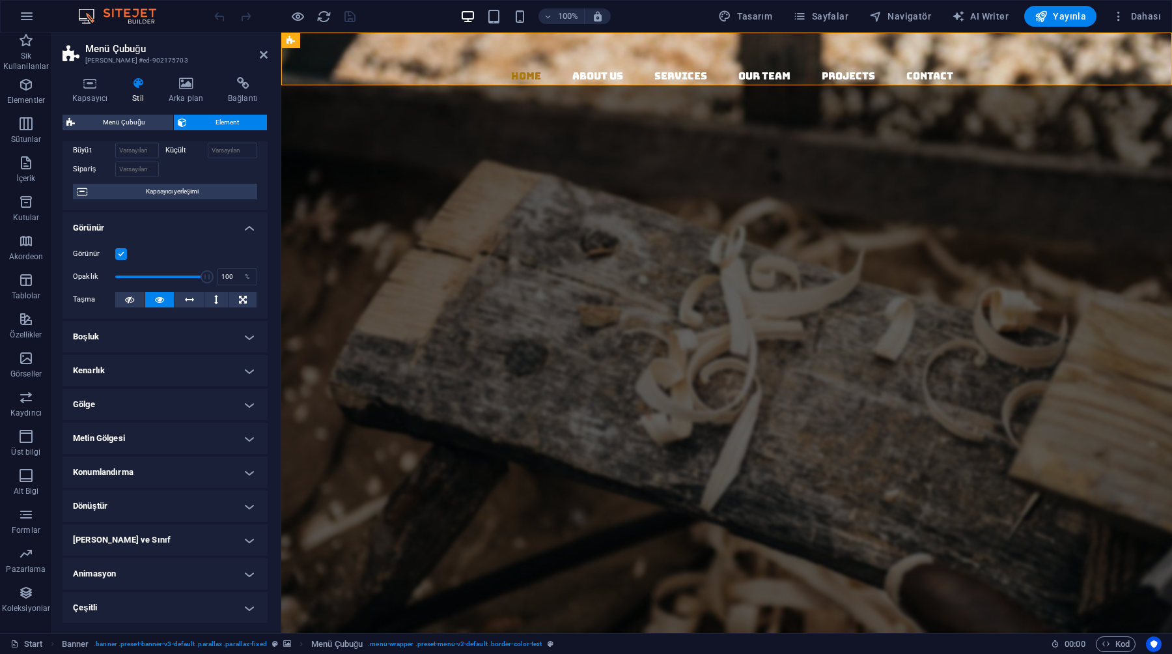
click at [170, 474] on h4 "Konumlandırma" at bounding box center [165, 471] width 205 height 31
click at [147, 496] on span "Göreli" at bounding box center [155, 498] width 16 height 16
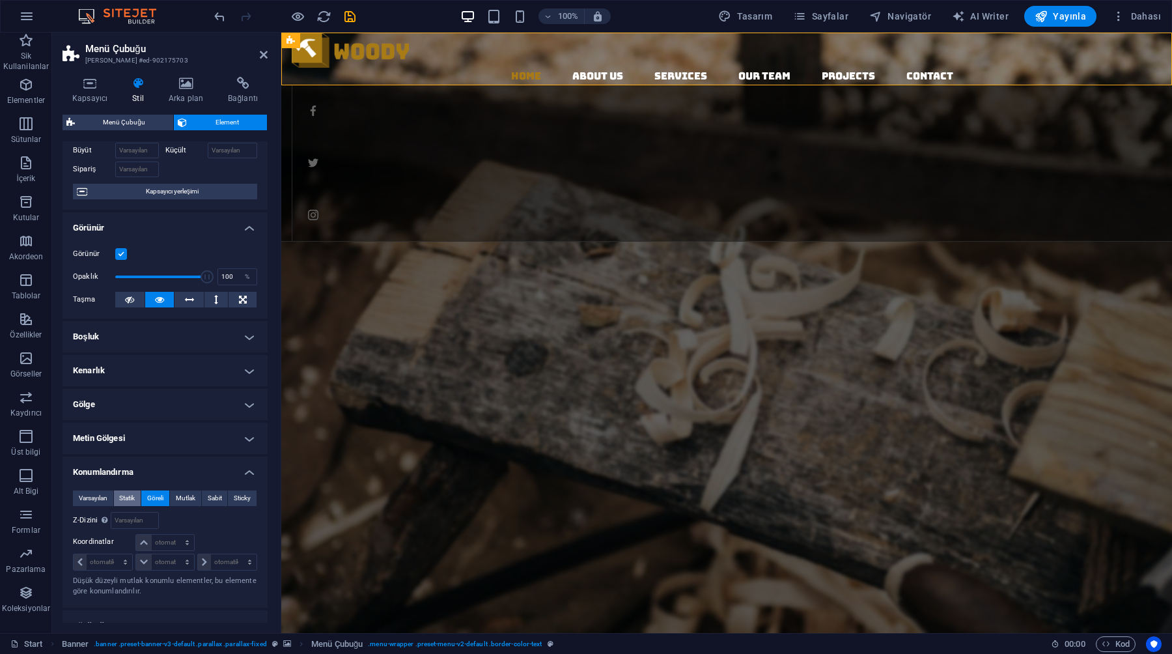
click at [129, 496] on span "Statik" at bounding box center [127, 498] width 16 height 16
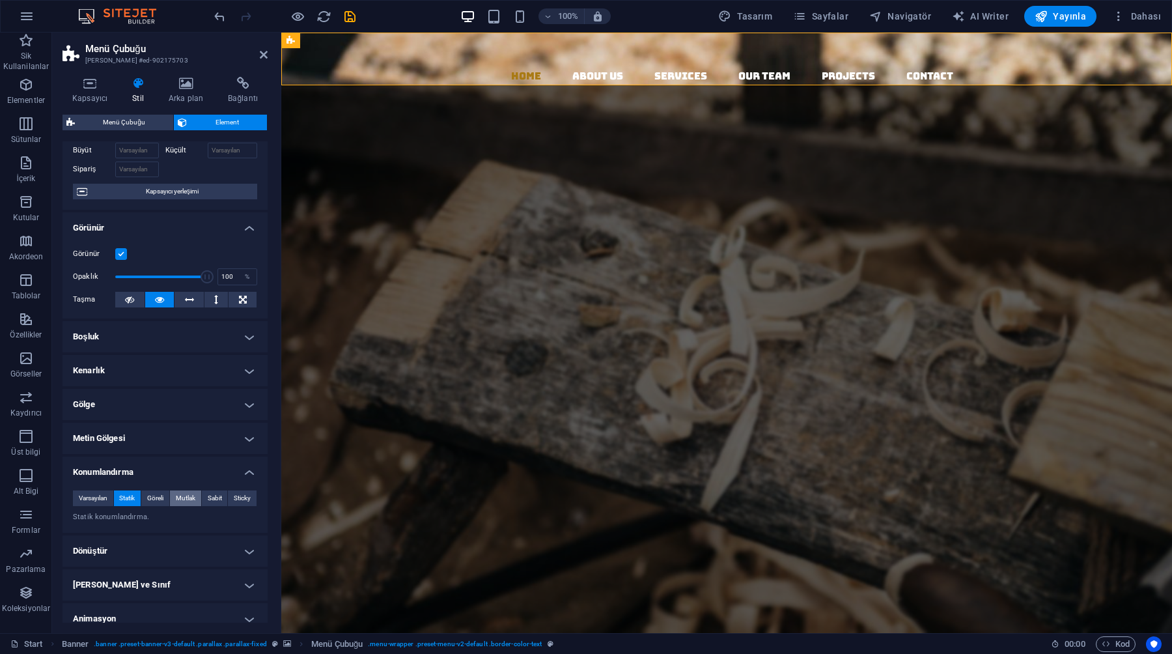
click at [183, 496] on span "Mutlak" at bounding box center [186, 498] width 20 height 16
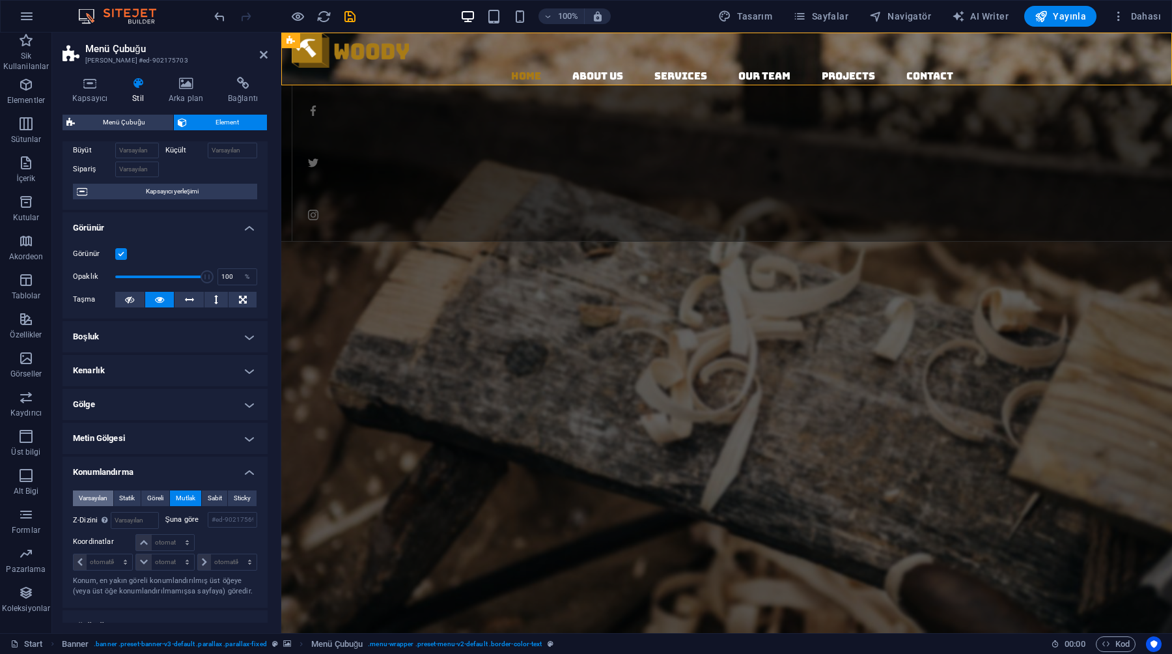
click at [83, 497] on span "Varsayılan" at bounding box center [93, 498] width 29 height 16
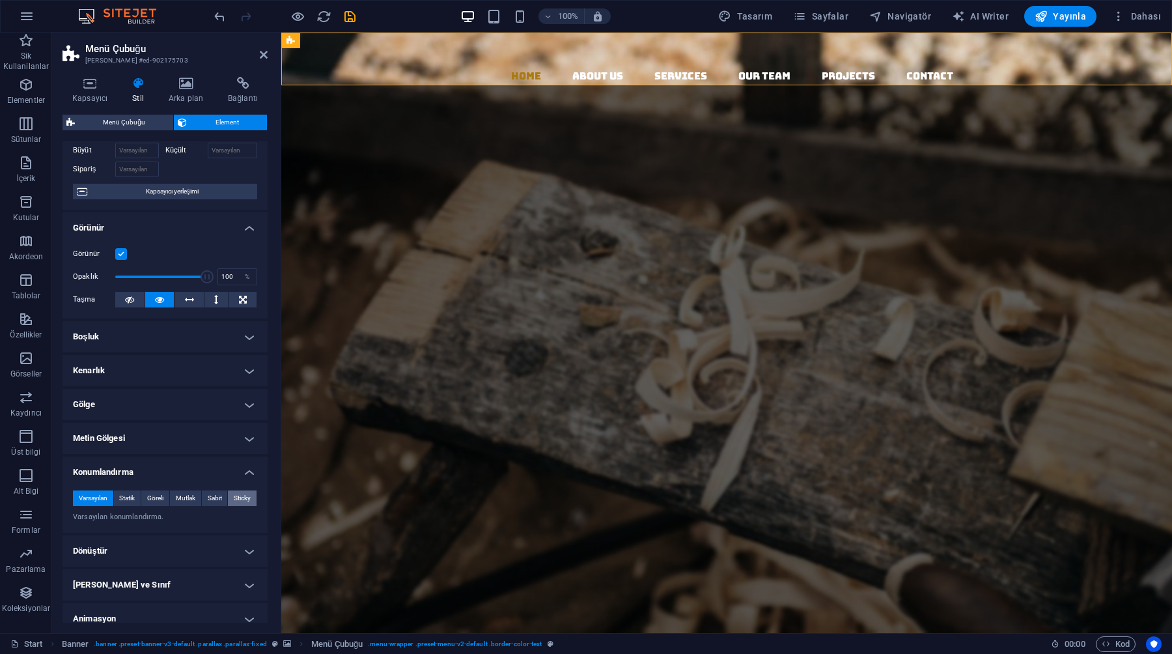
click at [239, 500] on span "Sticky" at bounding box center [242, 498] width 17 height 16
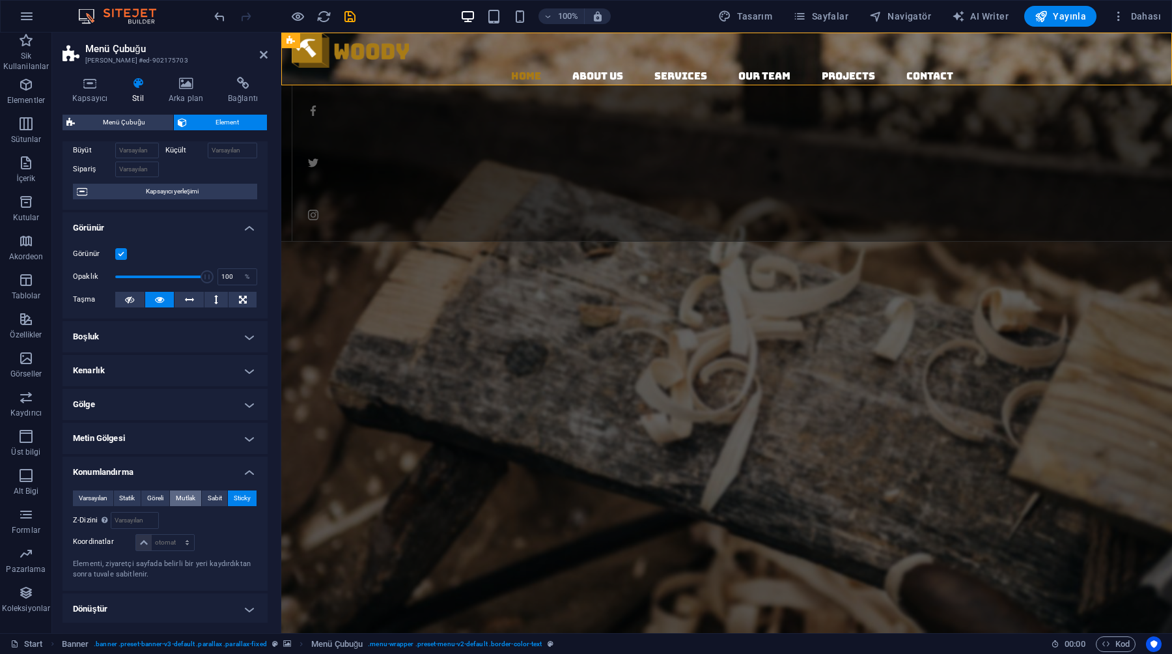
click at [181, 499] on span "Mutlak" at bounding box center [186, 498] width 20 height 16
click at [160, 499] on span "Göreli" at bounding box center [155, 498] width 16 height 16
click at [92, 504] on span "Varsayılan" at bounding box center [93, 498] width 29 height 16
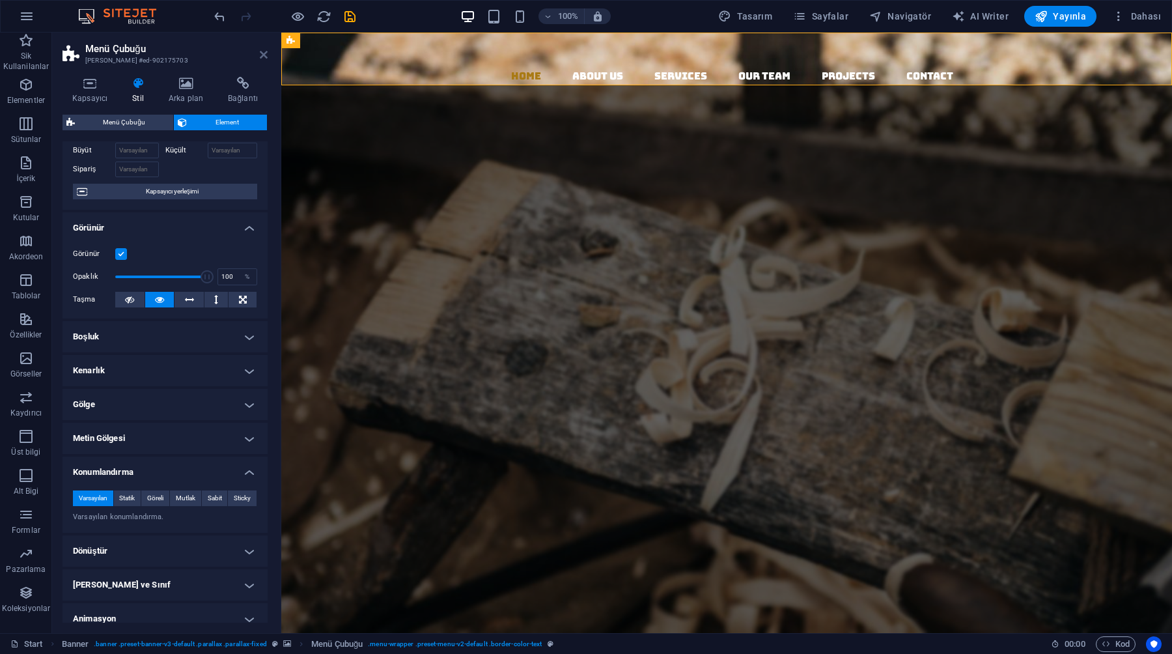
click at [265, 55] on icon at bounding box center [264, 54] width 8 height 10
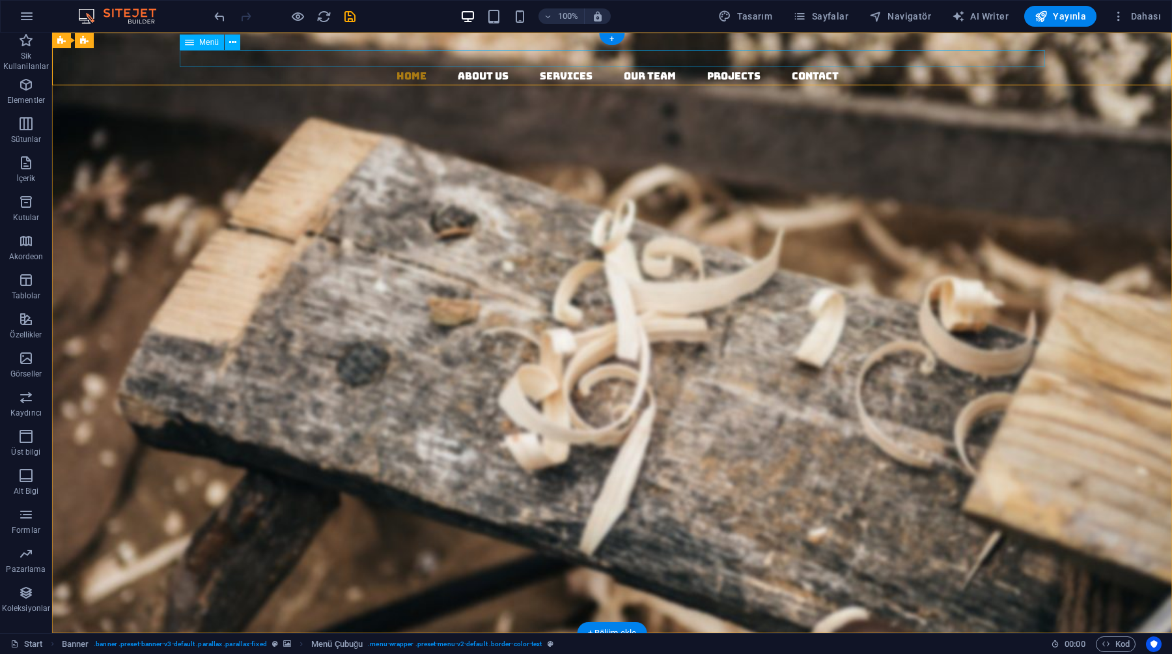
click at [283, 68] on nav "Home About us Services Our Team Projects Contact" at bounding box center [618, 76] width 1110 height 17
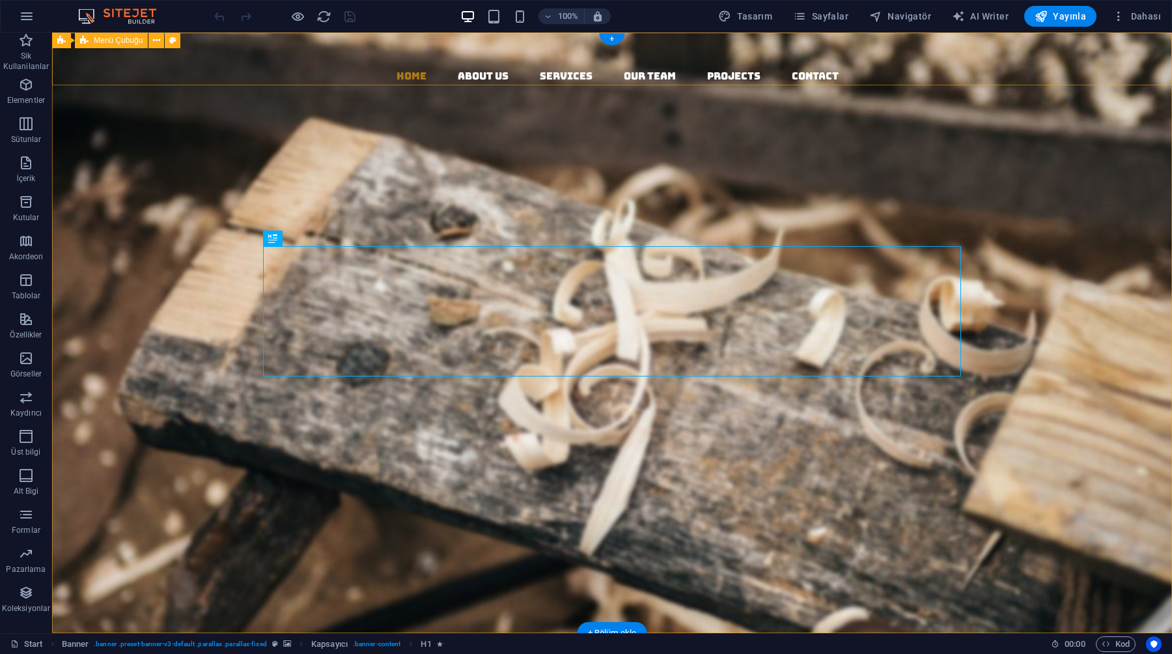
click at [184, 77] on div "Home About us Services Our Team Projects Contact" at bounding box center [612, 137] width 1120 height 209
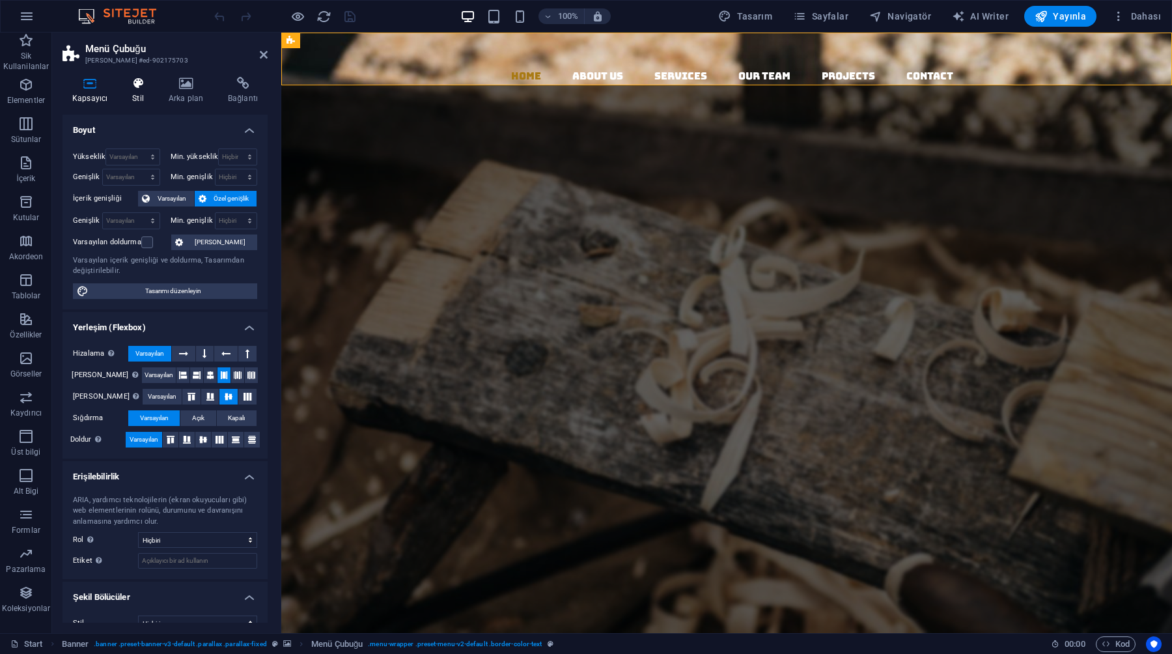
click at [139, 100] on h4 "Stil" at bounding box center [140, 90] width 36 height 27
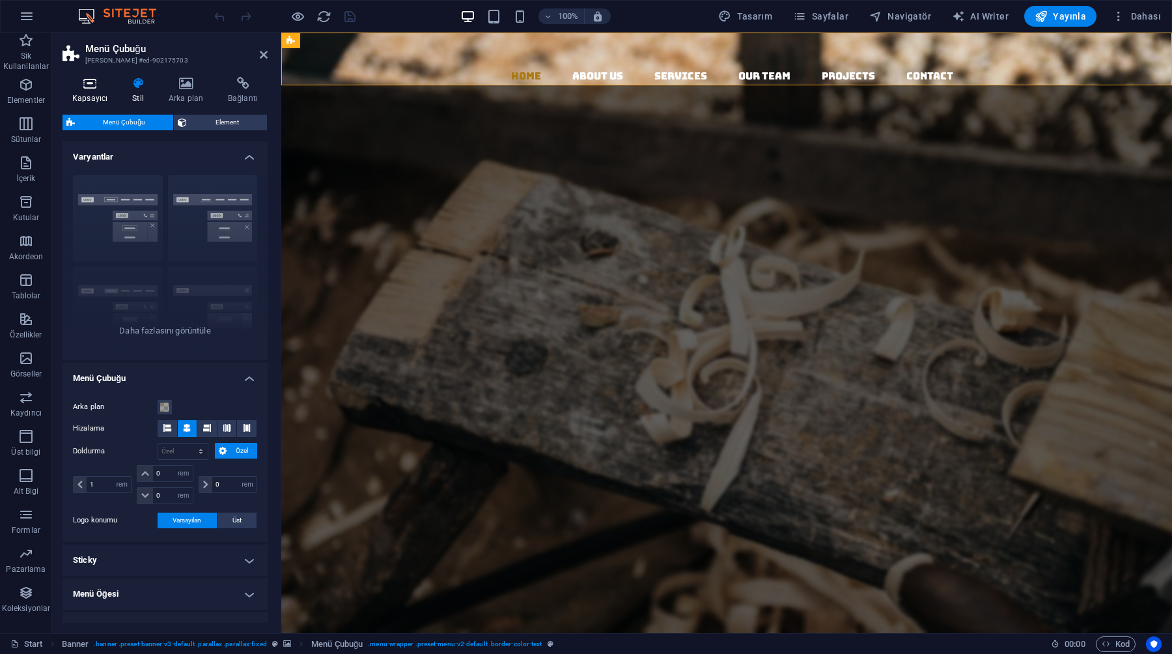
click at [102, 93] on h4 "Kapsayıcı" at bounding box center [93, 90] width 60 height 27
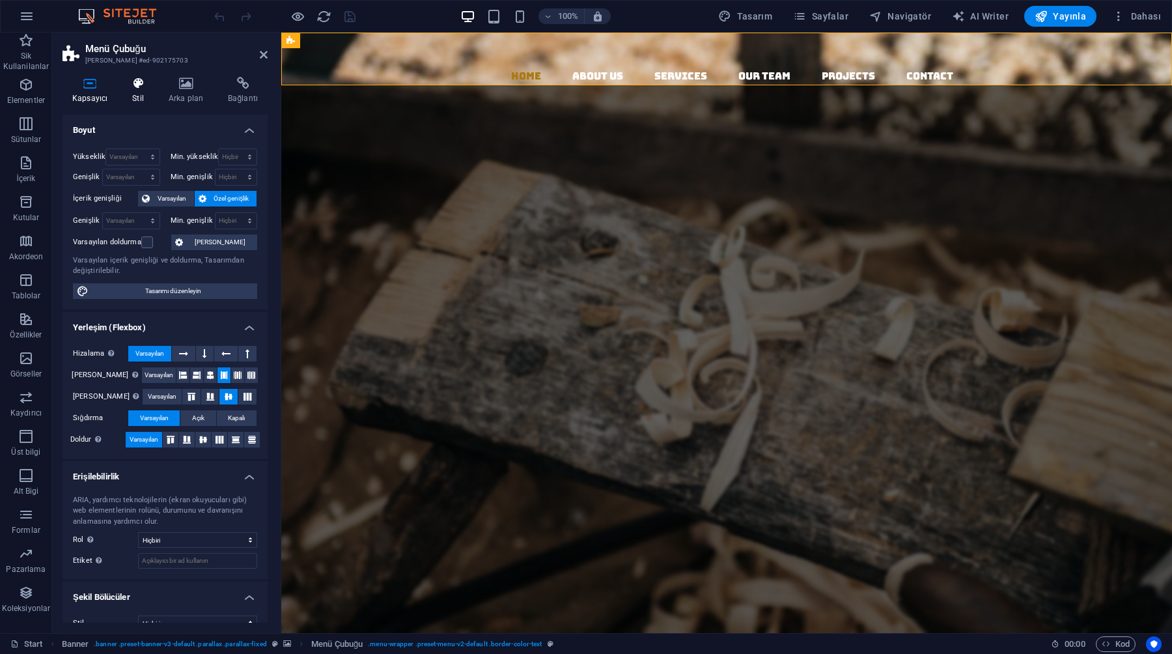
click at [151, 92] on h4 "Stil" at bounding box center [140, 90] width 36 height 27
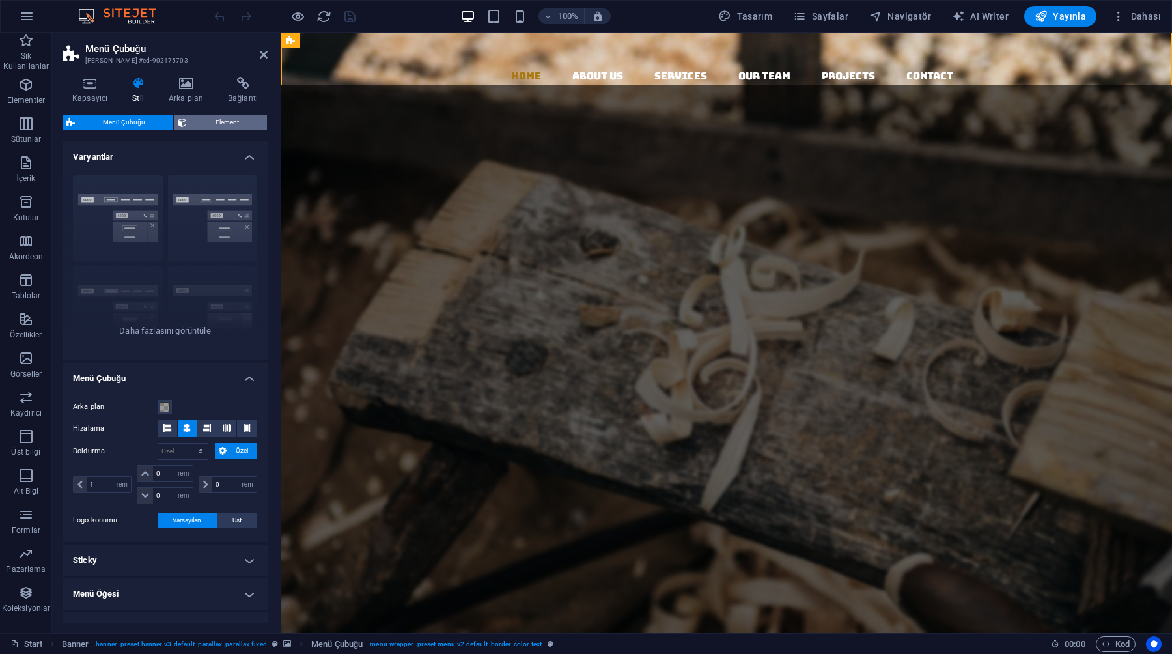
click at [214, 123] on span "Element" at bounding box center [227, 123] width 72 height 16
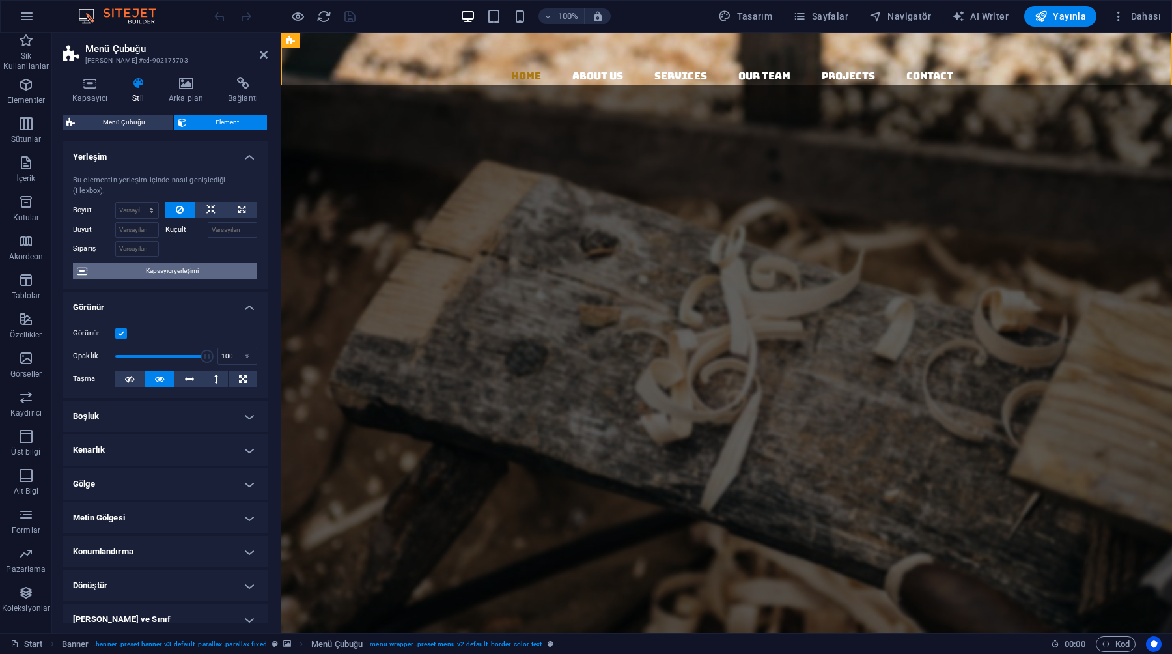
scroll to position [79, 0]
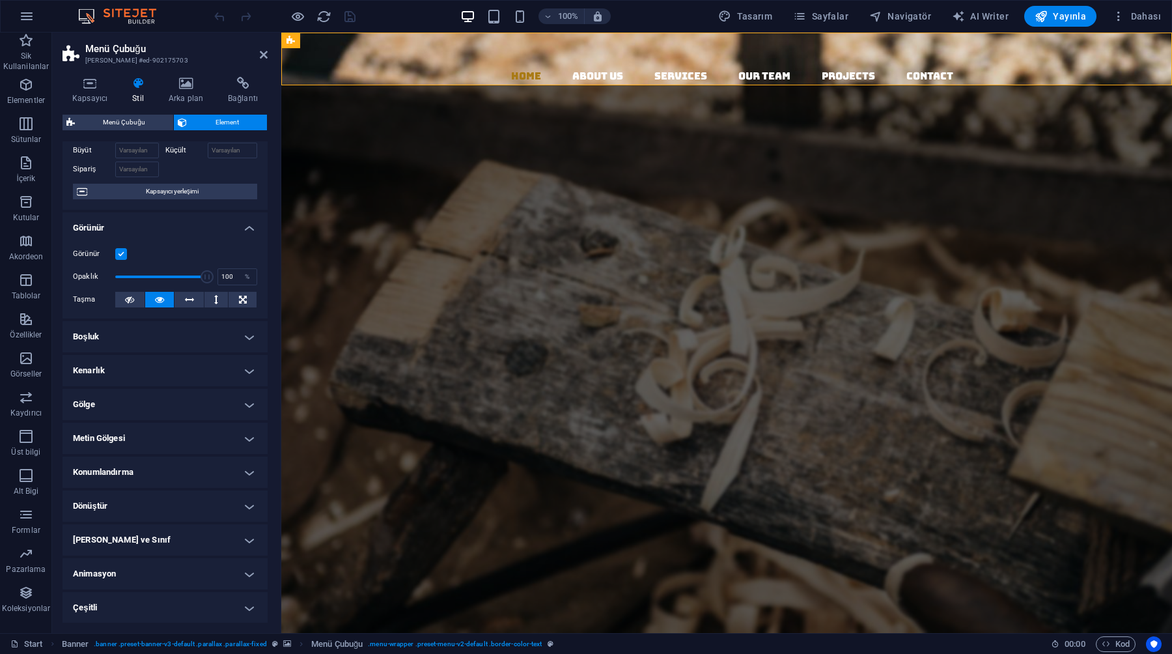
click at [111, 463] on h4 "Konumlandırma" at bounding box center [165, 471] width 205 height 31
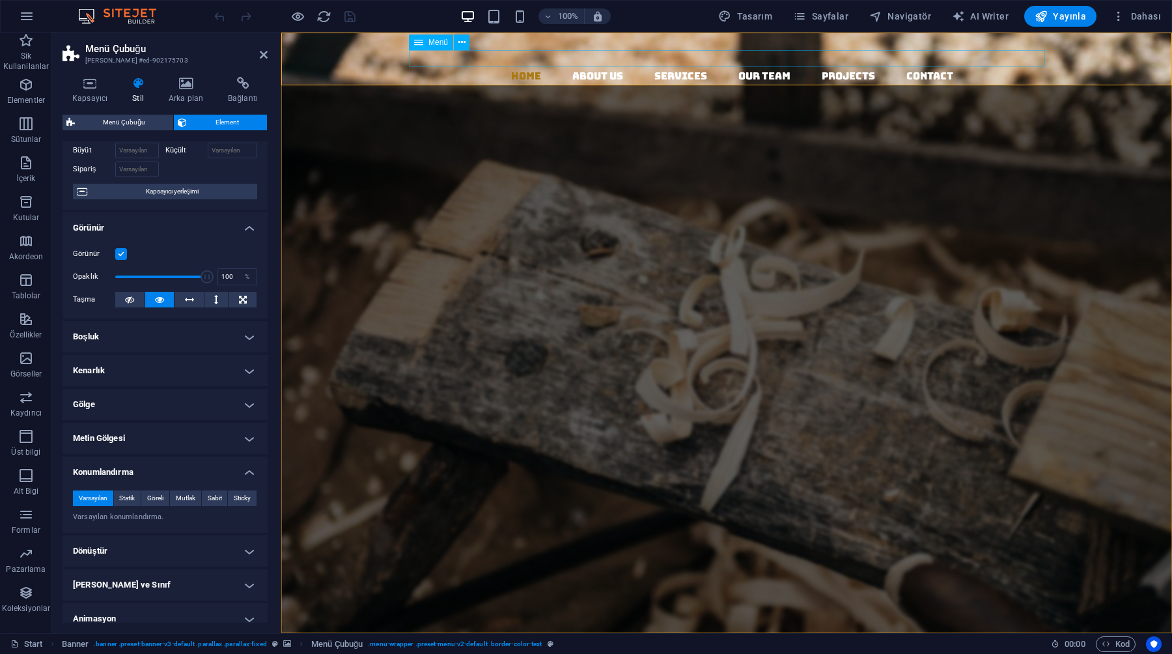
click at [499, 68] on nav "Home About us Services Our Team Projects Contact" at bounding box center [732, 76] width 880 height 17
click at [471, 242] on div "Woodworks ­ made with Passion Lorem ipsum dolor sit amet, consectetuer adipisci…" at bounding box center [726, 425] width 891 height 366
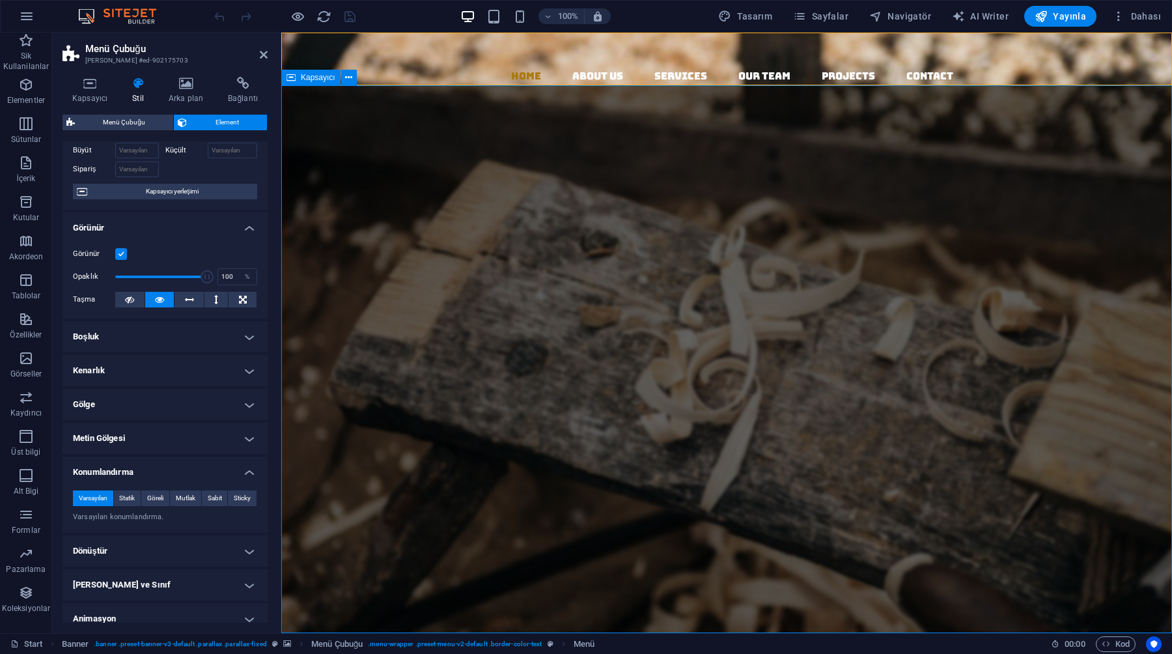
click at [471, 242] on div "Woodworks ­ made with Passion Lorem ipsum dolor sit amet, consectetuer adipisci…" at bounding box center [726, 425] width 891 height 366
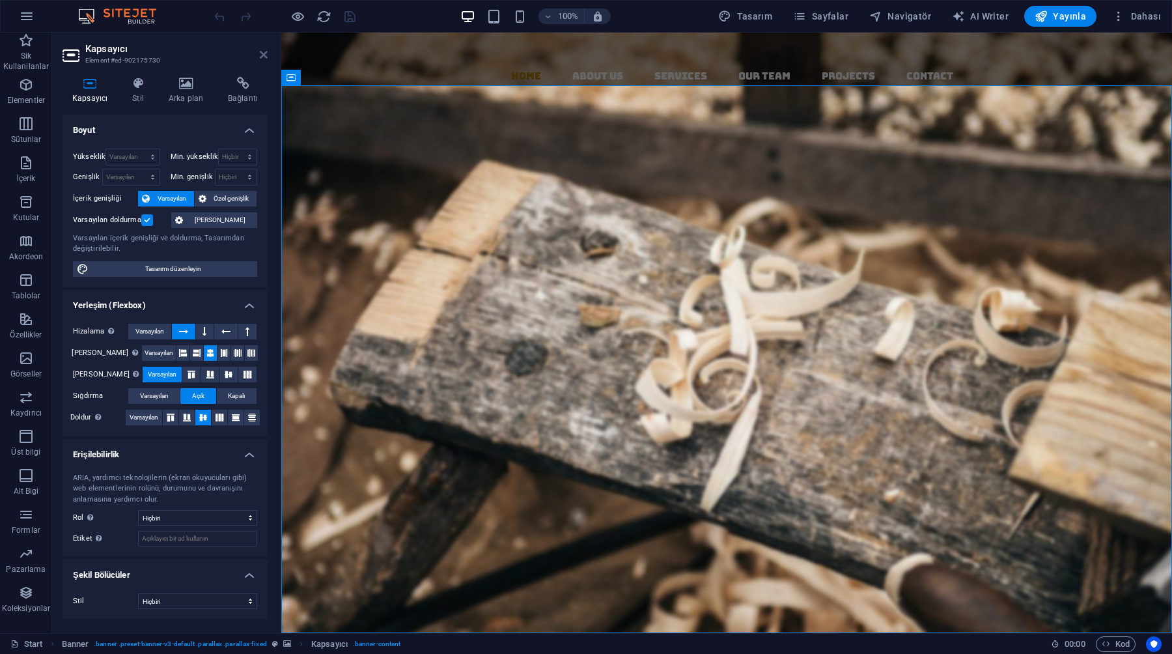
click at [263, 53] on icon at bounding box center [264, 54] width 8 height 10
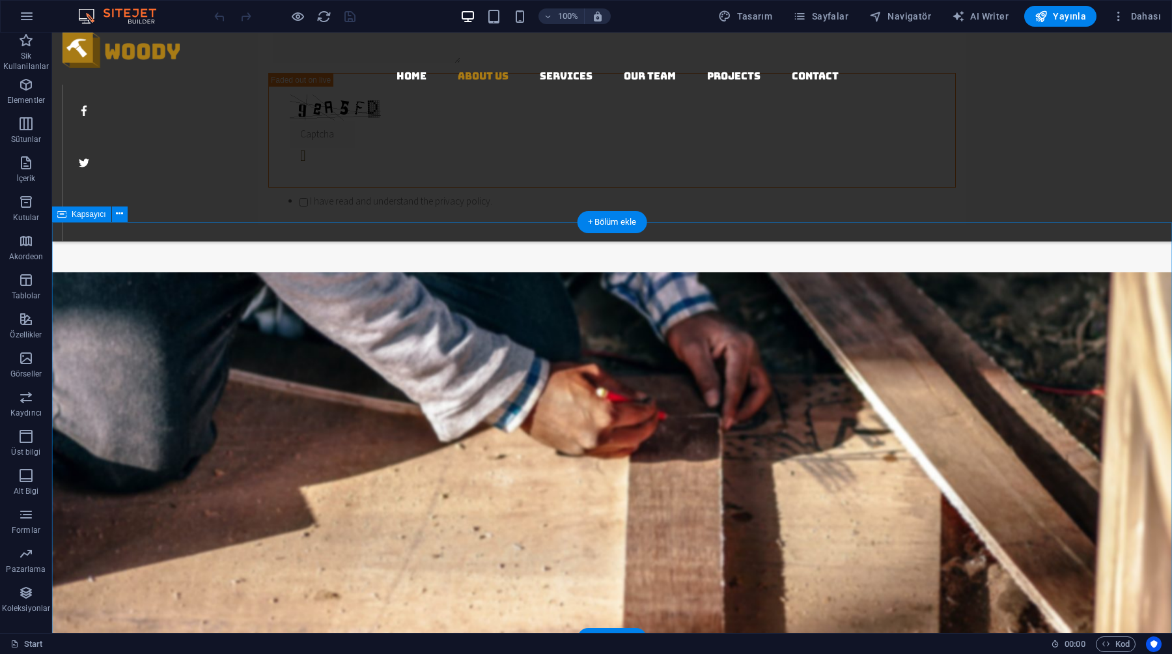
scroll to position [1415, 0]
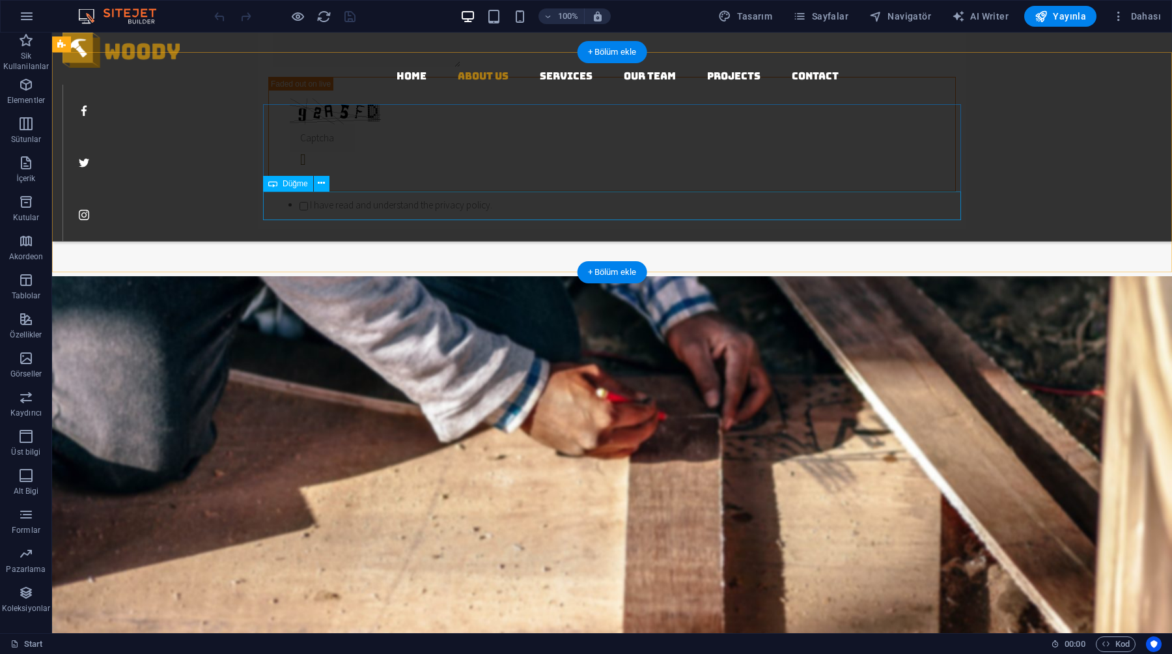
click at [199, 276] on figure at bounding box center [612, 576] width 1120 height 600
select select "%"
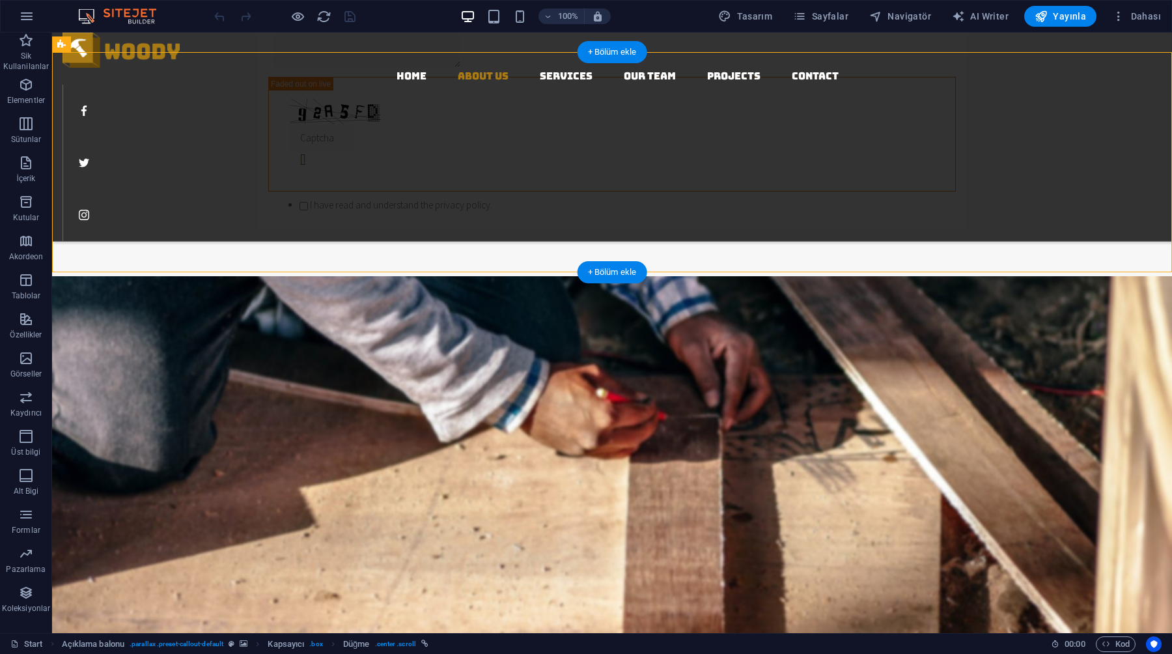
select select "%"
select select "center"
select select "rem"
select select "px"
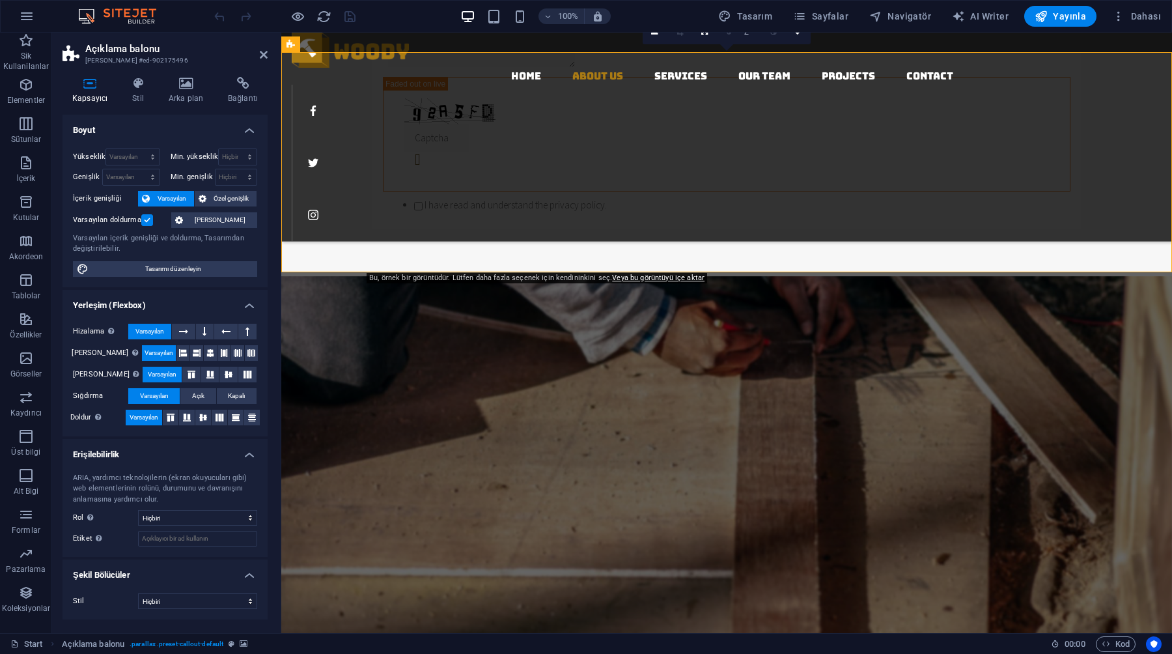
click at [199, 195] on icon at bounding box center [203, 199] width 8 height 16
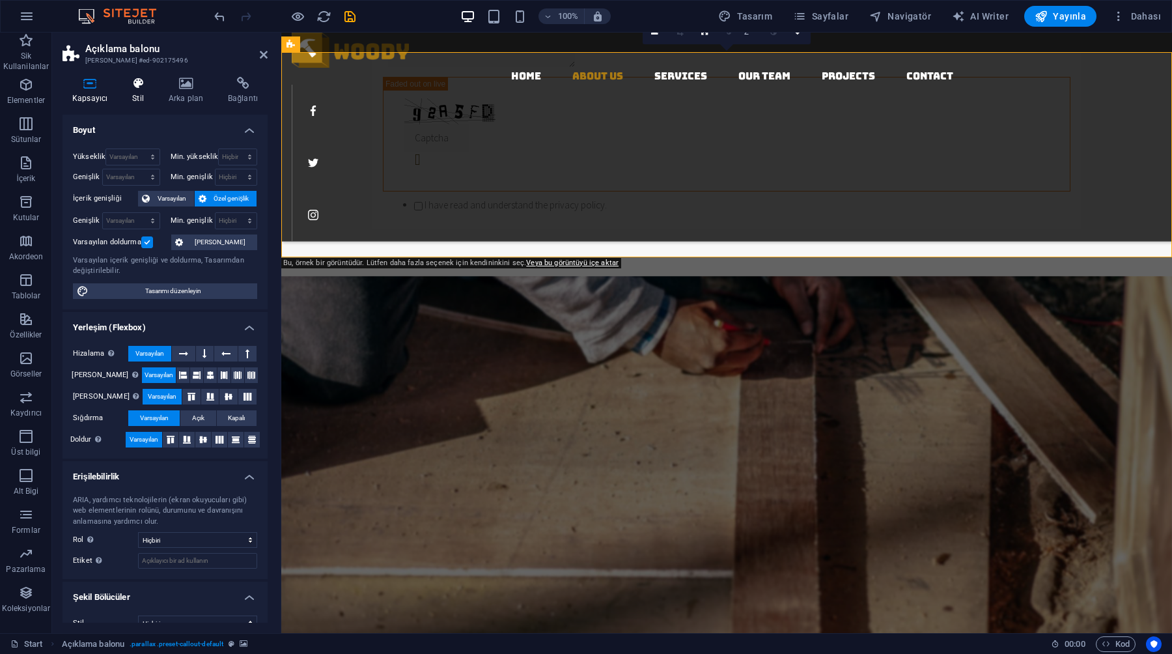
click at [139, 95] on h4 "Stil" at bounding box center [140, 90] width 36 height 27
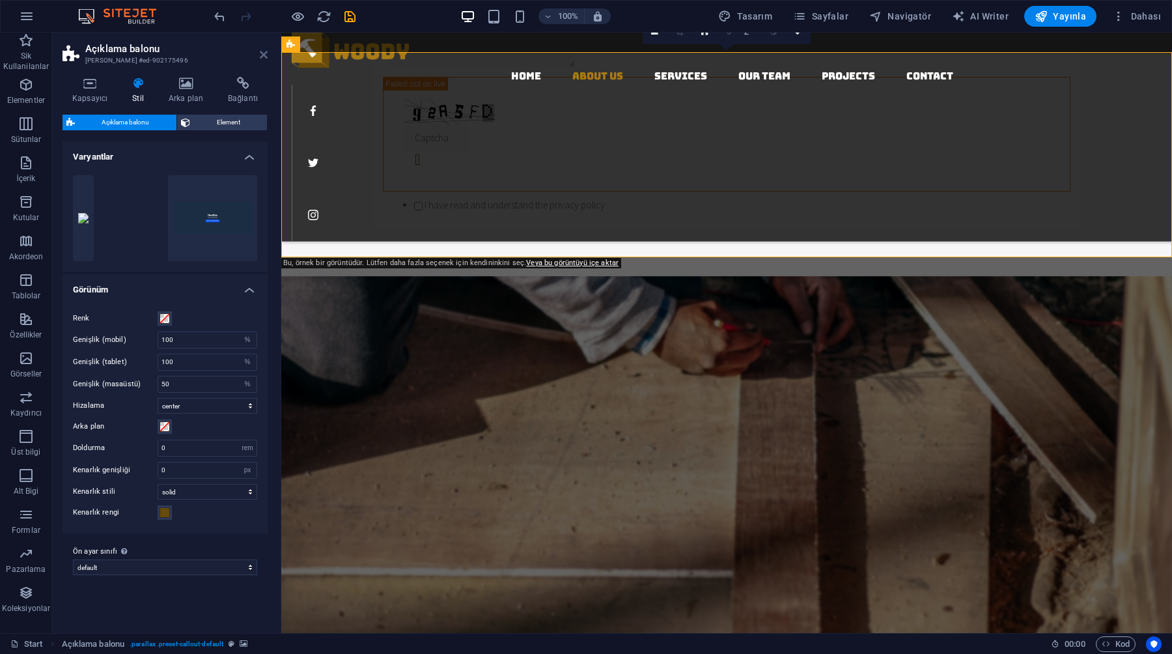
click at [260, 50] on icon at bounding box center [264, 54] width 8 height 10
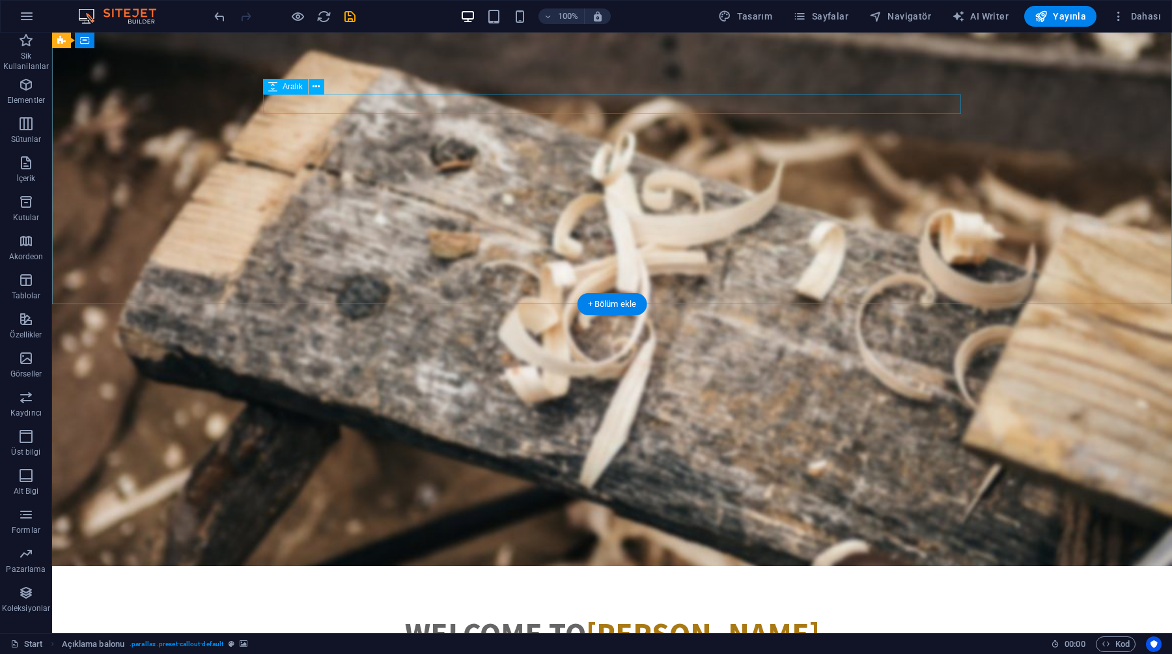
scroll to position [23, 0]
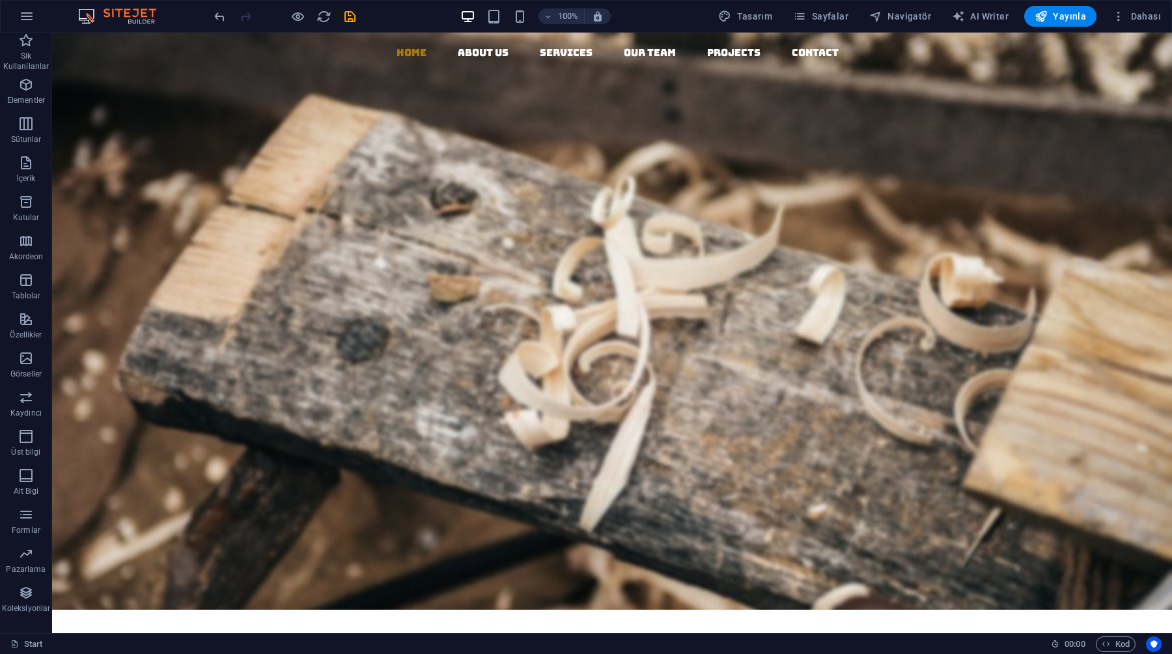
click at [38, 27] on div "100% Tasarım Sayfalar Navigatör AI Writer Yayınla Dahası" at bounding box center [586, 16] width 1171 height 31
click at [33, 21] on icon "button" at bounding box center [27, 16] width 16 height 16
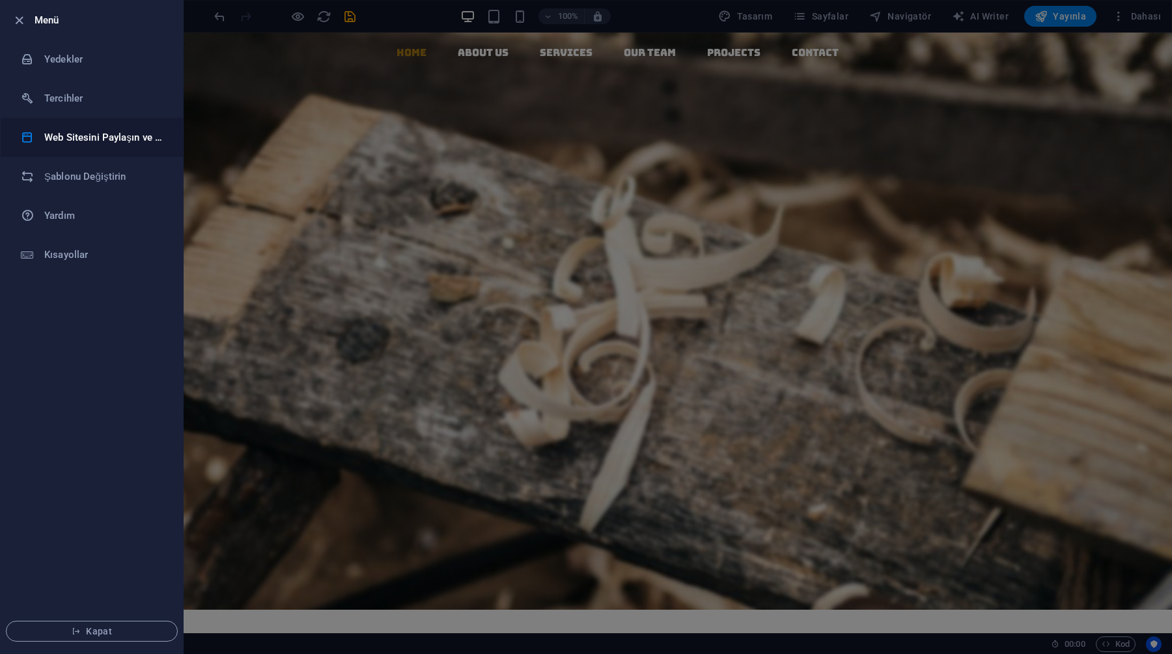
click at [57, 145] on h6 "Web Sitesini Paylaşın ve Kopyalayın" at bounding box center [104, 138] width 120 height 16
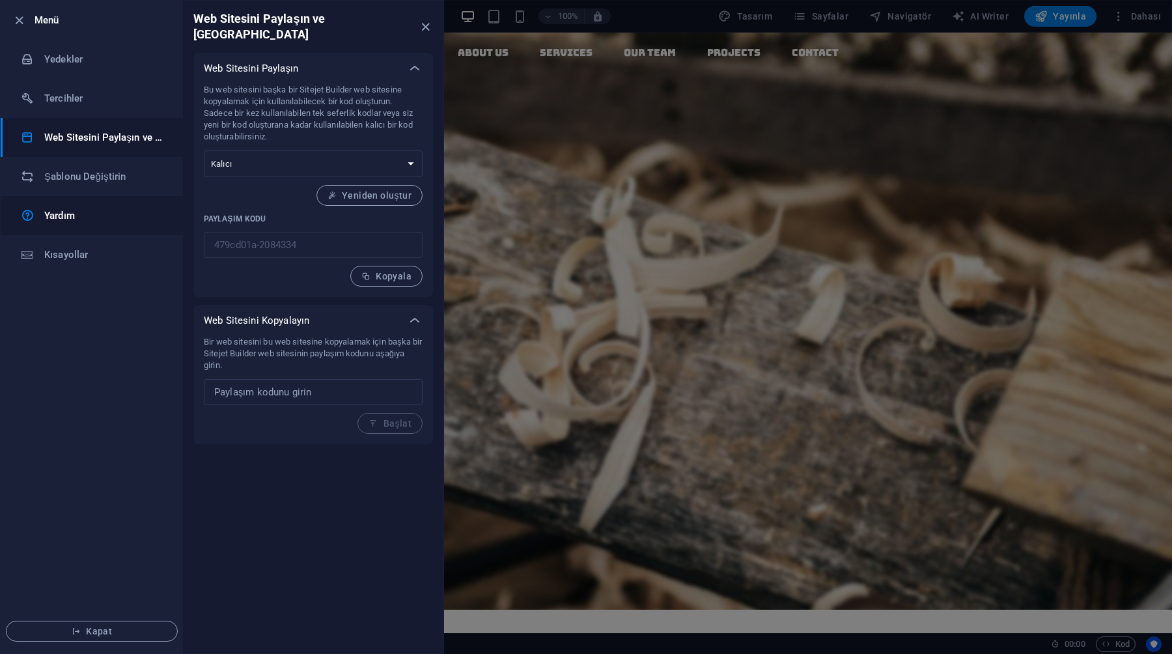
click at [63, 196] on link "Yardım" at bounding box center [92, 215] width 182 height 39
click at [97, 164] on li "Şablonu Değiştirin" at bounding box center [92, 176] width 182 height 39
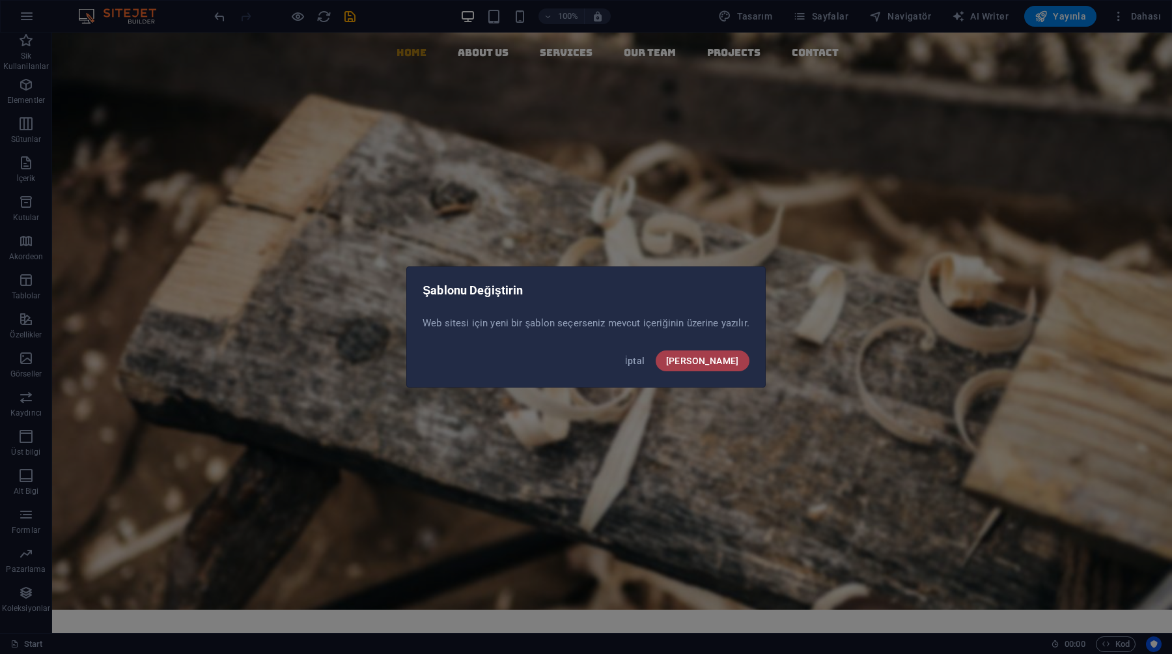
click at [717, 357] on span "Onayla" at bounding box center [702, 361] width 73 height 10
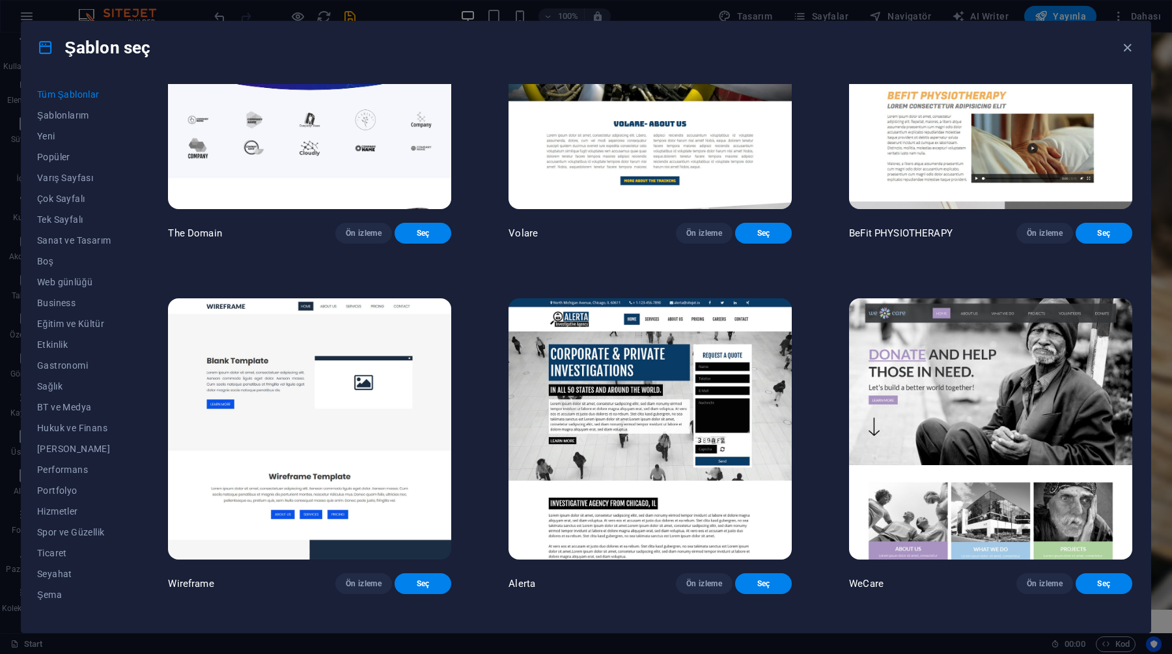
scroll to position [8523, 0]
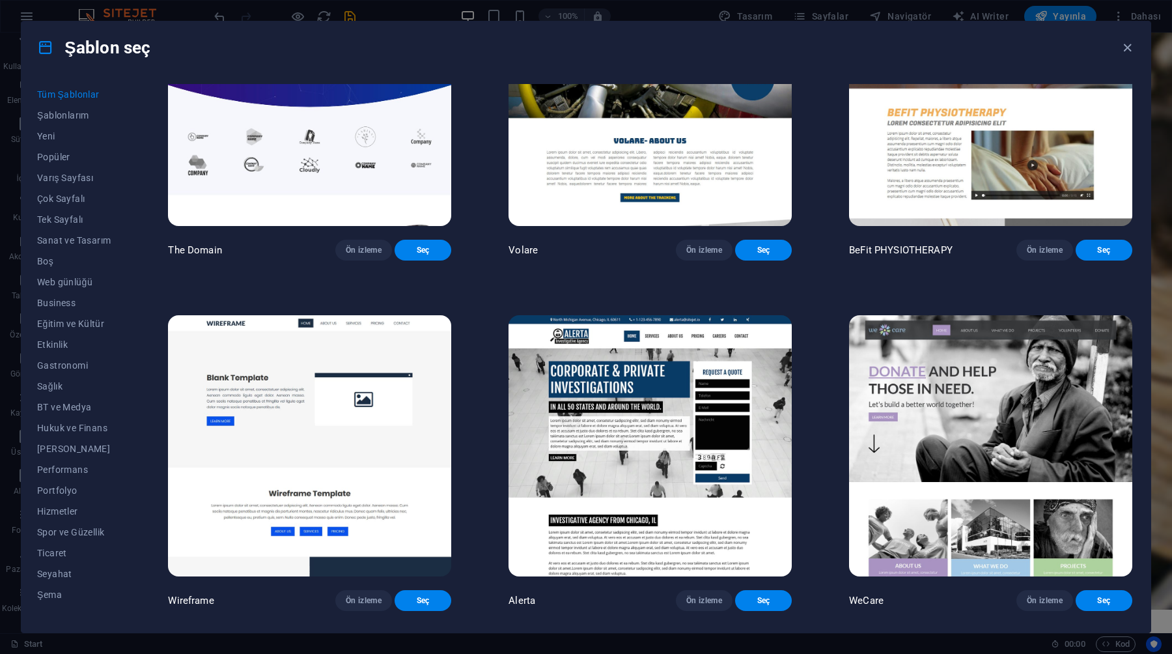
click at [914, 315] on img at bounding box center [990, 445] width 283 height 261
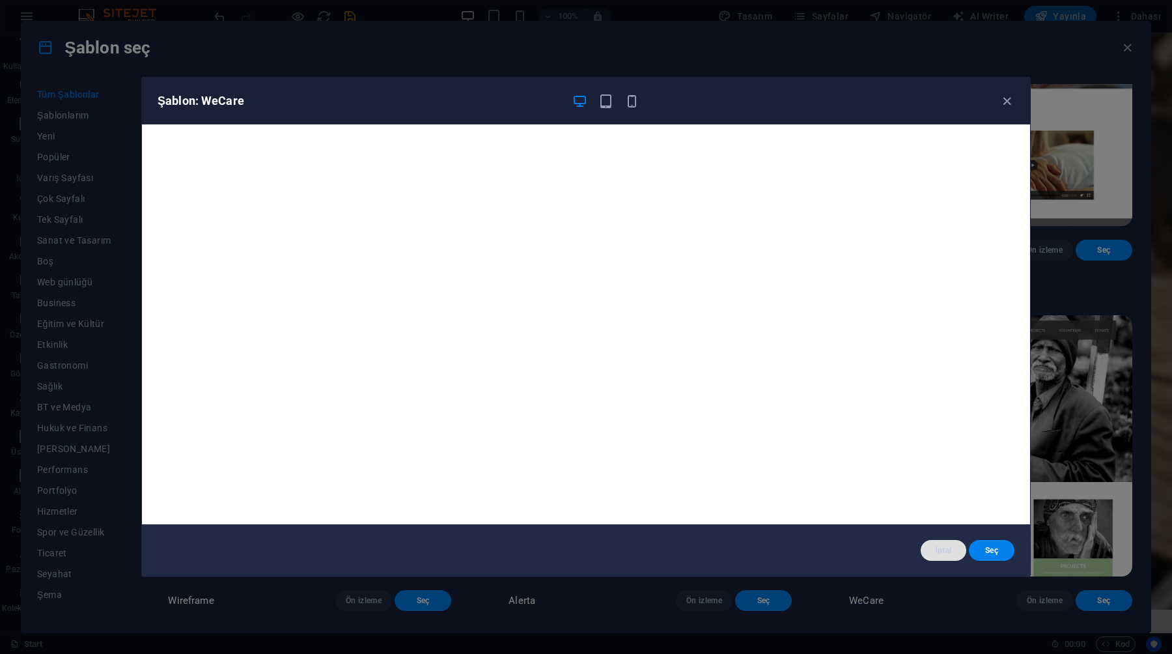
click at [931, 539] on div "İptal Seç" at bounding box center [586, 550] width 888 height 52
click at [939, 544] on button "İptal" at bounding box center [944, 550] width 46 height 21
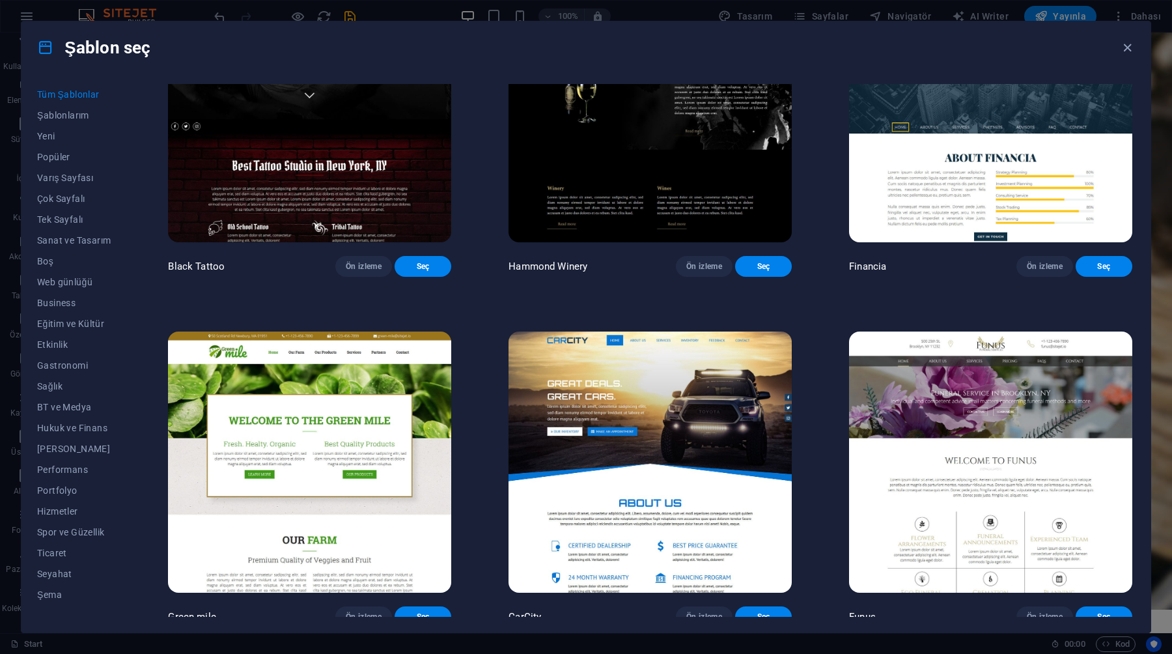
scroll to position [9916, 0]
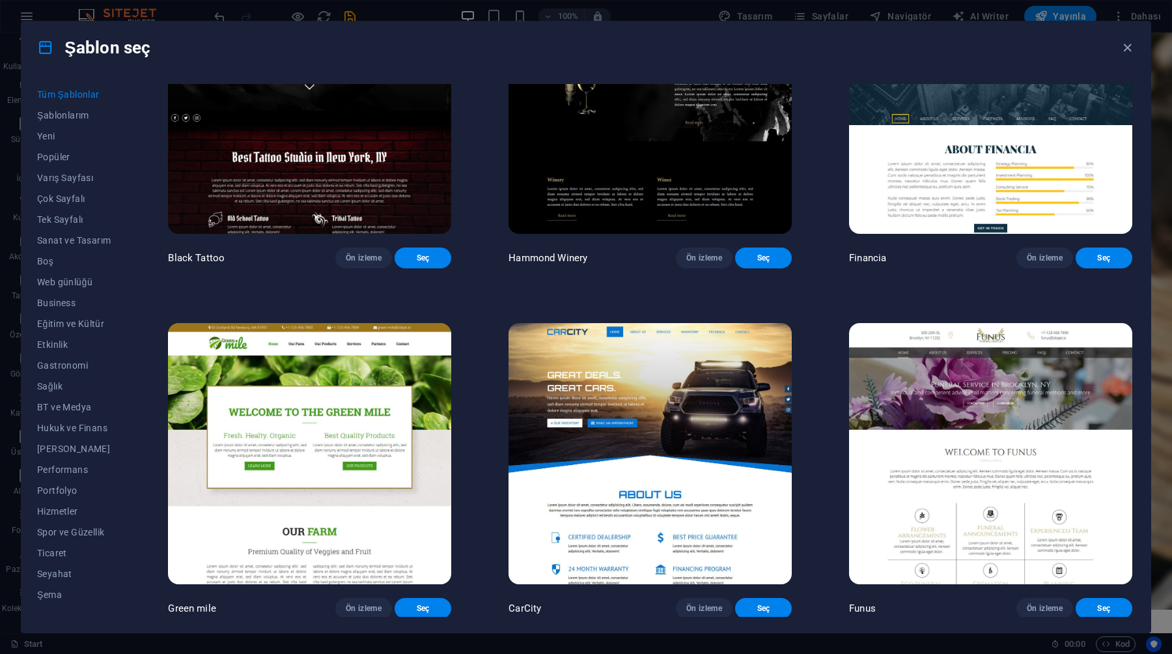
click at [603, 323] on img at bounding box center [650, 453] width 283 height 261
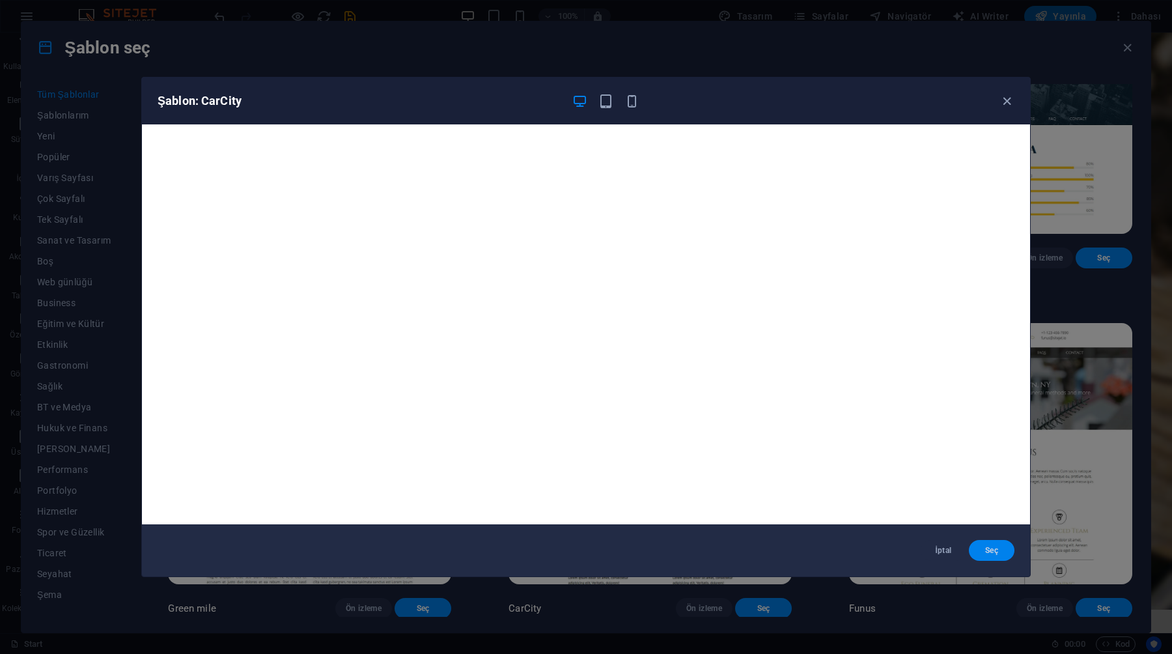
click at [990, 540] on button "Seç" at bounding box center [992, 550] width 46 height 21
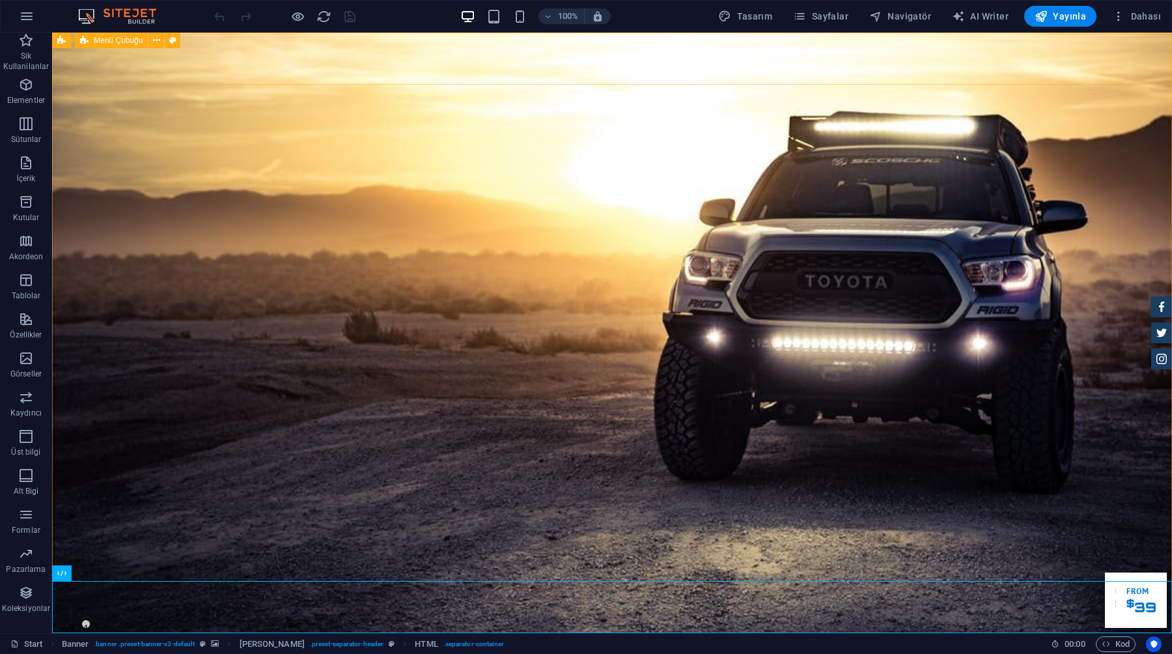
click at [144, 44] on div "Menü Çubuğu" at bounding box center [111, 41] width 73 height 16
click at [133, 40] on span "Menü Çubuğu" at bounding box center [118, 40] width 49 height 8
select select "rem"
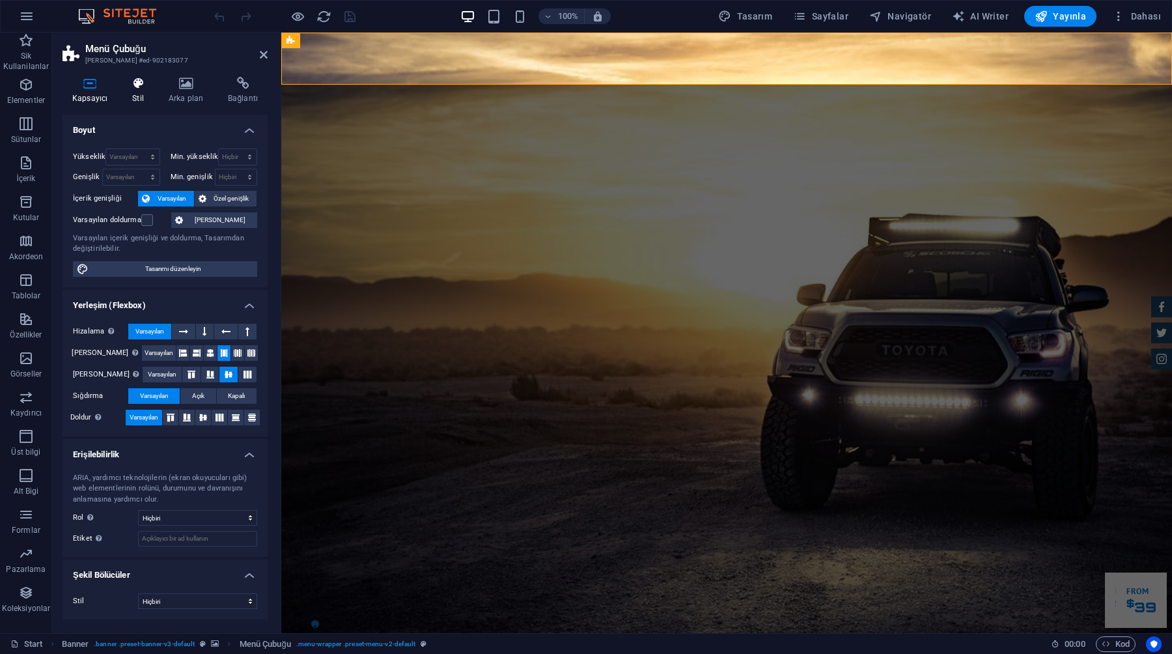
click at [146, 100] on h4 "Stil" at bounding box center [140, 90] width 36 height 27
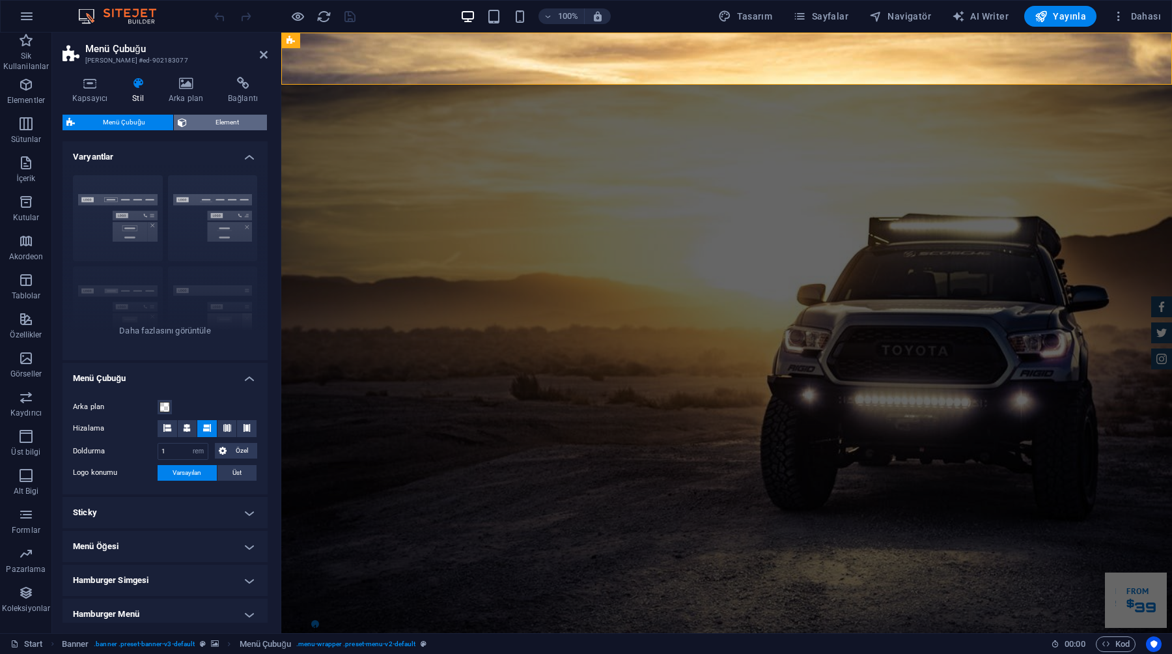
click at [199, 120] on span "Element" at bounding box center [227, 123] width 72 height 16
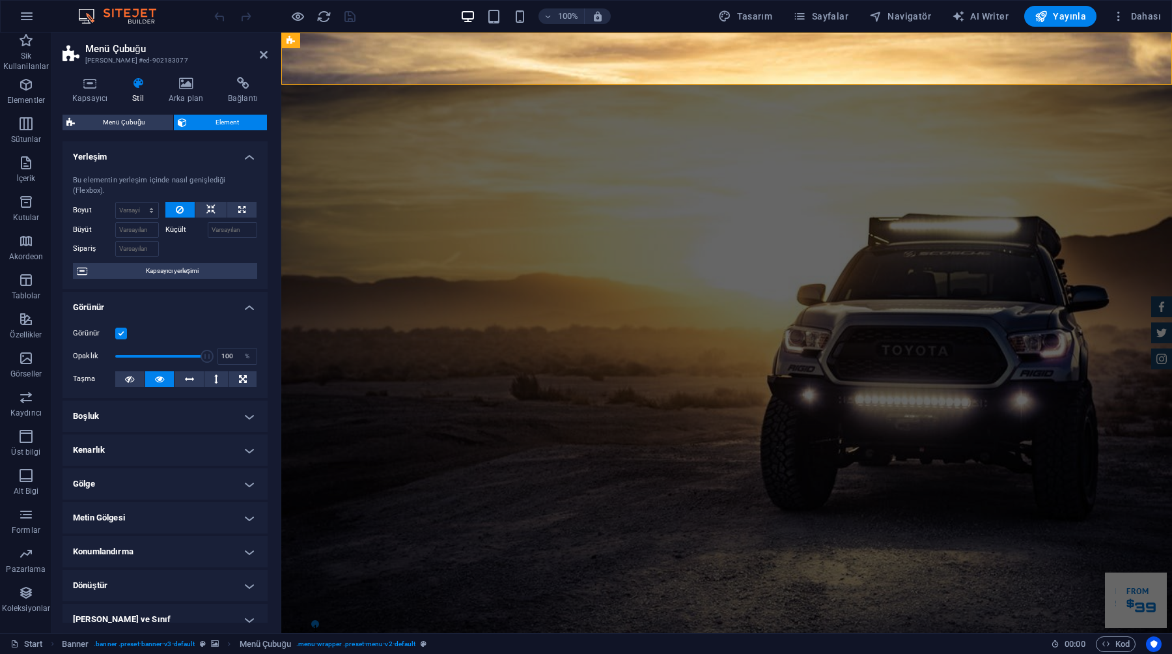
scroll to position [79, 0]
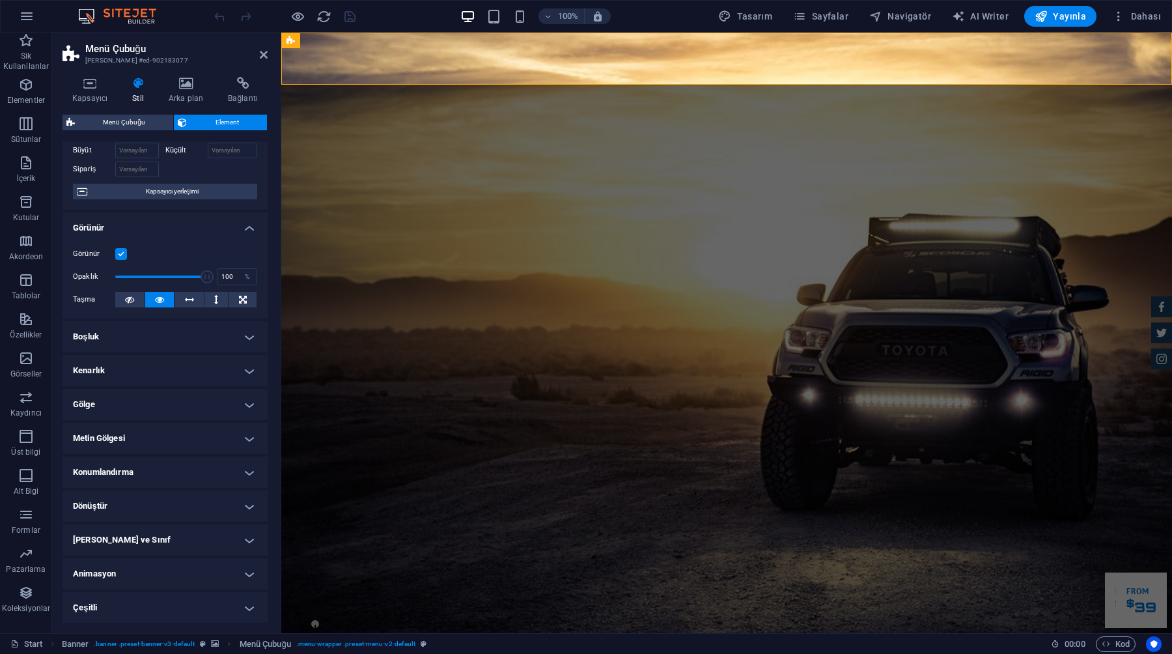
click at [156, 537] on h4 "[PERSON_NAME] ve Sınıf" at bounding box center [165, 539] width 205 height 31
click at [152, 465] on h4 "Konumlandırma" at bounding box center [165, 471] width 205 height 31
click at [228, 497] on button "Sticky" at bounding box center [242, 498] width 29 height 16
click at [202, 494] on button "Sabit" at bounding box center [215, 498] width 26 height 16
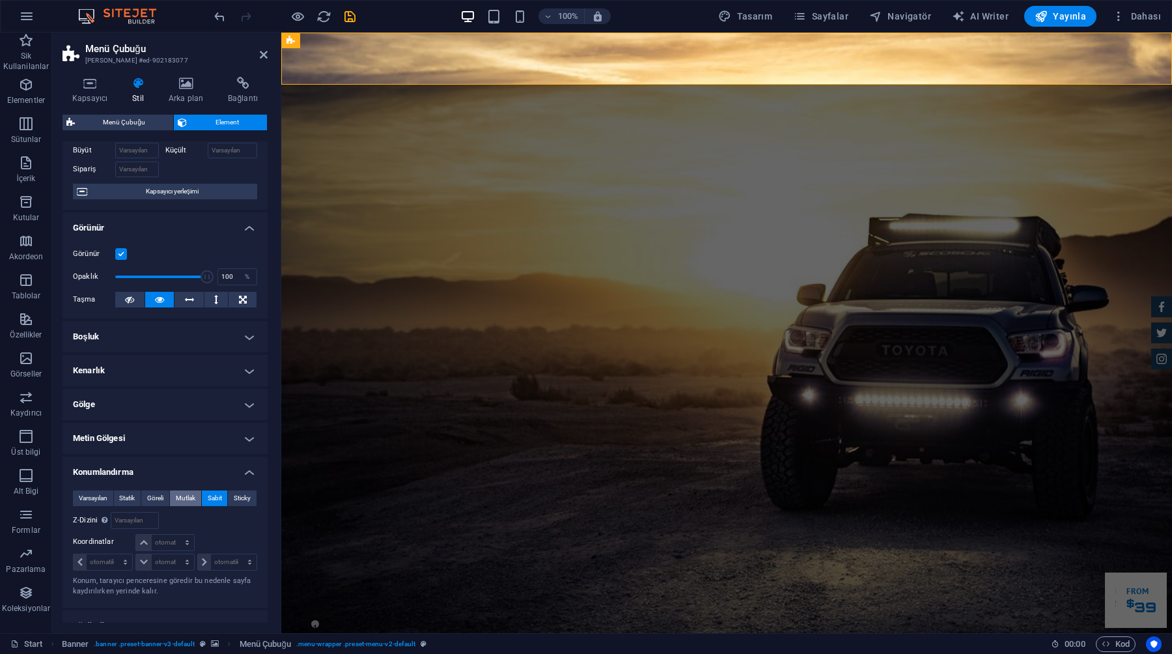
click at [189, 494] on span "Mutlak" at bounding box center [186, 498] width 20 height 16
click at [160, 497] on span "Göreli" at bounding box center [155, 498] width 16 height 16
click at [267, 59] on icon at bounding box center [264, 54] width 8 height 10
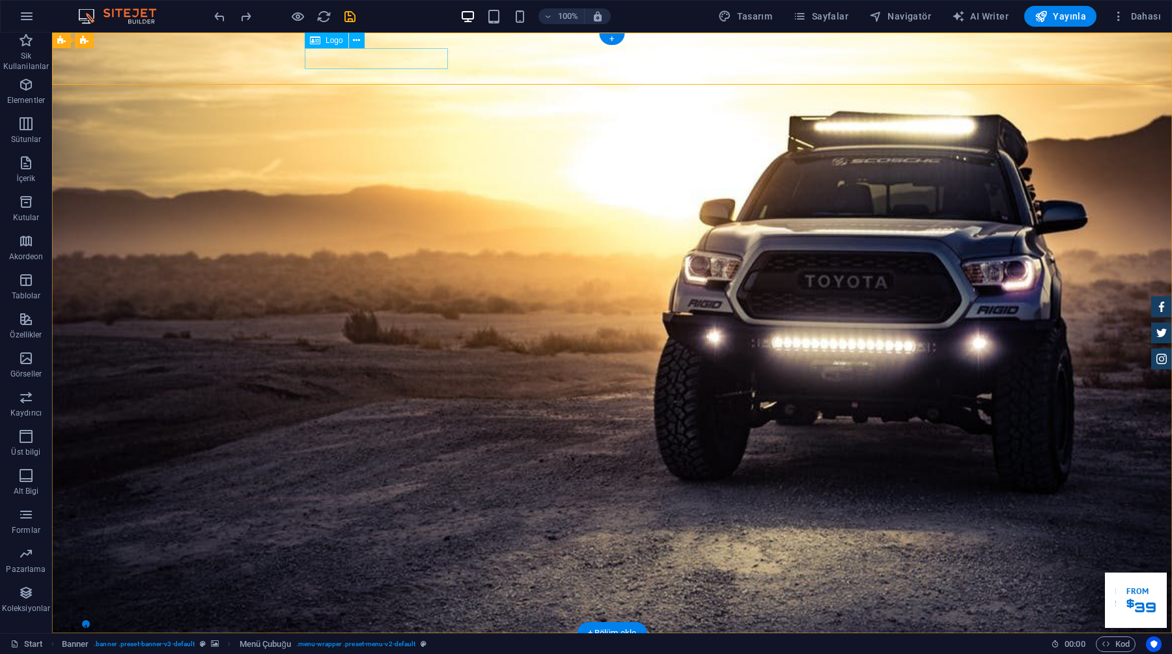
click at [351, 643] on div at bounding box center [612, 653] width 615 height 20
select select "px"
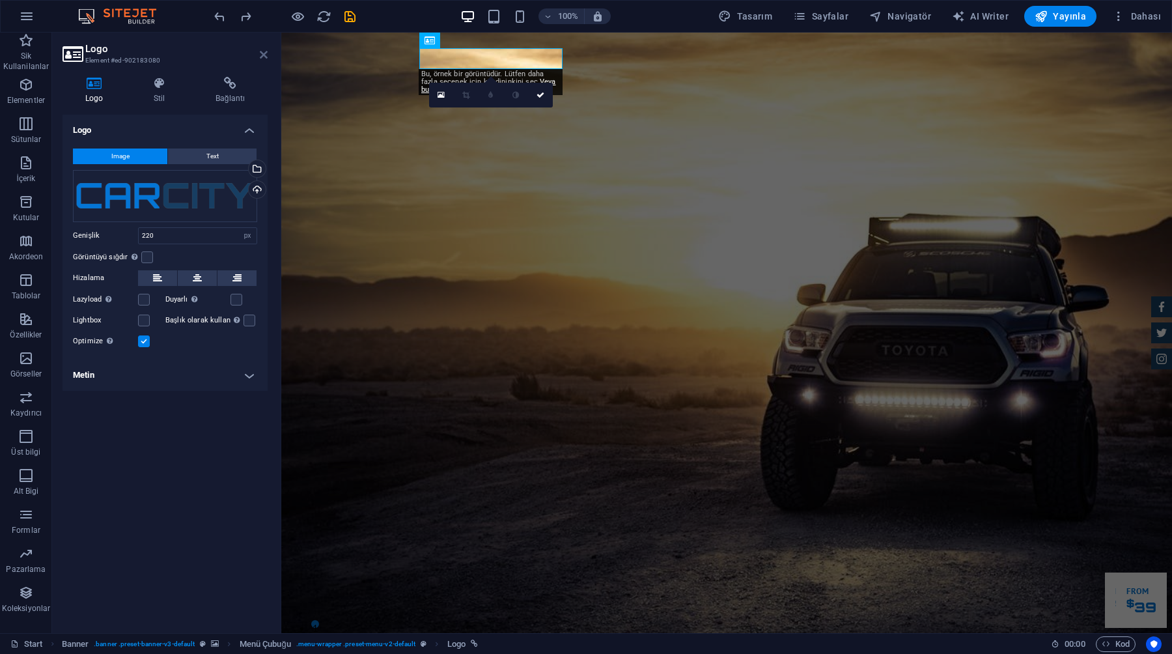
click at [264, 59] on icon at bounding box center [264, 54] width 8 height 10
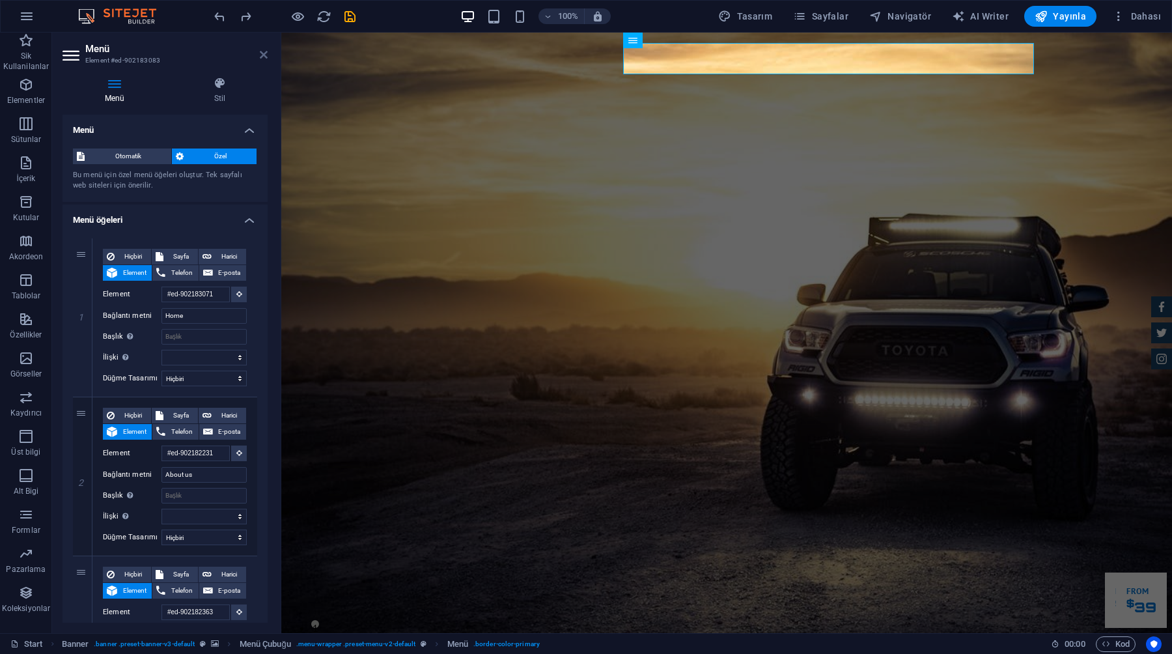
click at [260, 56] on icon at bounding box center [264, 54] width 8 height 10
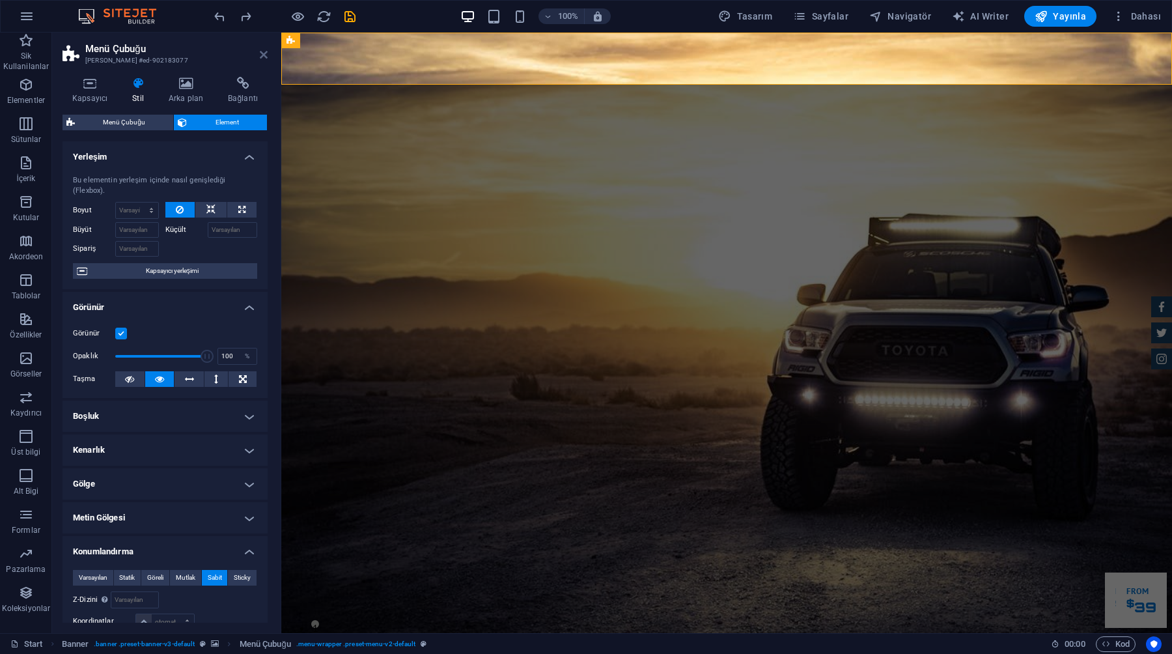
click at [260, 55] on icon at bounding box center [264, 54] width 8 height 10
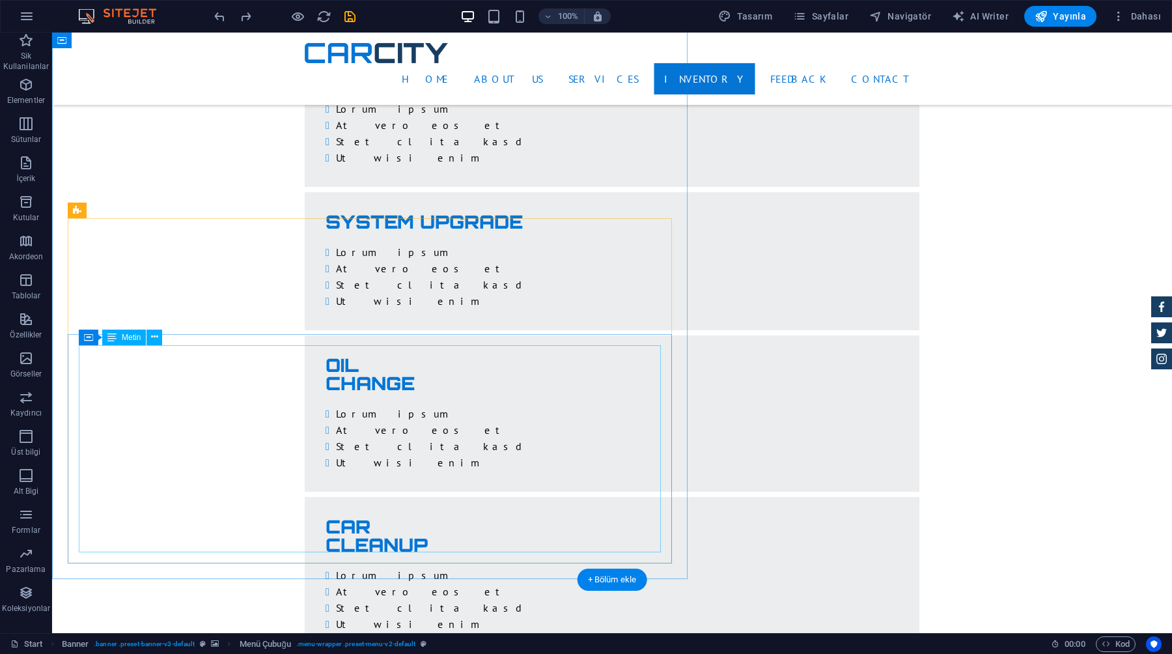
scroll to position [3144, 0]
